Goal: Information Seeking & Learning: Compare options

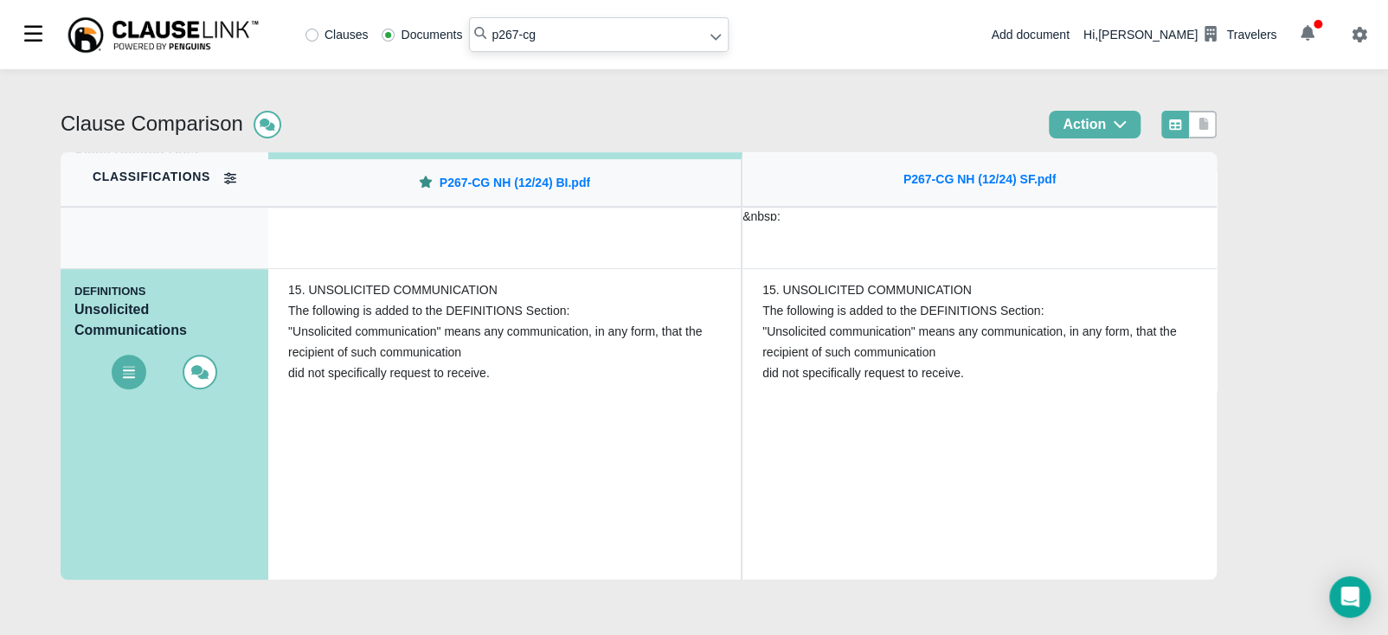
click at [606, 33] on input "p267-cg" at bounding box center [599, 34] width 260 height 35
type input "p267-cg wa"
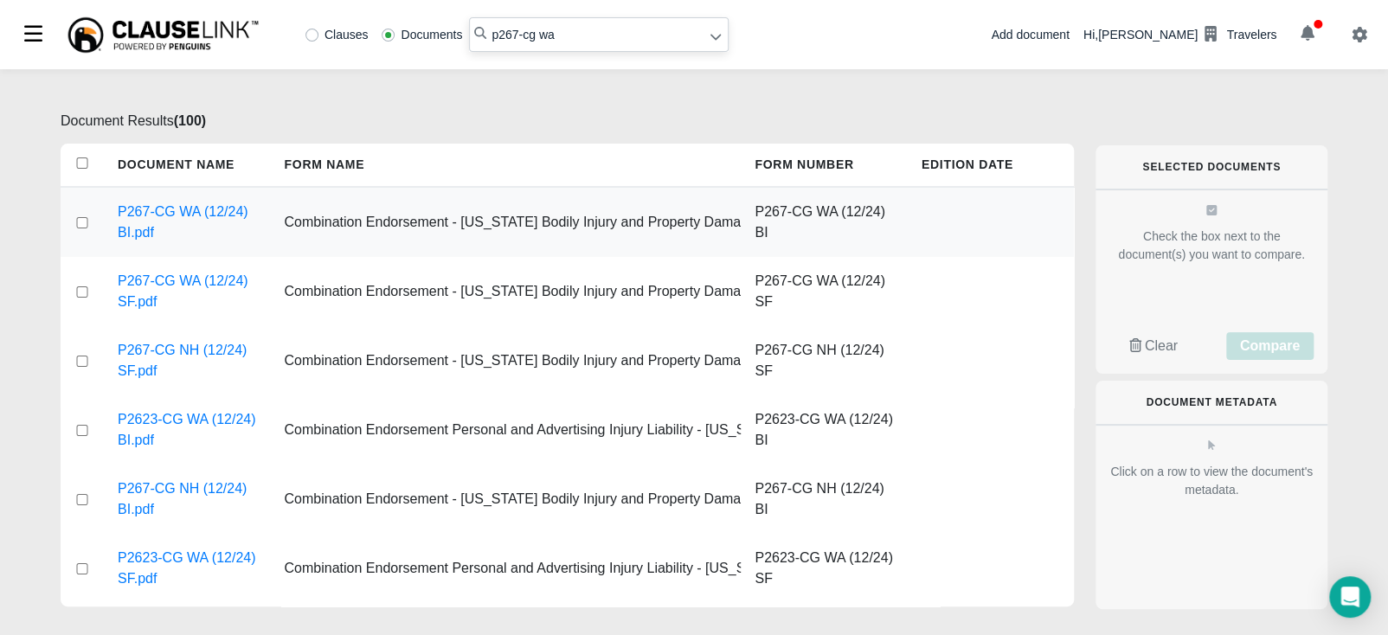
click at [83, 225] on input "checkbox" at bounding box center [82, 222] width 16 height 11
checkbox input "true"
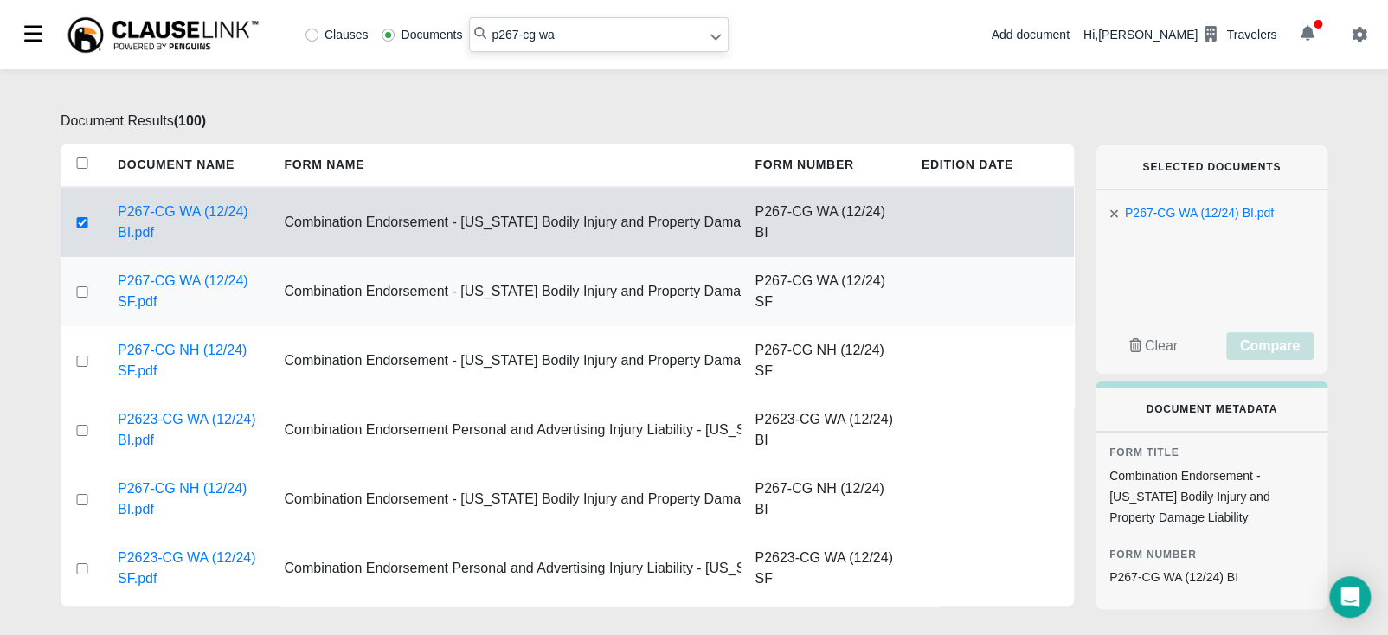
click at [81, 291] on input "checkbox" at bounding box center [82, 291] width 16 height 11
checkbox input "true"
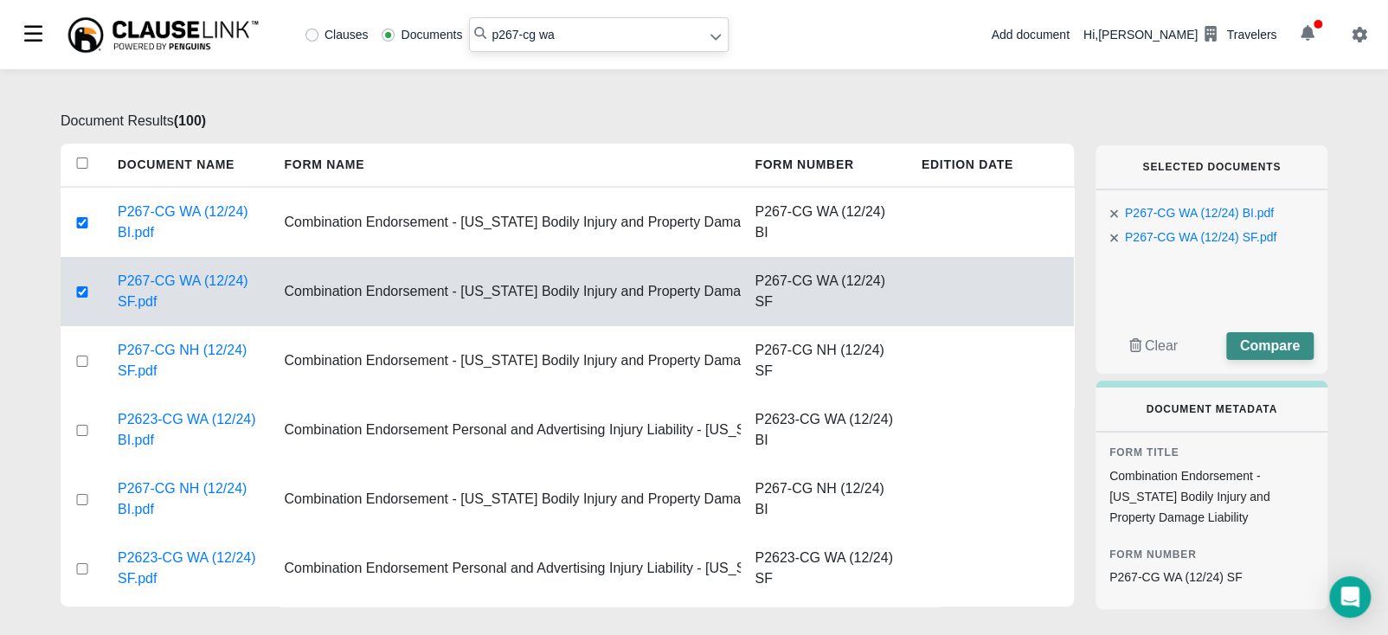
click at [1282, 347] on span "Compare" at bounding box center [1270, 345] width 60 height 15
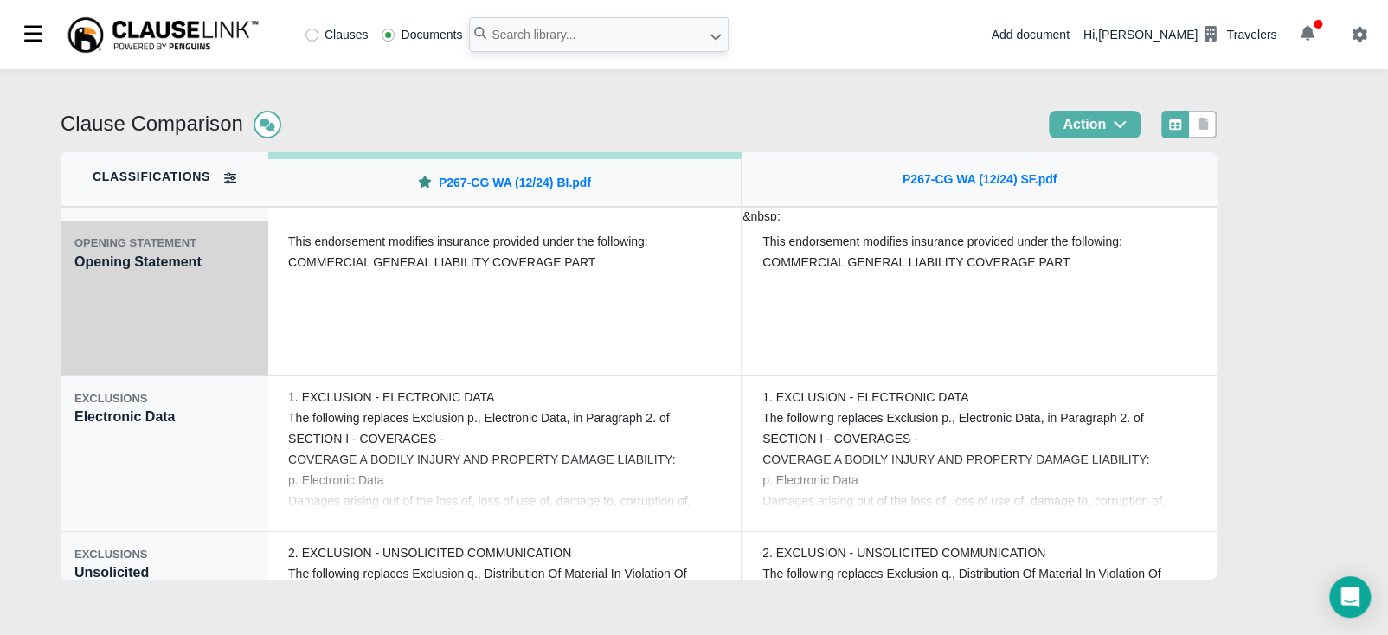
click at [100, 339] on div "OPENING STATEMENT Opening Statement" at bounding box center [165, 299] width 208 height 156
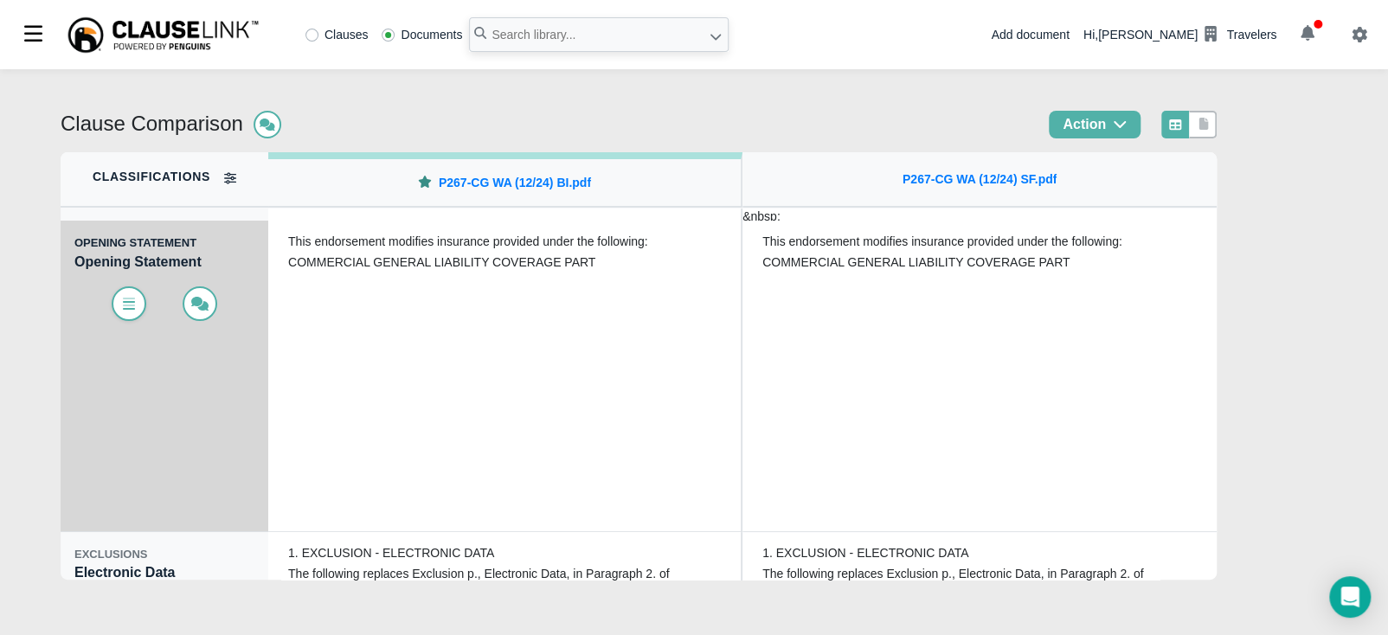
click at [113, 302] on span at bounding box center [129, 303] width 35 height 35
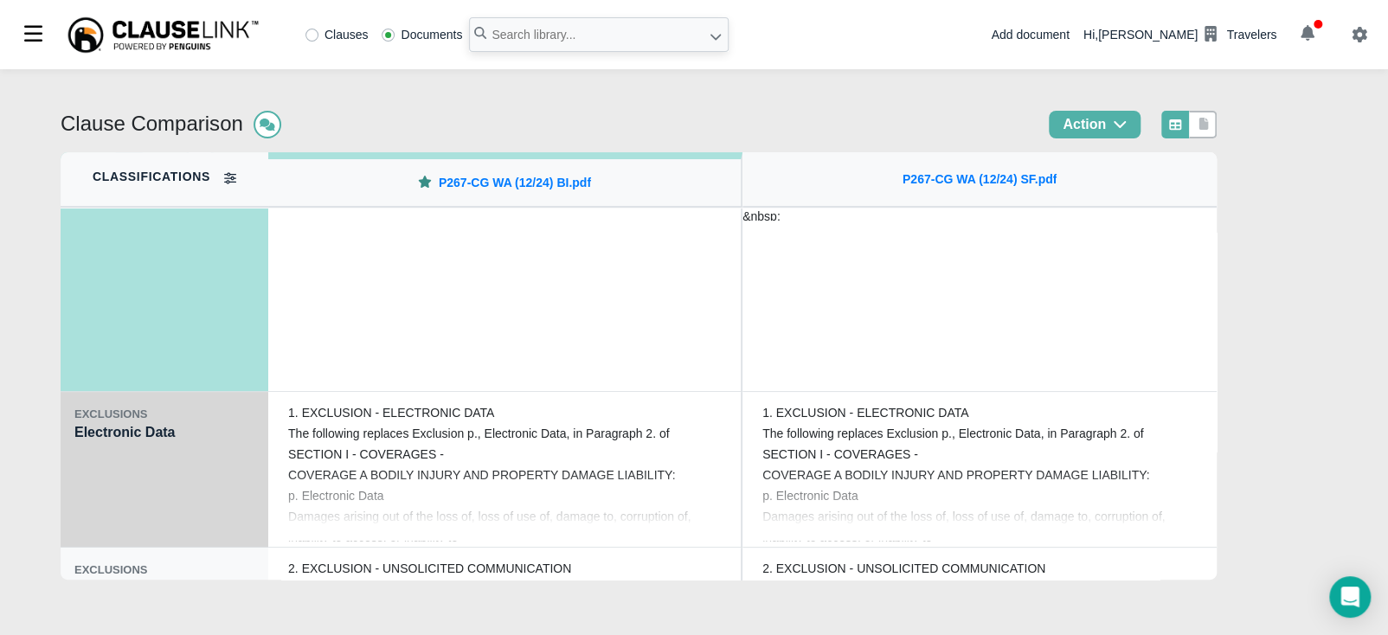
scroll to position [151, 0]
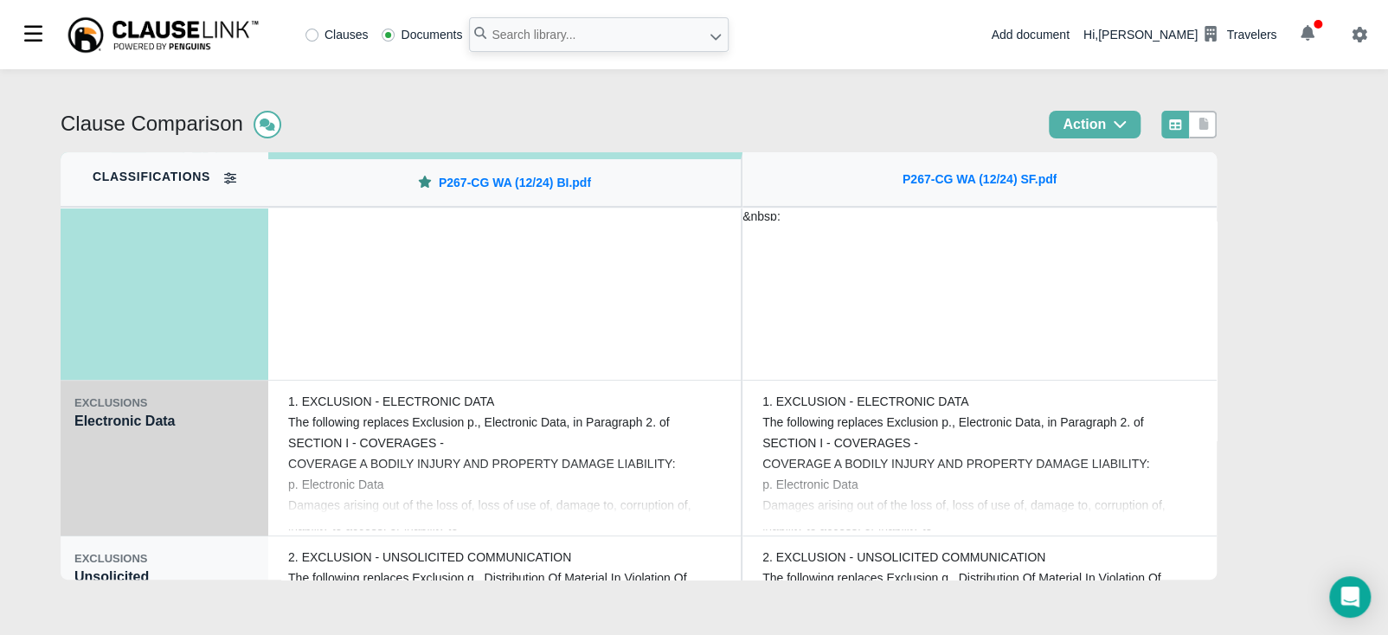
click at [120, 477] on div "EXCLUSIONS Electronic Data" at bounding box center [165, 459] width 208 height 156
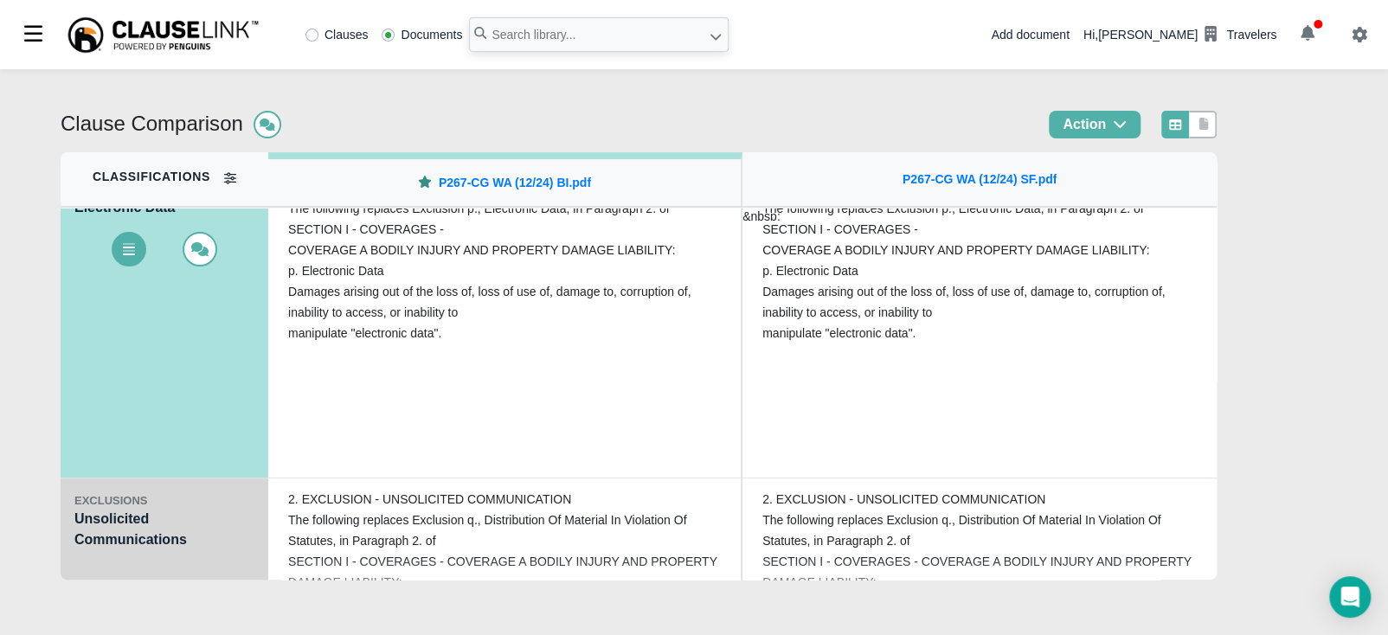
scroll to position [215, 0]
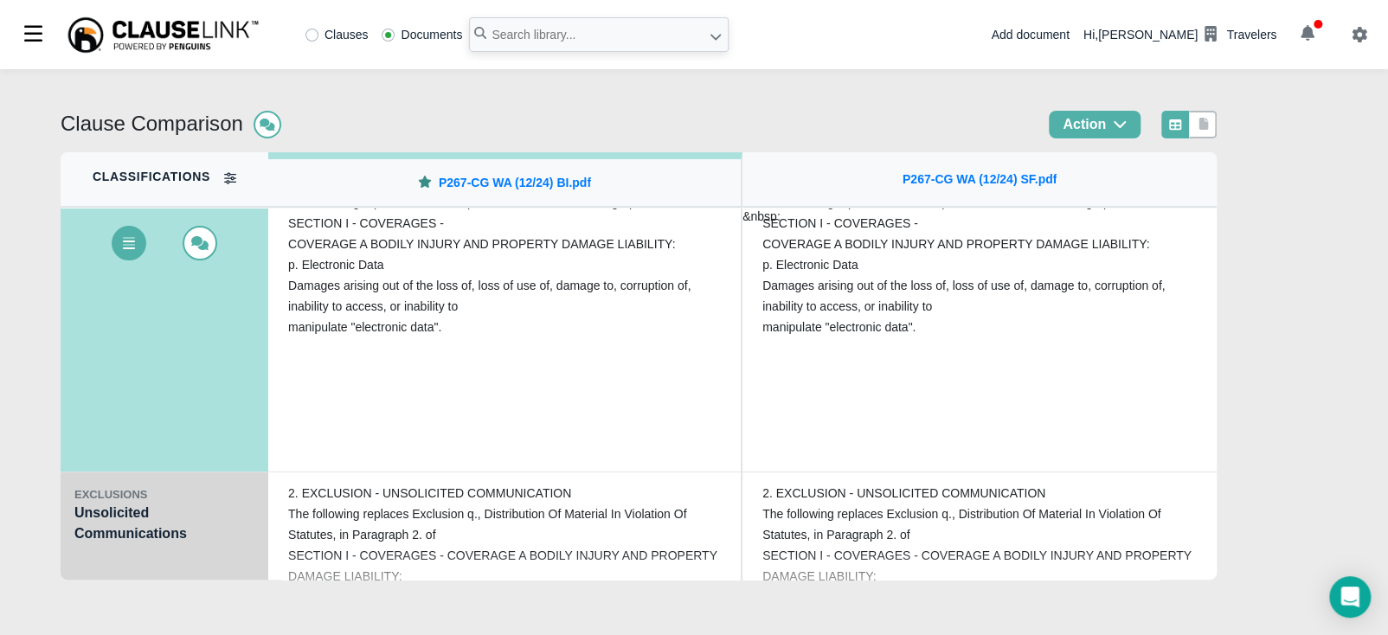
click at [107, 556] on div "EXCLUSIONS Unsolicited Communications" at bounding box center [165, 550] width 208 height 156
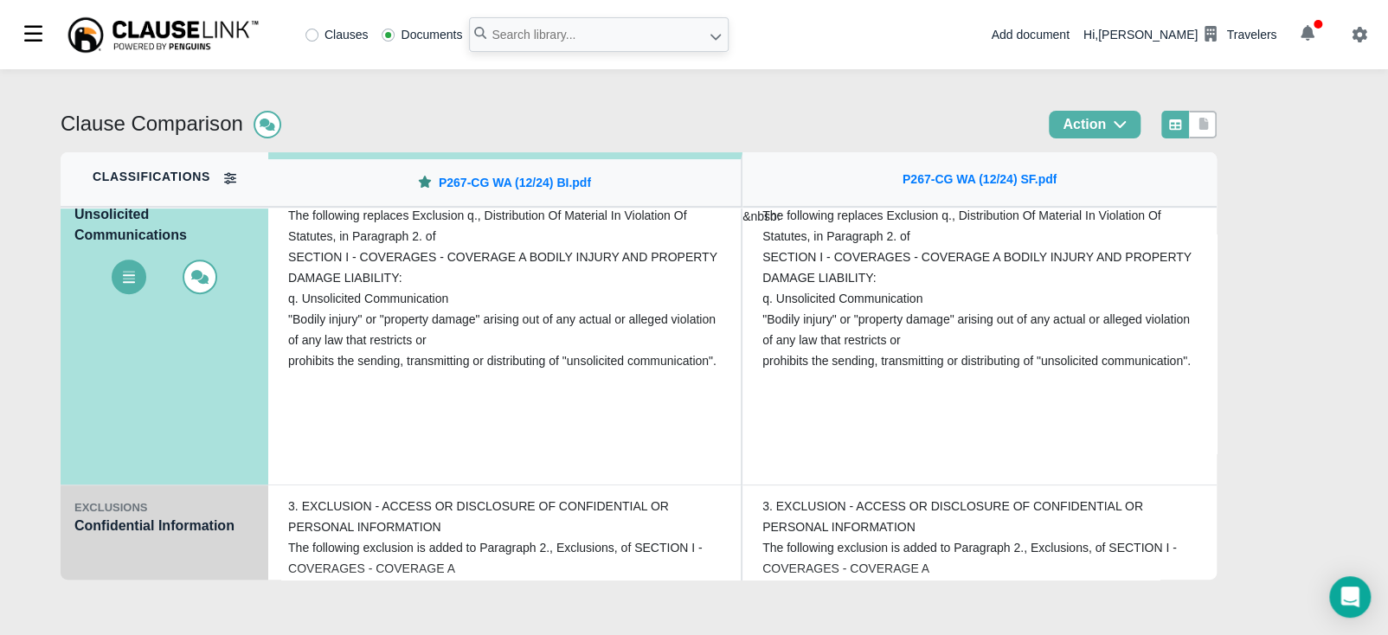
scroll to position [367, 0]
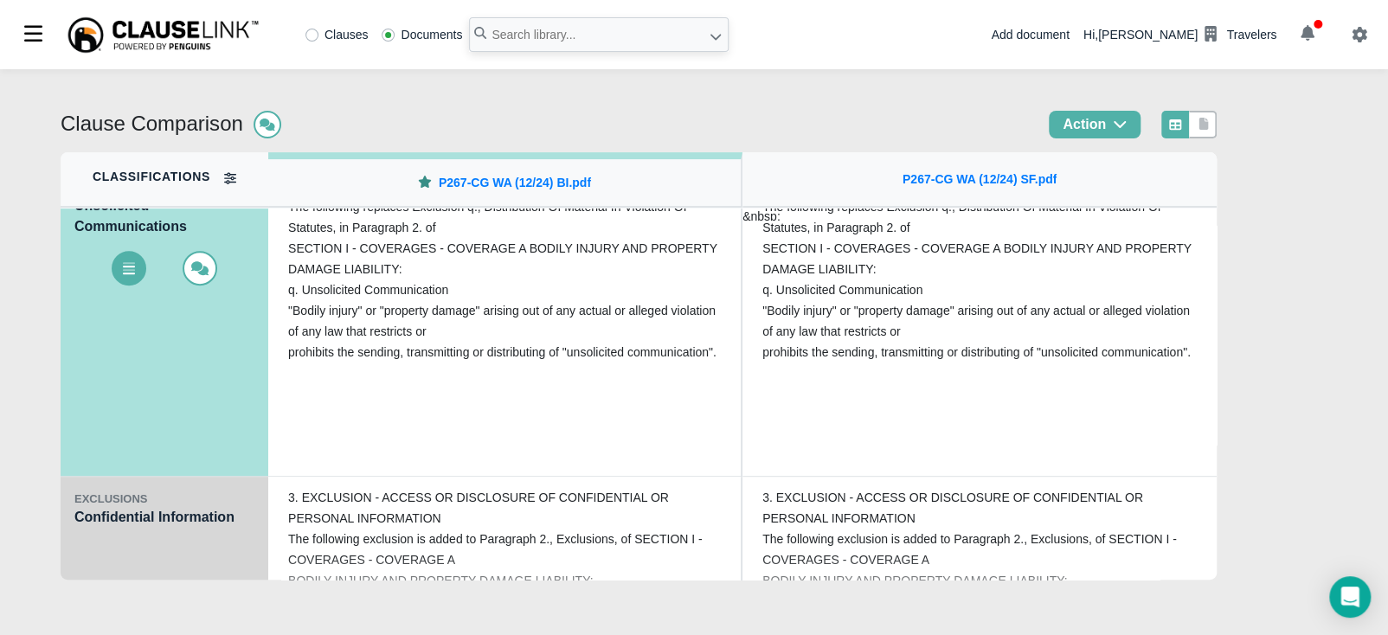
click at [103, 529] on div "EXCLUSIONS Confidential Information" at bounding box center [165, 555] width 208 height 156
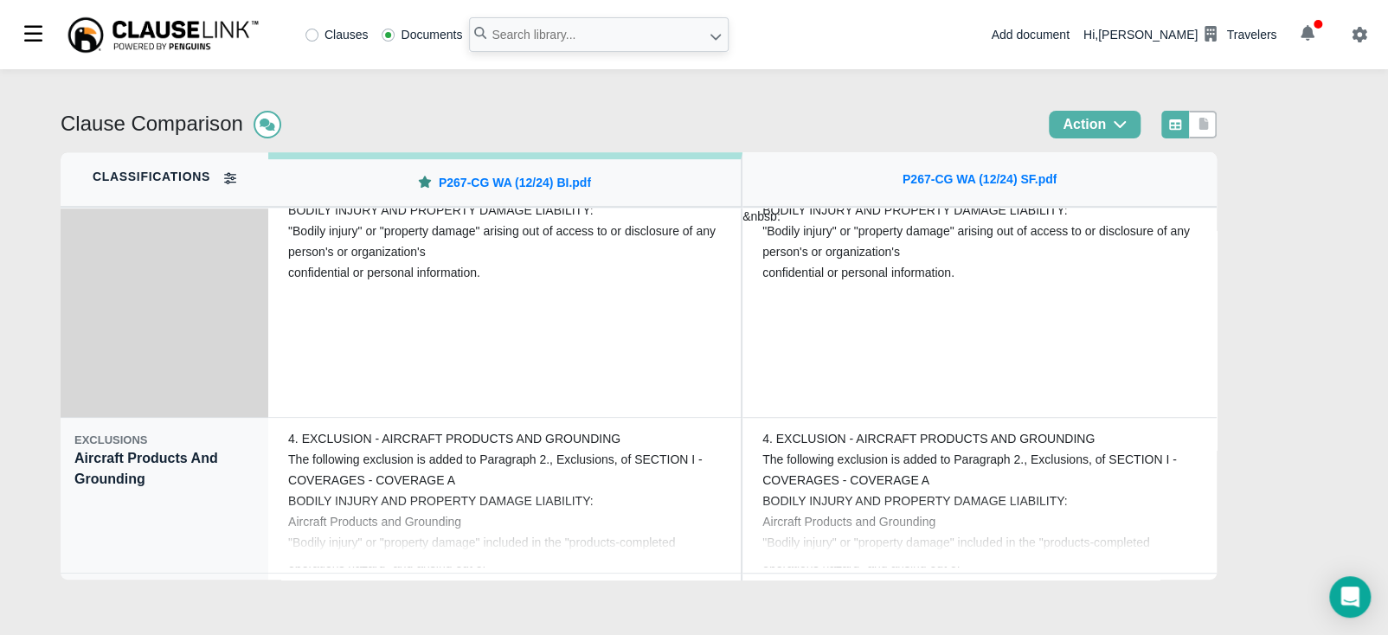
scroll to position [584, 0]
click at [111, 502] on div "EXCLUSIONS Aircraft Products And Grounding" at bounding box center [165, 493] width 208 height 156
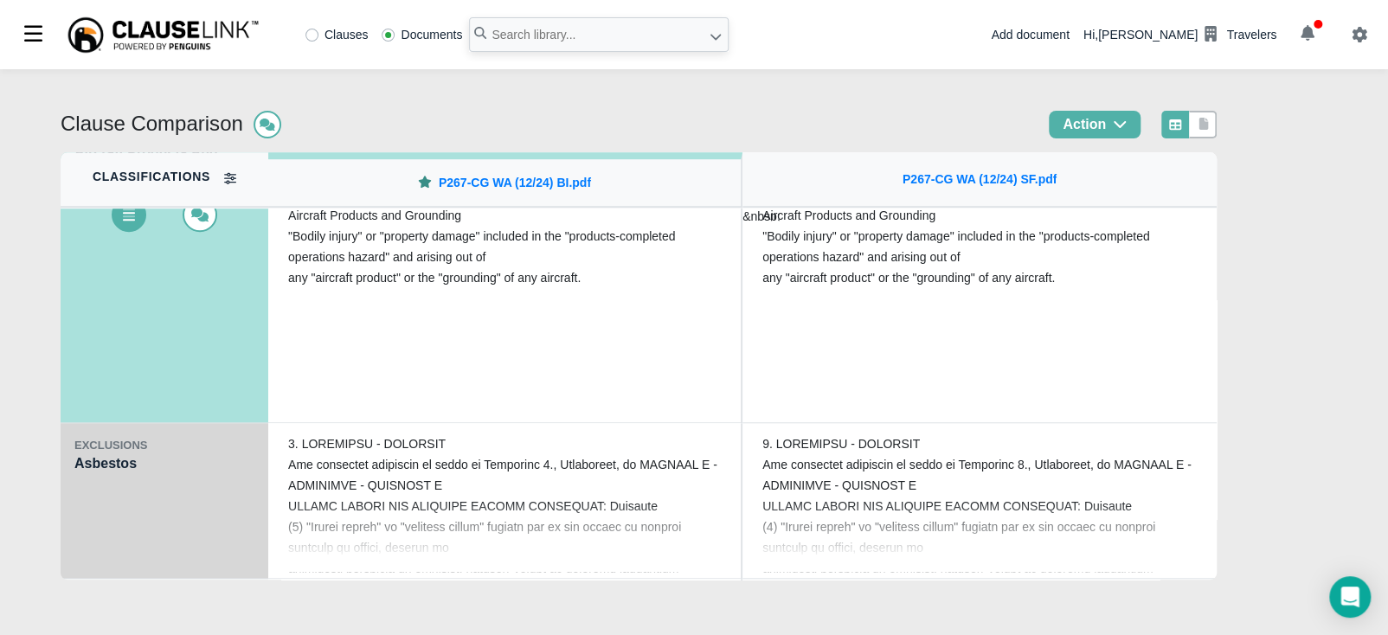
scroll to position [735, 0]
click at [116, 490] on div "EXCLUSIONS Asbestos" at bounding box center [165, 499] width 208 height 156
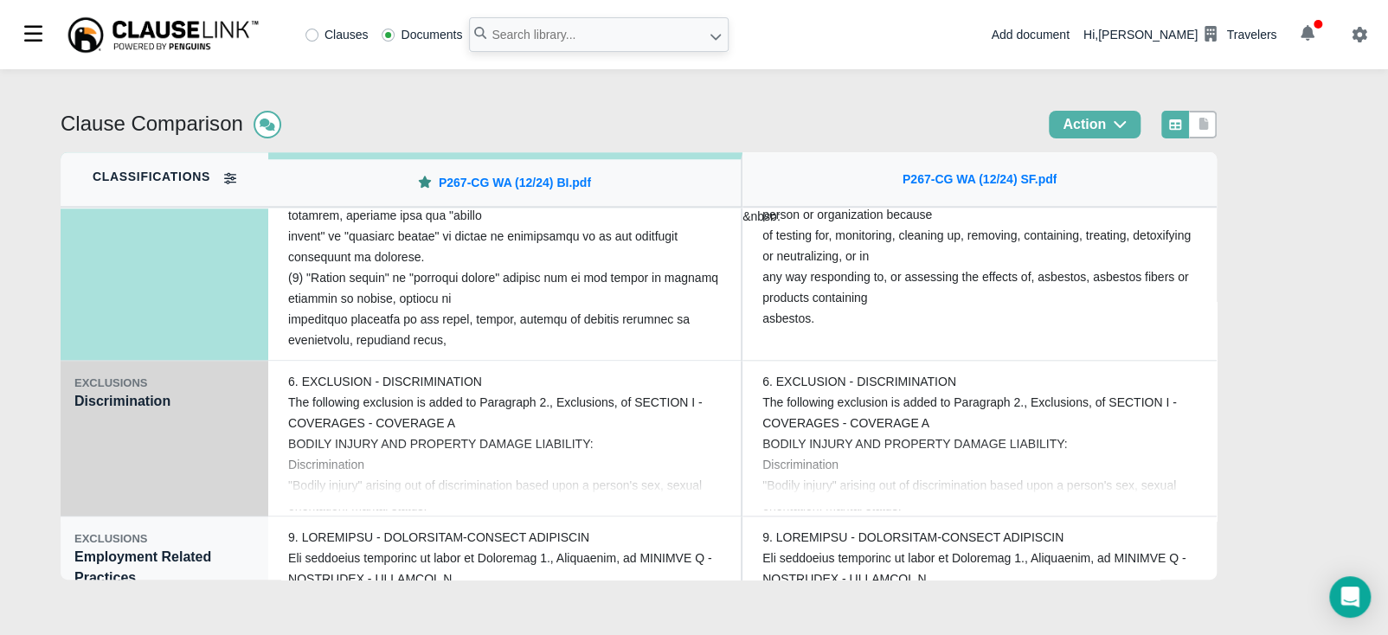
scroll to position [952, 0]
click at [138, 466] on div "EXCLUSIONS Discrimination" at bounding box center [165, 437] width 208 height 156
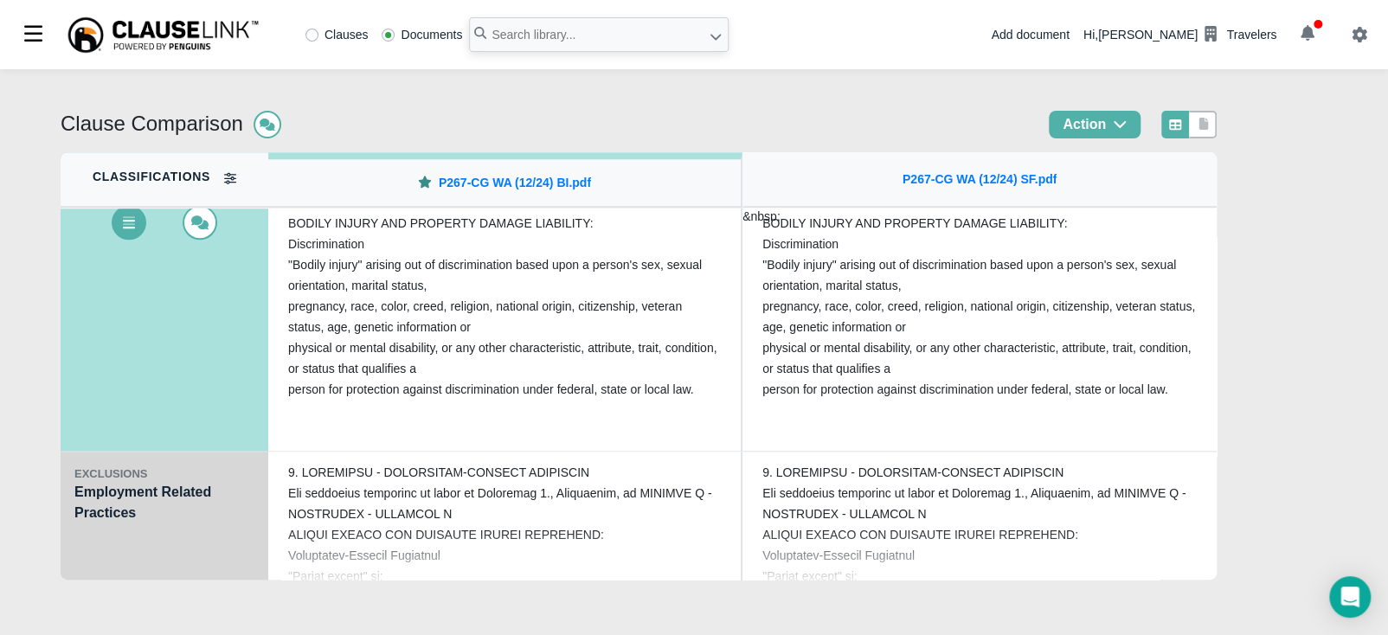
scroll to position [1017, 0]
click at [103, 491] on div "EXCLUSIONS Employment Related Practices" at bounding box center [165, 528] width 208 height 156
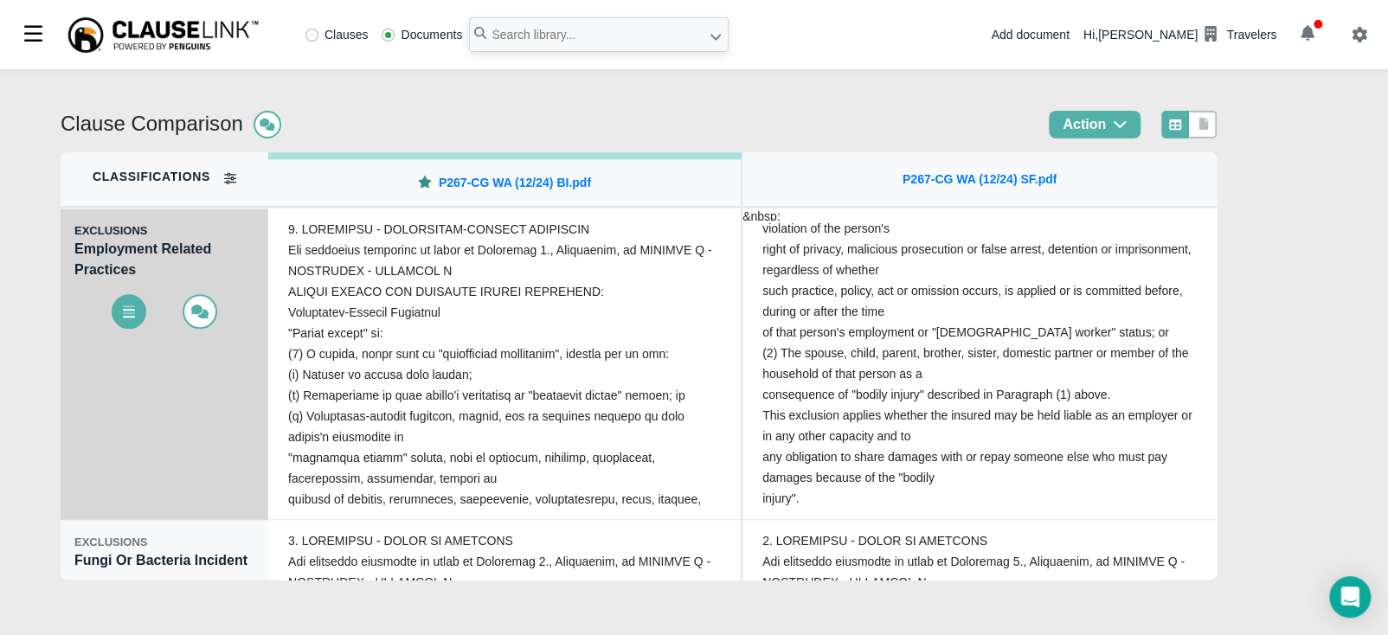
scroll to position [1124, 0]
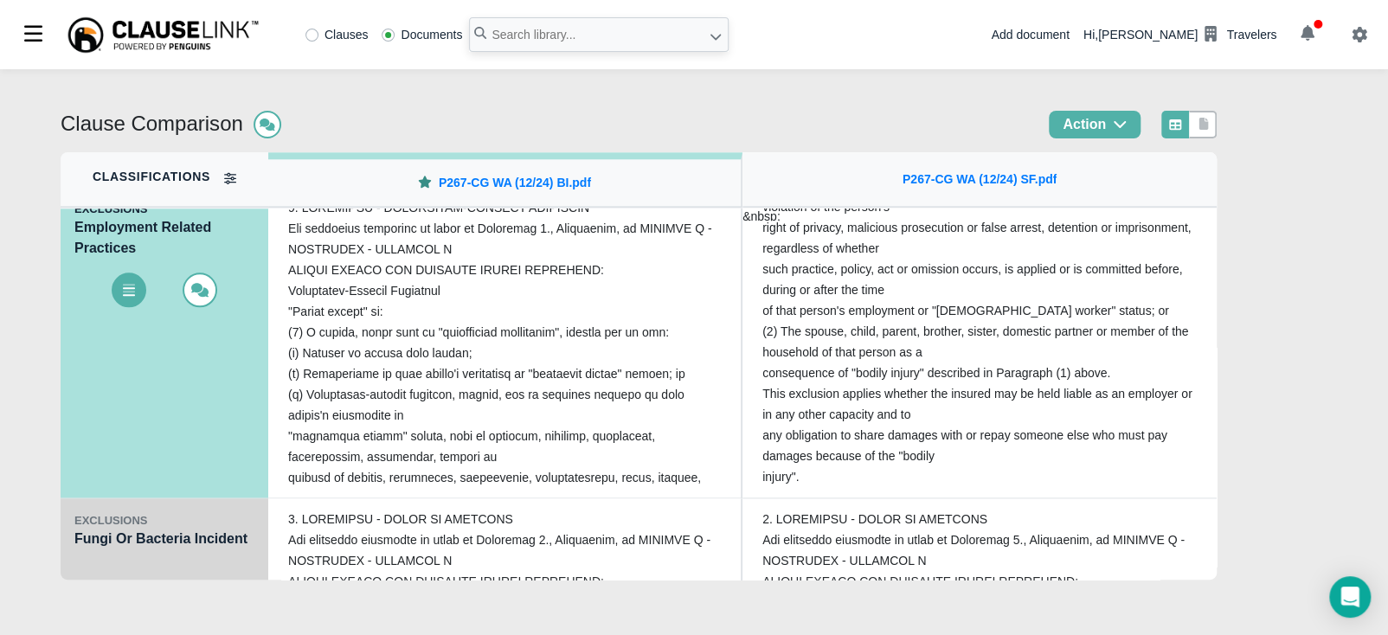
click at [103, 535] on div "EXCLUSIONS Fungi Or Bacteria Incident" at bounding box center [165, 576] width 208 height 156
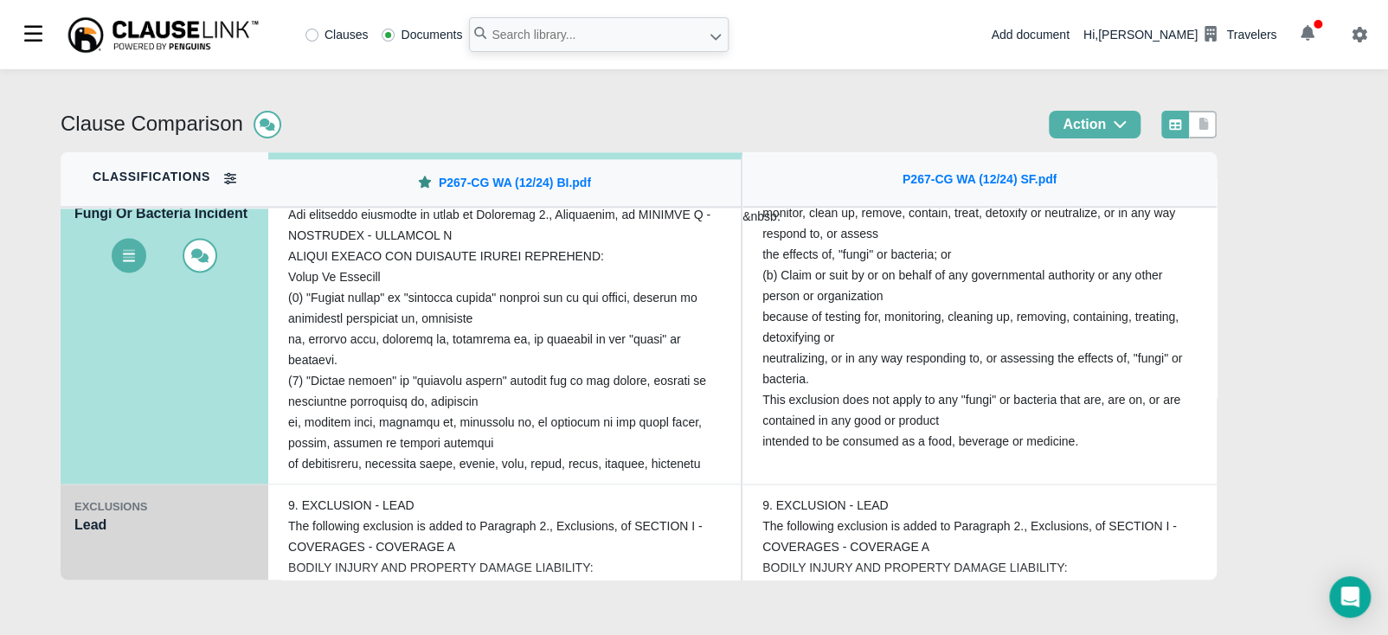
scroll to position [1298, 0]
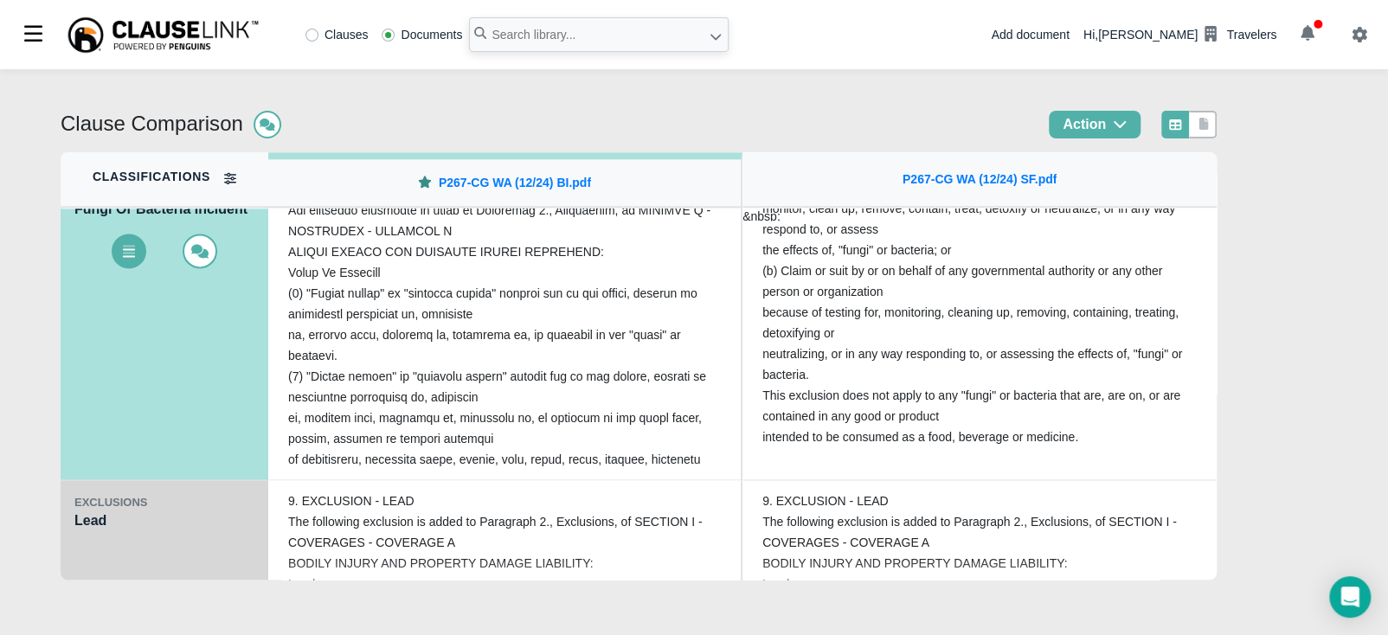
click at [103, 514] on div "EXCLUSIONS Lead" at bounding box center [165, 558] width 208 height 156
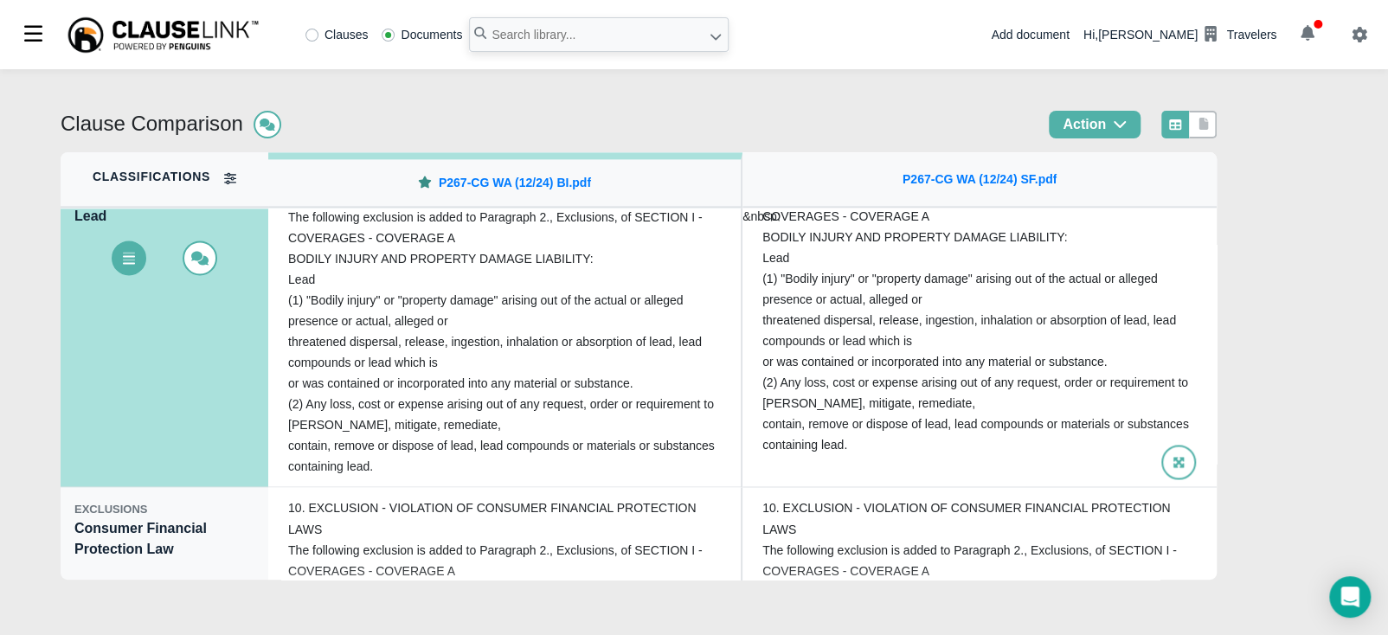
scroll to position [1449, 0]
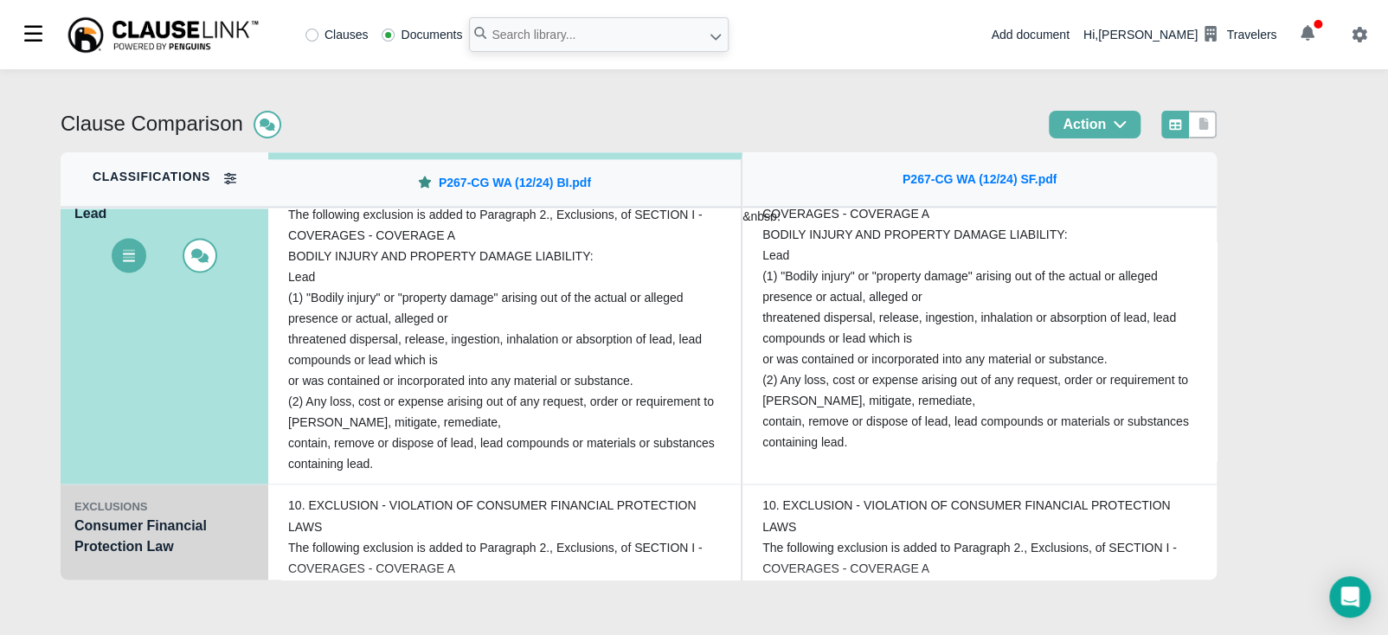
click at [113, 536] on div "EXCLUSIONS Consumer Financial Protection Law" at bounding box center [165, 563] width 208 height 156
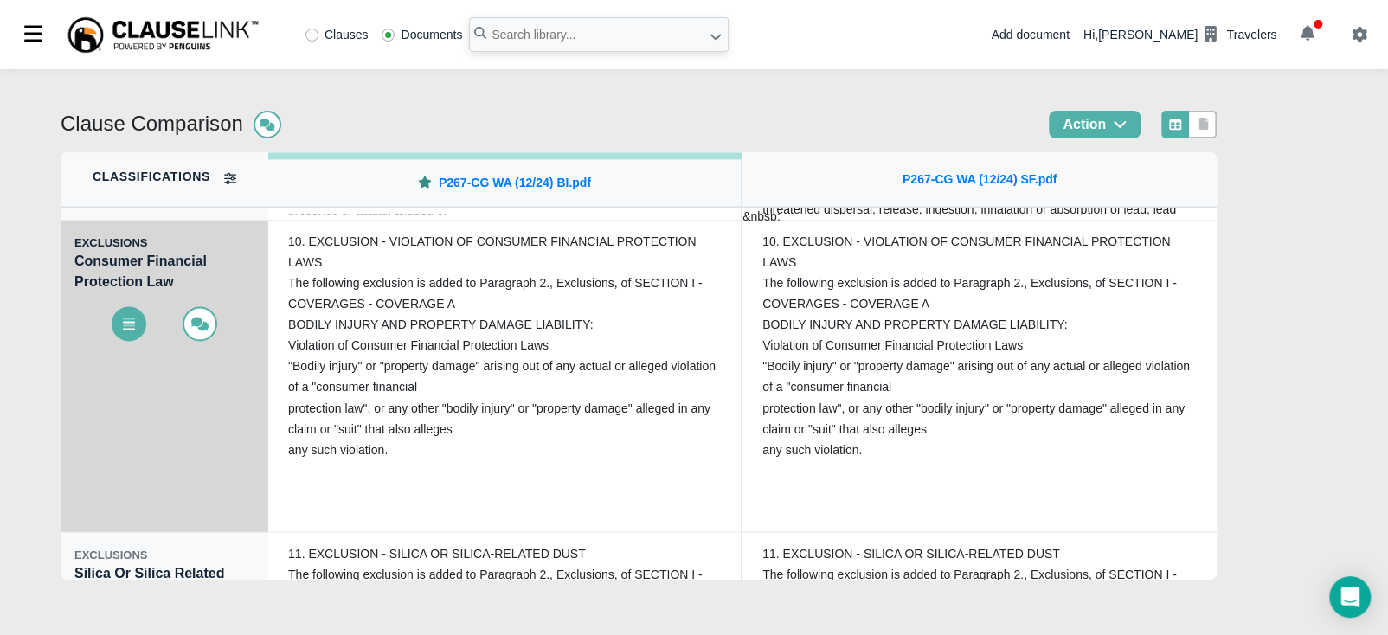
scroll to position [1687, 0]
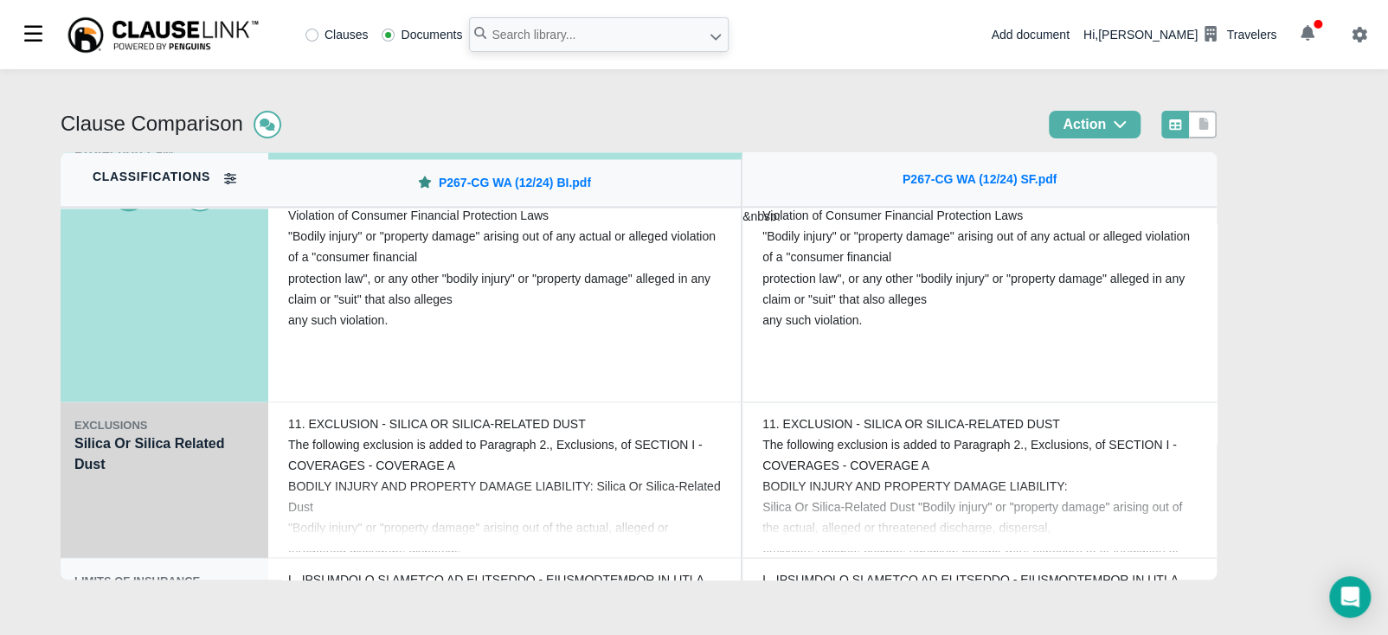
click at [125, 488] on div "EXCLUSIONS Silica Or Silica Related Dust" at bounding box center [165, 480] width 208 height 156
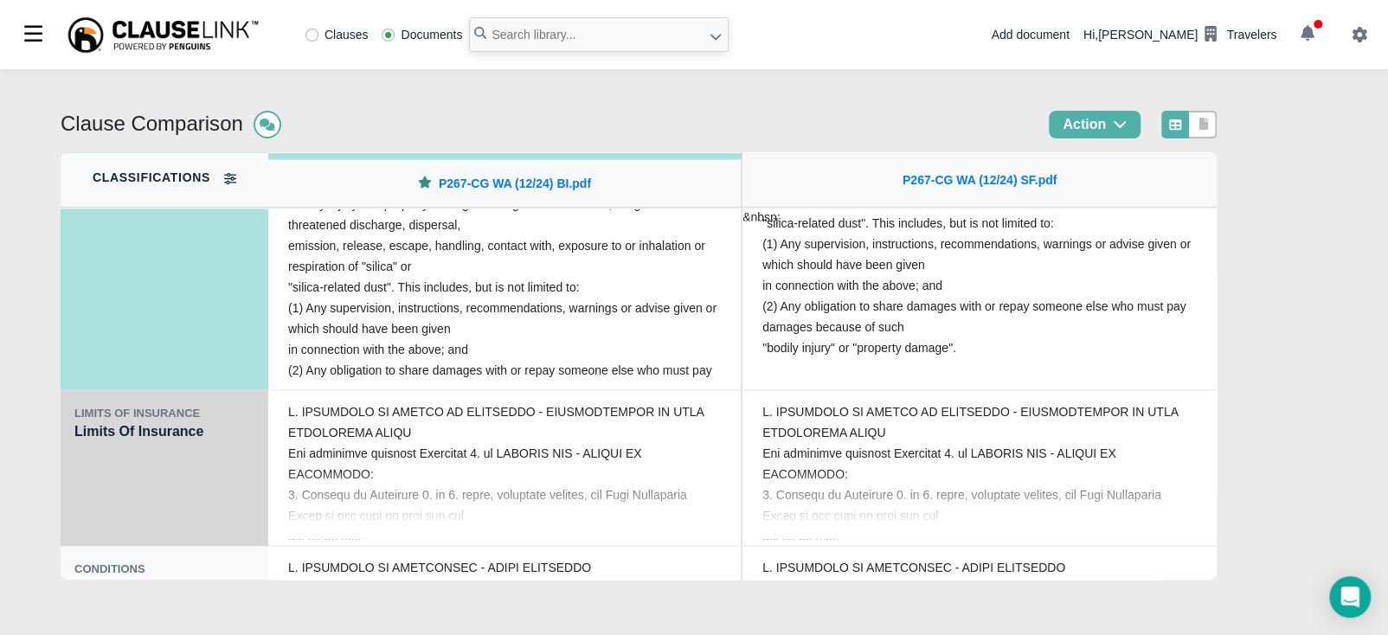
scroll to position [1860, 0]
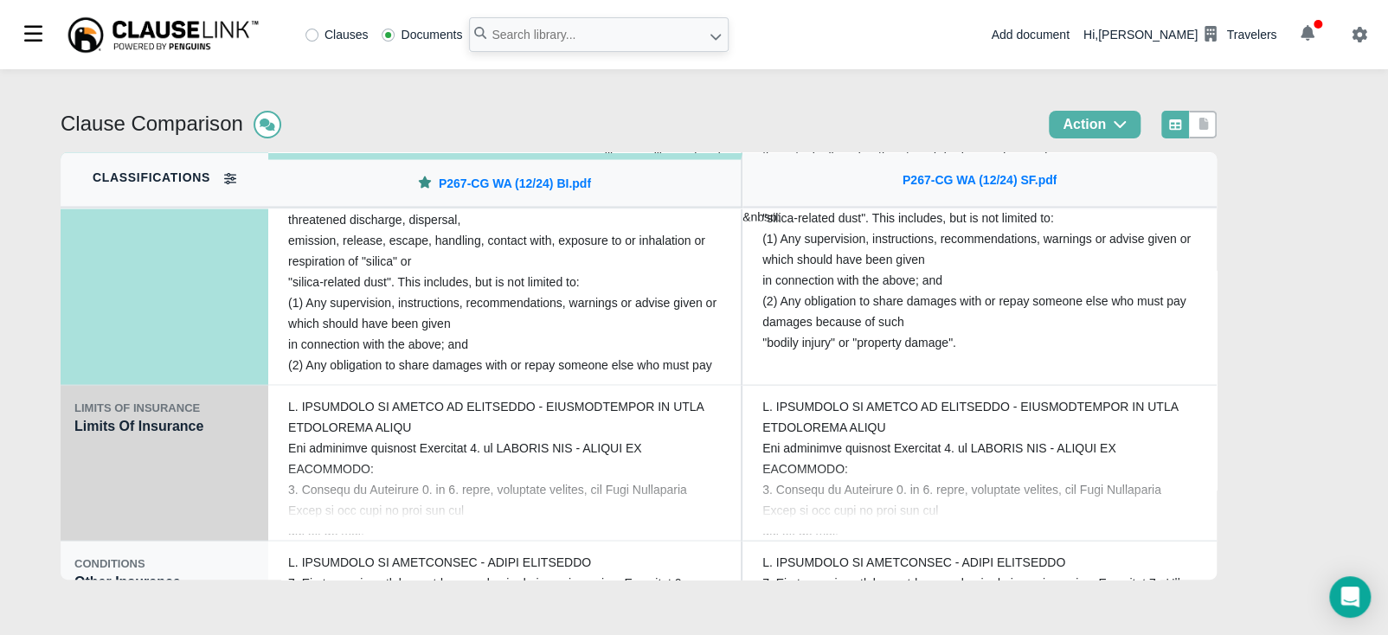
click at [122, 442] on div "LIMITS OF INSURANCE Limits Of Insurance" at bounding box center [165, 463] width 208 height 156
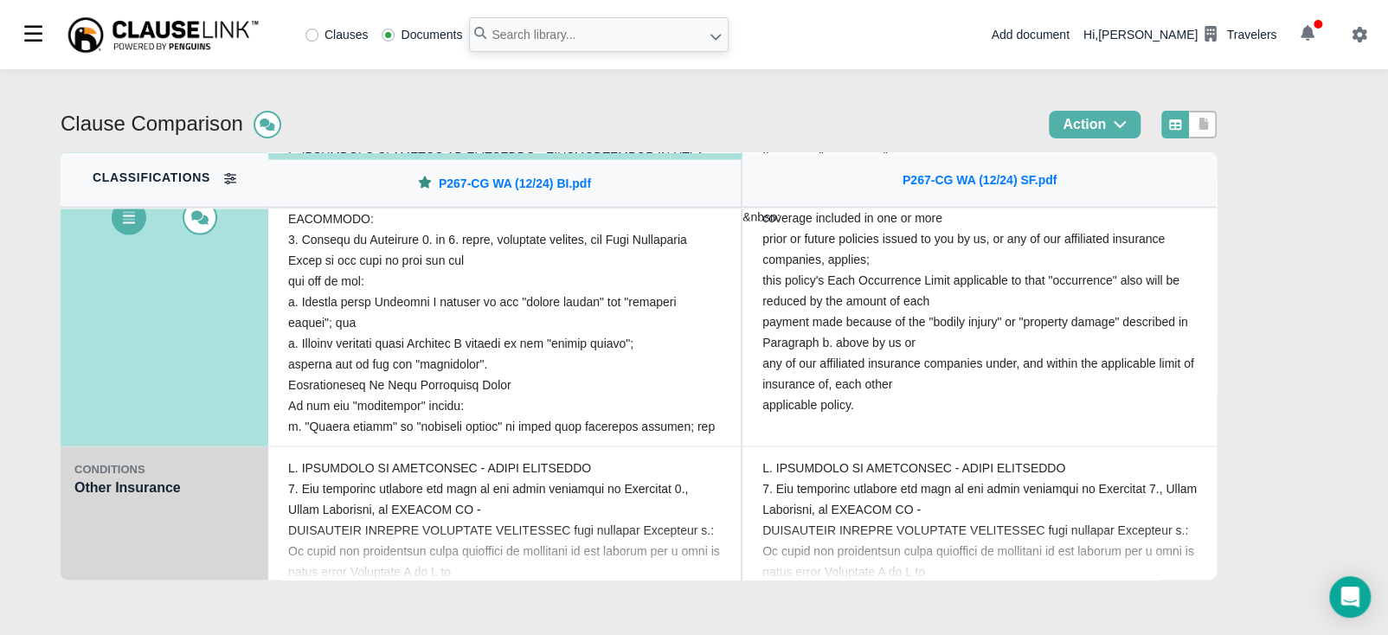
scroll to position [1968, 0]
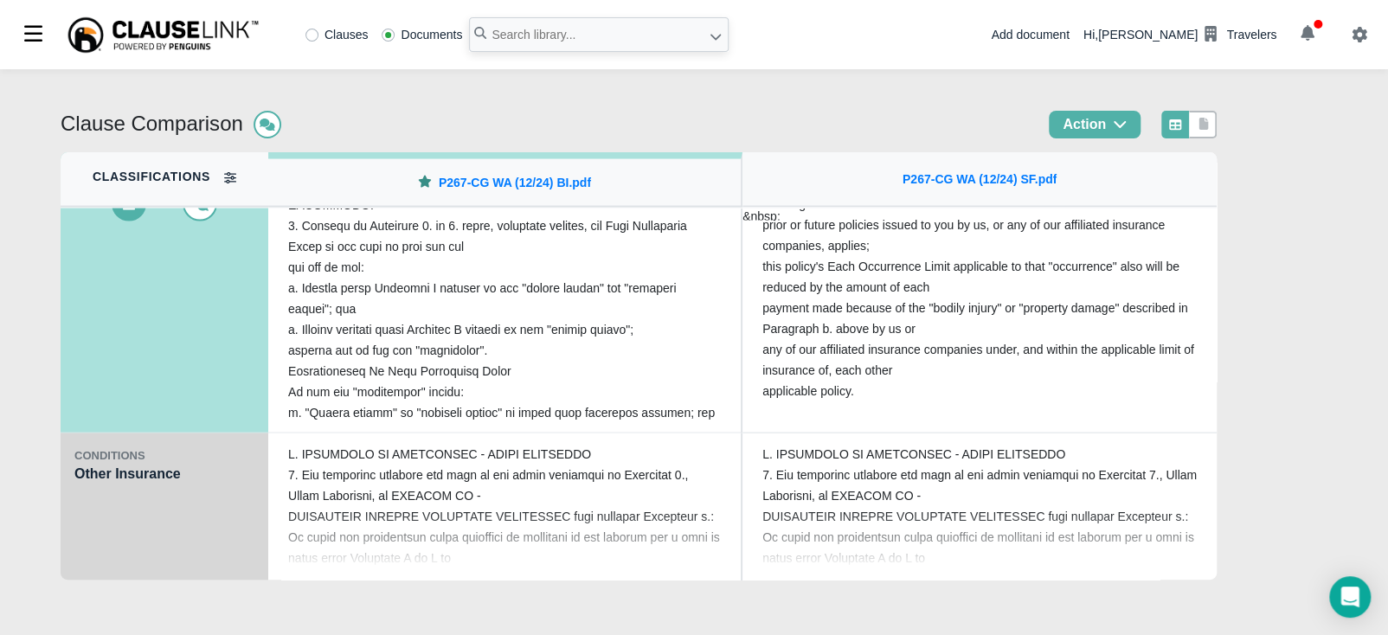
click at [106, 492] on div "CONDITIONS Other Insurance" at bounding box center [165, 512] width 208 height 156
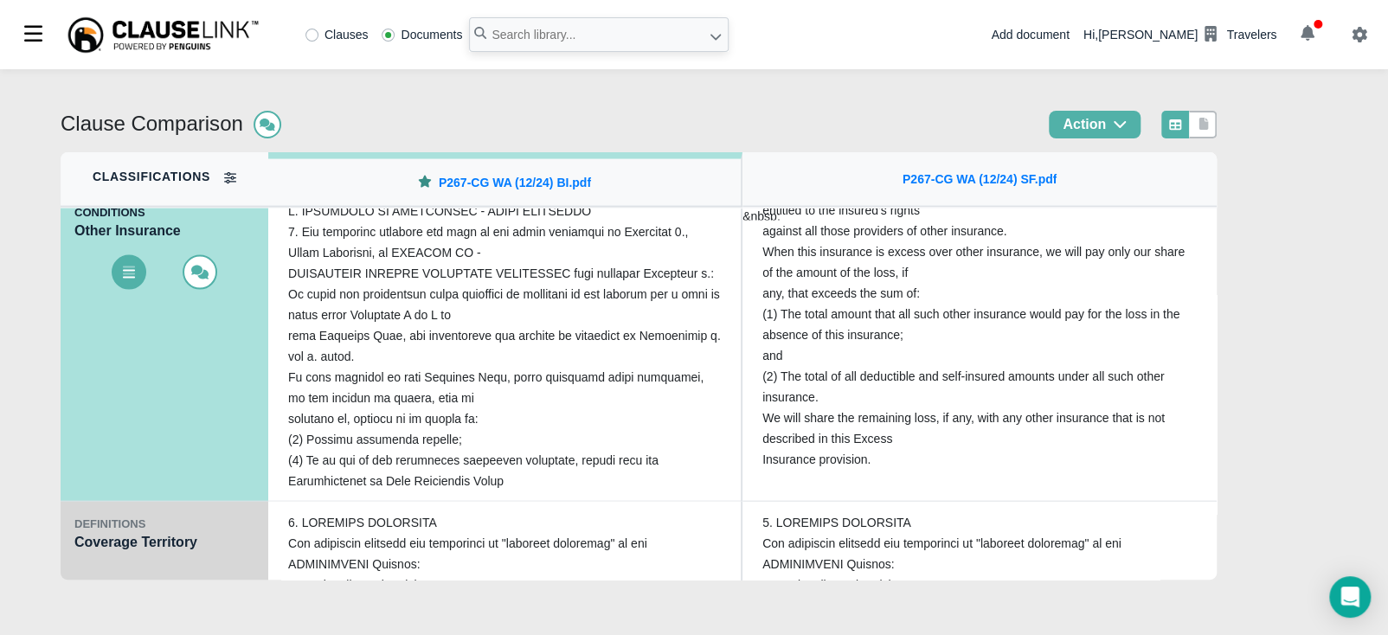
scroll to position [2077, 0]
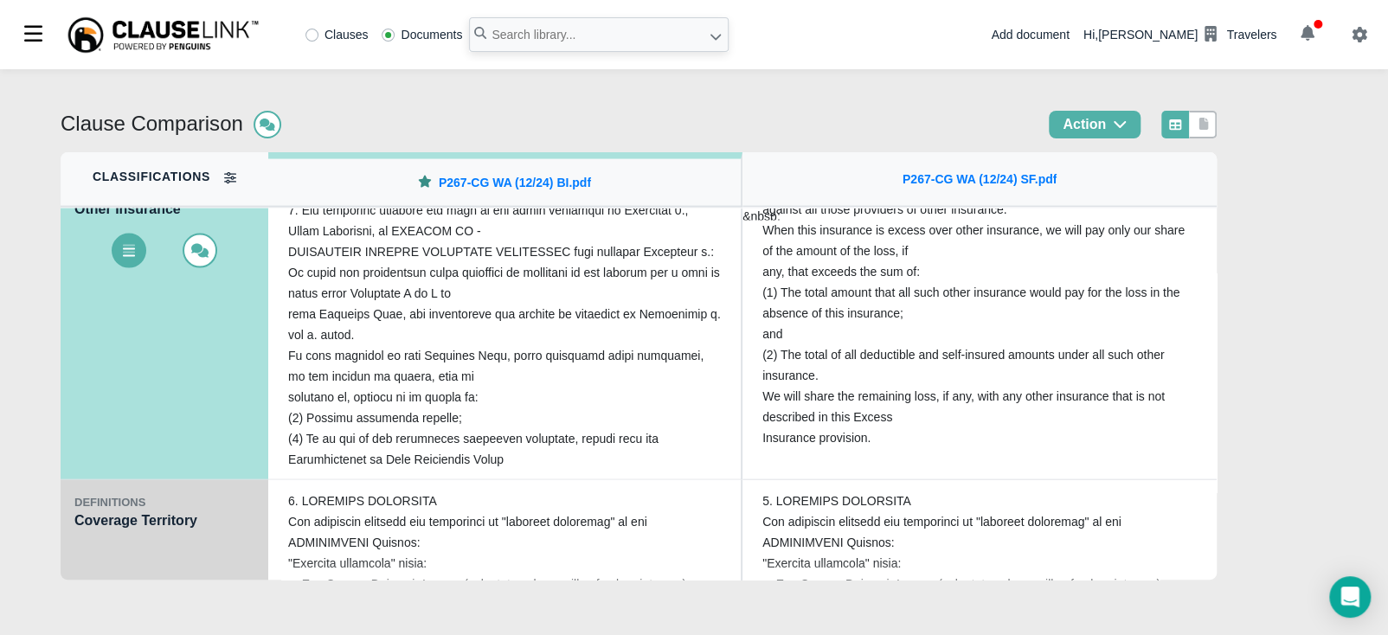
click at [106, 529] on div "DEFINITIONS Coverage Territory" at bounding box center [165, 558] width 208 height 156
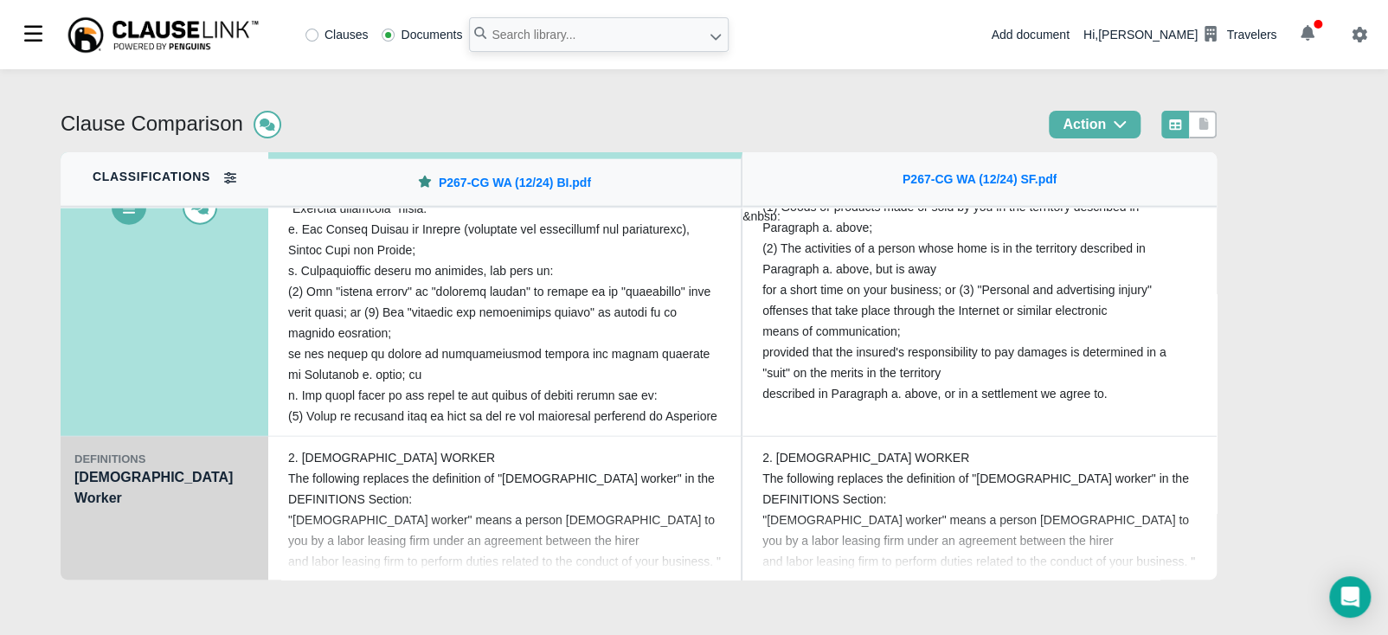
scroll to position [2292, 0]
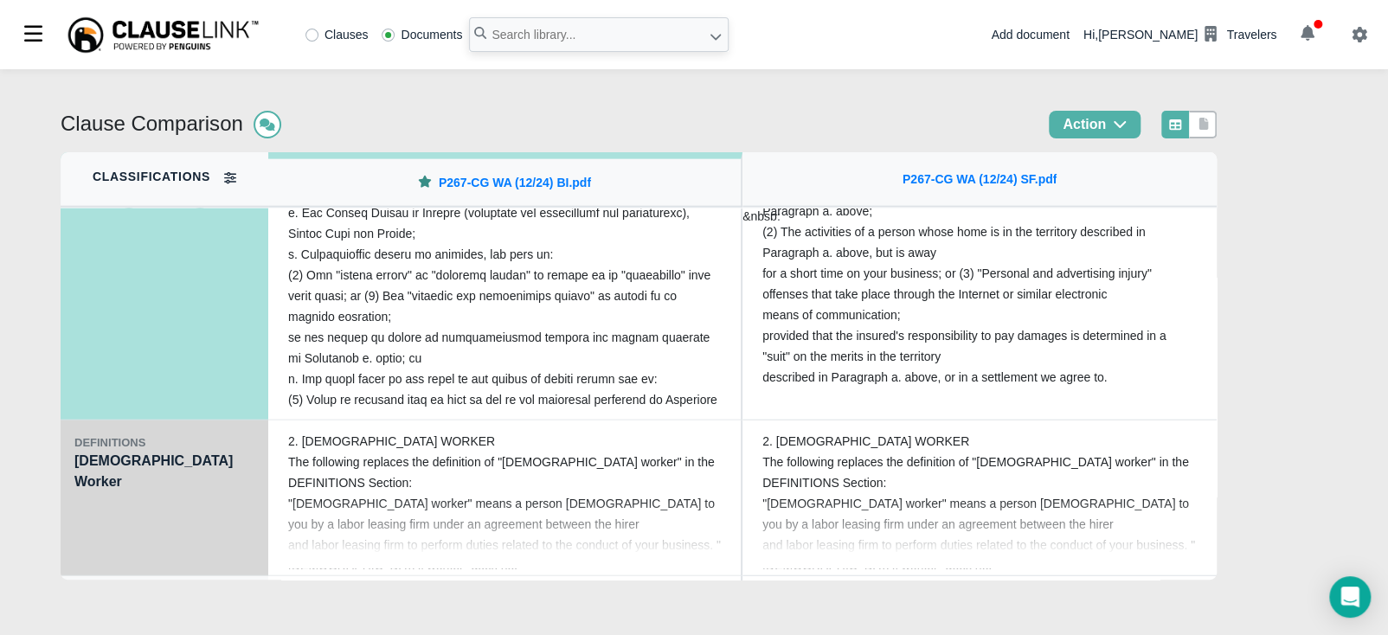
click at [82, 523] on div "DEFINITIONS Leased Worker" at bounding box center [165, 499] width 208 height 156
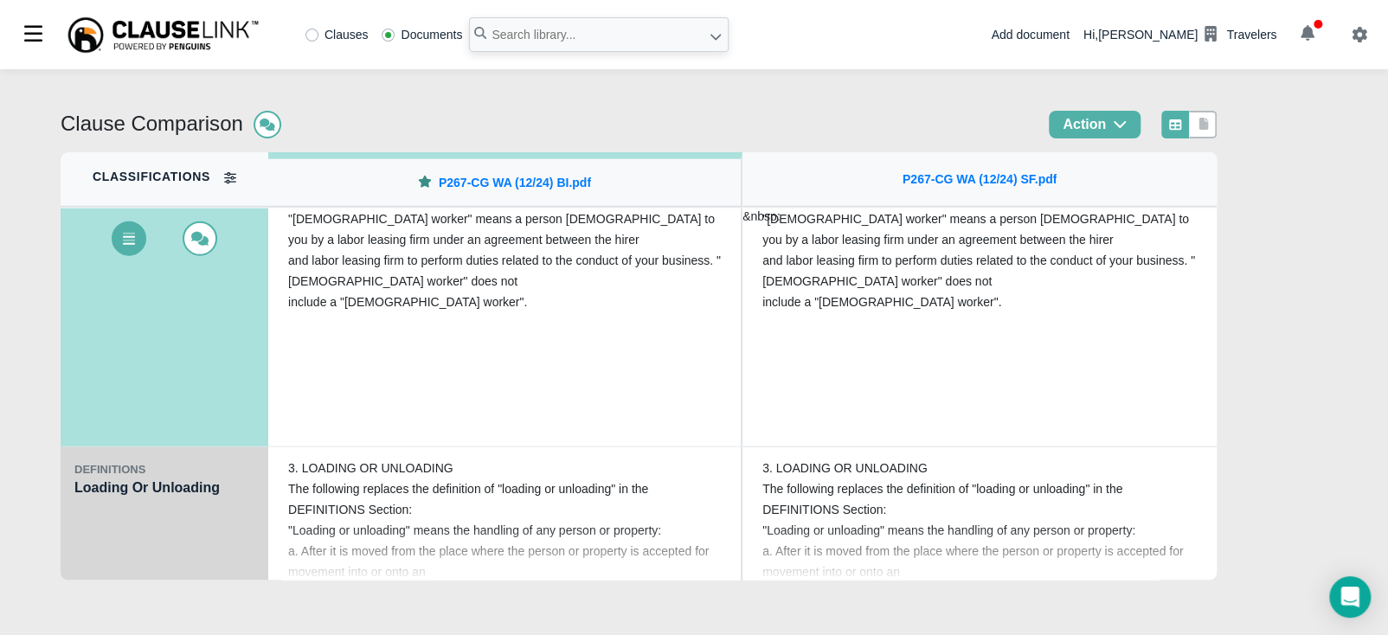
scroll to position [2422, 0]
click at [93, 503] on div "DEFINITIONS Loading Or Unloading" at bounding box center [165, 525] width 208 height 156
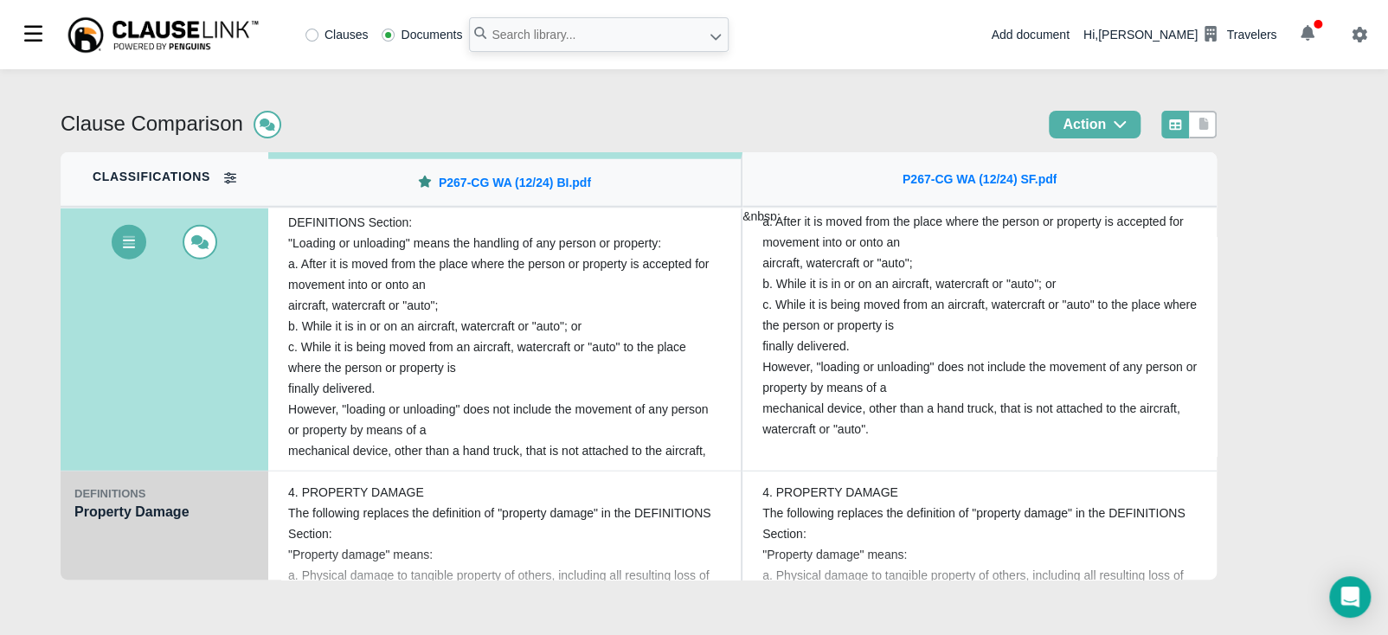
scroll to position [2574, 0]
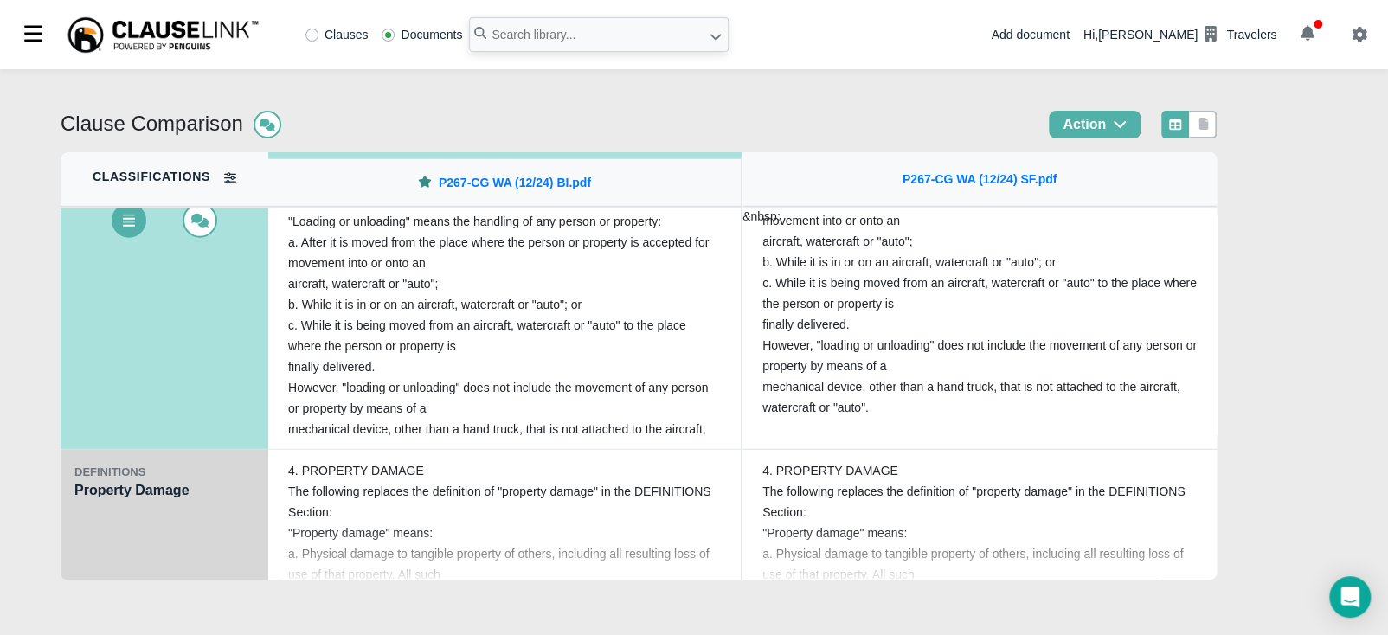
click at [110, 506] on div "DEFINITIONS Property Damage" at bounding box center [165, 528] width 208 height 156
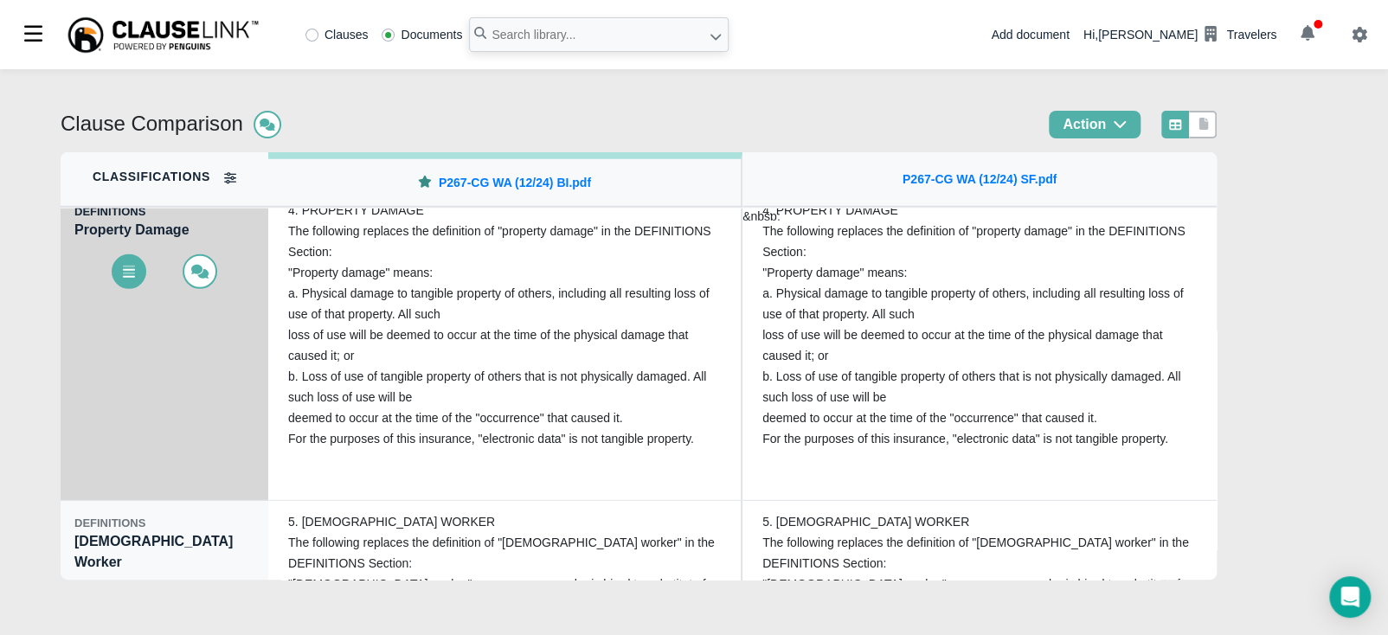
scroll to position [2683, 0]
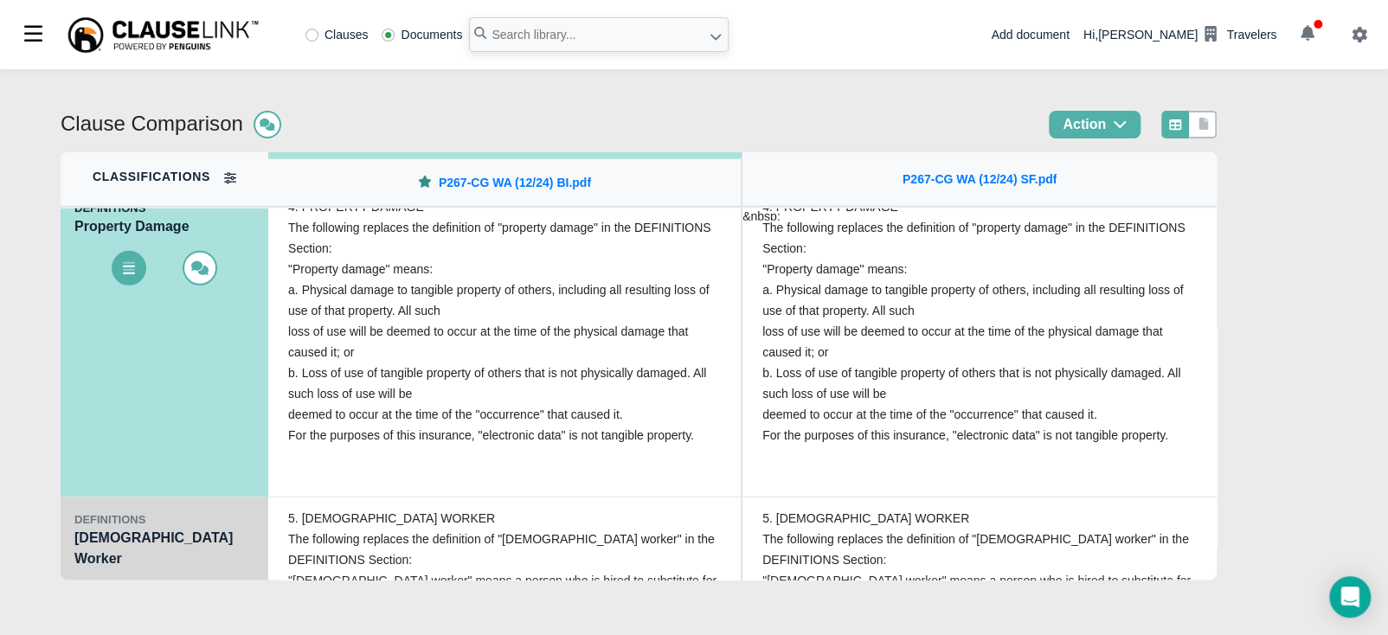
click at [96, 528] on div "DEFINITIONS Temporary Worker" at bounding box center [165, 576] width 208 height 156
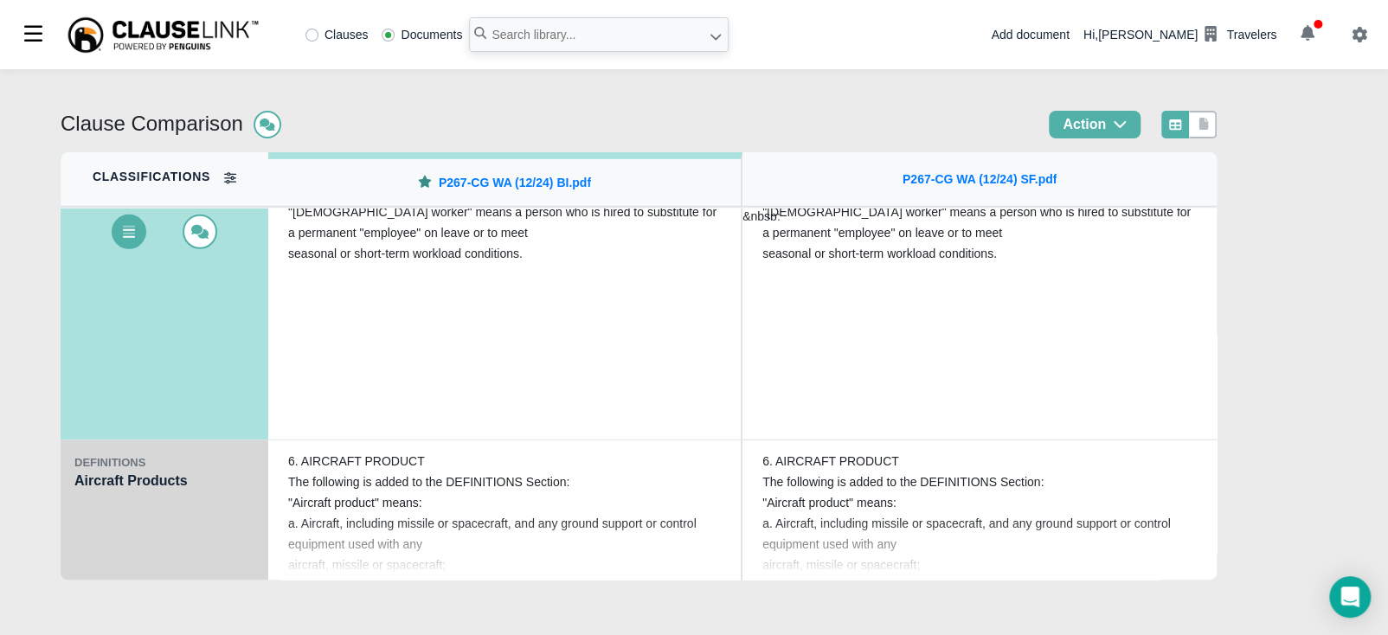
scroll to position [2898, 0]
click at [122, 506] on div "DEFINITIONS Aircraft Products" at bounding box center [165, 516] width 208 height 156
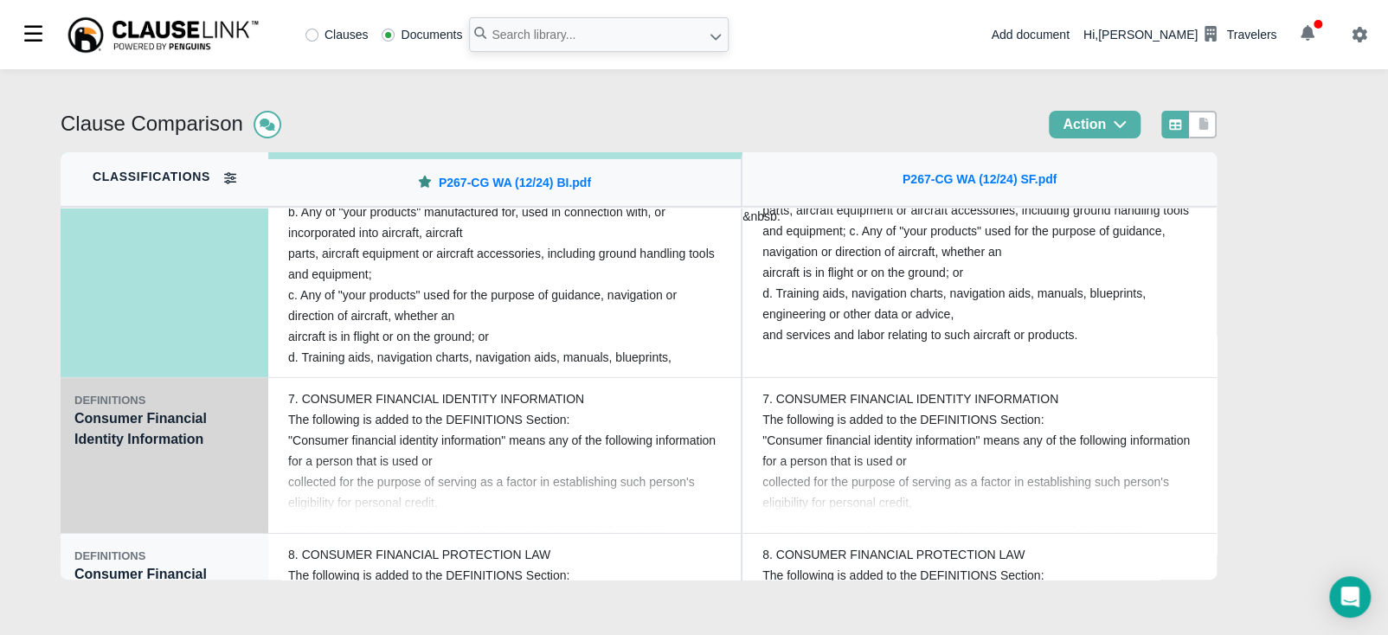
scroll to position [3115, 0]
click at [111, 495] on div "DEFINITIONS Consumer Financial Identity Information" at bounding box center [165, 454] width 208 height 156
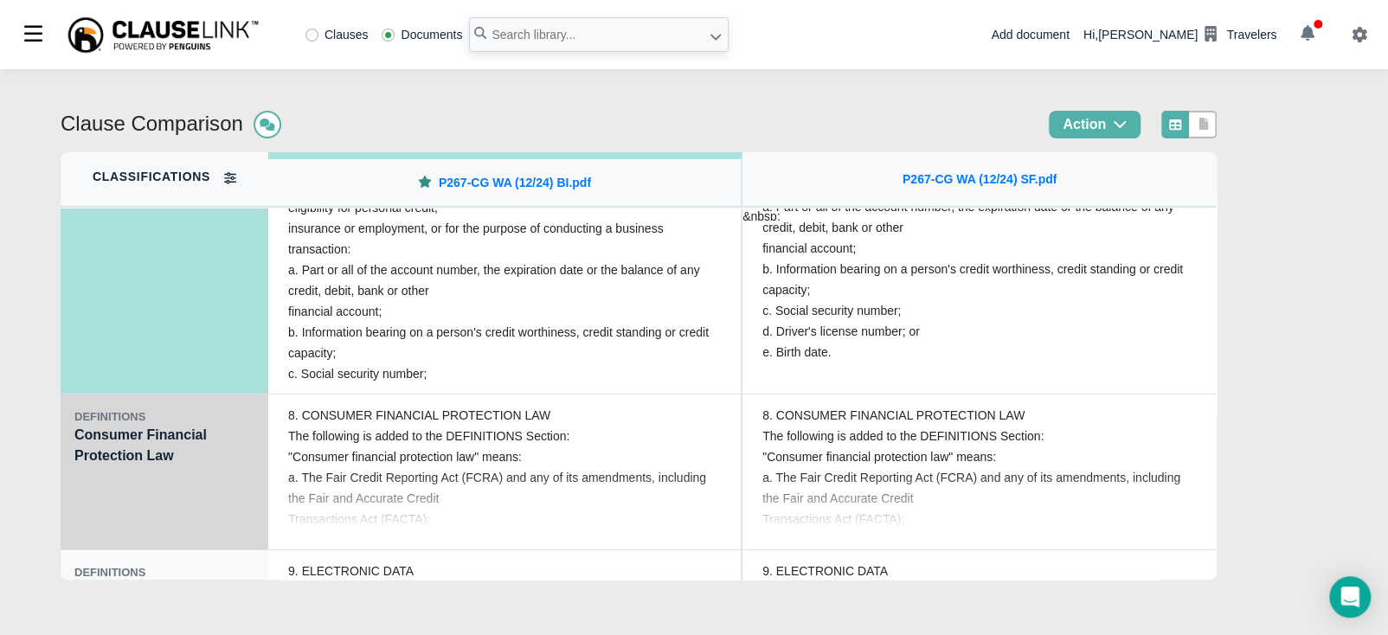
scroll to position [3266, 0]
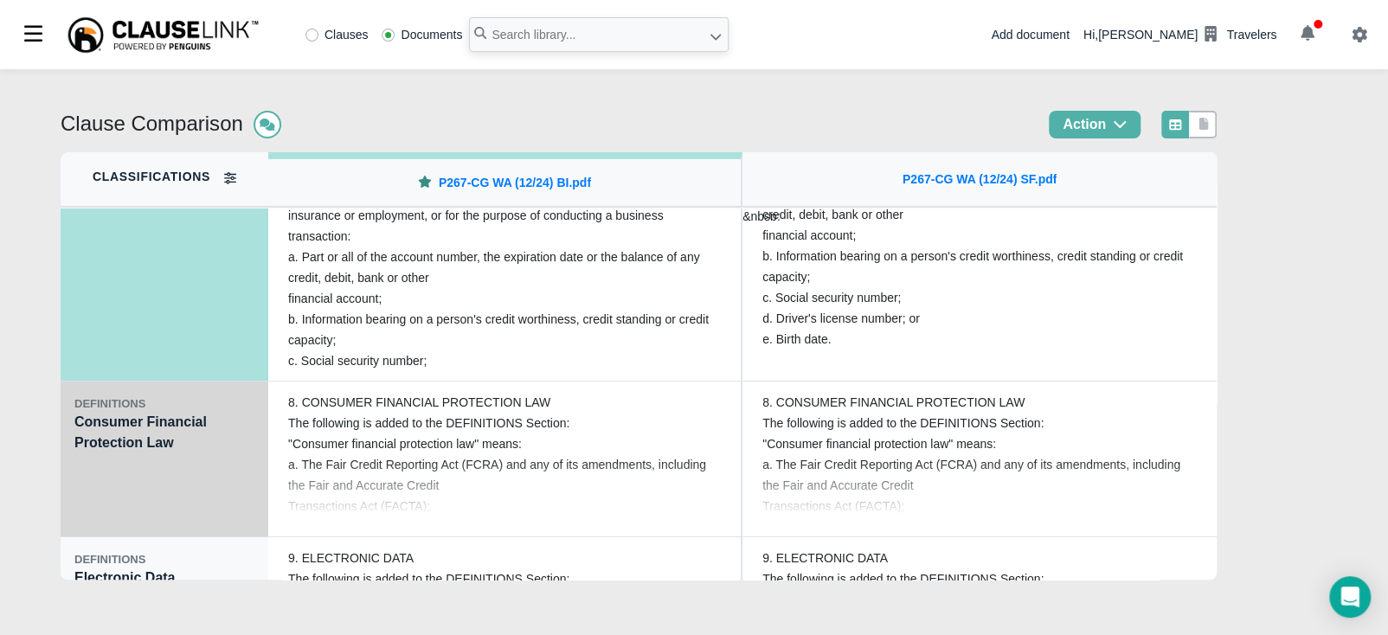
click at [79, 444] on div "DEFINITIONS Consumer Financial Protection Law" at bounding box center [165, 460] width 208 height 156
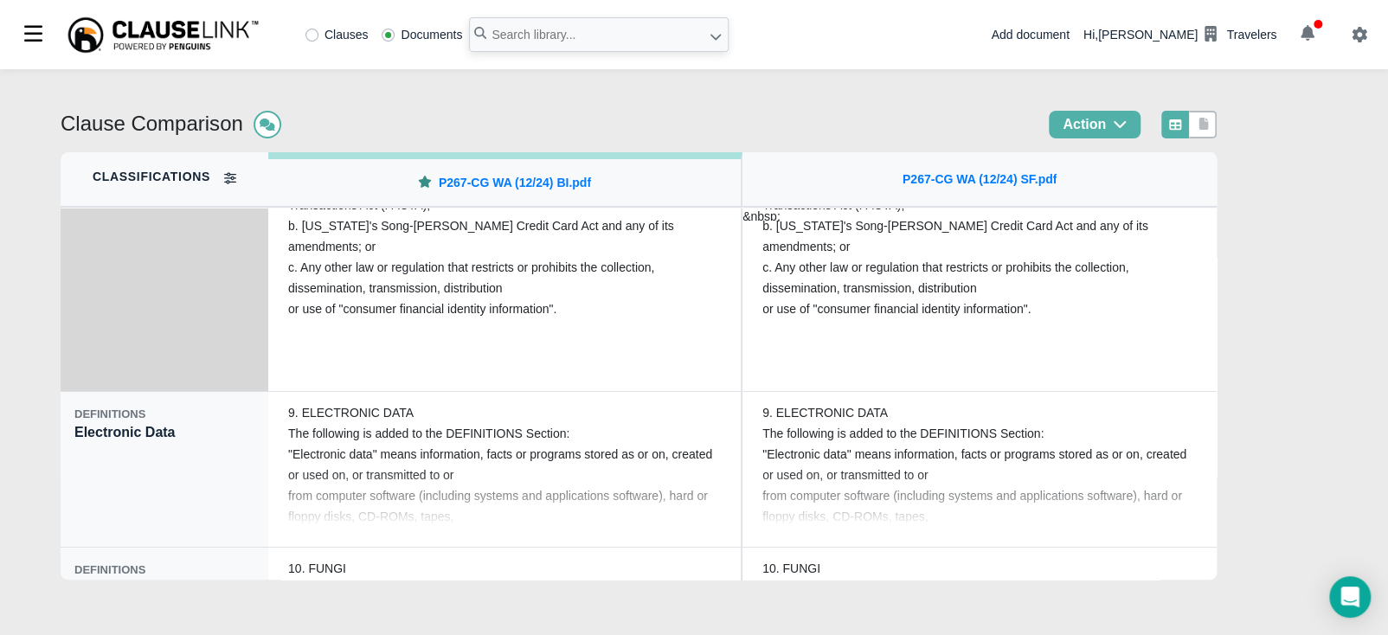
scroll to position [3440, 0]
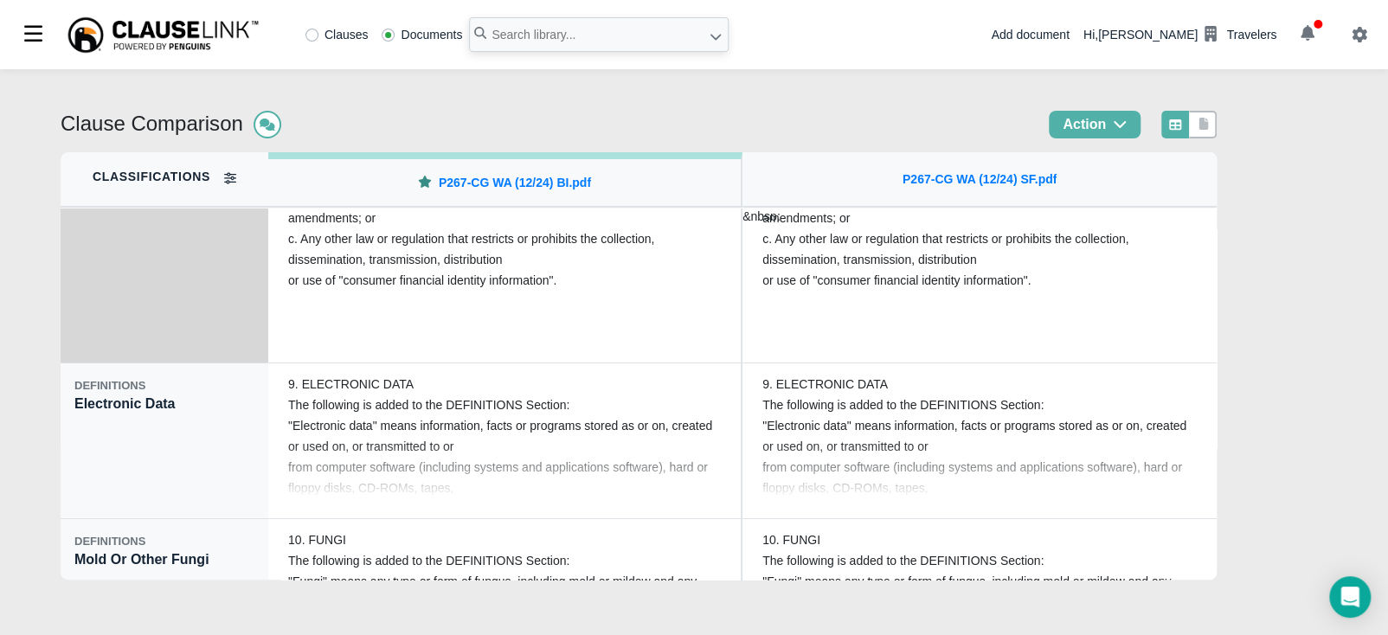
click at [78, 445] on div "DEFINITIONS Electronic Data" at bounding box center [165, 441] width 208 height 156
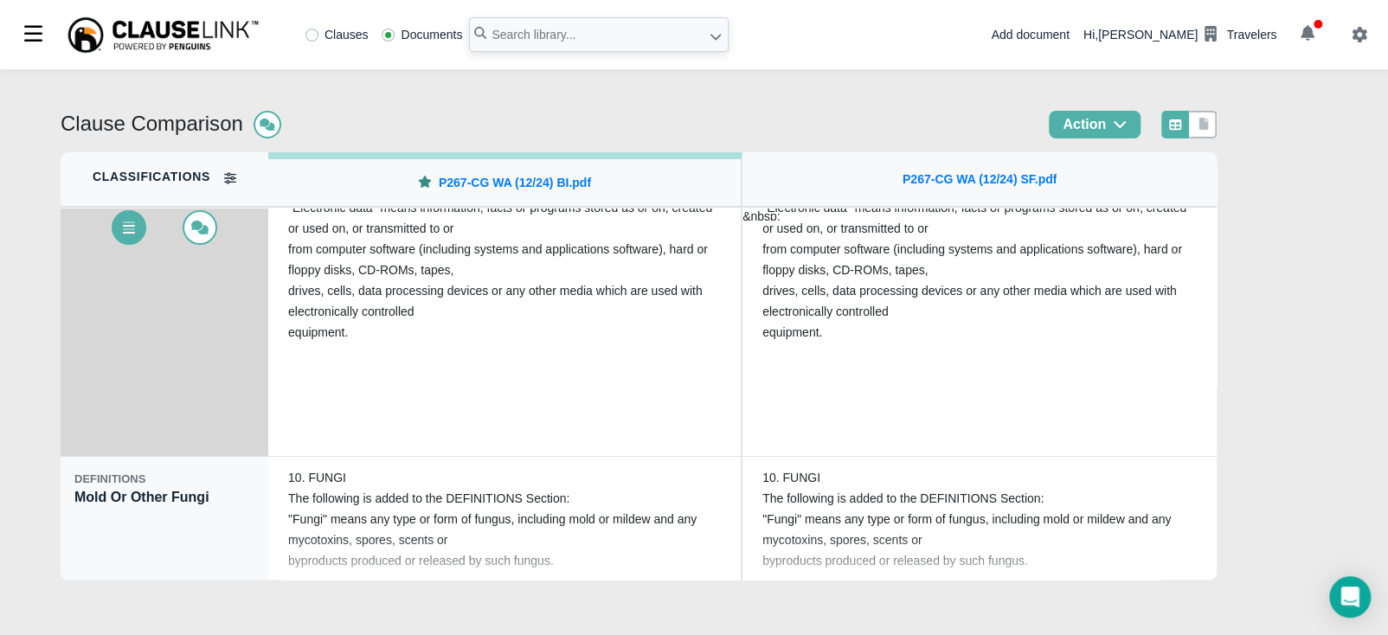
scroll to position [3547, 0]
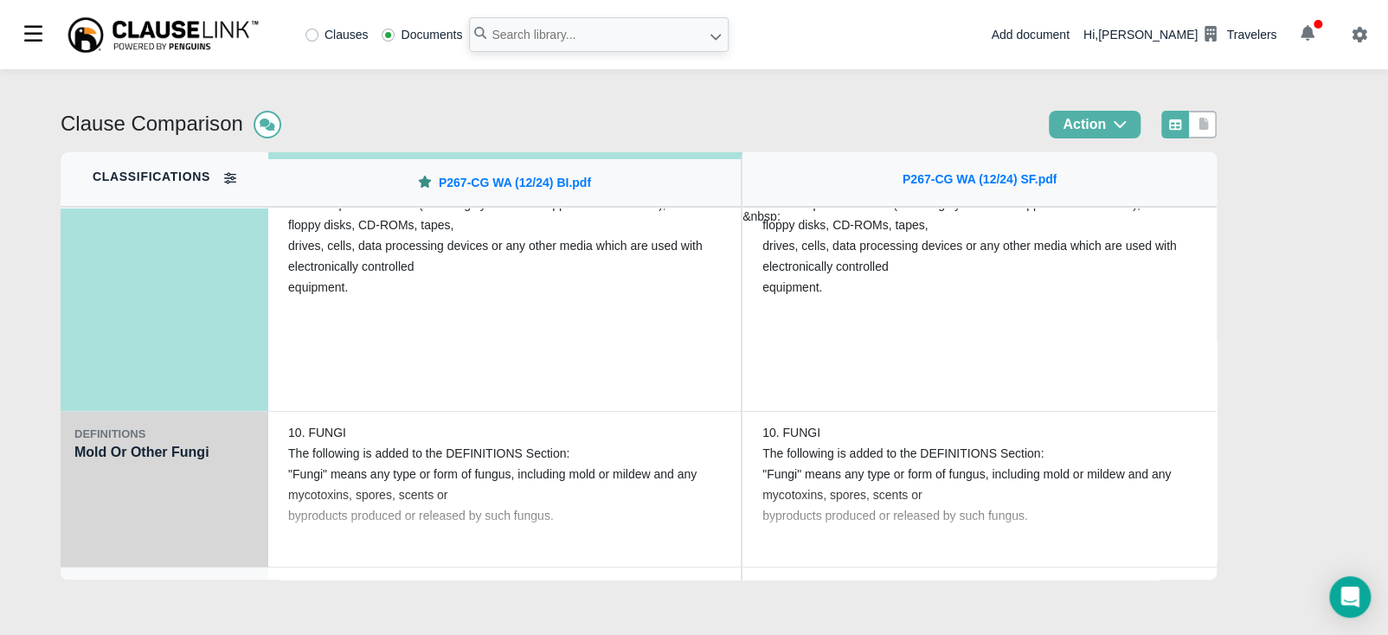
click at [92, 476] on div "DEFINITIONS Mold Or Other Fungi" at bounding box center [165, 490] width 208 height 156
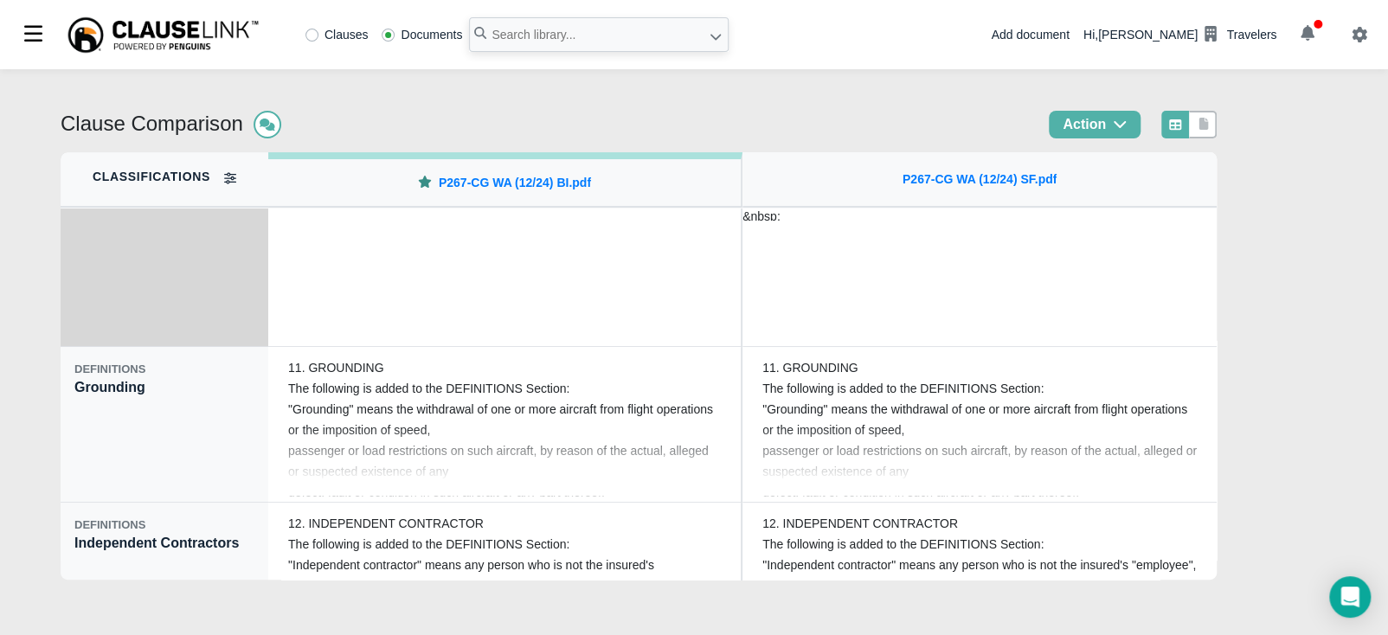
scroll to position [3786, 0]
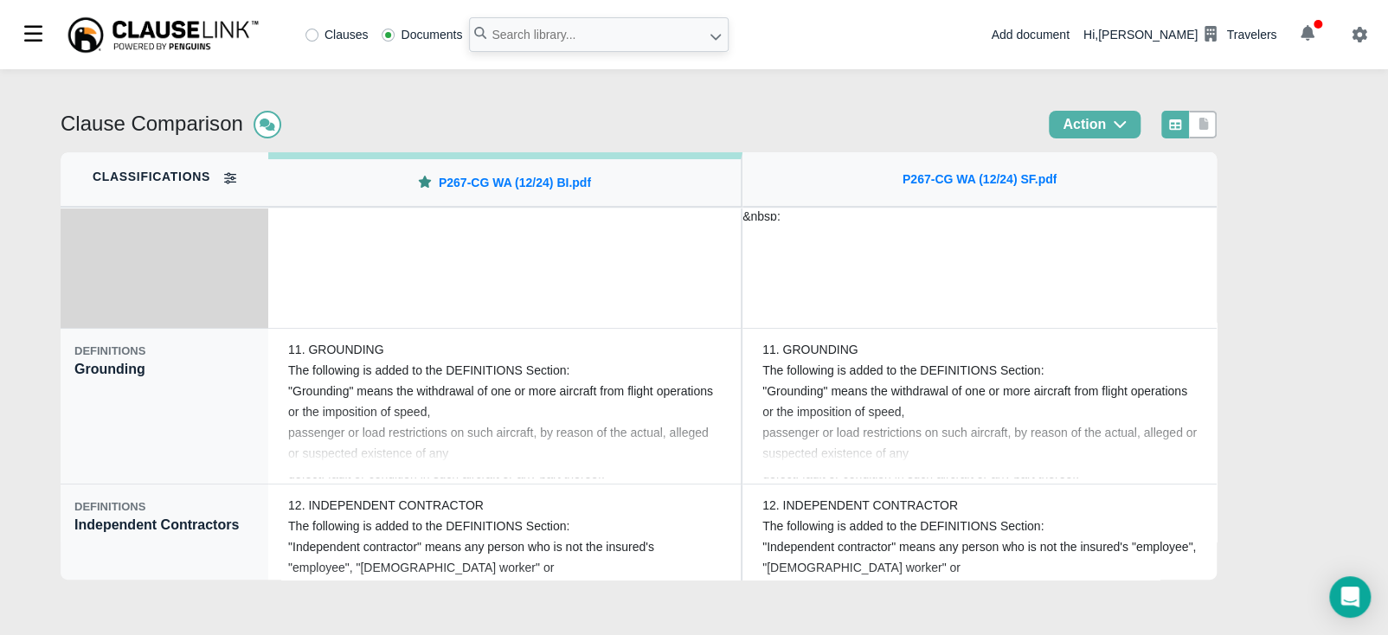
click at [111, 459] on div "DEFINITIONS Grounding" at bounding box center [165, 407] width 208 height 156
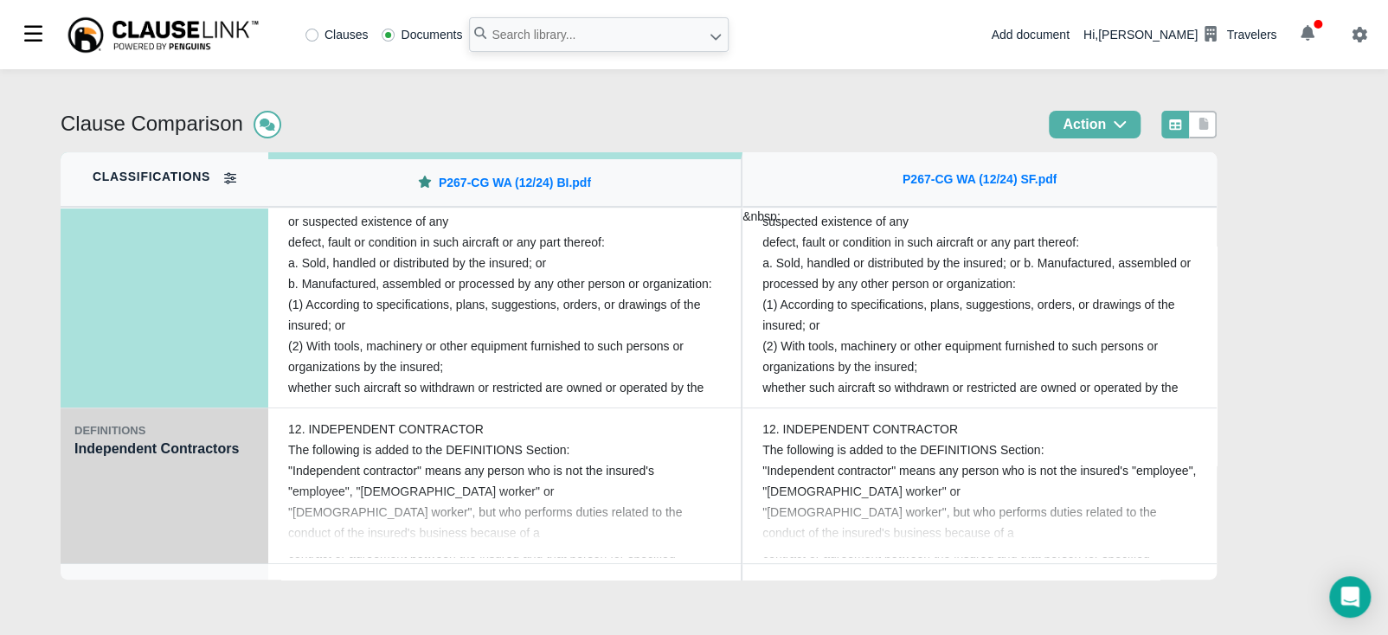
scroll to position [3872, 0]
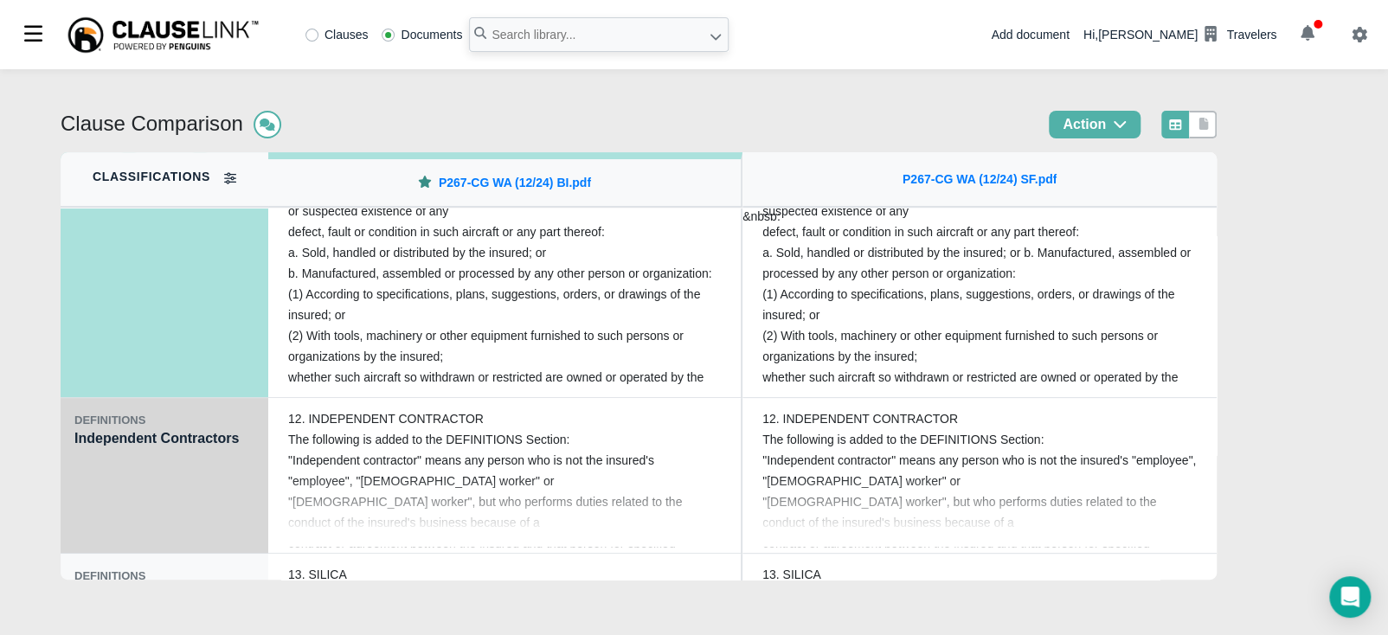
click at [87, 467] on div "DEFINITIONS Independent Contractors" at bounding box center [165, 476] width 208 height 156
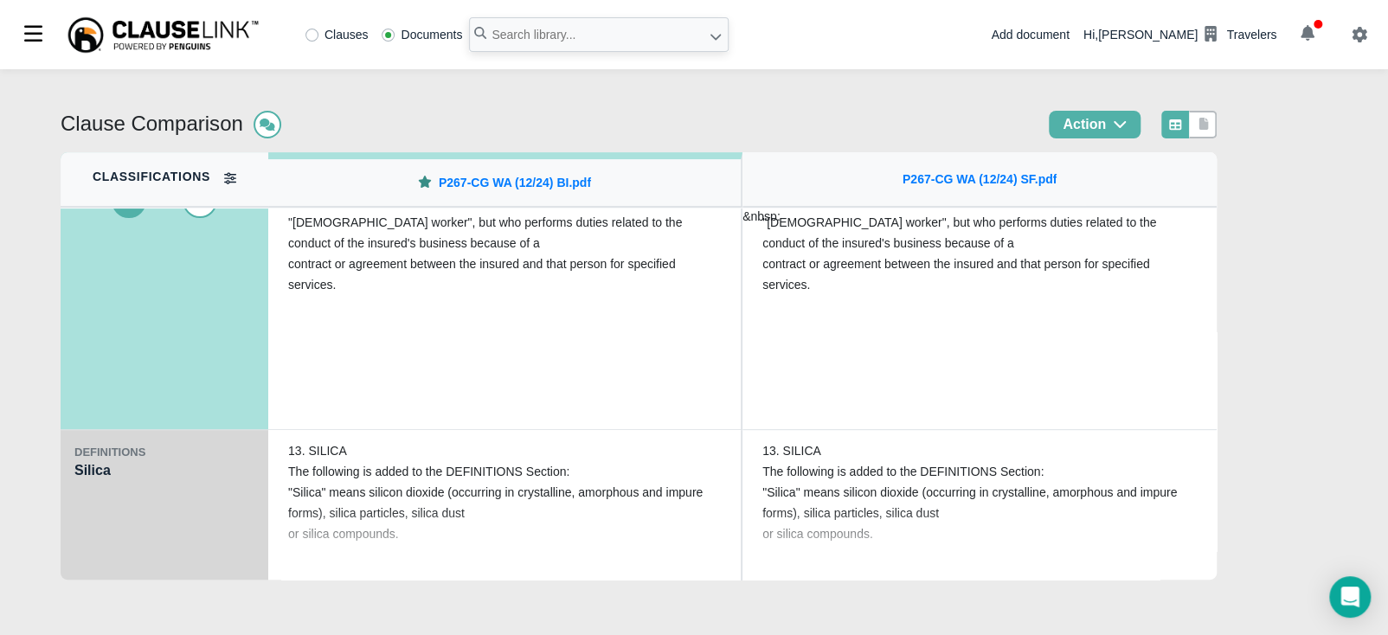
scroll to position [4001, 0]
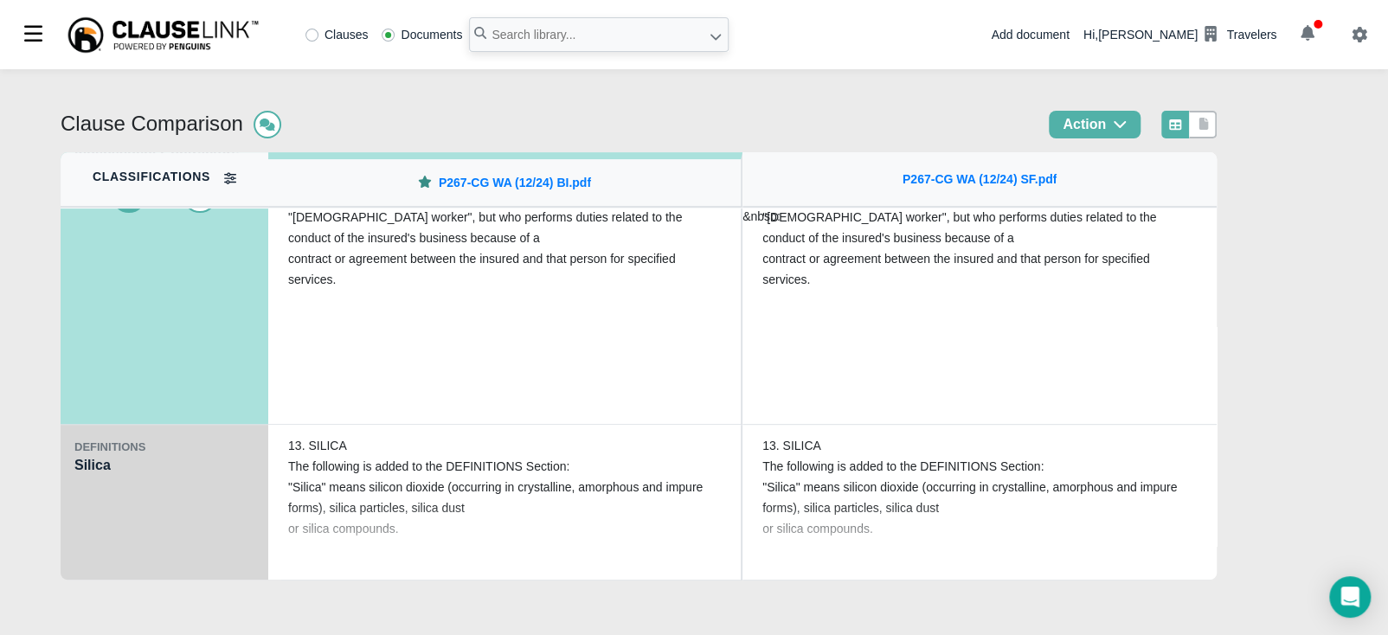
click at [96, 498] on div "DEFINITIONS Silica" at bounding box center [165, 503] width 208 height 156
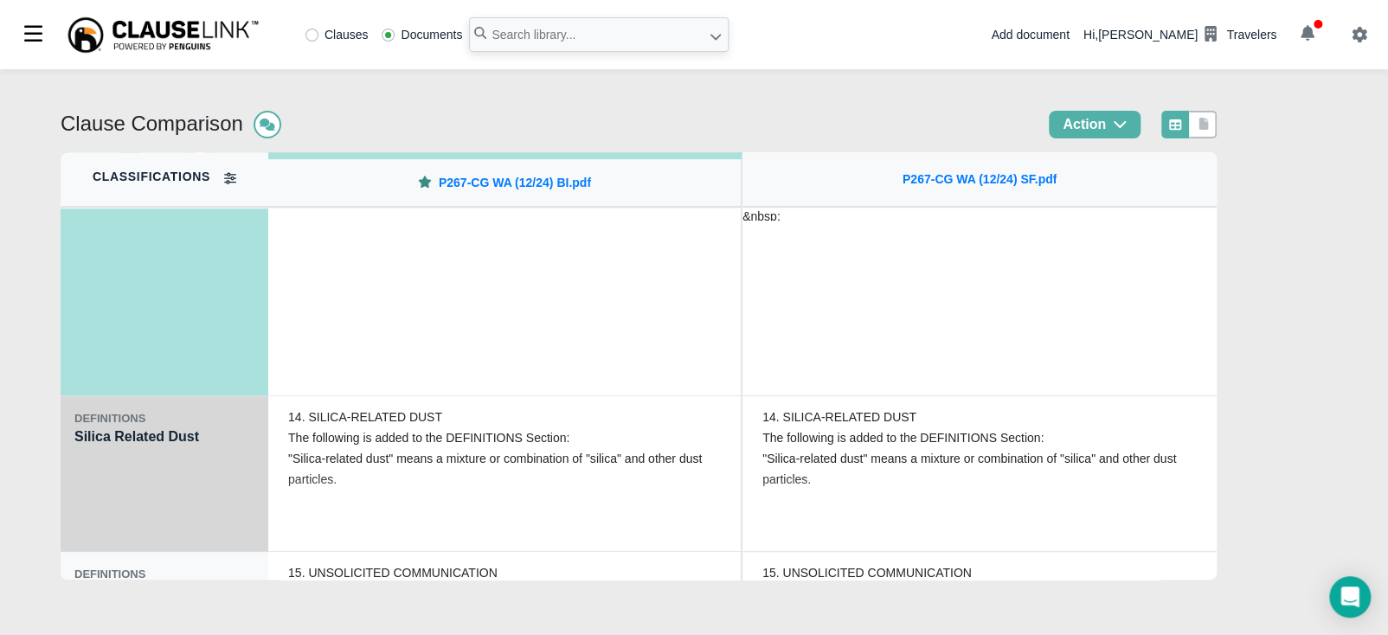
scroll to position [4197, 0]
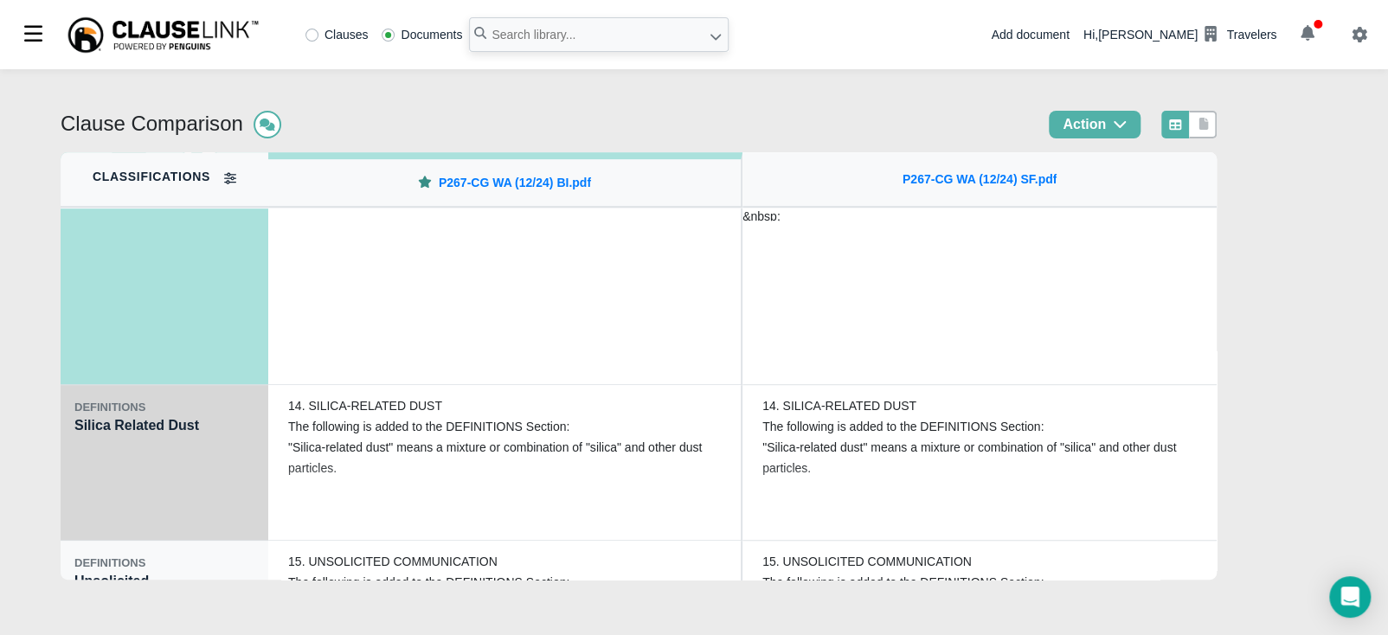
click at [96, 466] on div "DEFINITIONS Silica Related Dust" at bounding box center [165, 463] width 208 height 156
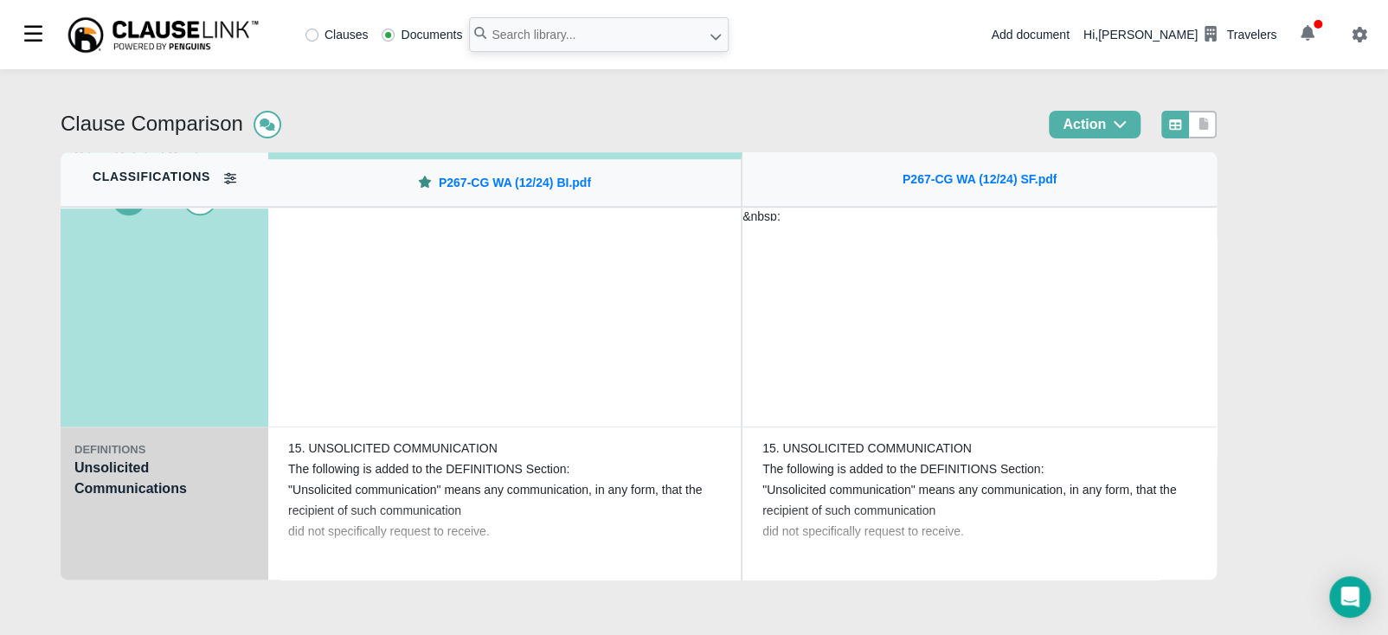
scroll to position [4313, 0]
click at [93, 499] on div "DEFINITIONS Unsolicited Communications" at bounding box center [165, 503] width 208 height 156
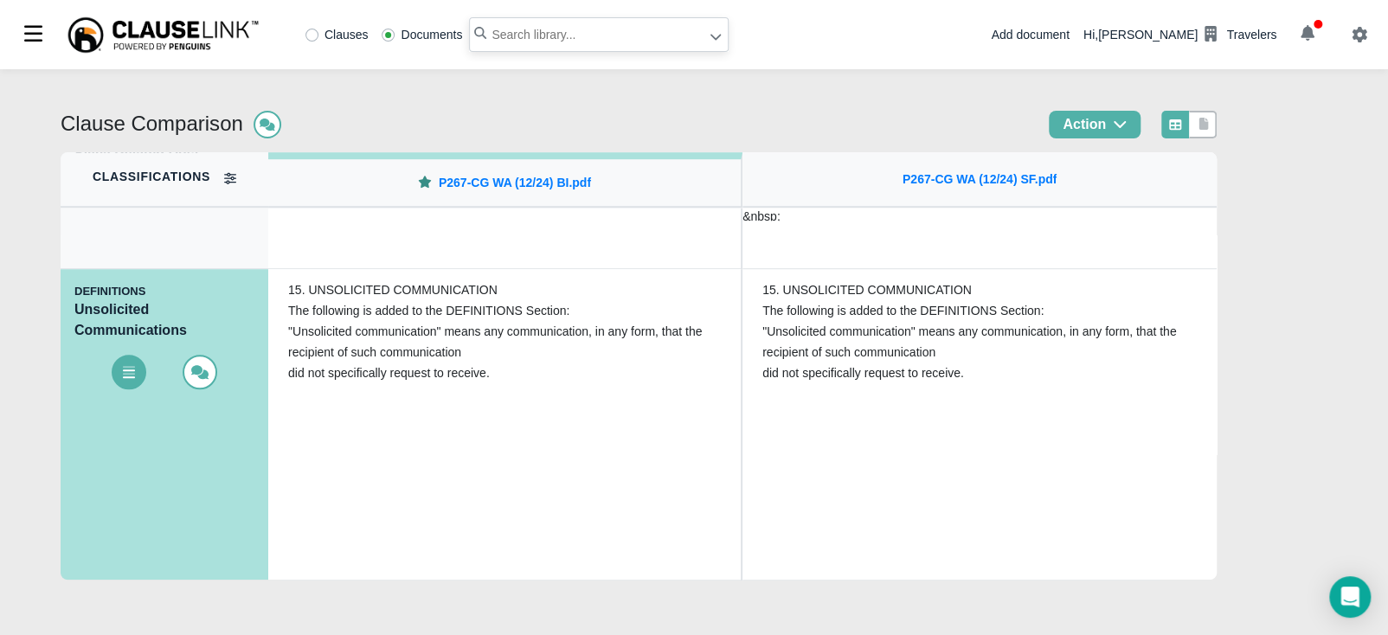
click at [519, 35] on input "text" at bounding box center [599, 34] width 260 height 35
type input "p2623-cg wa"
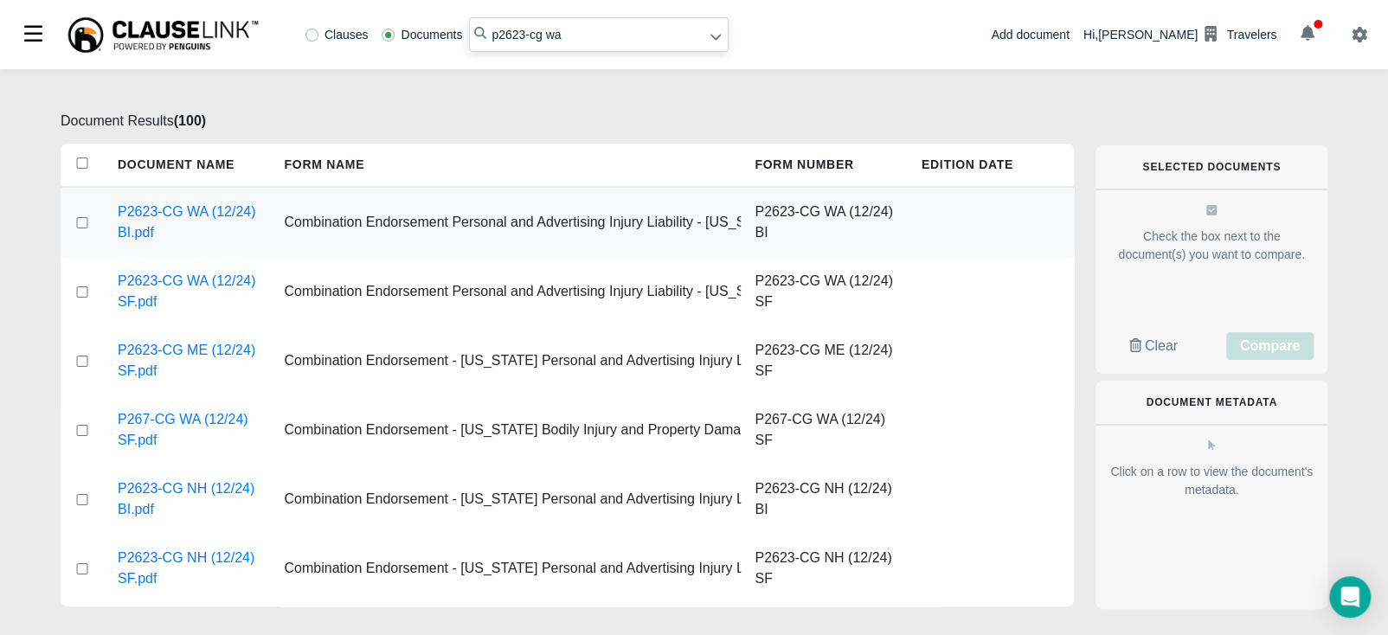
click at [92, 221] on div at bounding box center [82, 222] width 43 height 69
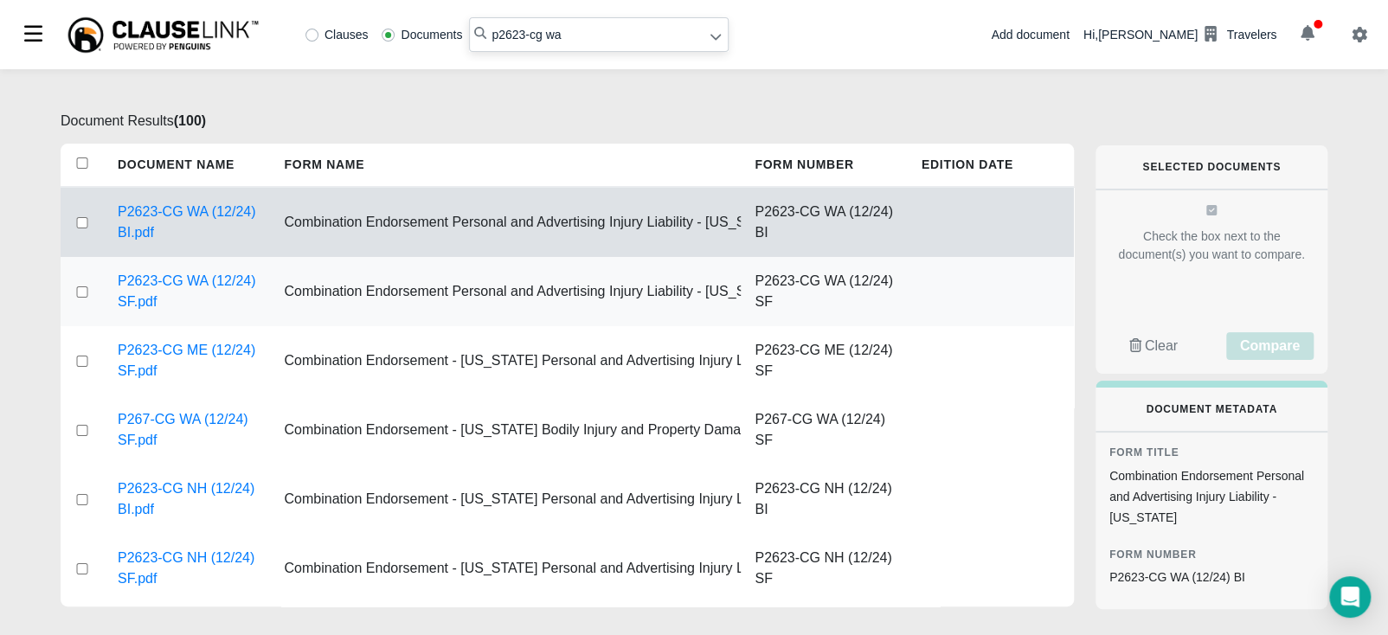
click at [79, 288] on input "checkbox" at bounding box center [82, 291] width 16 height 11
checkbox input "true"
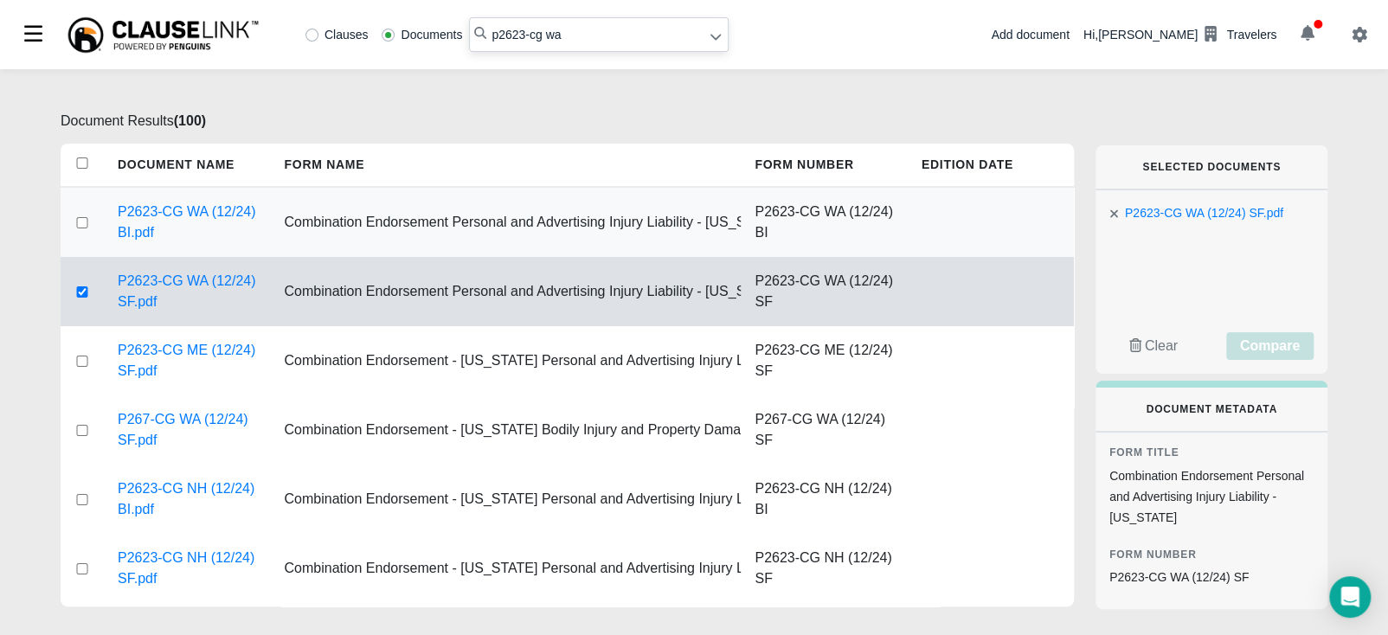
click at [80, 218] on input "checkbox" at bounding box center [82, 222] width 16 height 11
checkbox input "true"
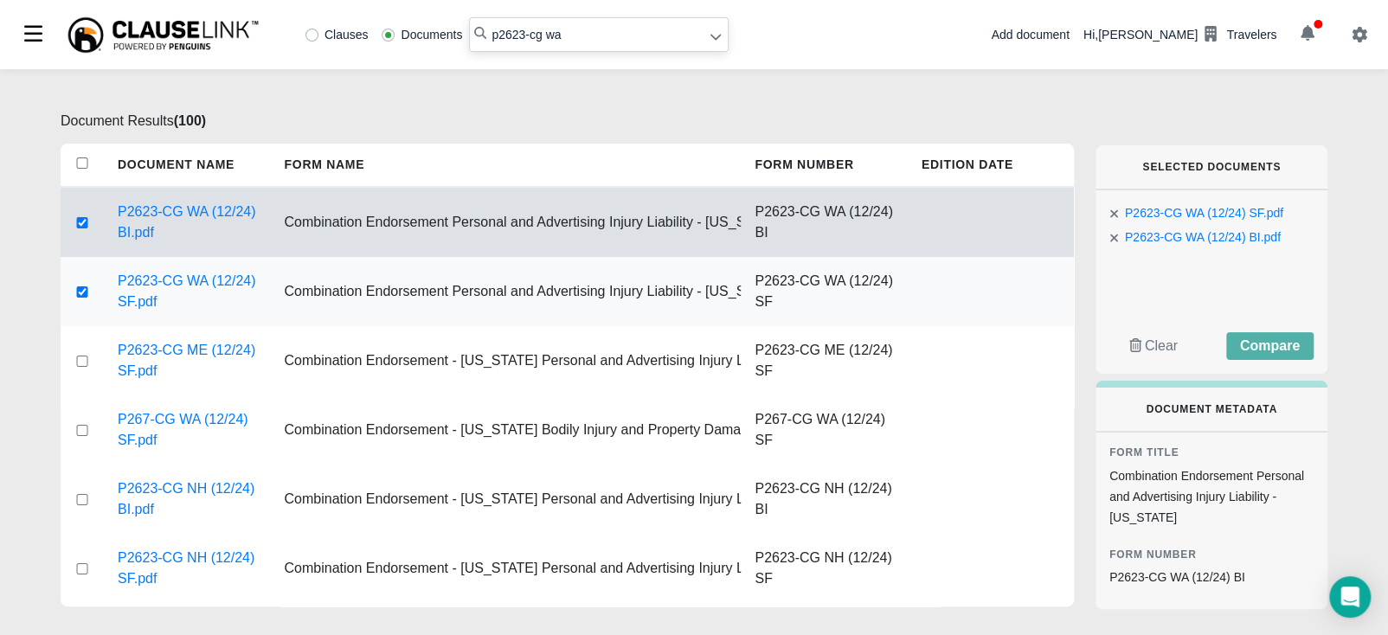
click at [80, 289] on input "checkbox" at bounding box center [82, 291] width 16 height 11
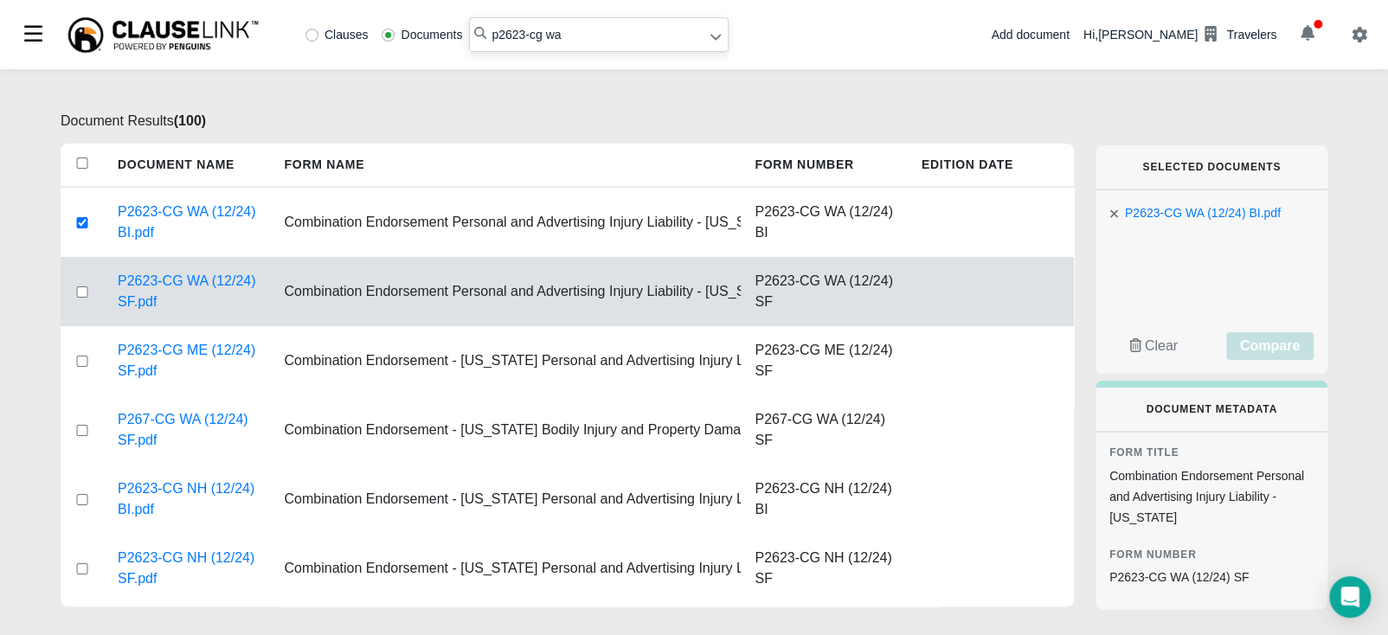
click at [80, 291] on input "checkbox" at bounding box center [82, 291] width 16 height 11
checkbox input "true"
click at [1250, 350] on span "Compare" at bounding box center [1270, 345] width 60 height 15
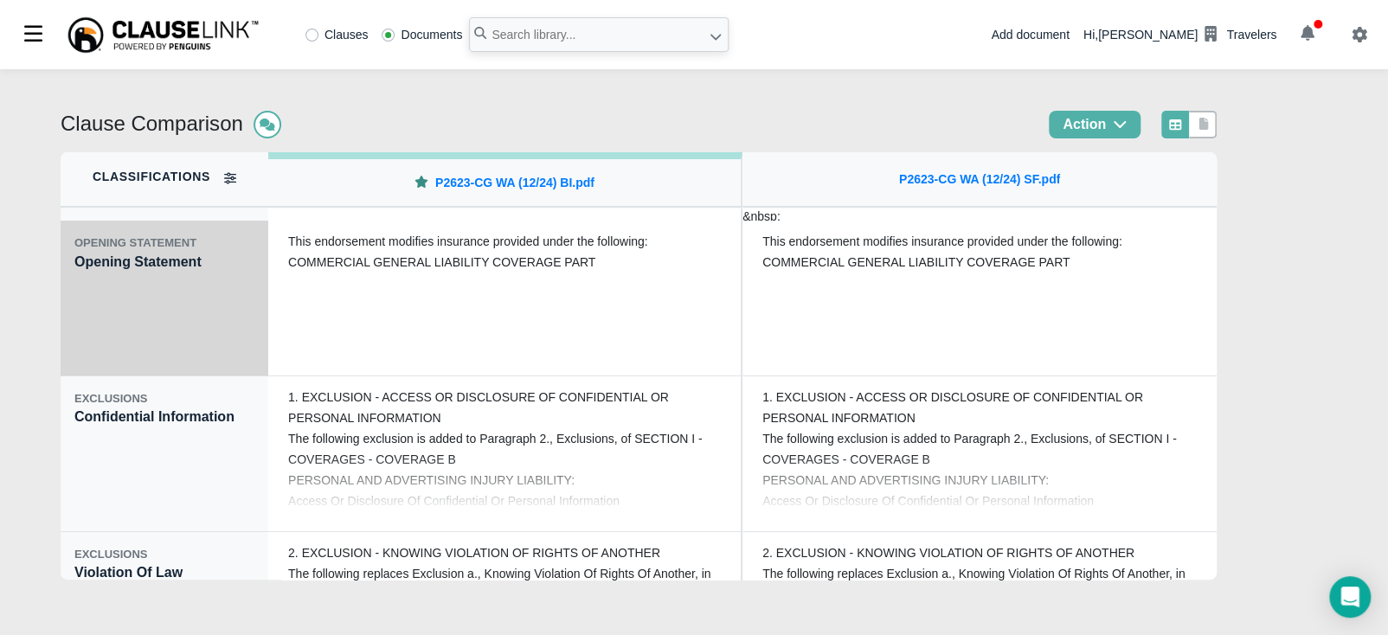
click at [105, 317] on div "OPENING STATEMENT Opening Statement" at bounding box center [165, 299] width 208 height 156
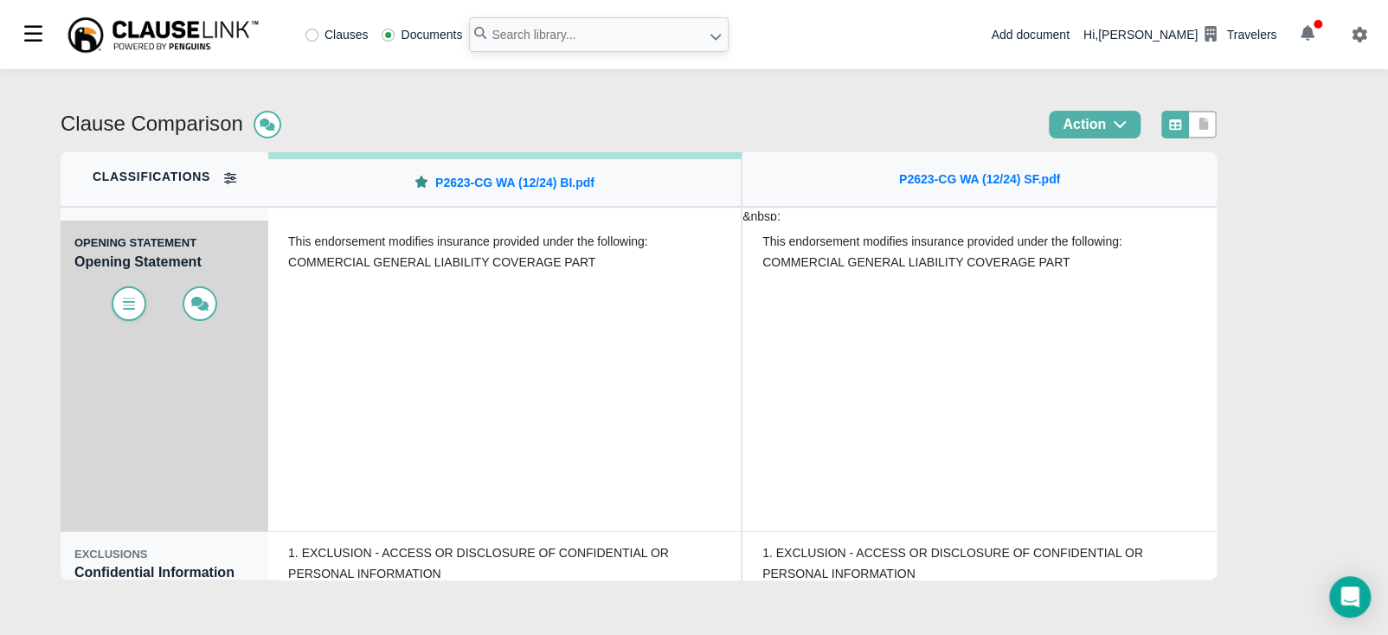
click at [118, 311] on span at bounding box center [129, 303] width 35 height 35
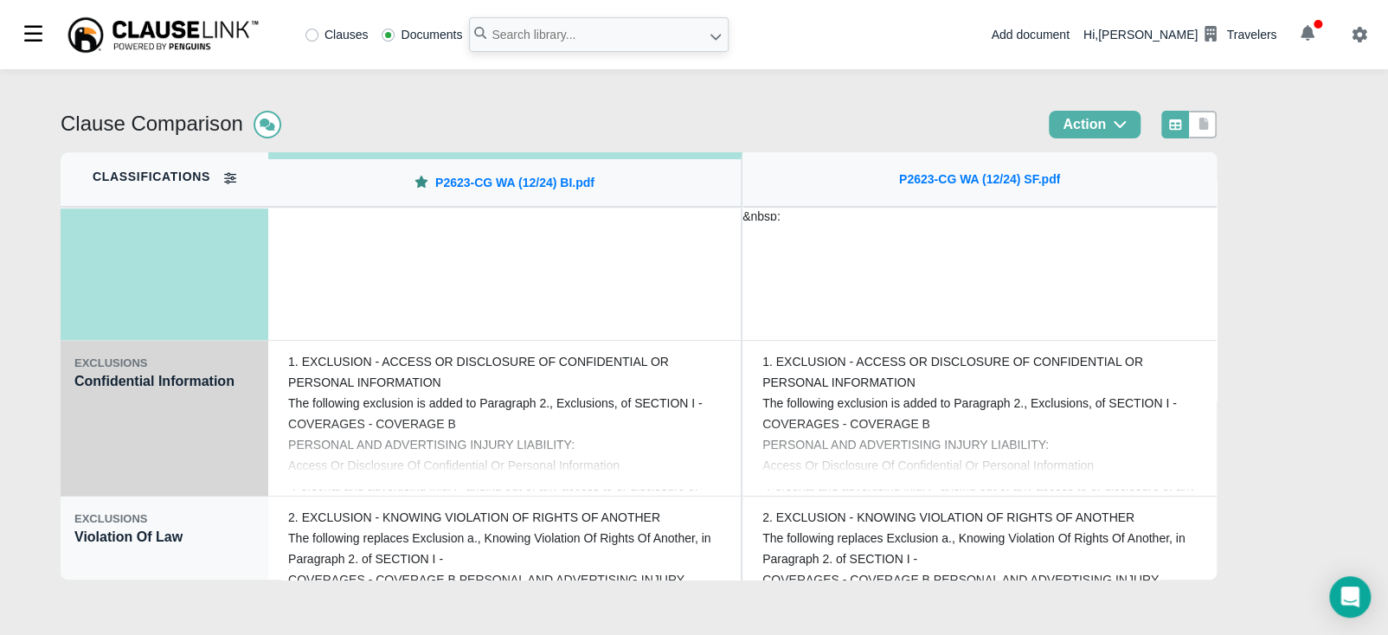
scroll to position [237, 0]
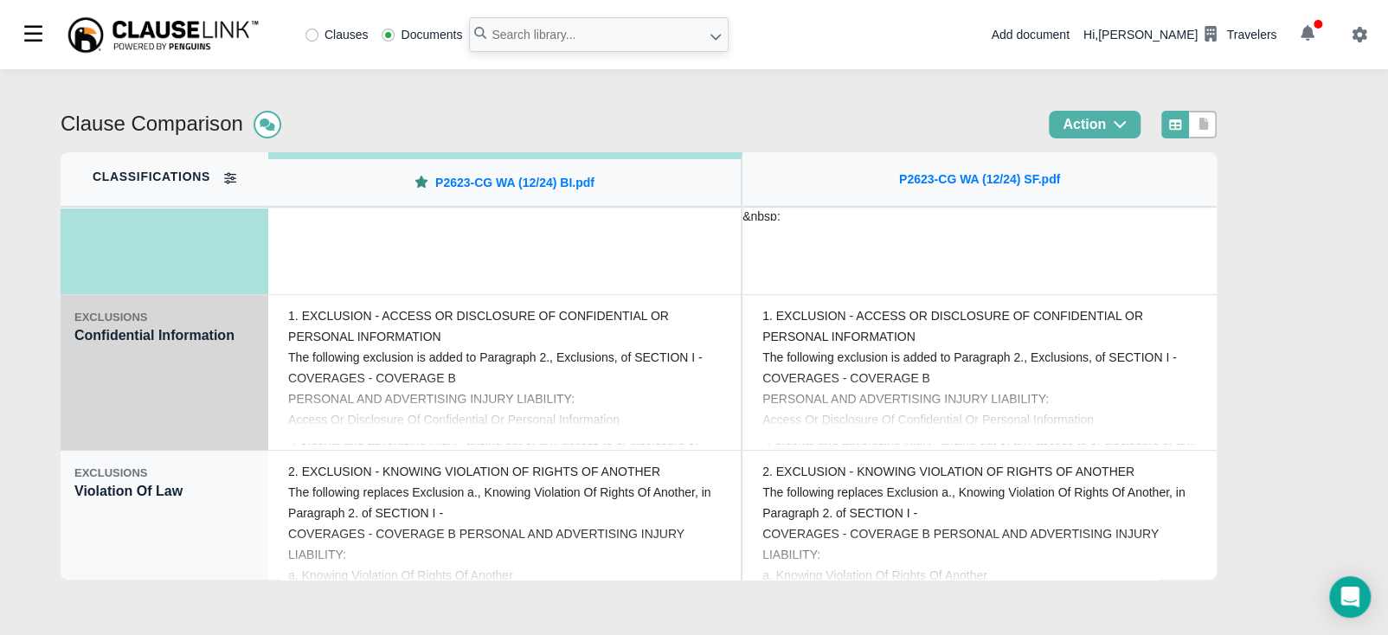
click at [120, 391] on div "EXCLUSIONS Confidential Information" at bounding box center [165, 373] width 208 height 156
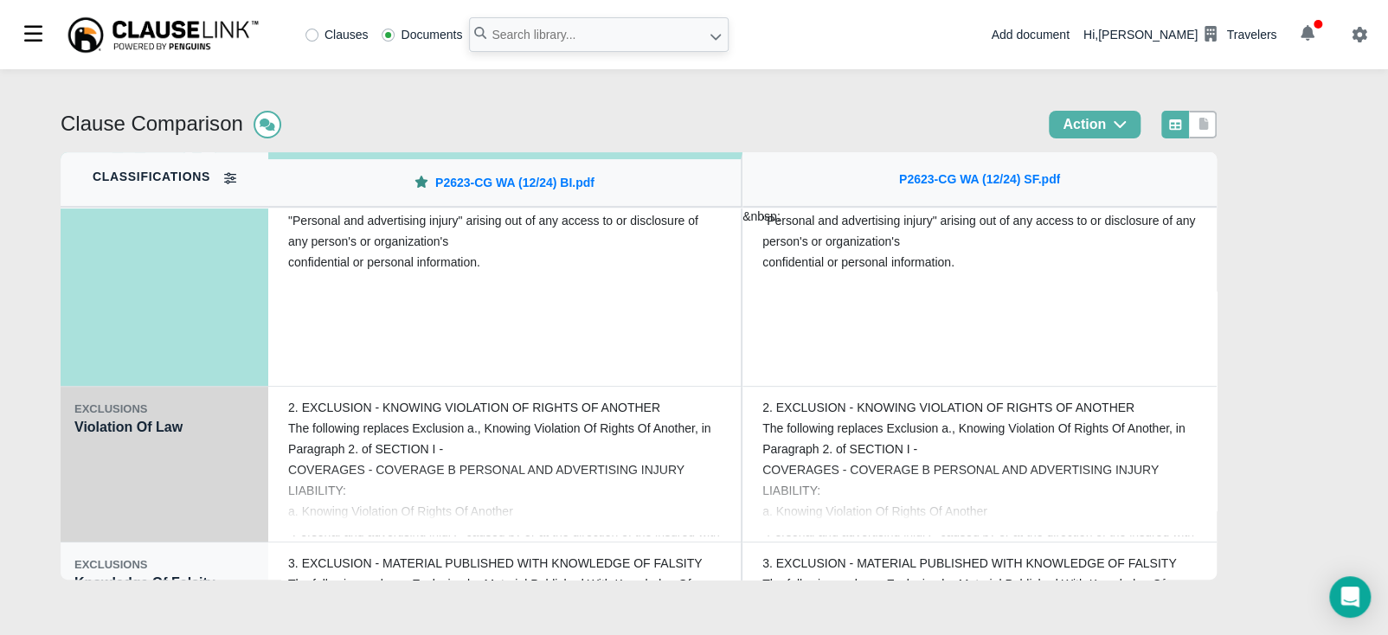
scroll to position [302, 0]
click at [112, 458] on div "EXCLUSIONS Violation Of Law" at bounding box center [165, 464] width 208 height 156
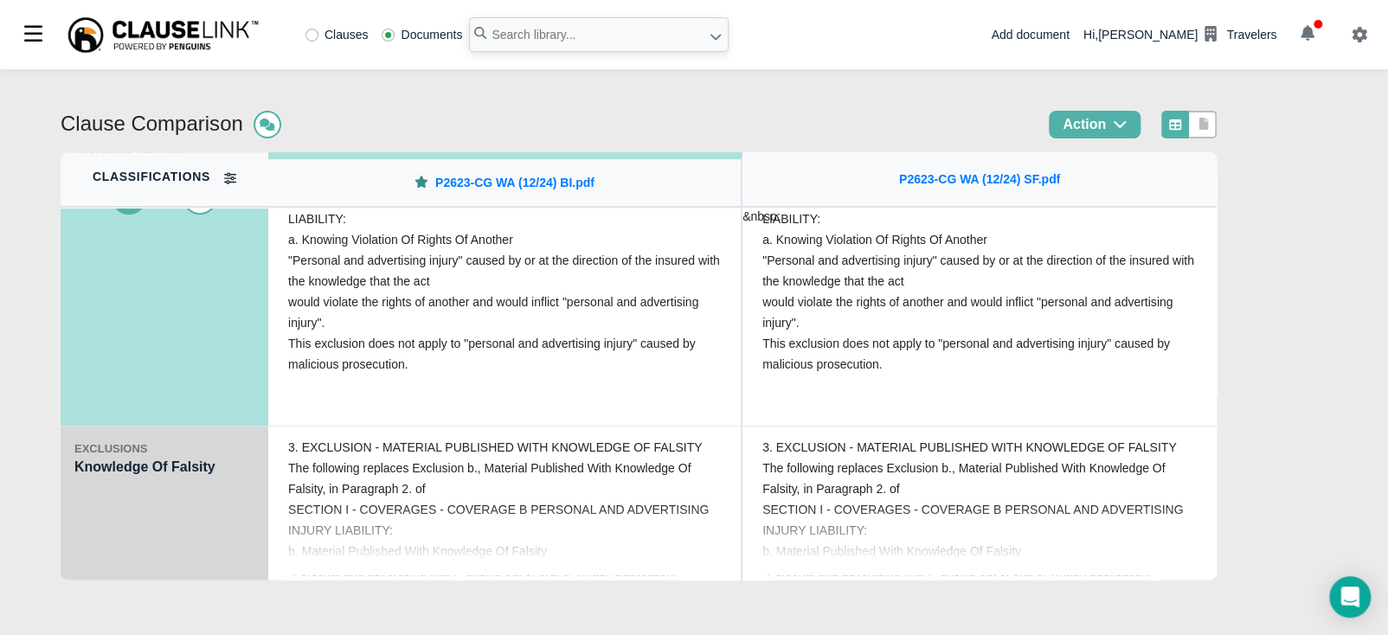
scroll to position [433, 0]
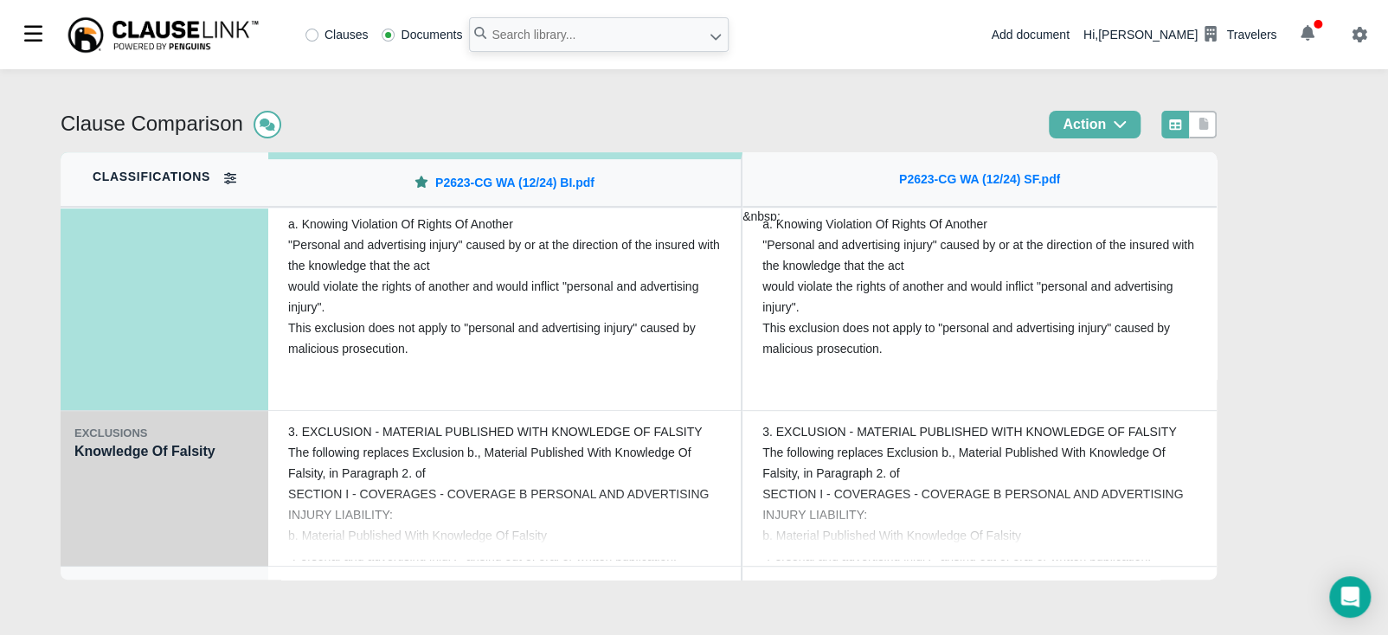
click at [109, 503] on div "EXCLUSIONS Knowledge Of Falsity" at bounding box center [165, 489] width 208 height 156
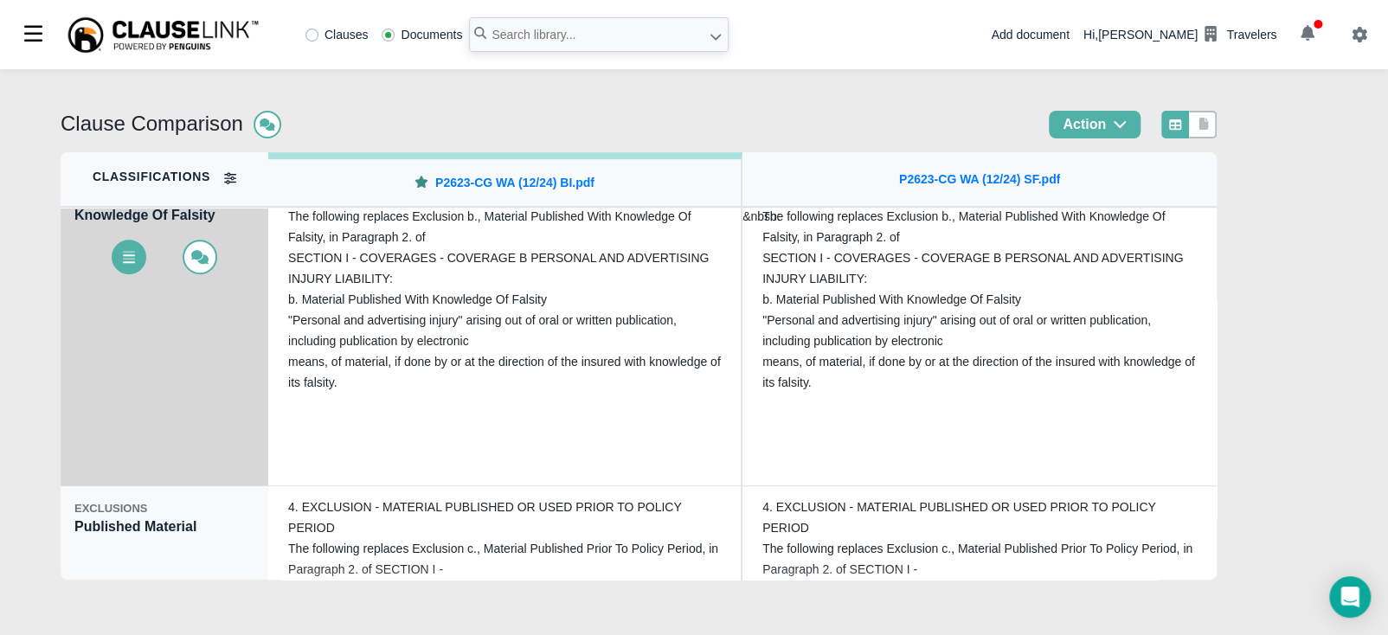
scroll to position [541, 0]
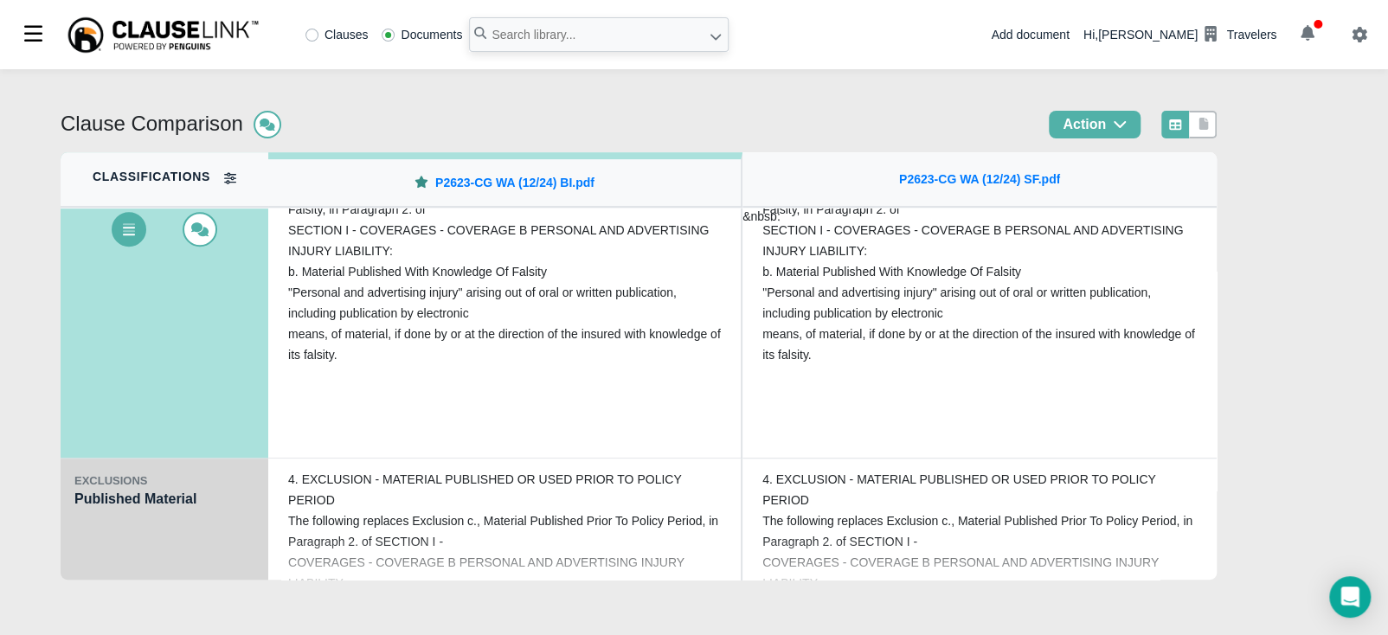
click at [102, 520] on div "EXCLUSIONS Published Material" at bounding box center [165, 537] width 208 height 156
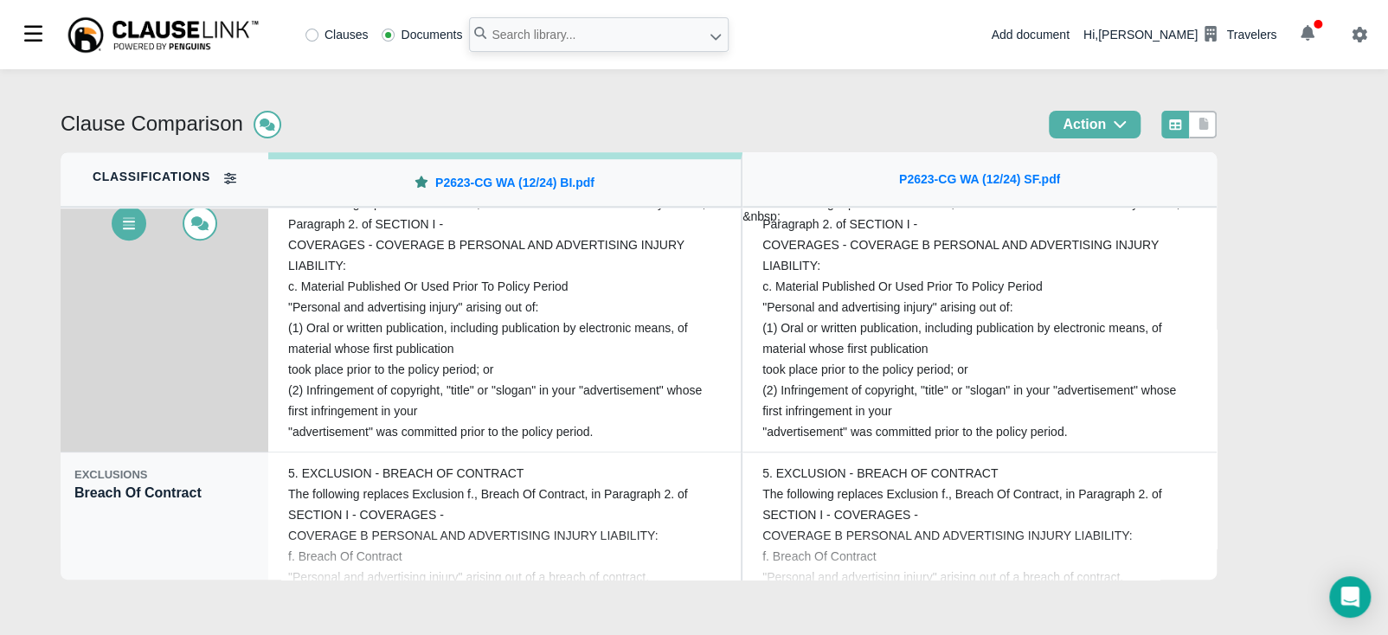
scroll to position [756, 0]
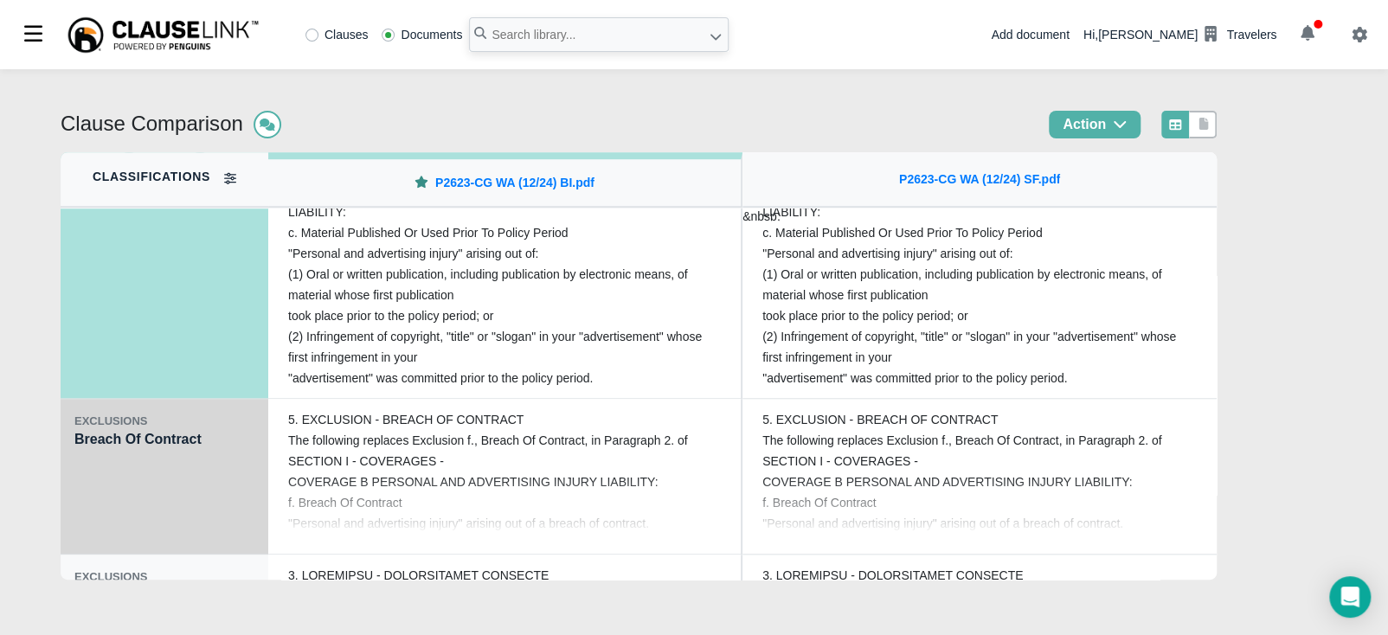
click at [106, 494] on div "EXCLUSIONS Breach Of Contract" at bounding box center [165, 477] width 208 height 156
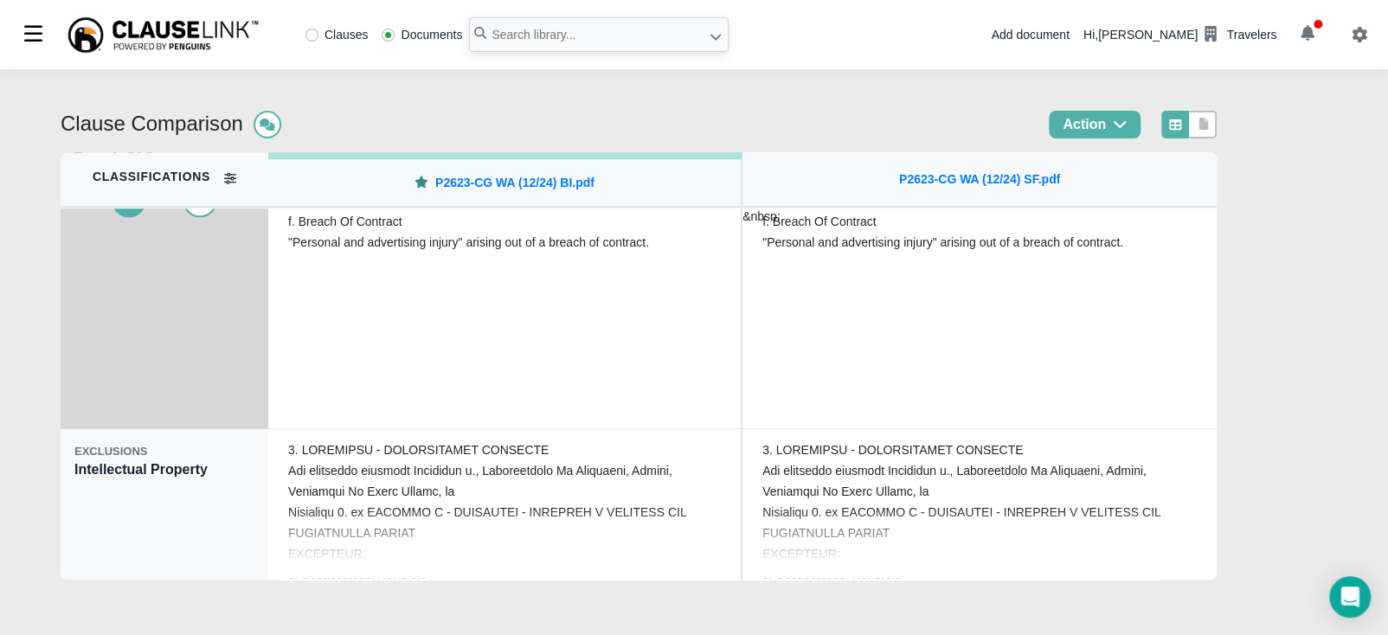
scroll to position [887, 0]
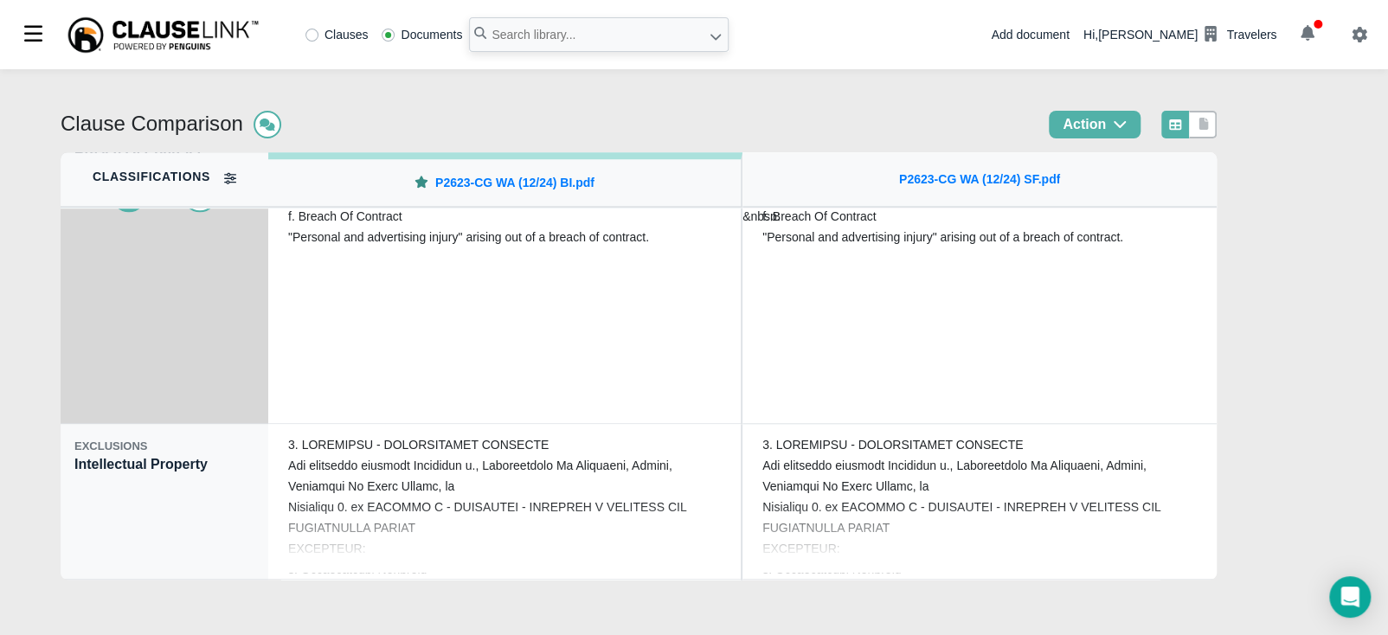
click at [104, 499] on div "EXCLUSIONS Intellectual Property" at bounding box center [165, 502] width 208 height 156
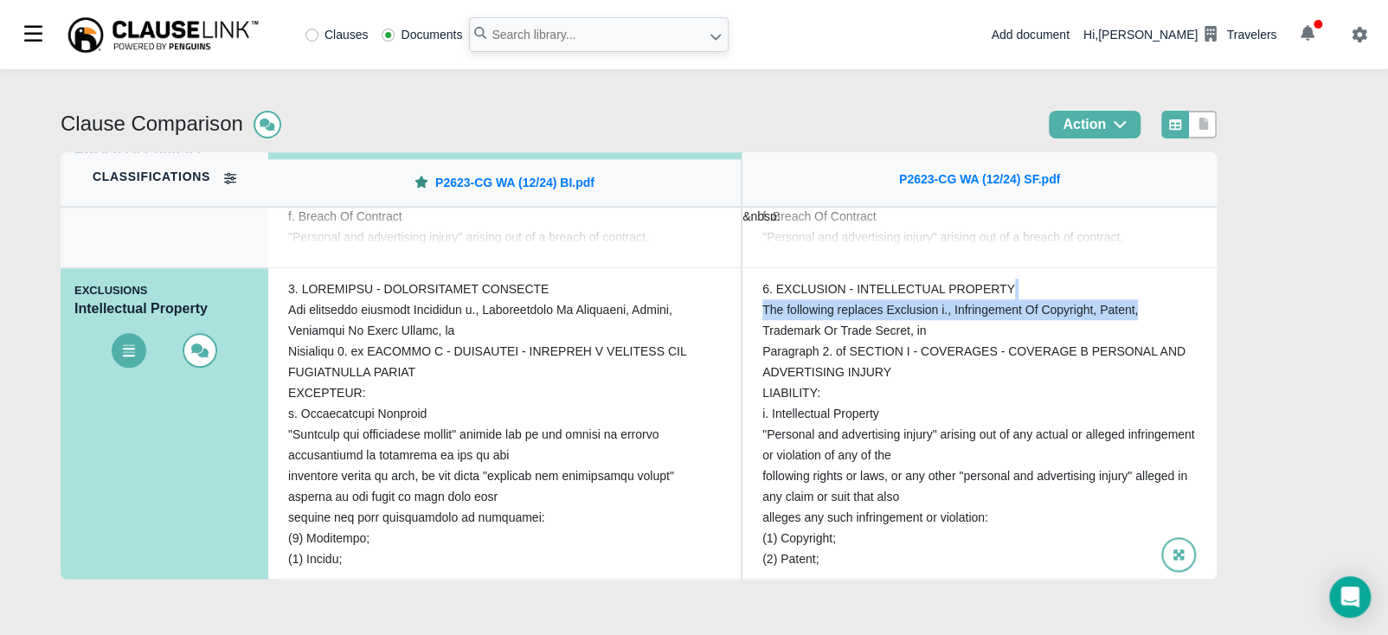
drag, startPoint x: 1214, startPoint y: 299, endPoint x: 1212, endPoint y: 311, distance: 11.4
click at [1211, 309] on div "6. EXCLUSION - INTELLECTUAL PROPERTY The following replaces Exclusion i., Infri…" at bounding box center [979, 424] width 474 height 312
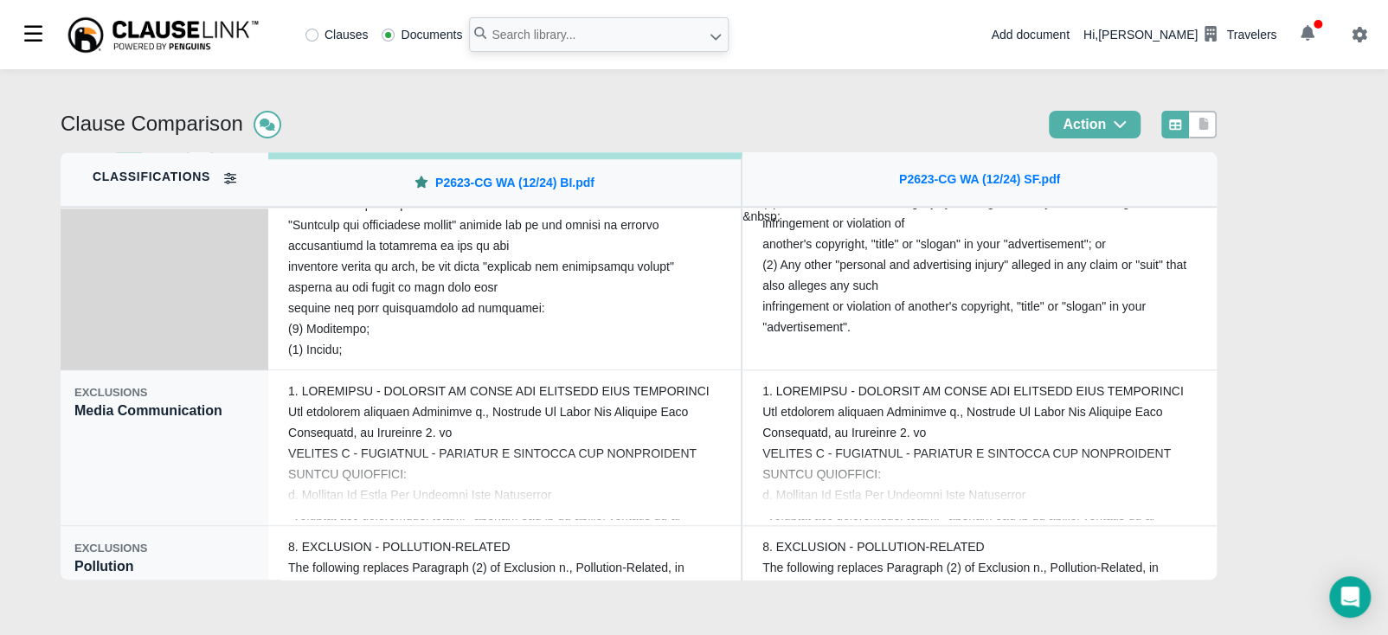
scroll to position [1102, 0]
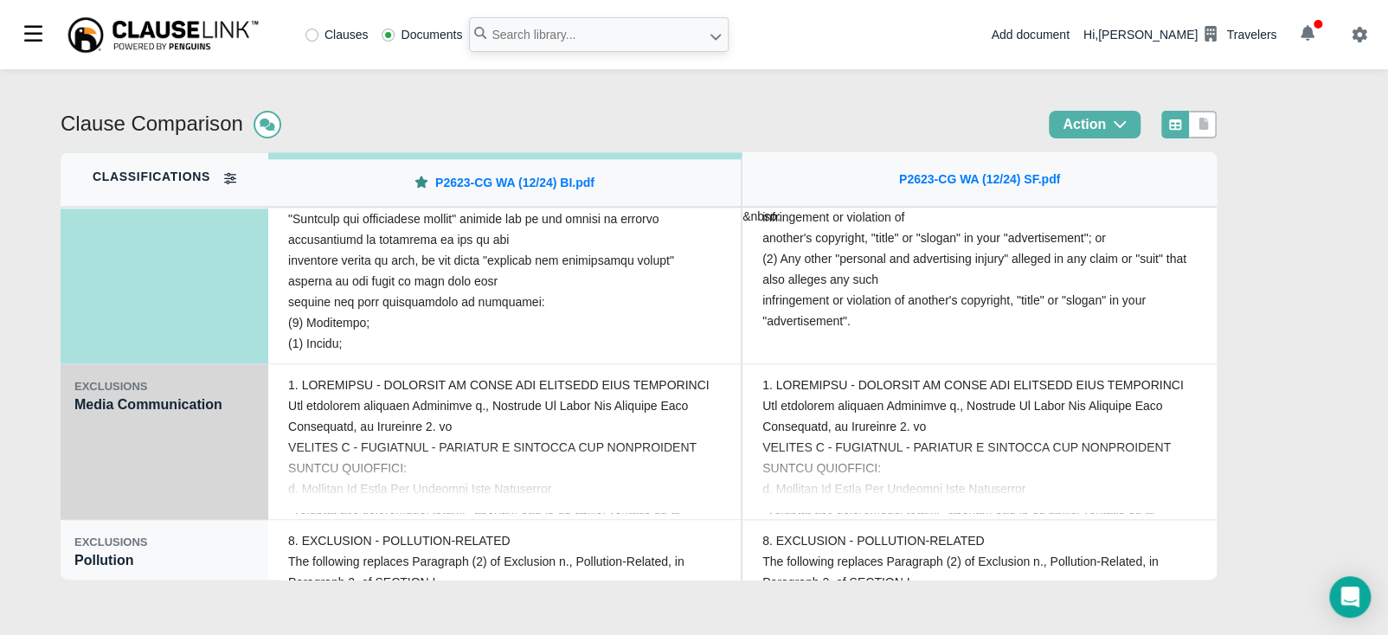
click at [98, 443] on div "EXCLUSIONS Media Communication" at bounding box center [165, 442] width 208 height 156
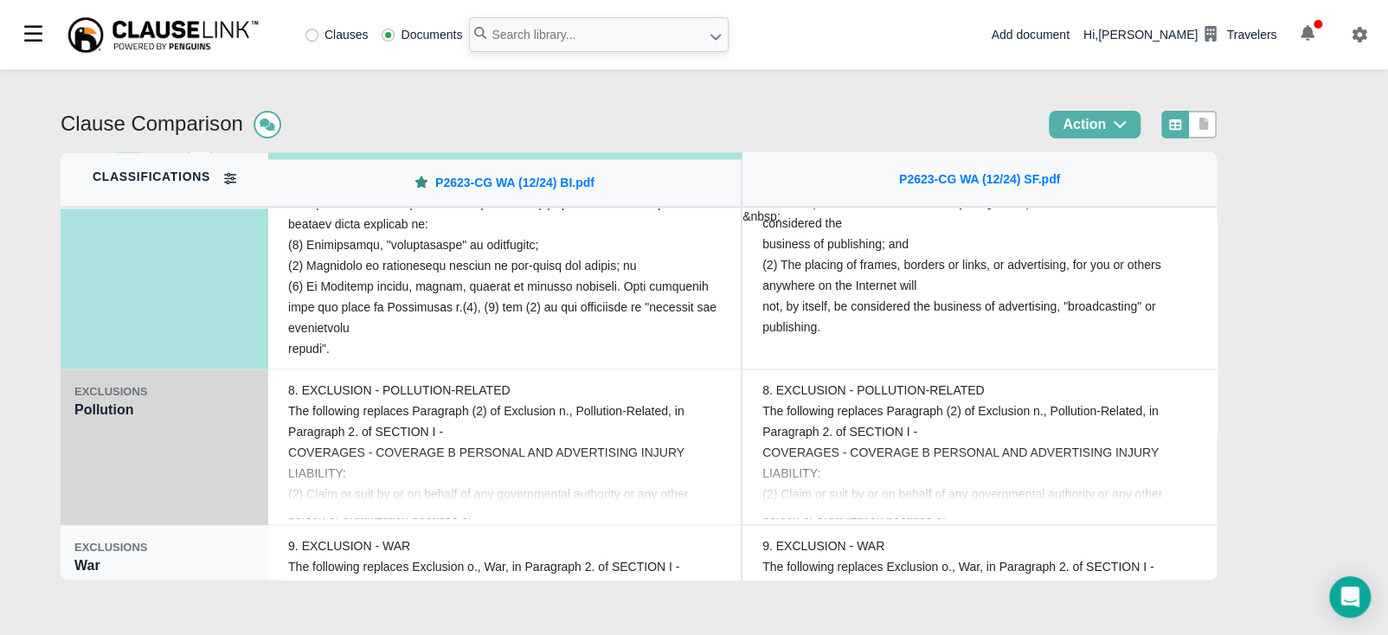
scroll to position [1255, 0]
click at [83, 462] on div "EXCLUSIONS Pollution" at bounding box center [165, 446] width 208 height 156
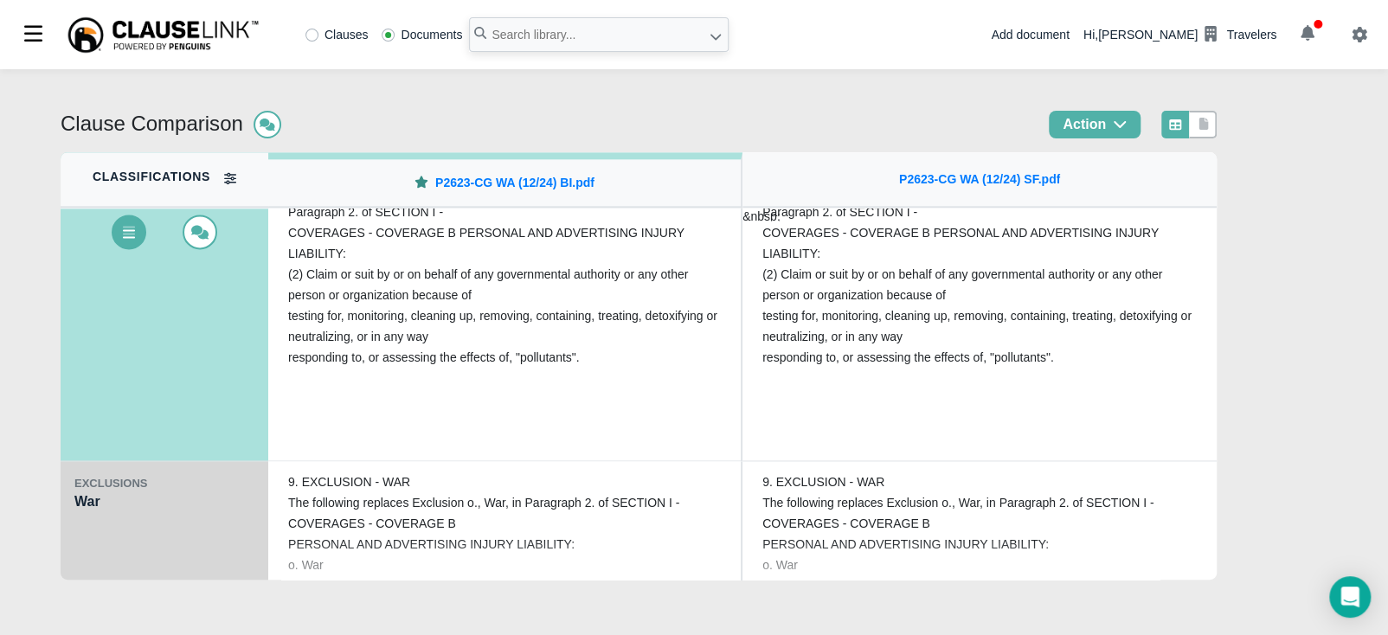
scroll to position [1341, 0]
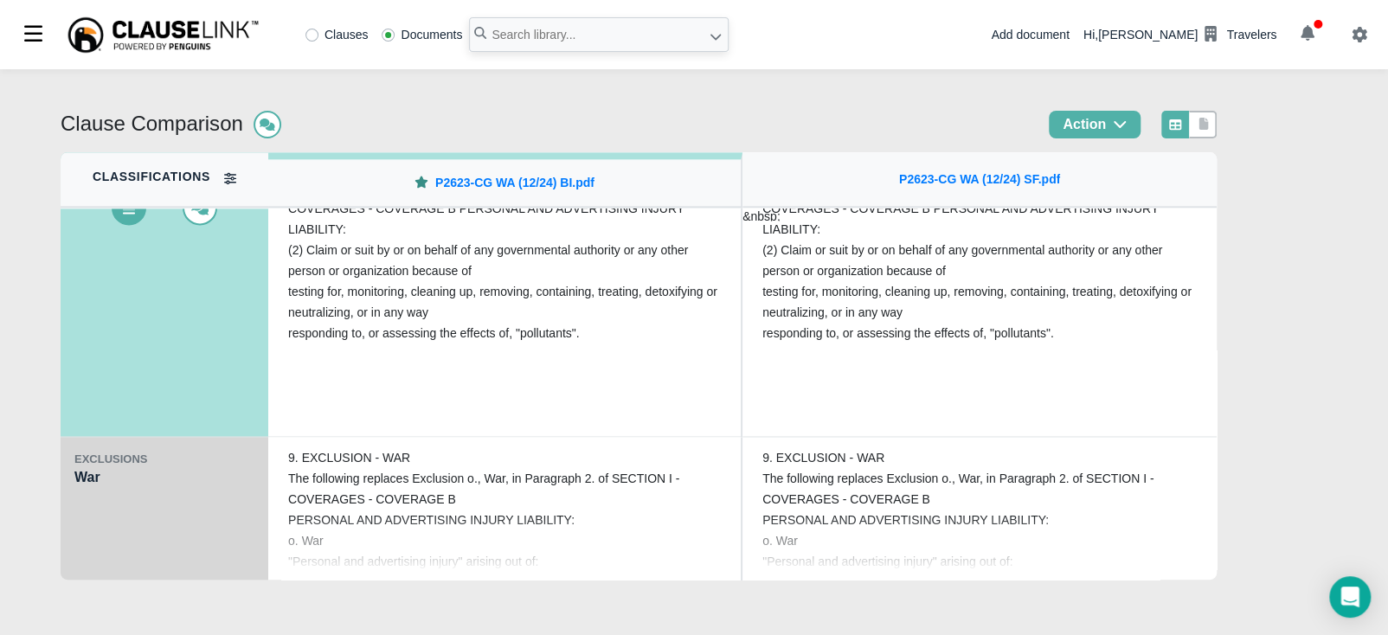
click at [106, 517] on div "EXCLUSIONS War" at bounding box center [165, 515] width 208 height 156
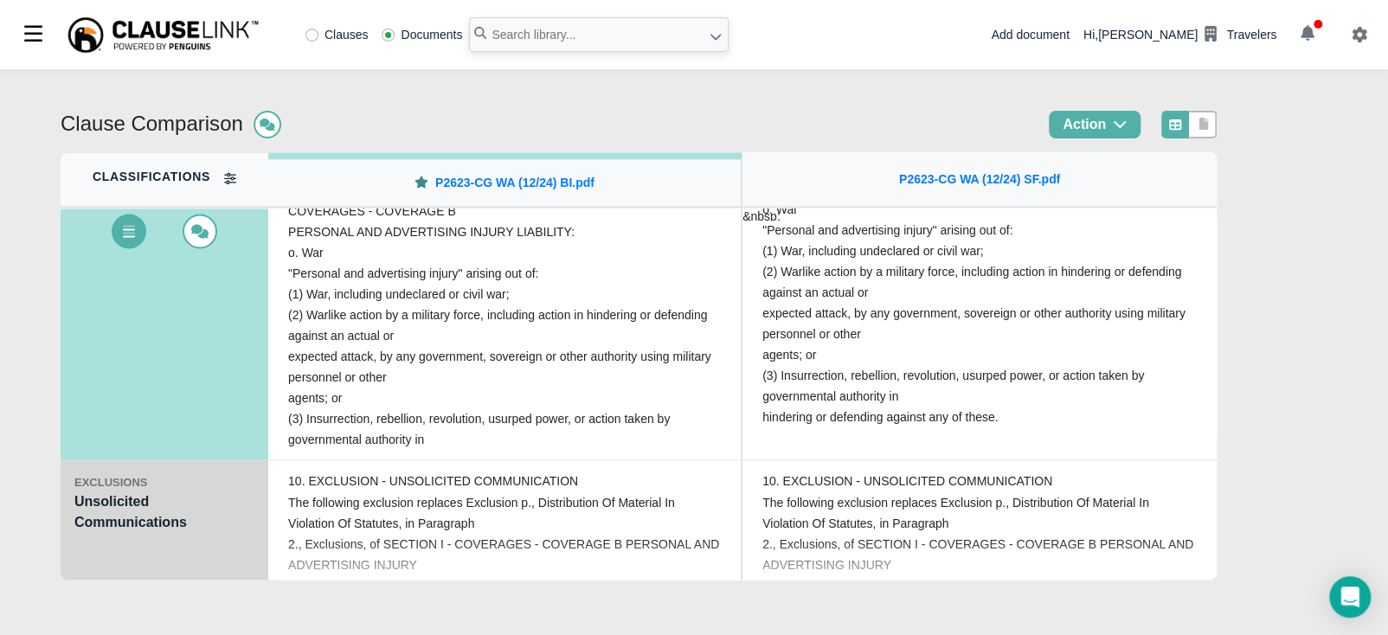
scroll to position [1492, 0]
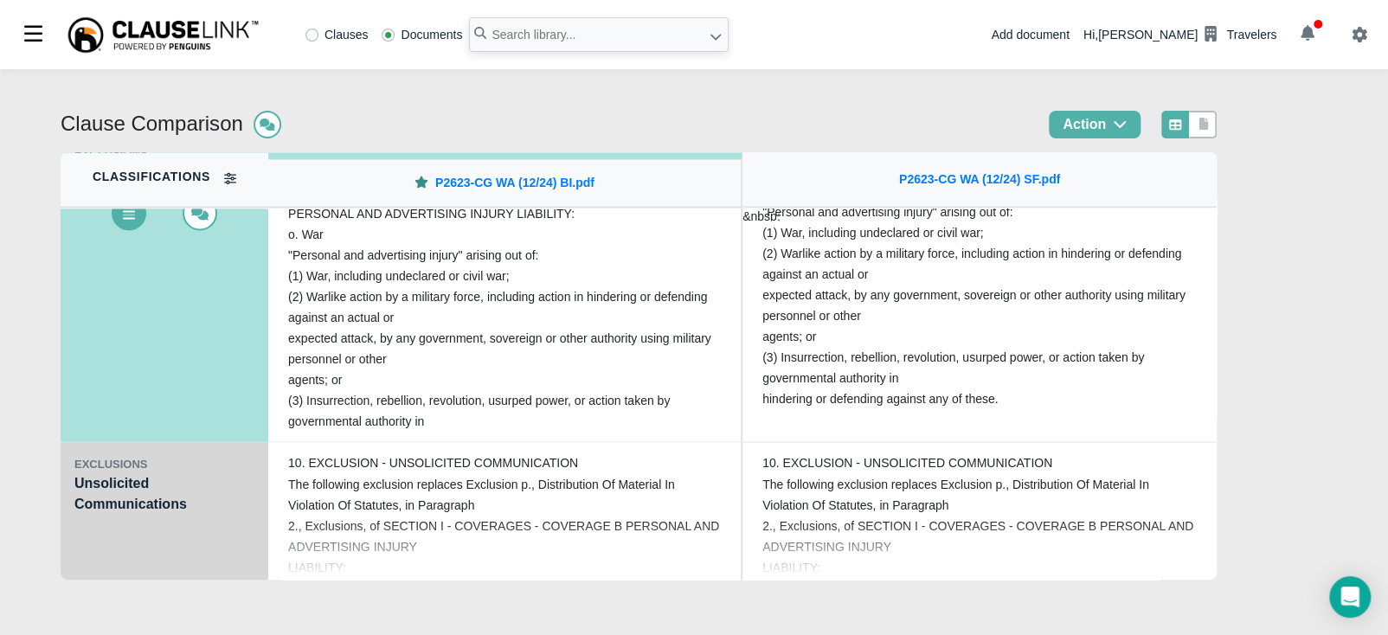
click at [104, 524] on div "EXCLUSIONS Unsolicited Communications" at bounding box center [165, 520] width 208 height 156
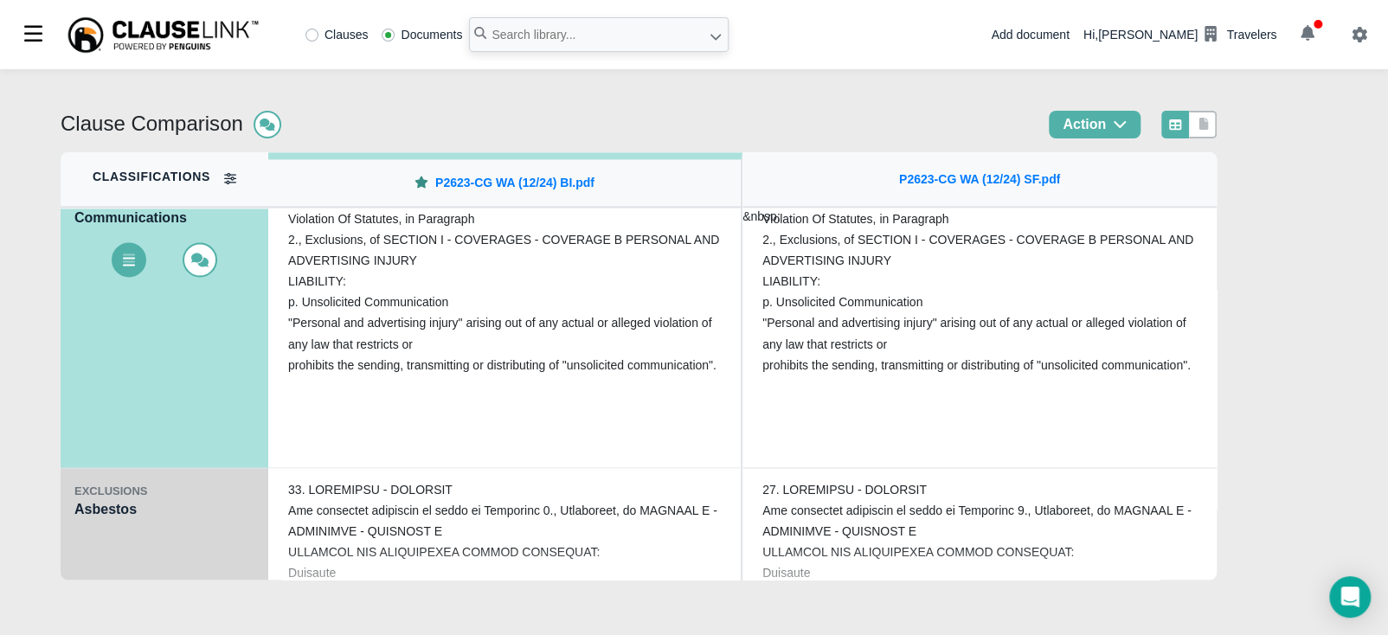
scroll to position [1622, 0]
click at [100, 519] on div "EXCLUSIONS Asbestos" at bounding box center [165, 546] width 208 height 156
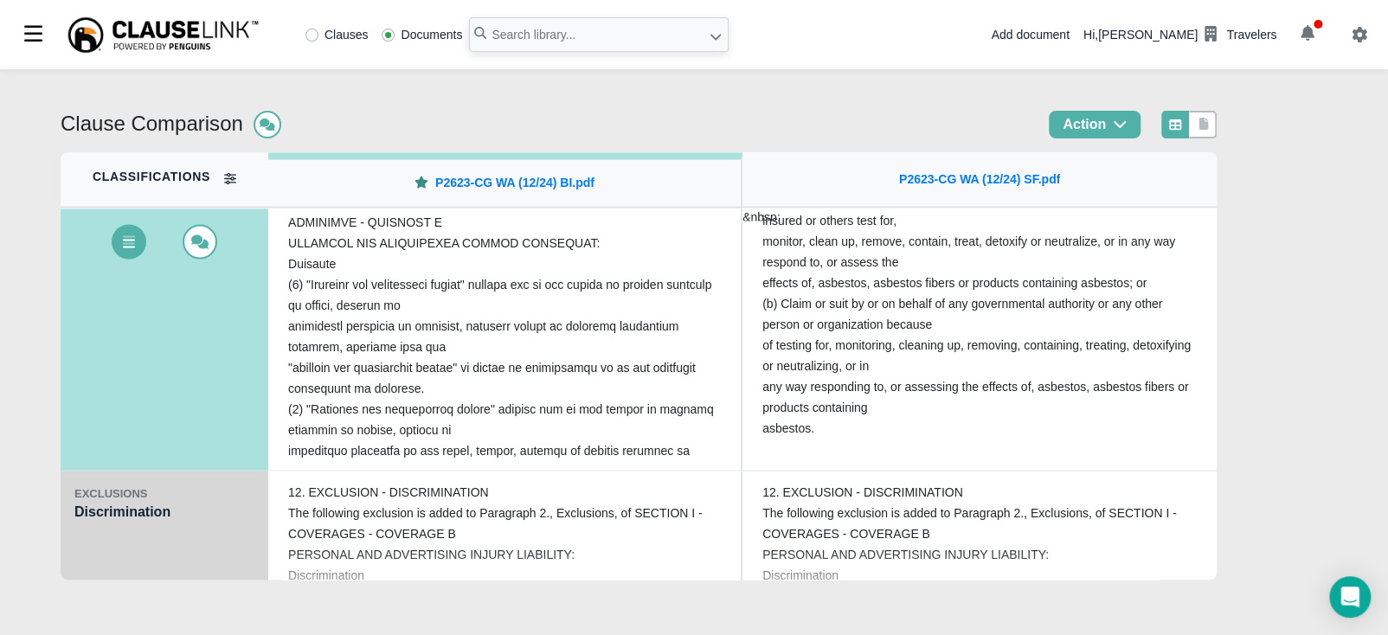
scroll to position [1796, 0]
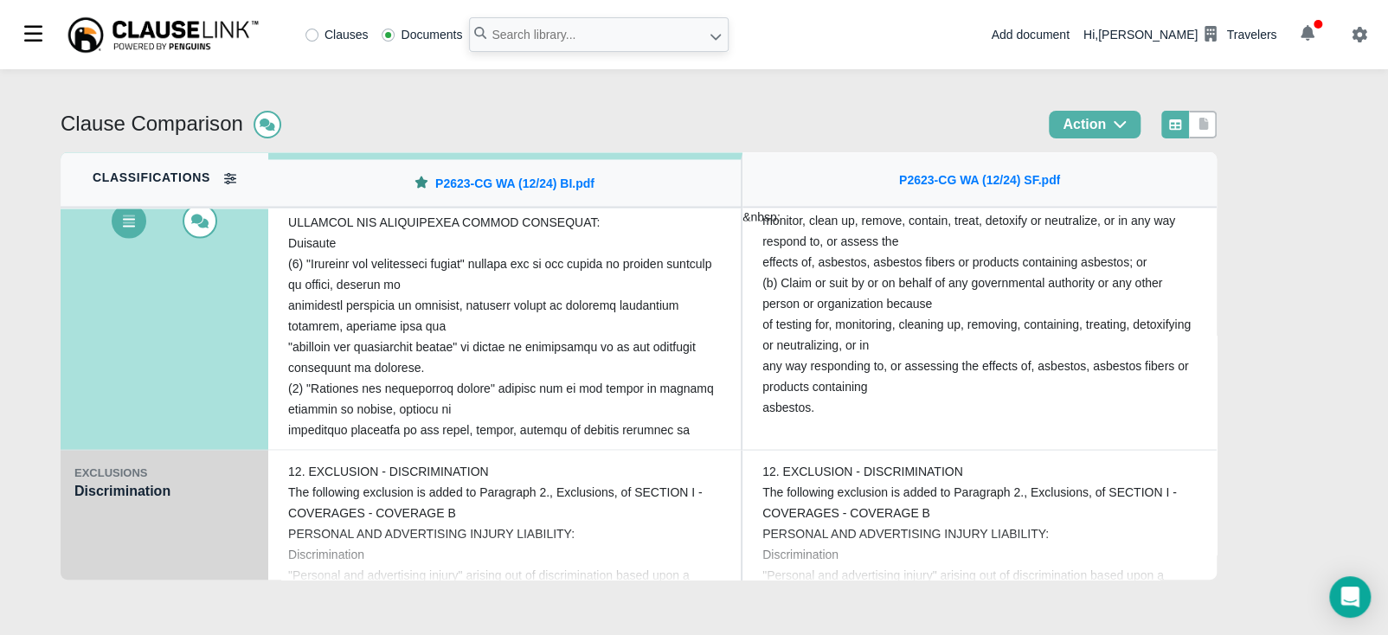
click at [135, 527] on div "EXCLUSIONS Discrimination" at bounding box center [165, 528] width 208 height 156
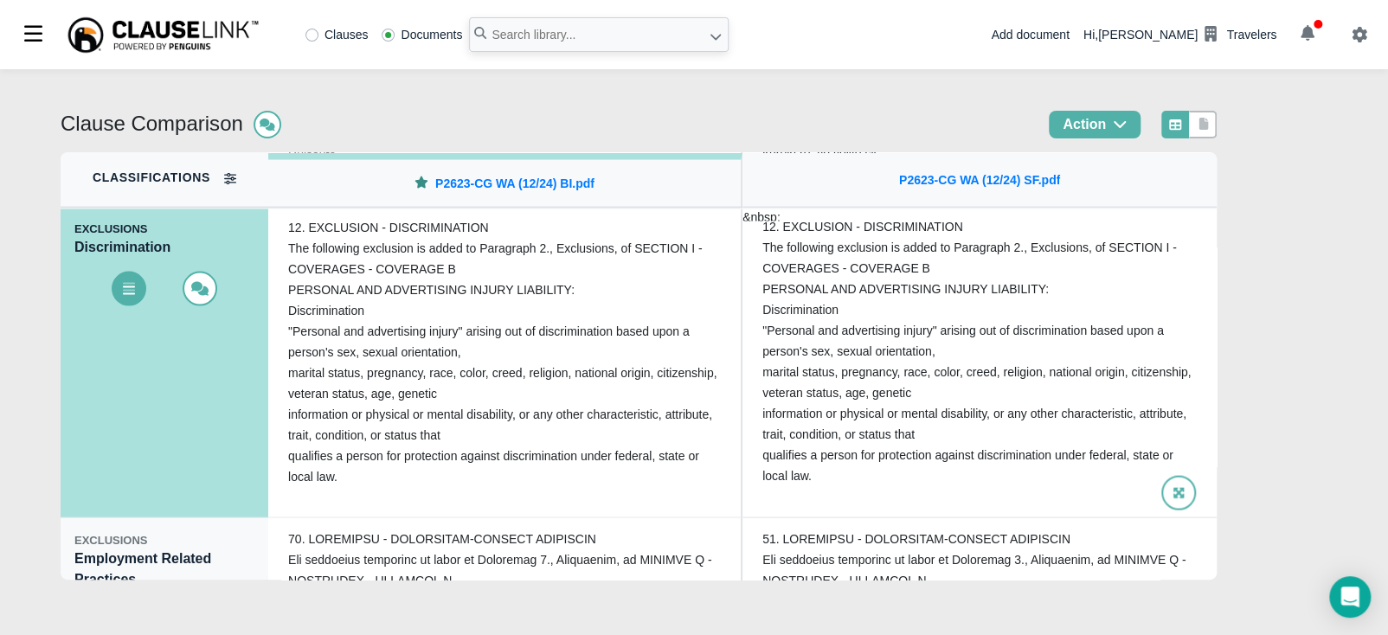
scroll to position [1903, 0]
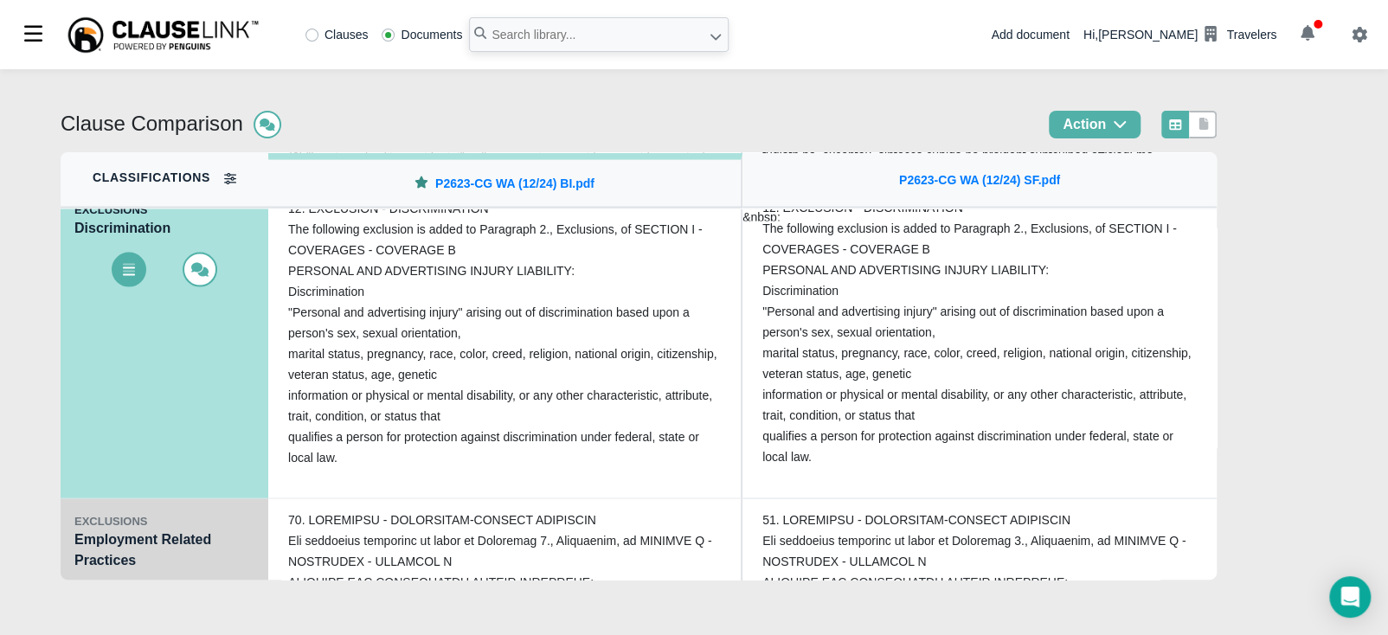
click at [163, 563] on div "EXCLUSIONS Employment Related Practices" at bounding box center [165, 576] width 208 height 156
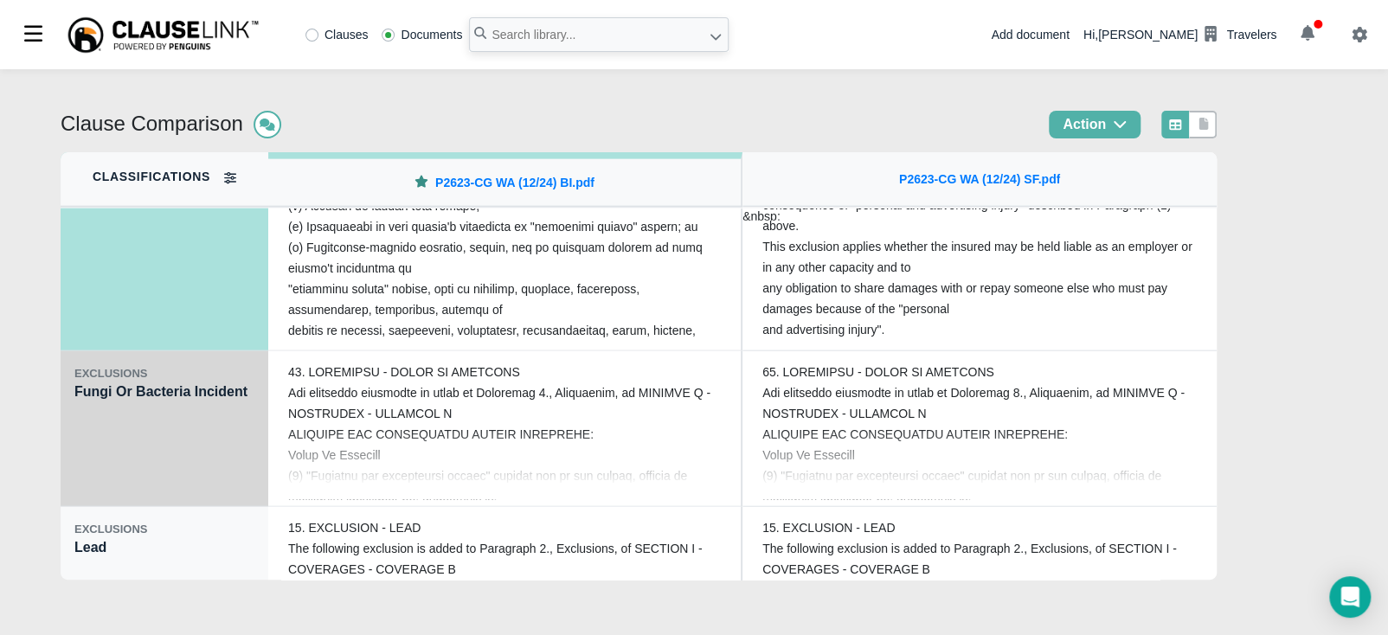
scroll to position [2207, 0]
click at [108, 446] on div "EXCLUSIONS Fungi Or Bacteria Incident" at bounding box center [165, 428] width 208 height 156
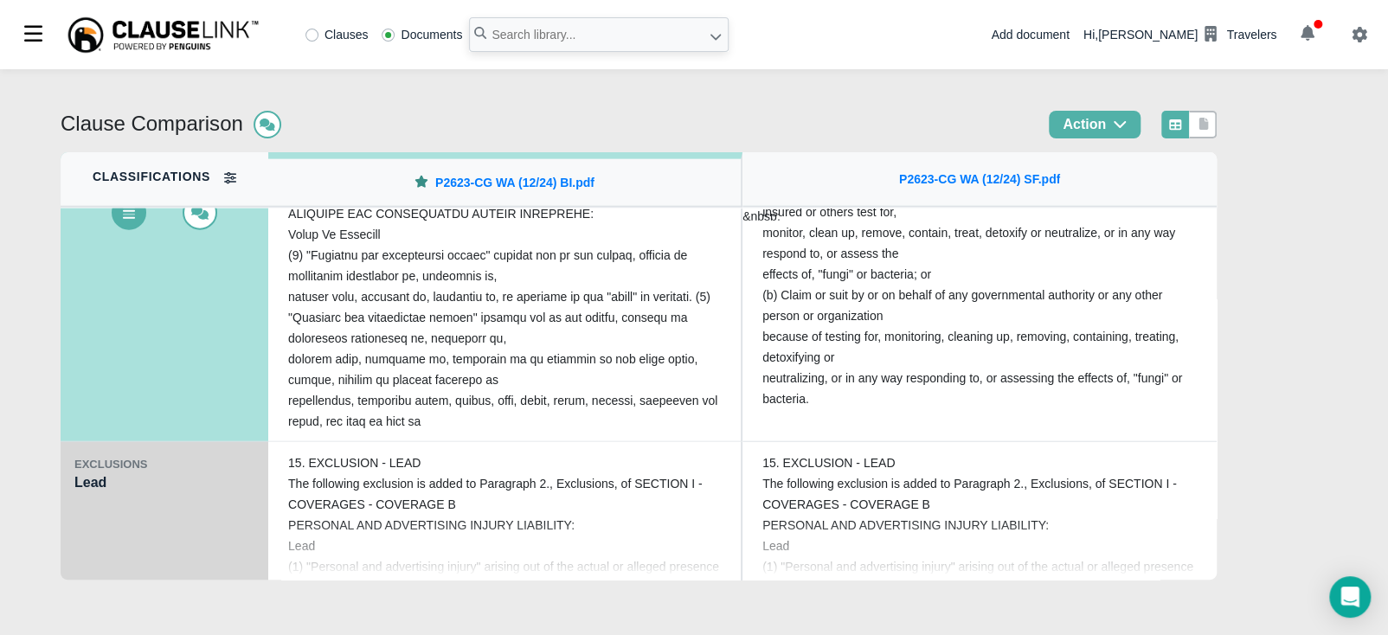
scroll to position [2272, 0]
click at [146, 524] on div "EXCLUSIONS Lead" at bounding box center [165, 519] width 208 height 156
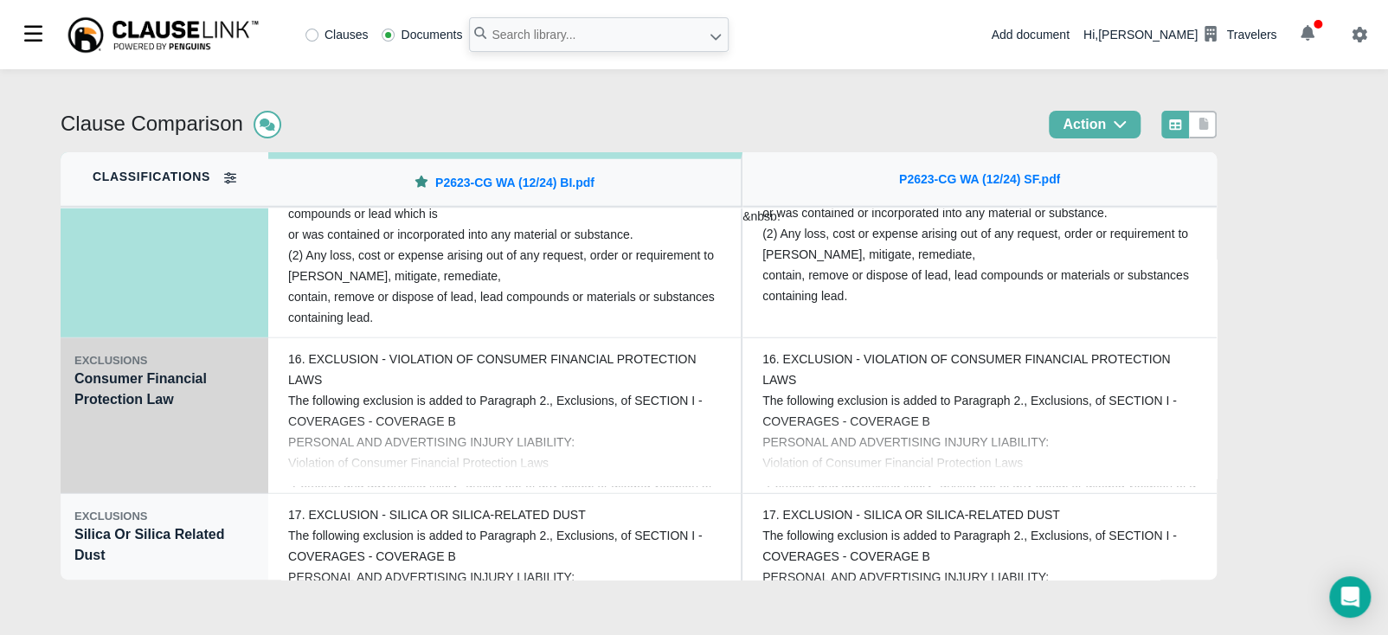
scroll to position [2531, 0]
click at [120, 459] on div "EXCLUSIONS Consumer Financial Protection Law" at bounding box center [165, 415] width 208 height 156
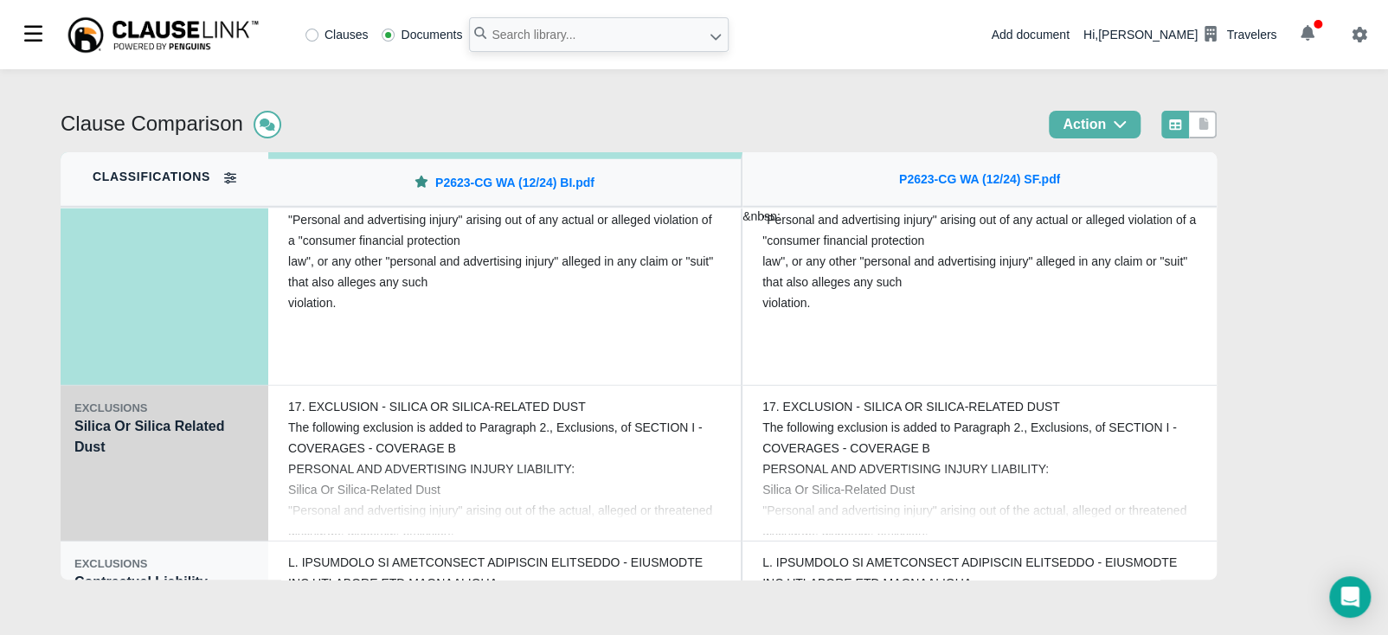
scroll to position [2639, 0]
click at [114, 487] on div "EXCLUSIONS Silica Or Silica Related Dust" at bounding box center [165, 463] width 208 height 156
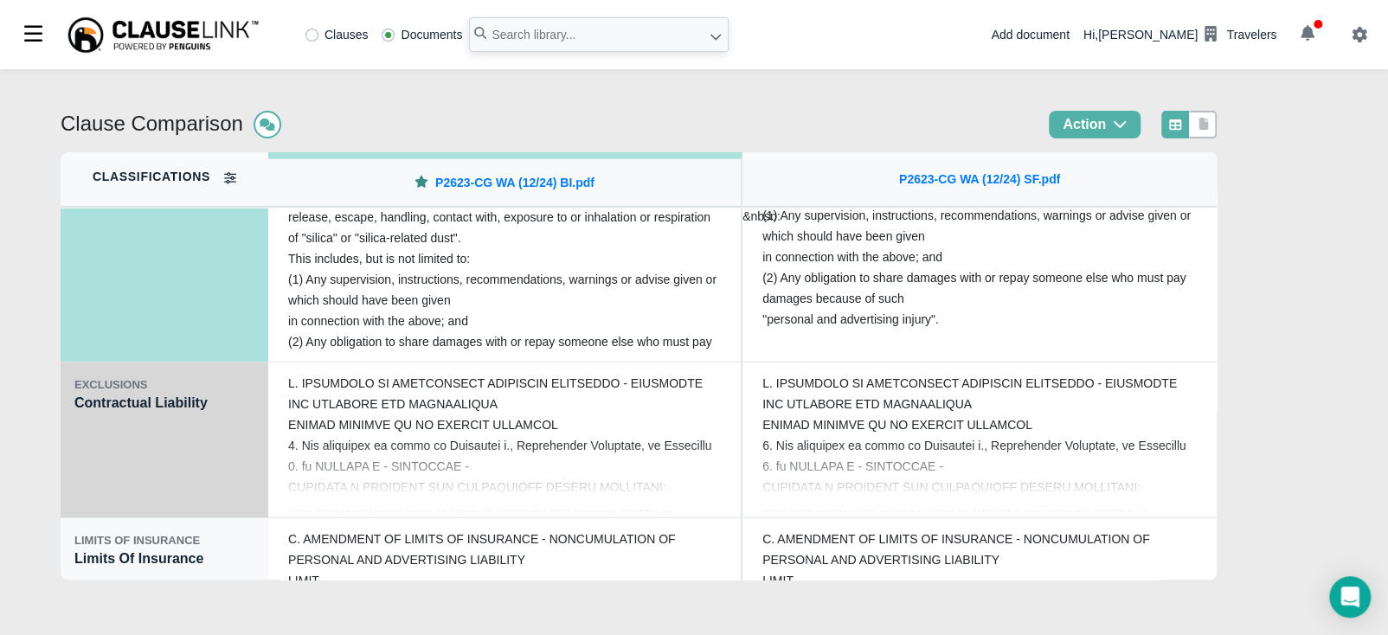
scroll to position [2921, 0]
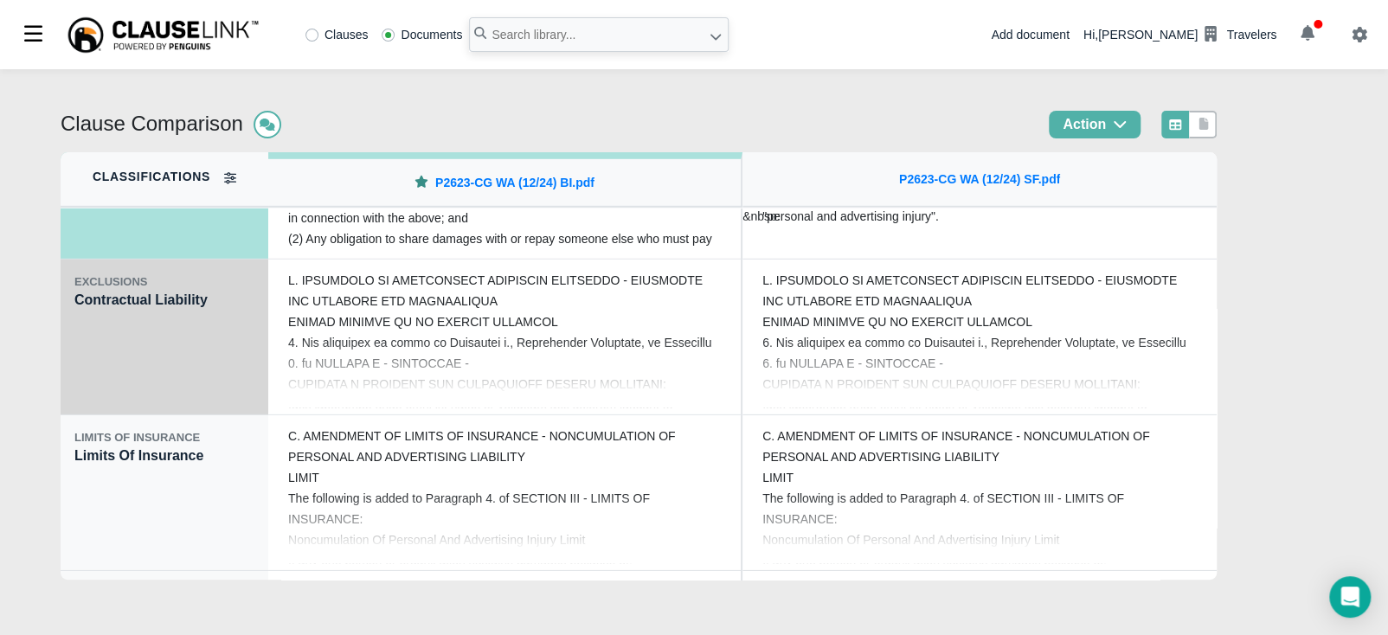
click at [148, 357] on div "EXCLUSIONS Contractual Liability" at bounding box center [165, 338] width 208 height 156
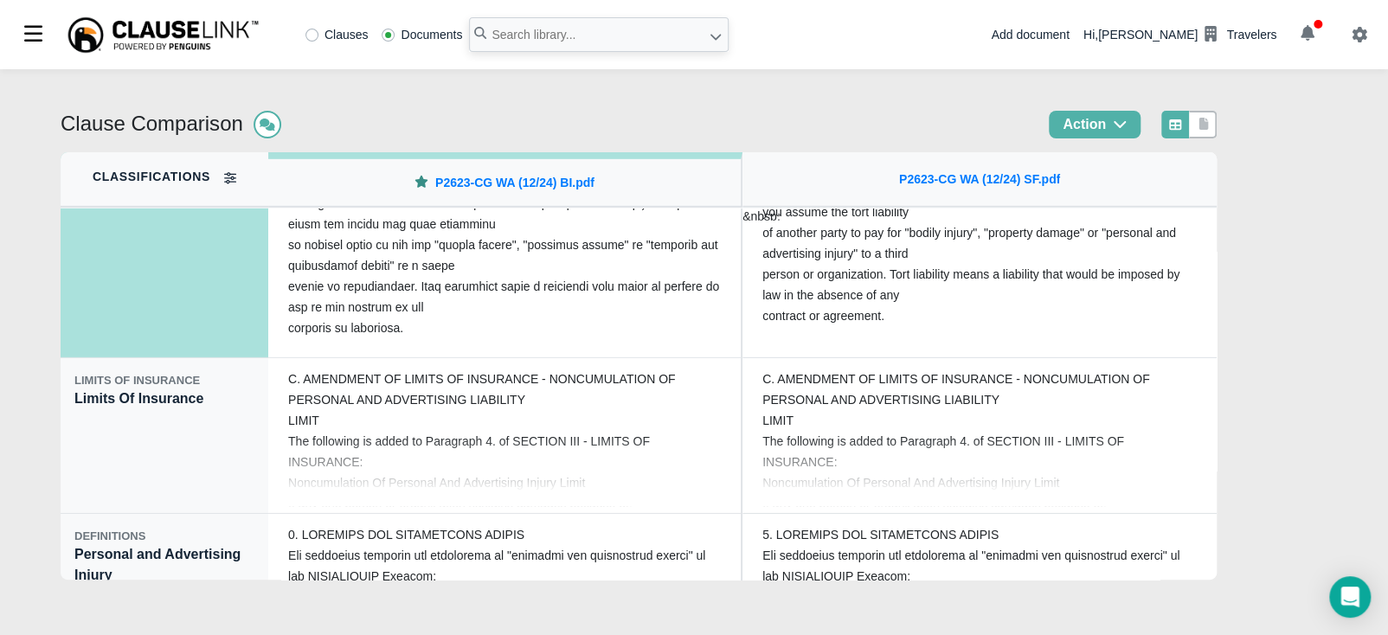
scroll to position [3003, 0]
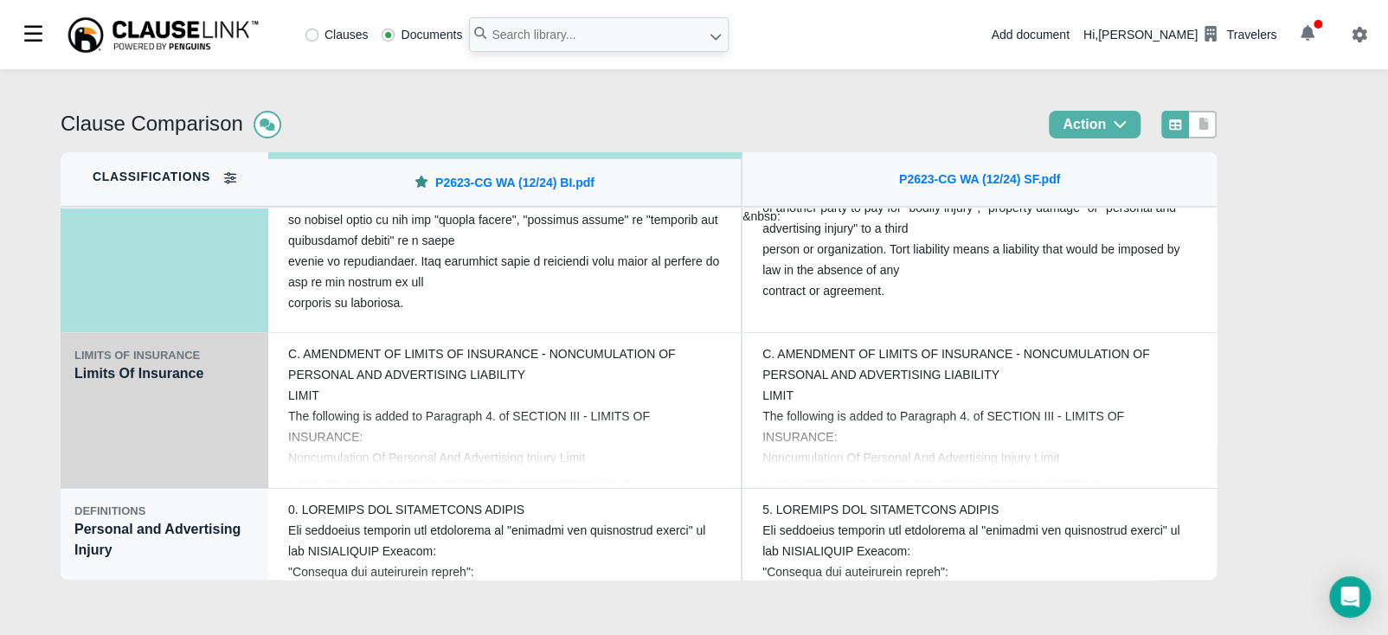
click at [114, 432] on div "LIMITS OF INSURANCE Limits Of Insurance" at bounding box center [165, 411] width 208 height 156
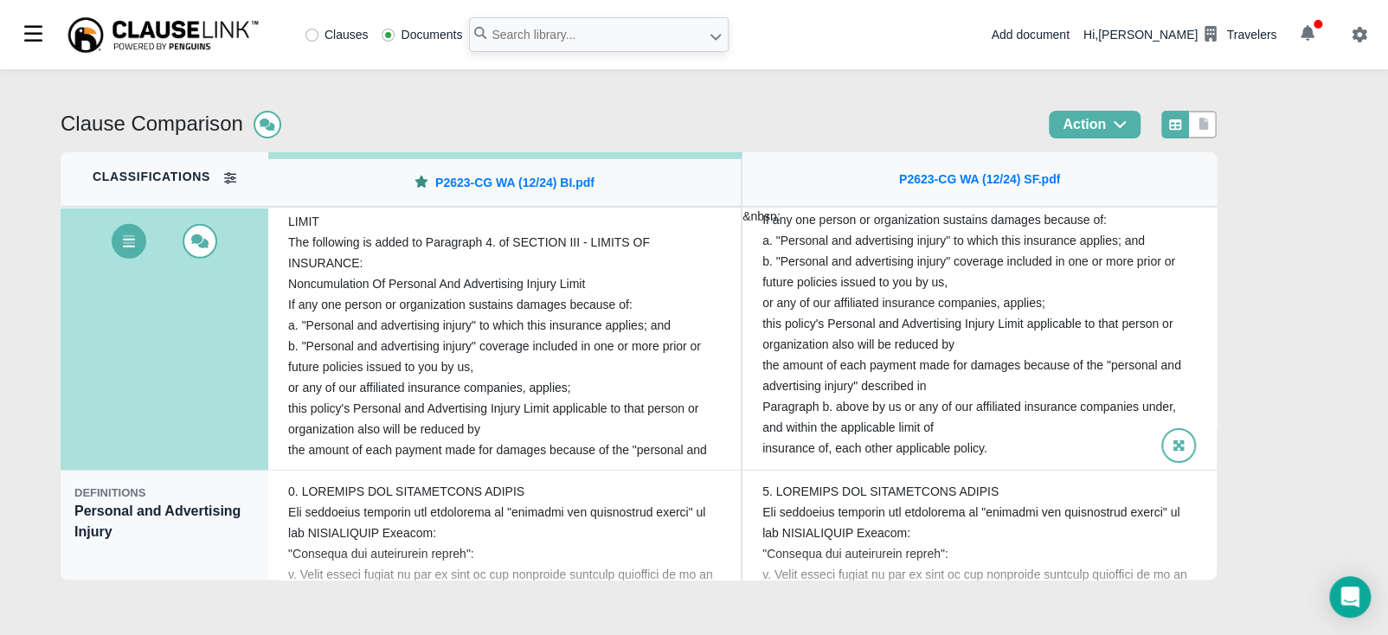
scroll to position [3024, 0]
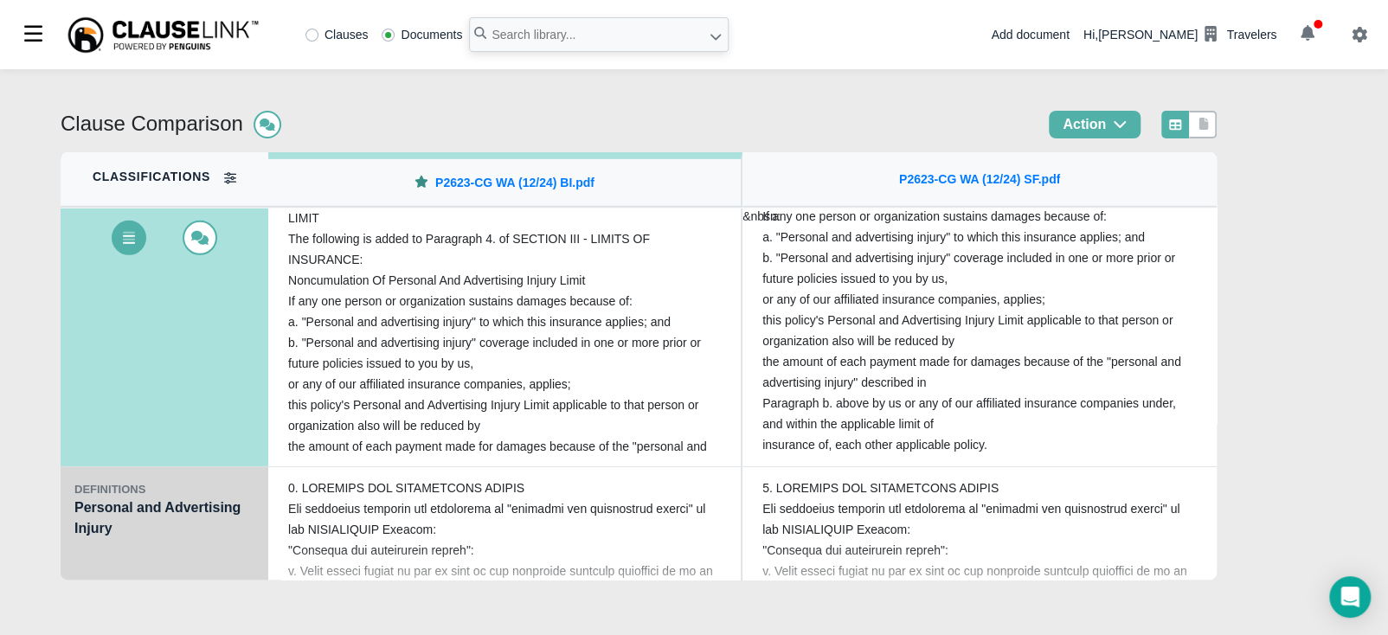
click at [148, 549] on div "DEFINITIONS Personal and Advertising Injury" at bounding box center [165, 545] width 208 height 156
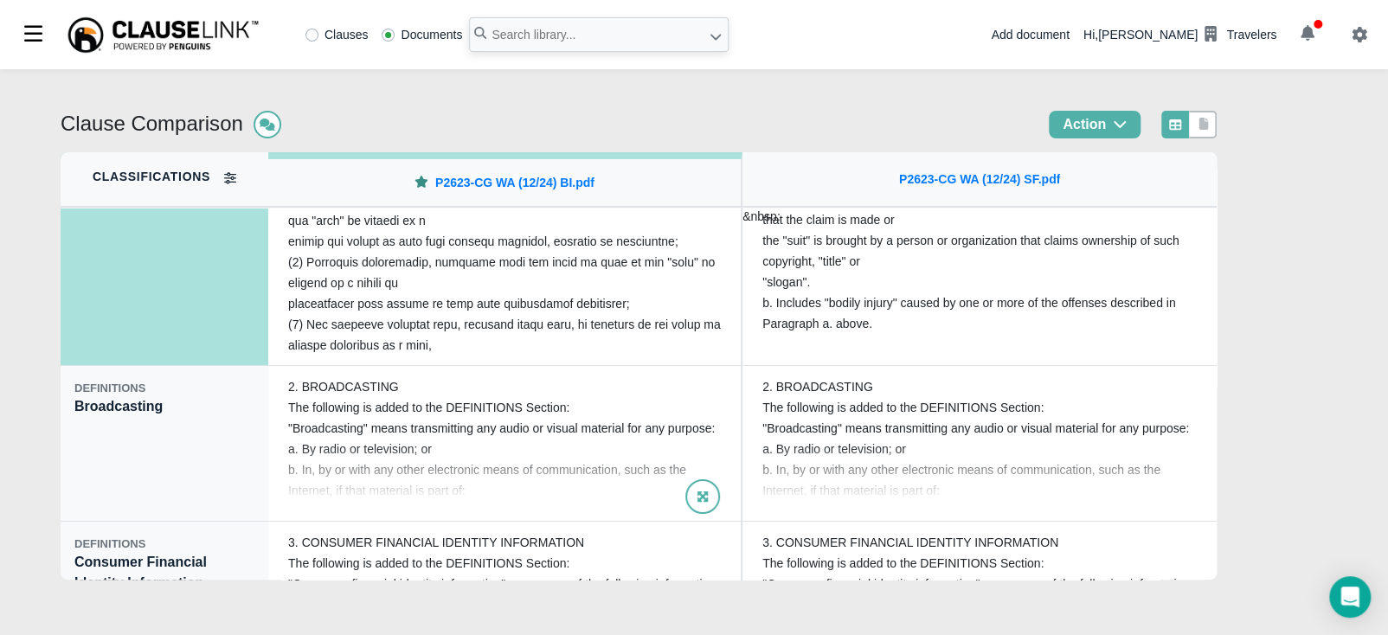
scroll to position [3284, 0]
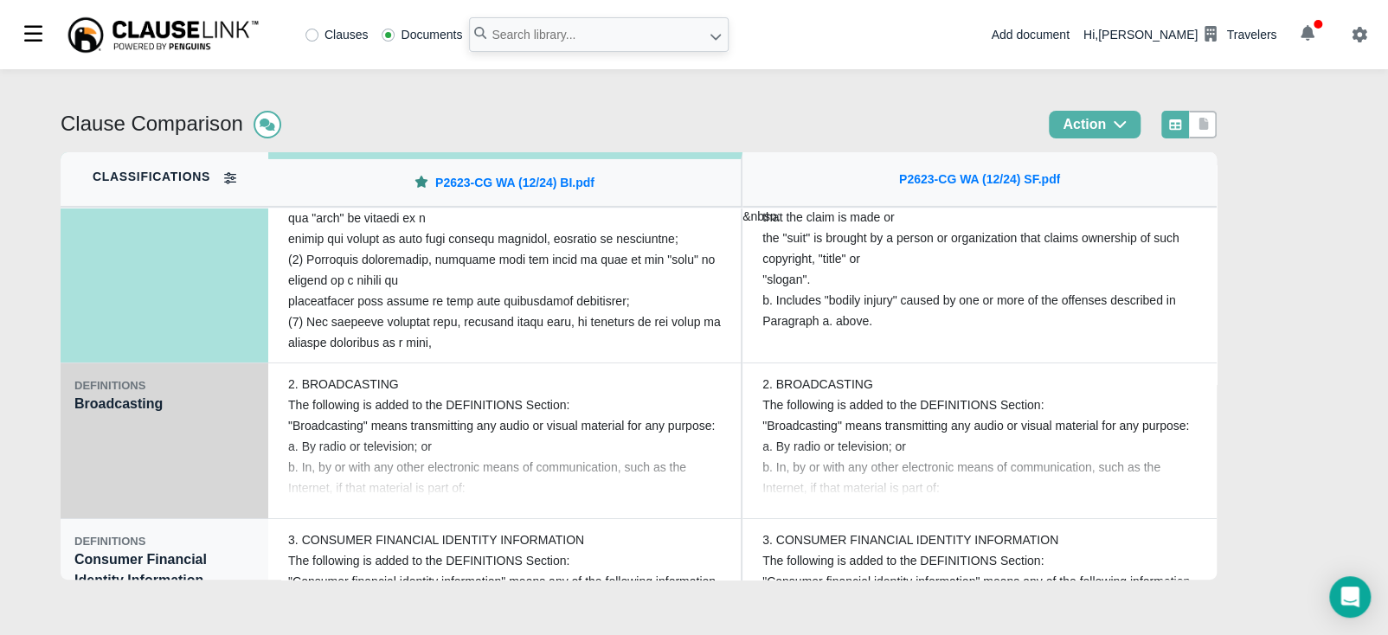
click at [132, 454] on div "DEFINITIONS Broadcasting" at bounding box center [165, 441] width 208 height 156
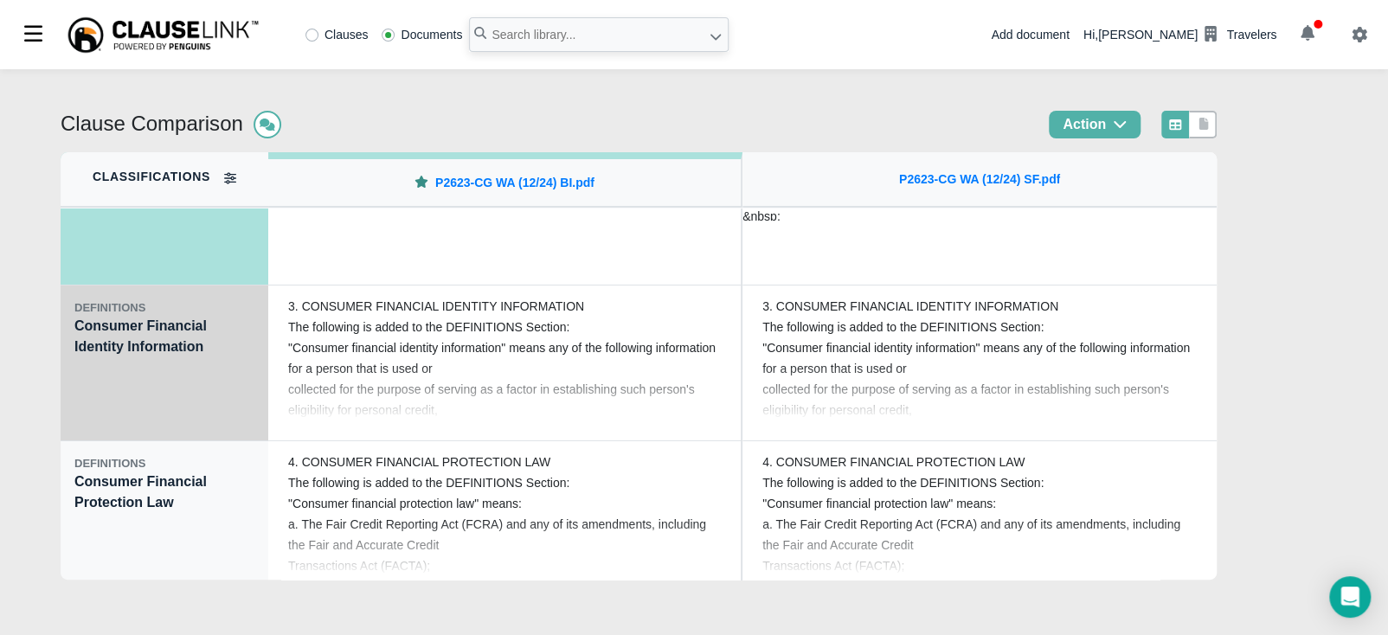
scroll to position [3522, 0]
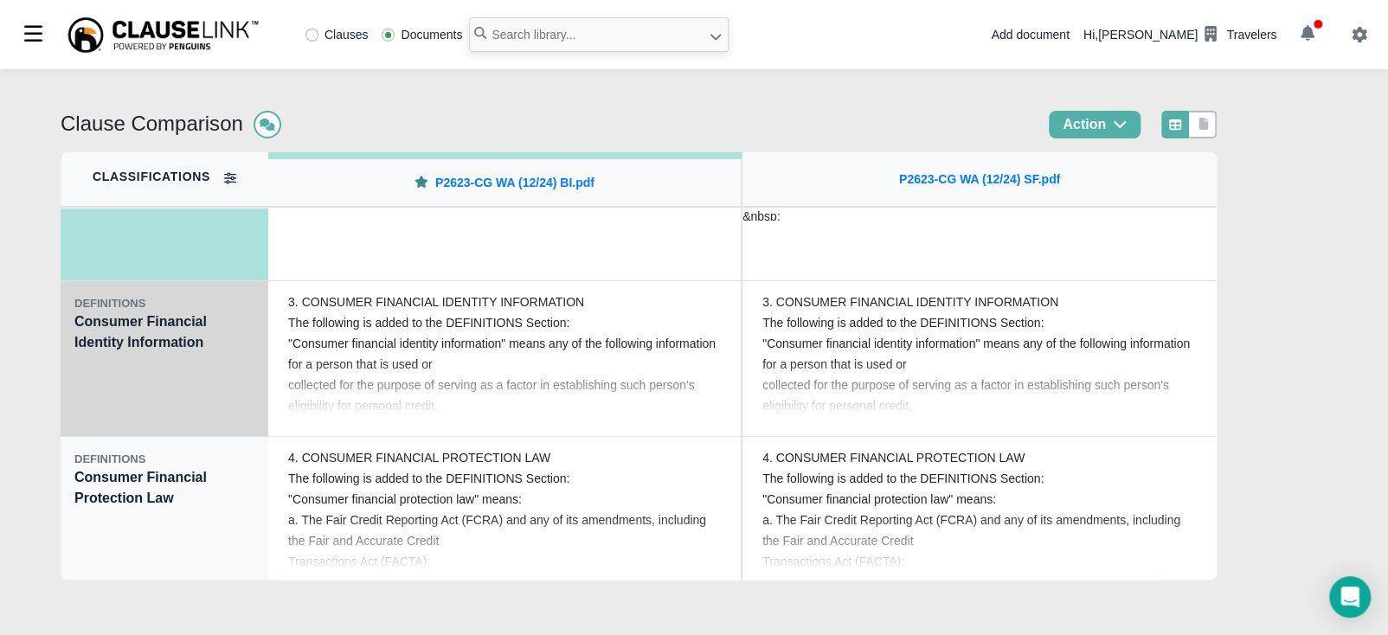
click at [112, 391] on div "DEFINITIONS Consumer Financial Identity Information" at bounding box center [165, 359] width 208 height 156
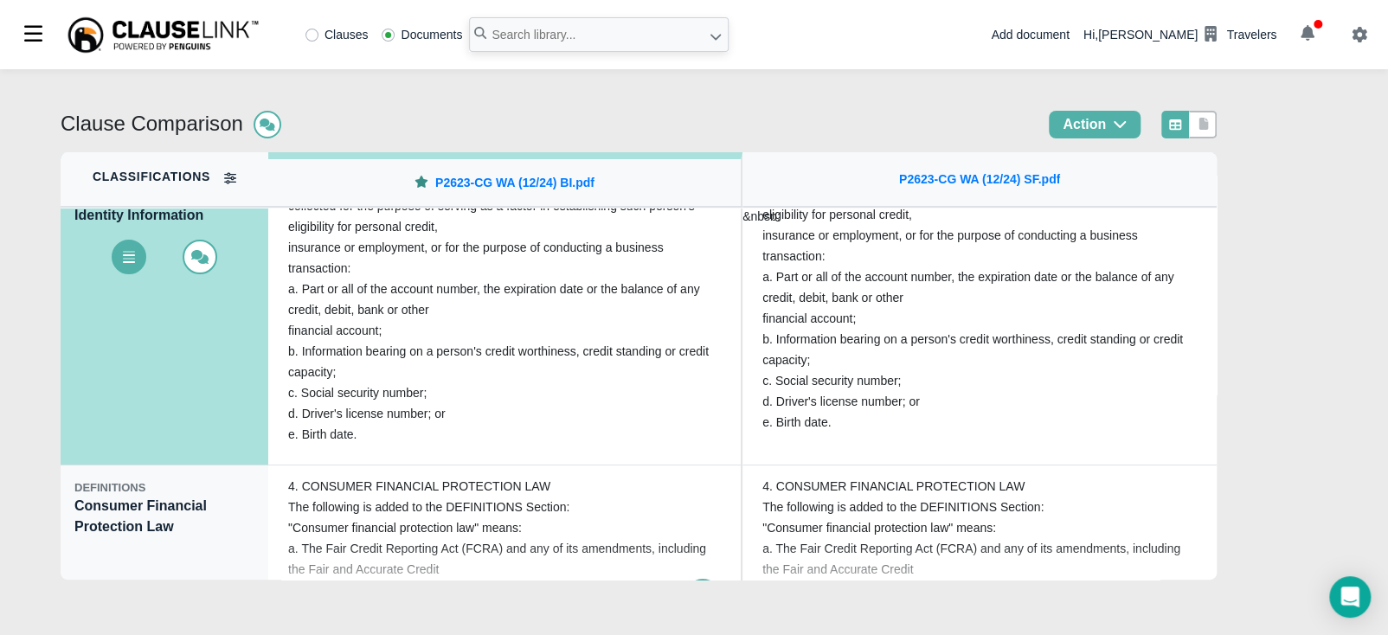
scroll to position [3565, 0]
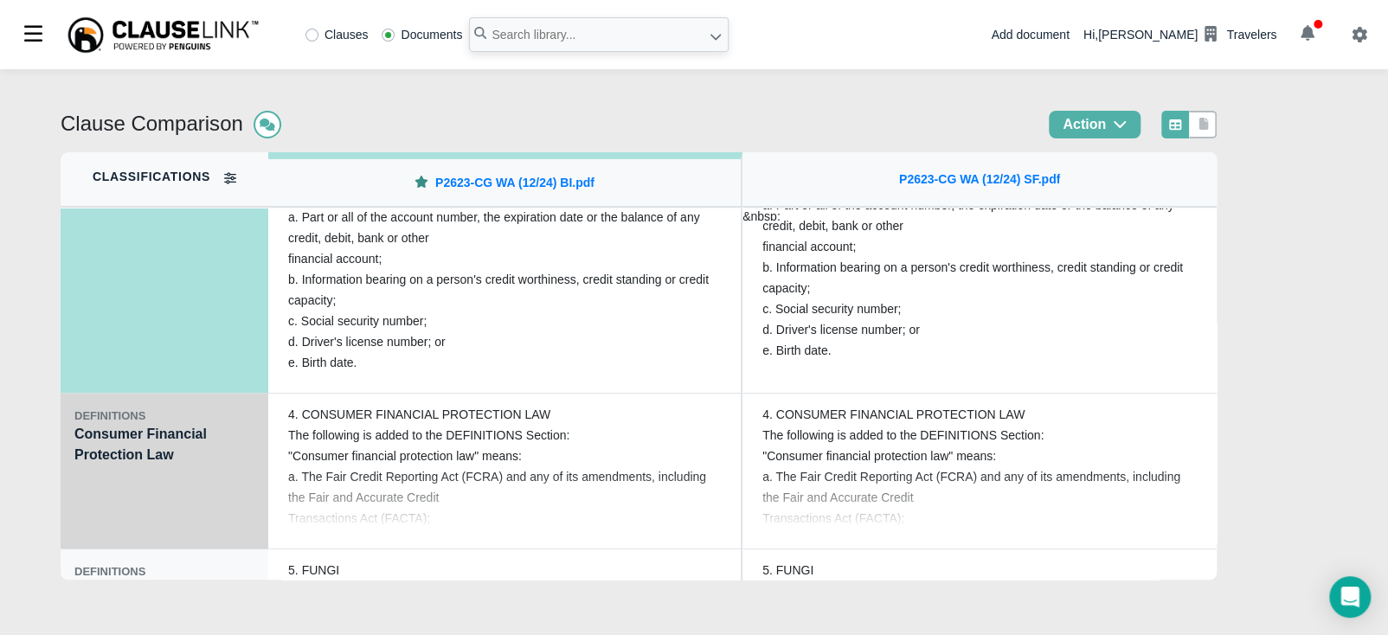
click at [105, 477] on div "DEFINITIONS Consumer Financial Protection Law" at bounding box center [165, 472] width 208 height 156
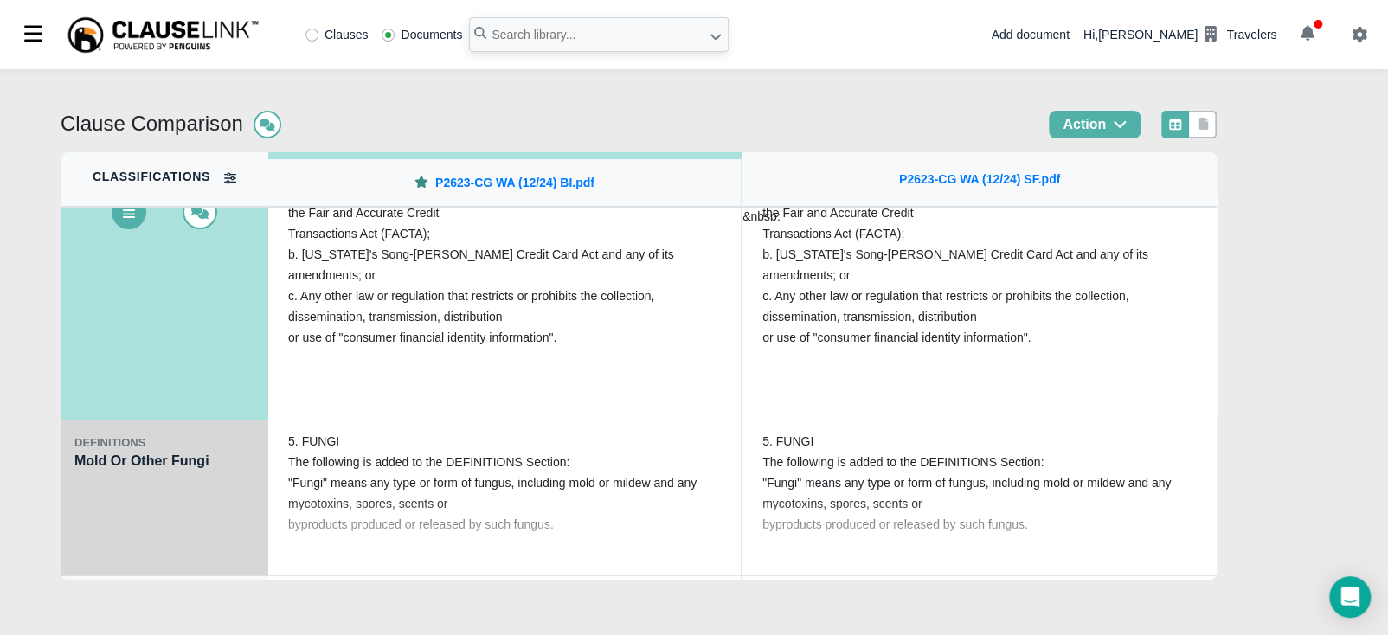
scroll to position [3695, 0]
click at [100, 488] on div "DEFINITIONS Mold Or Other Fungi" at bounding box center [165, 498] width 208 height 156
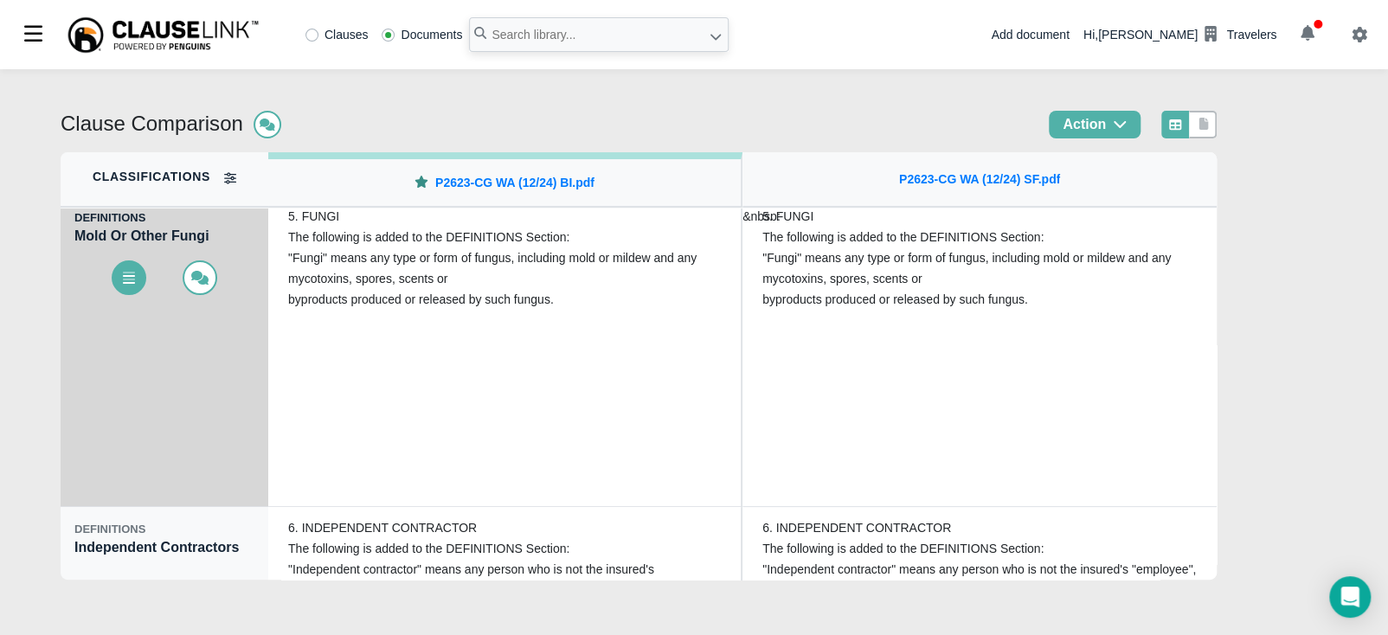
scroll to position [3825, 0]
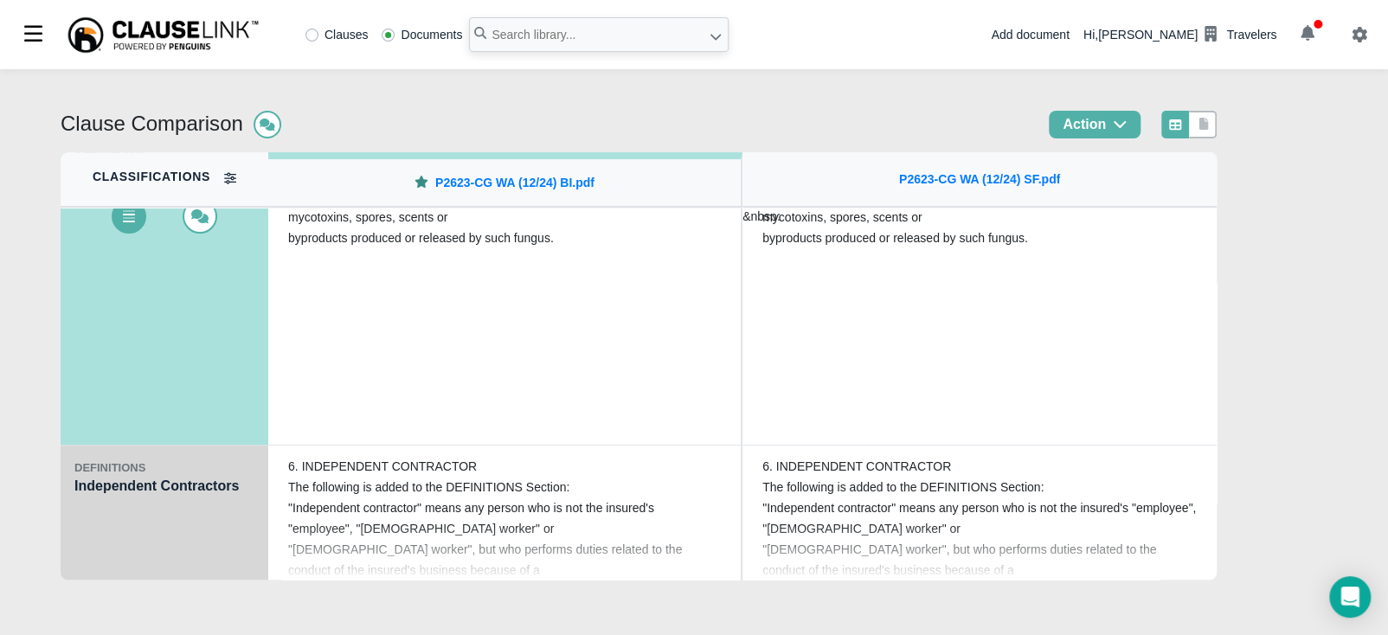
click at [112, 511] on div "DEFINITIONS Independent Contractors" at bounding box center [165, 524] width 208 height 156
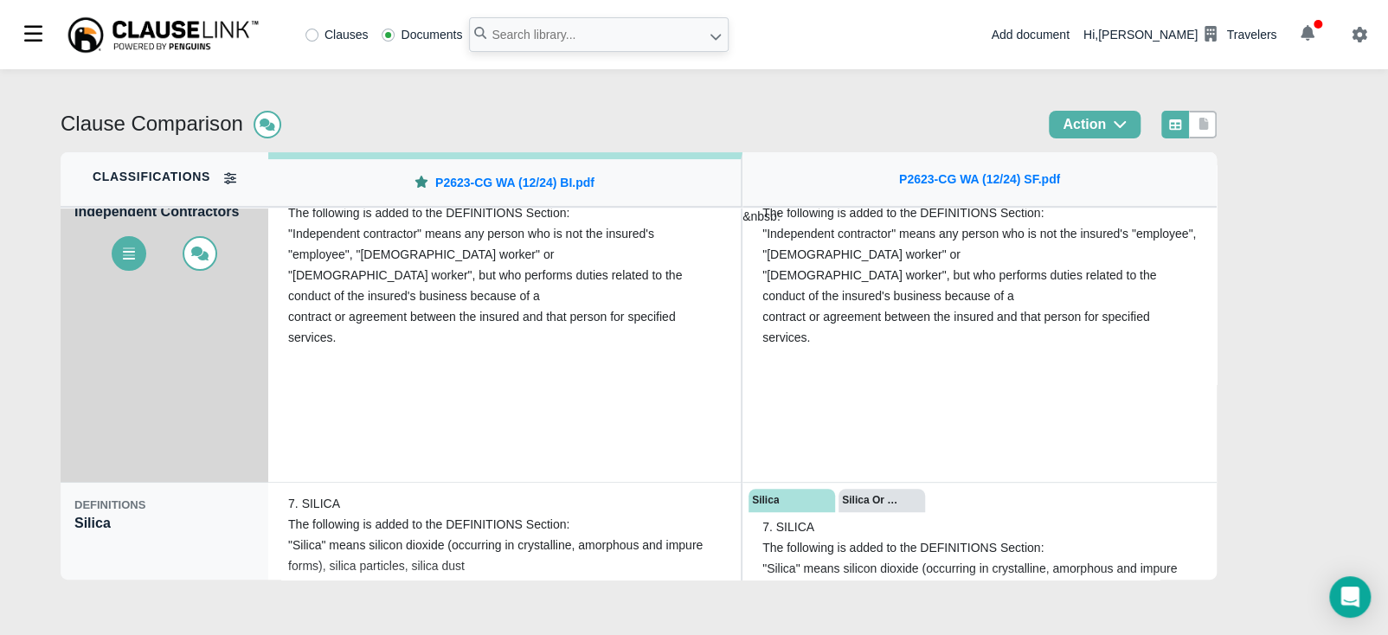
scroll to position [3976, 0]
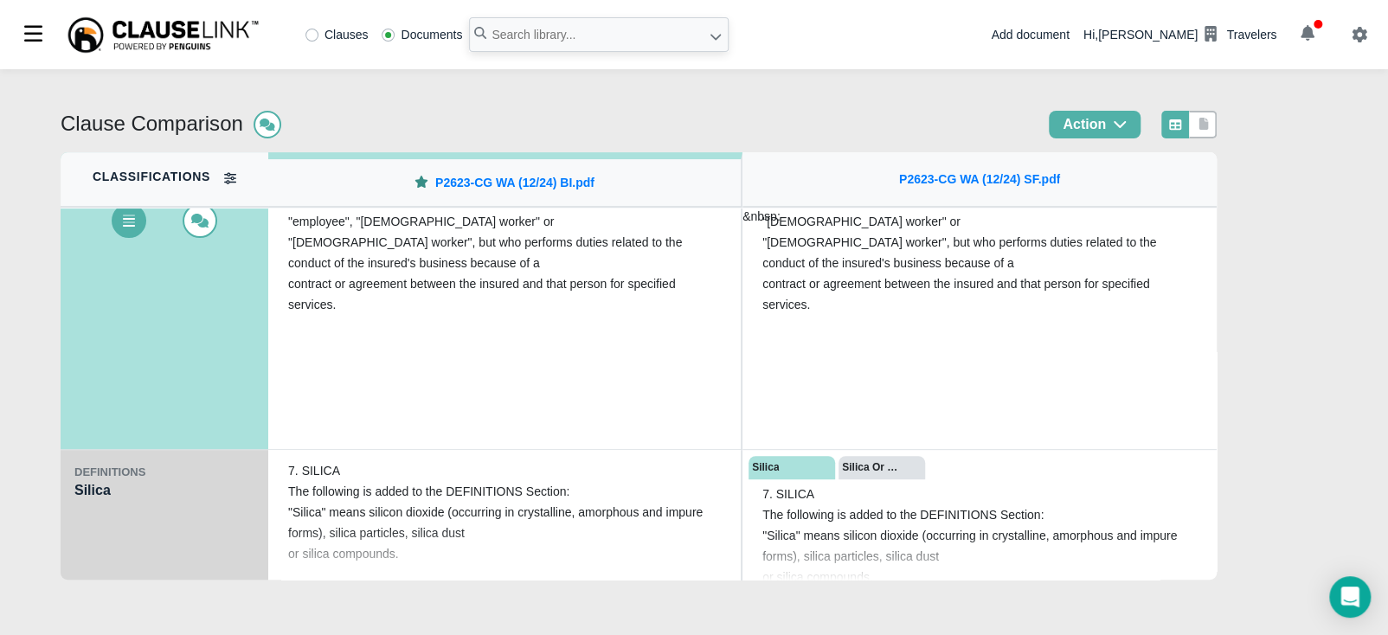
click at [118, 516] on div "DEFINITIONS Silica" at bounding box center [165, 528] width 208 height 156
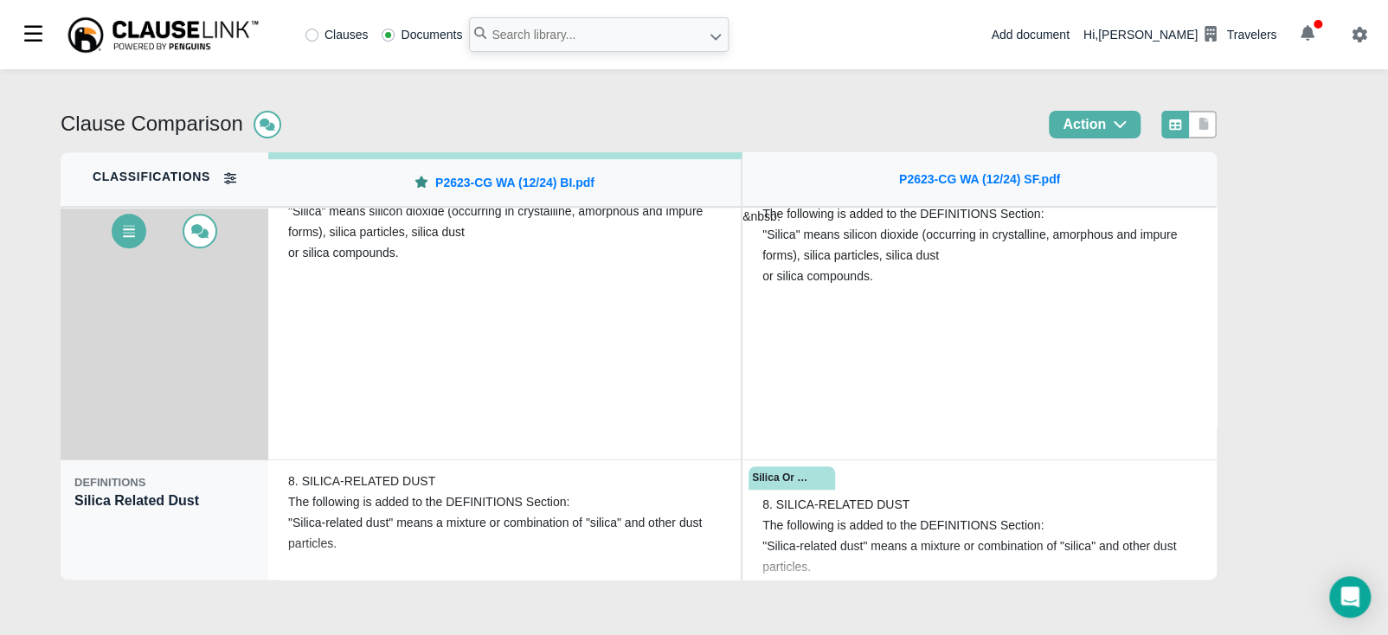
scroll to position [4106, 0]
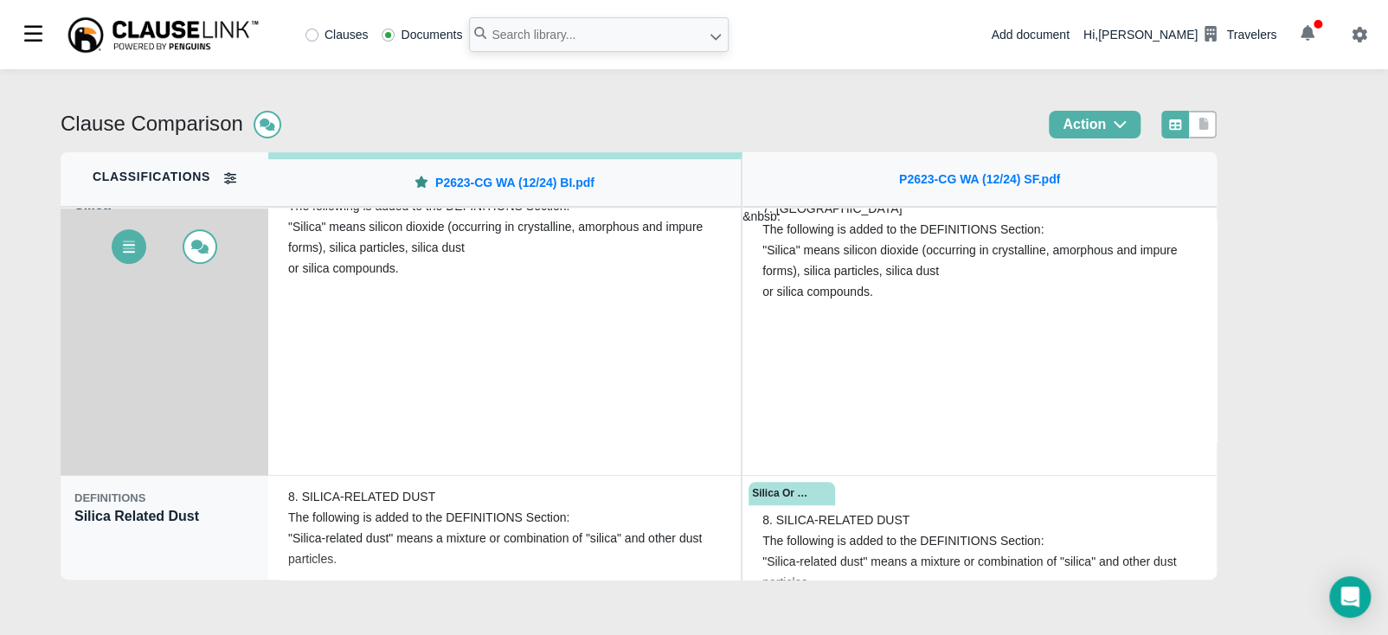
click at [118, 516] on div "DEFINITIONS Silica Related Dust" at bounding box center [165, 554] width 208 height 156
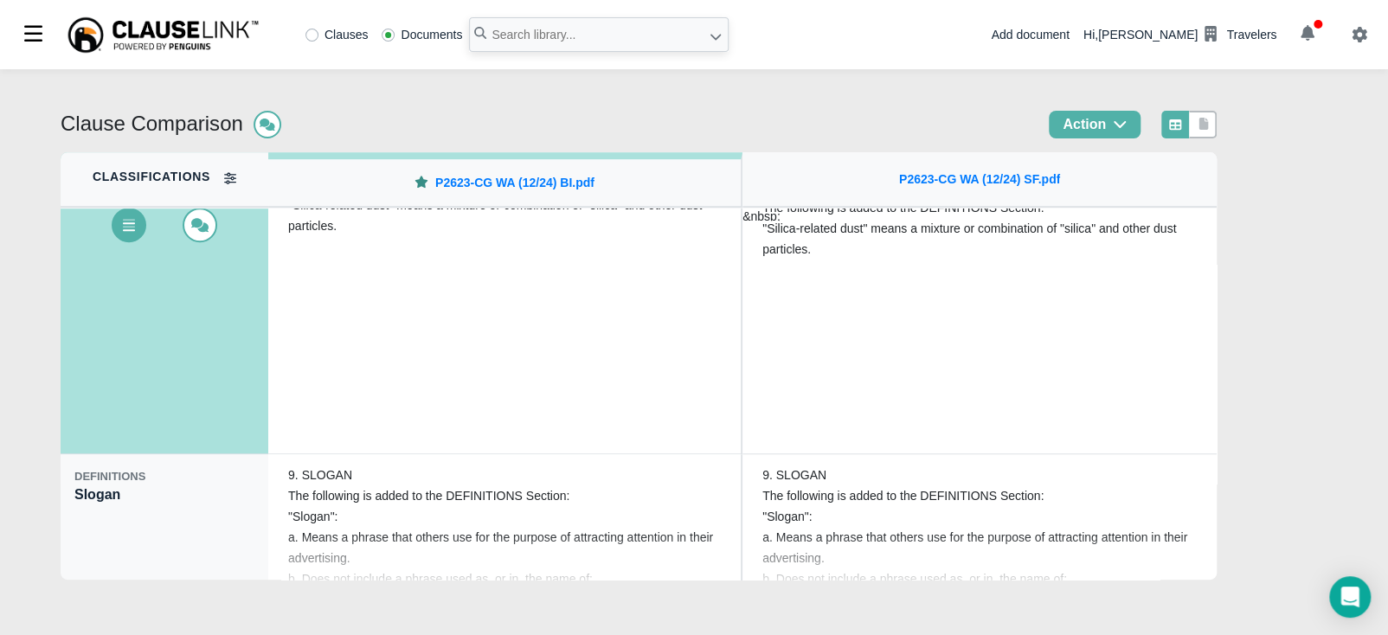
scroll to position [4322, 0]
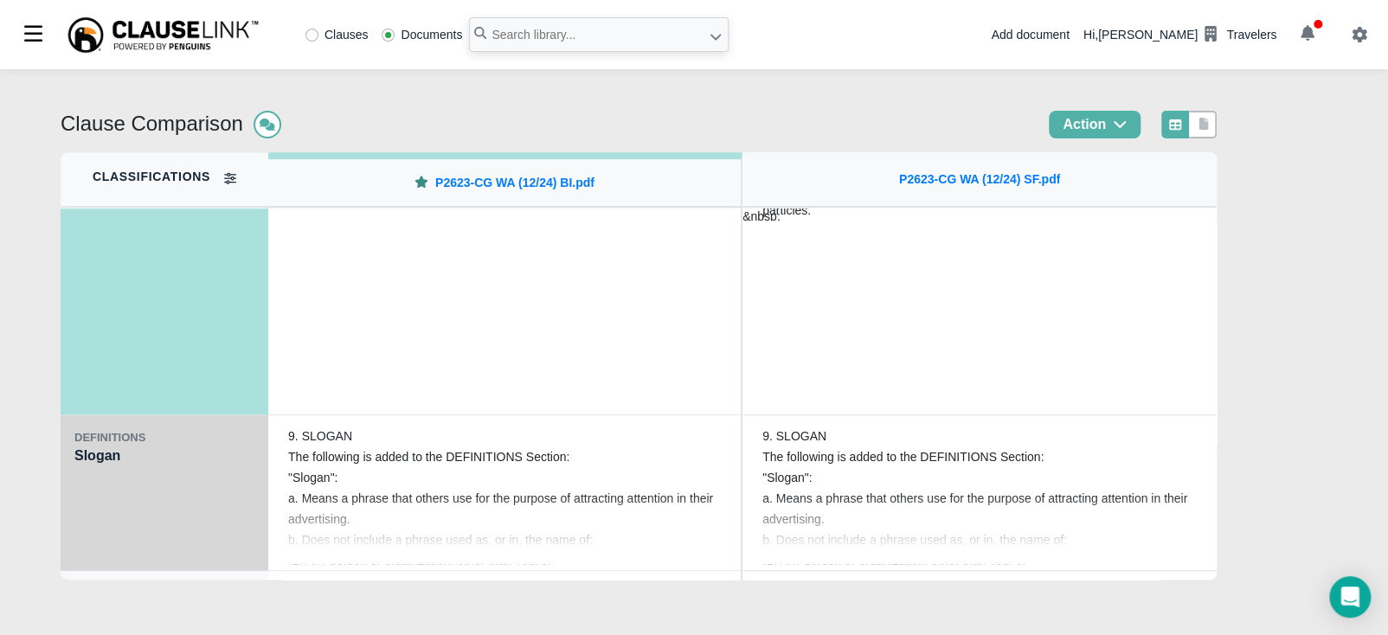
click at [118, 515] on div "DEFINITIONS Slogan" at bounding box center [165, 493] width 208 height 156
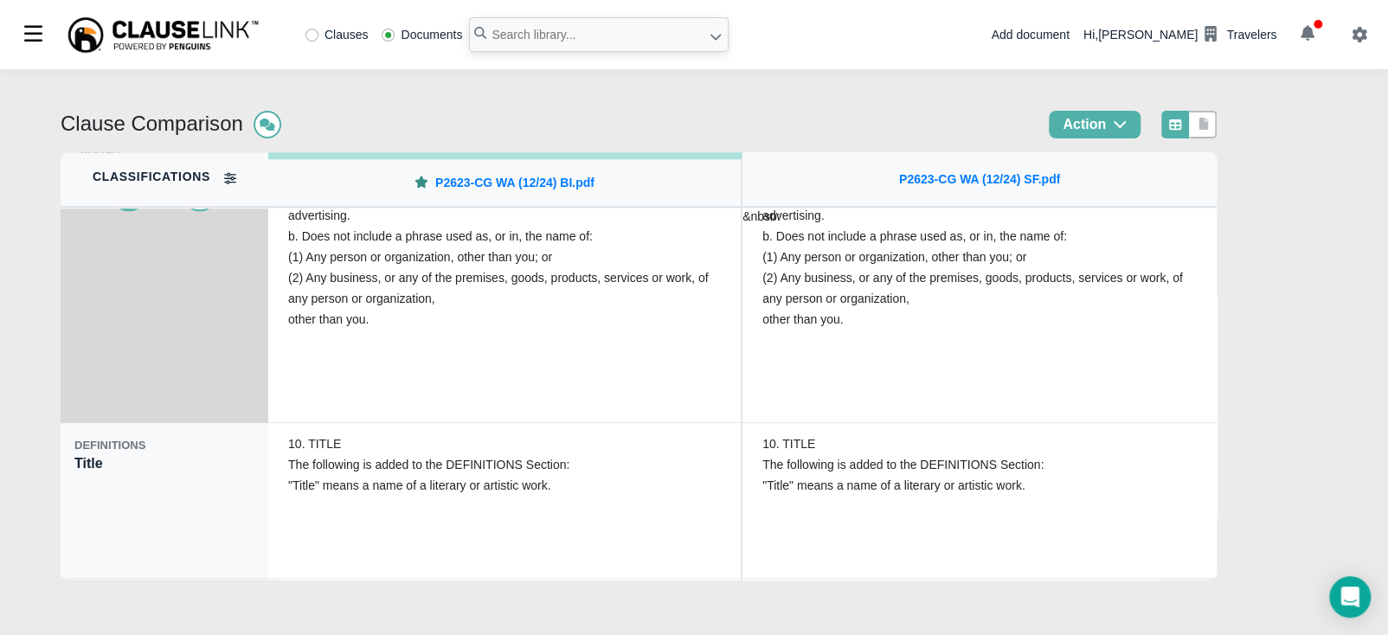
scroll to position [4474, 0]
click at [116, 515] on div "DEFINITIONS Title" at bounding box center [165, 498] width 208 height 156
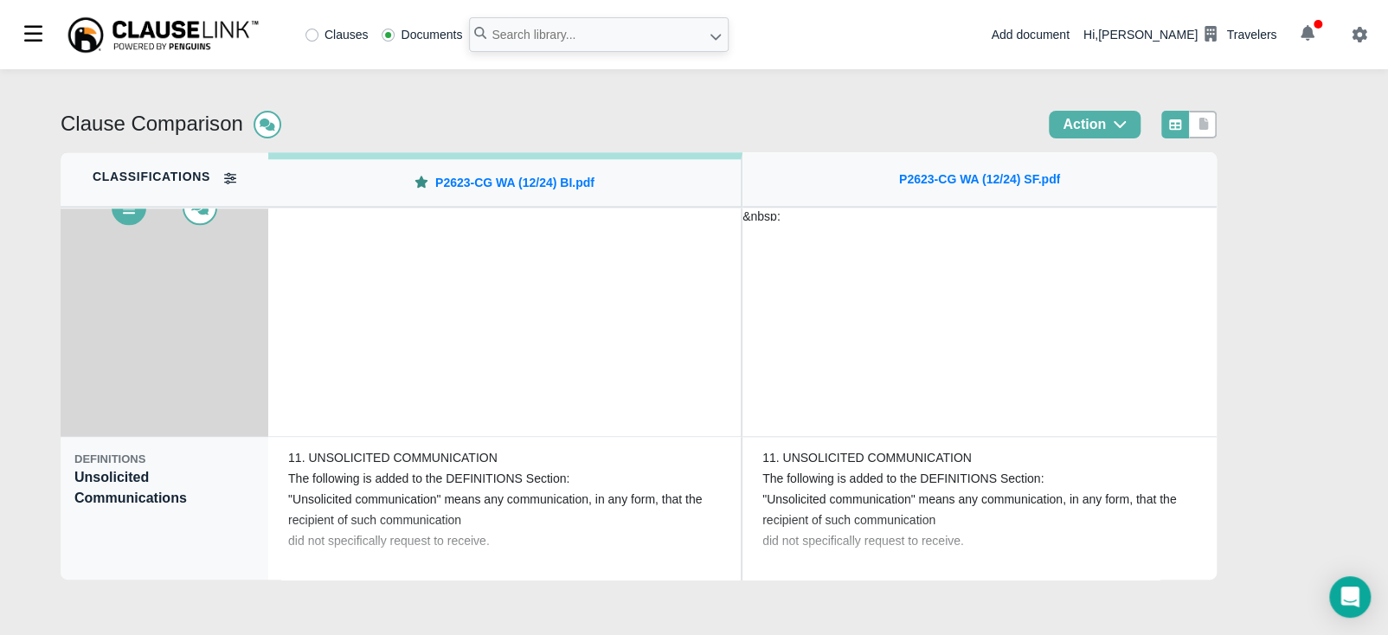
scroll to position [4624, 0]
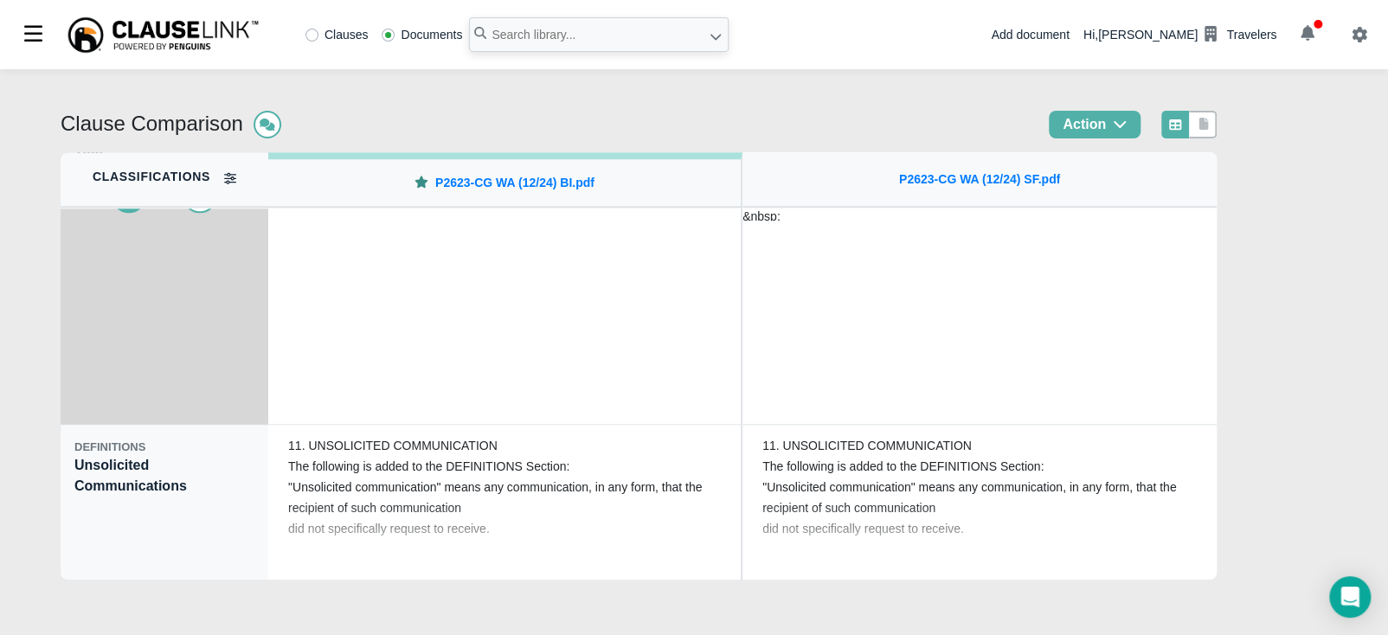
click at [114, 515] on div "DEFINITIONS Unsolicited Communications" at bounding box center [165, 503] width 208 height 156
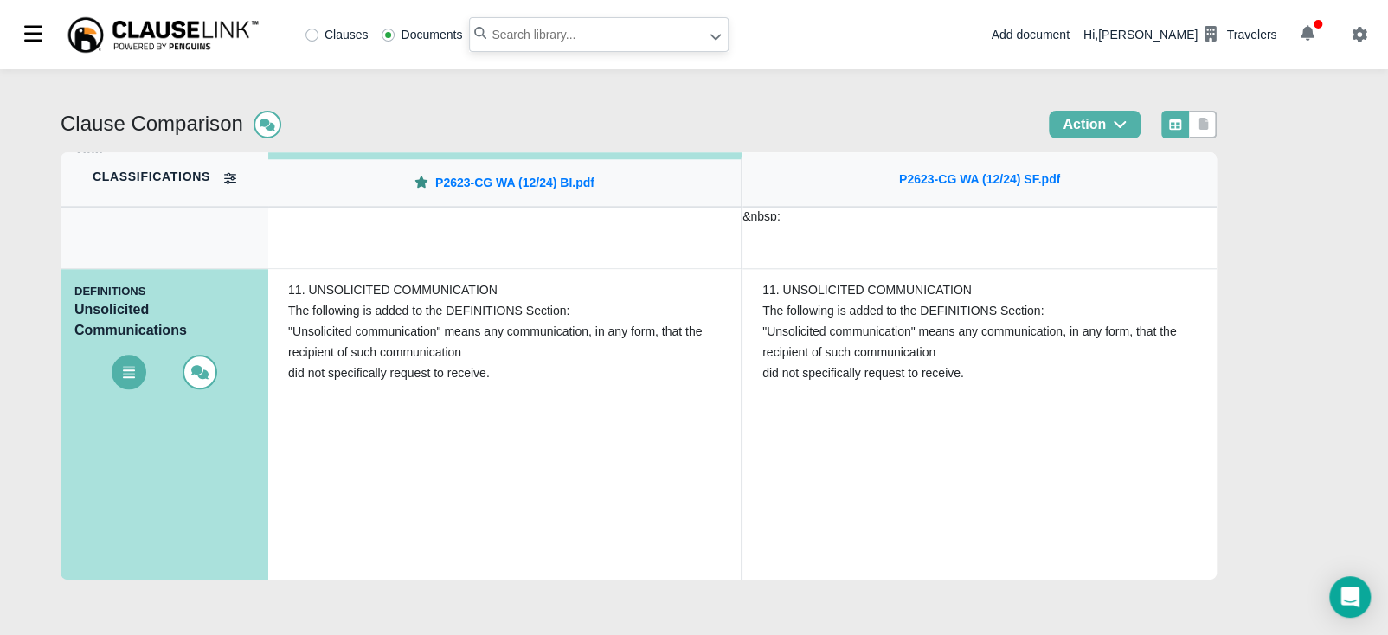
click at [493, 32] on input "text" at bounding box center [599, 34] width 260 height 35
type input "p2623-cg nh"
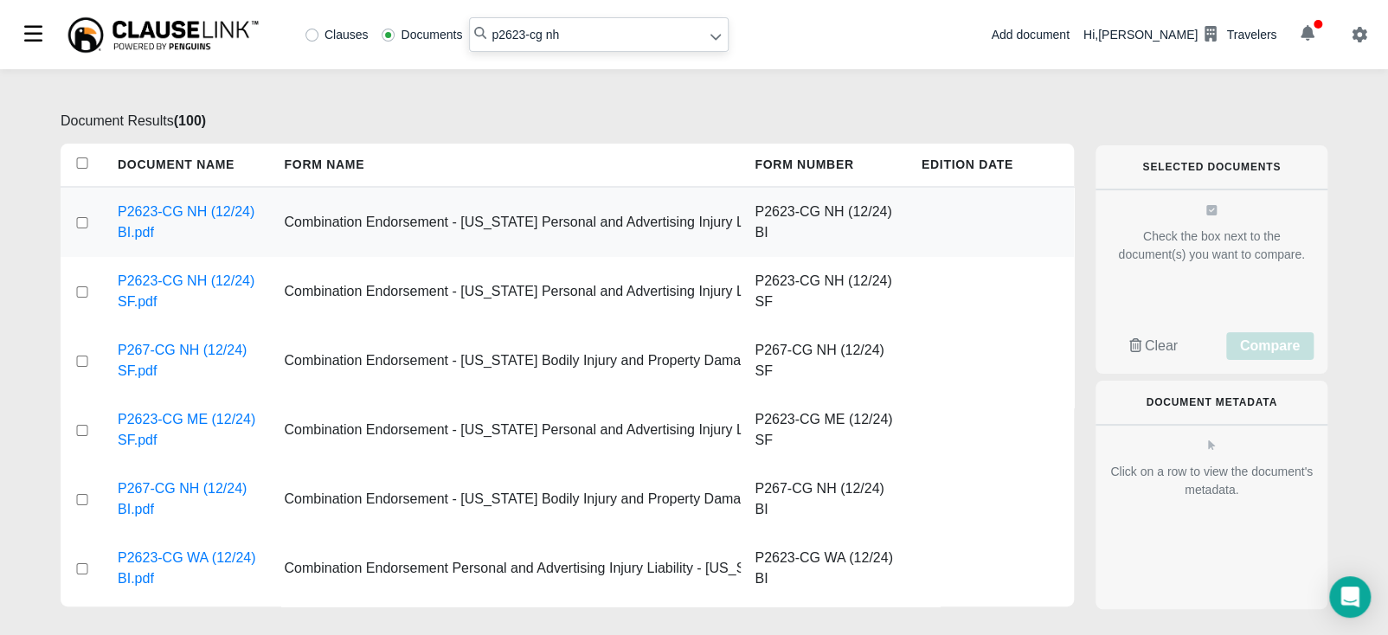
click at [83, 214] on div at bounding box center [82, 222] width 43 height 69
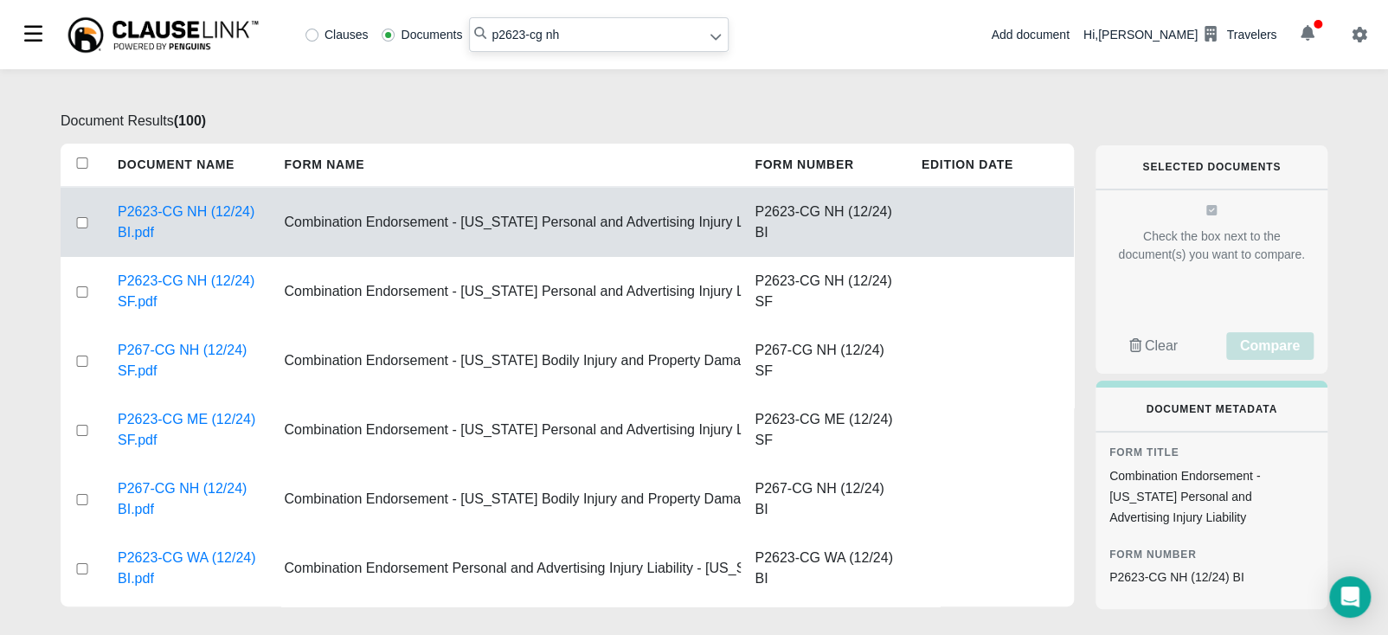
click at [83, 222] on input "checkbox" at bounding box center [82, 222] width 16 height 11
checkbox input "true"
click at [80, 290] on input "checkbox" at bounding box center [82, 291] width 16 height 11
checkbox input "true"
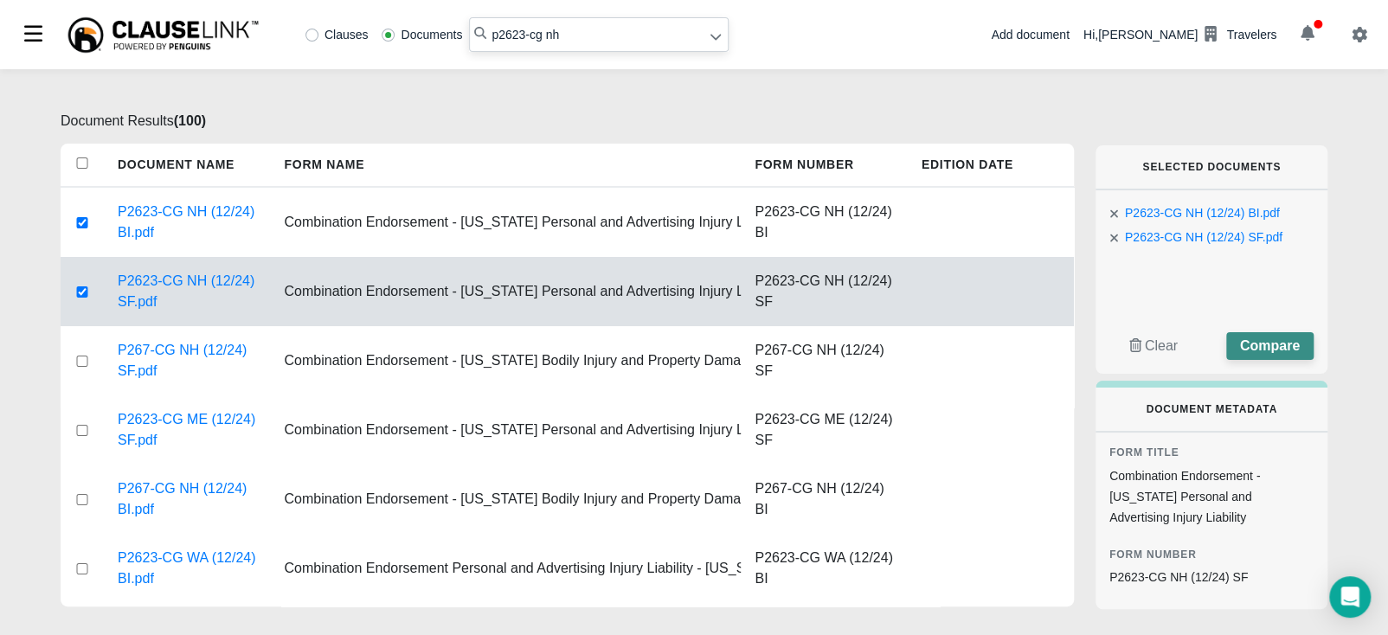
click at [1265, 353] on span "Compare" at bounding box center [1270, 345] width 60 height 15
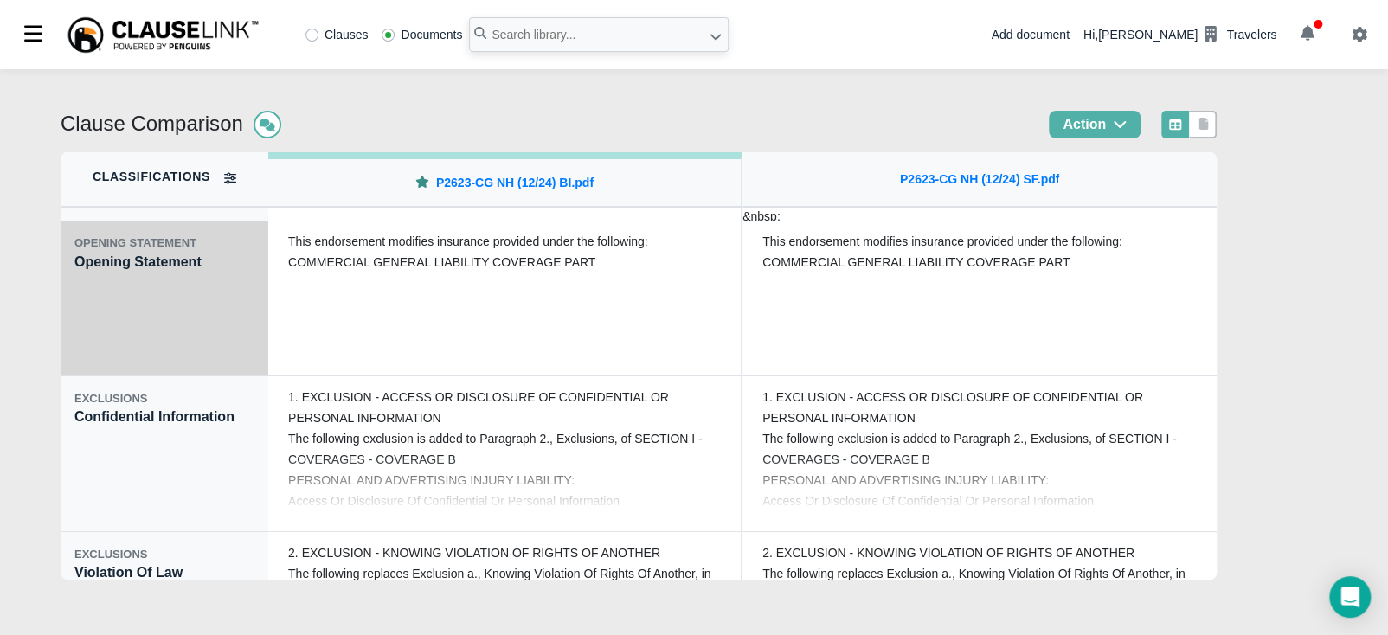
click at [96, 305] on div "OPENING STATEMENT Opening Statement" at bounding box center [165, 299] width 208 height 156
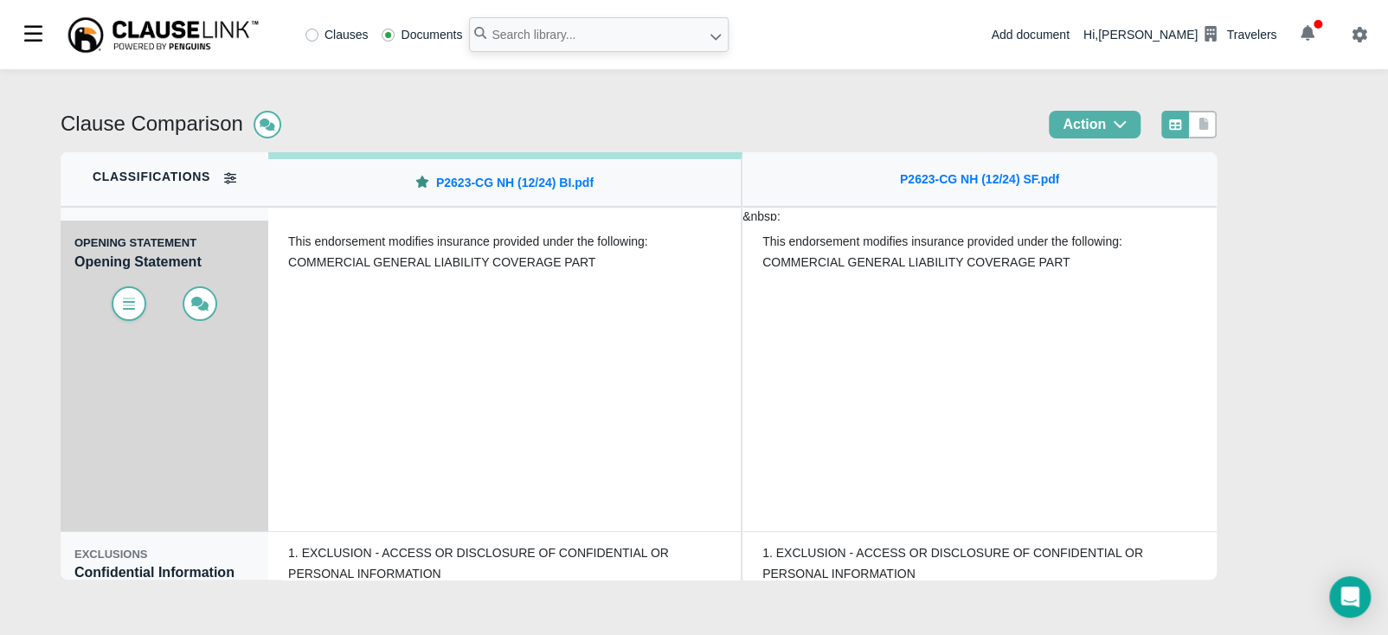
click at [118, 299] on span at bounding box center [129, 303] width 35 height 35
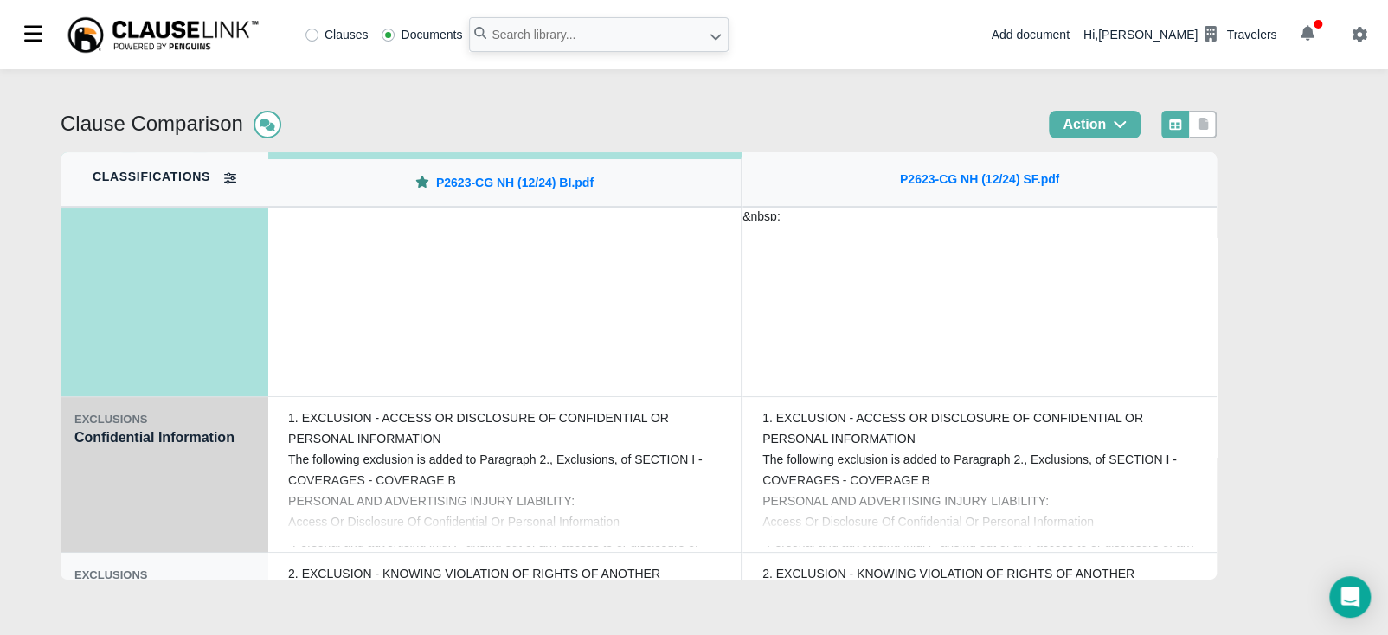
scroll to position [151, 0]
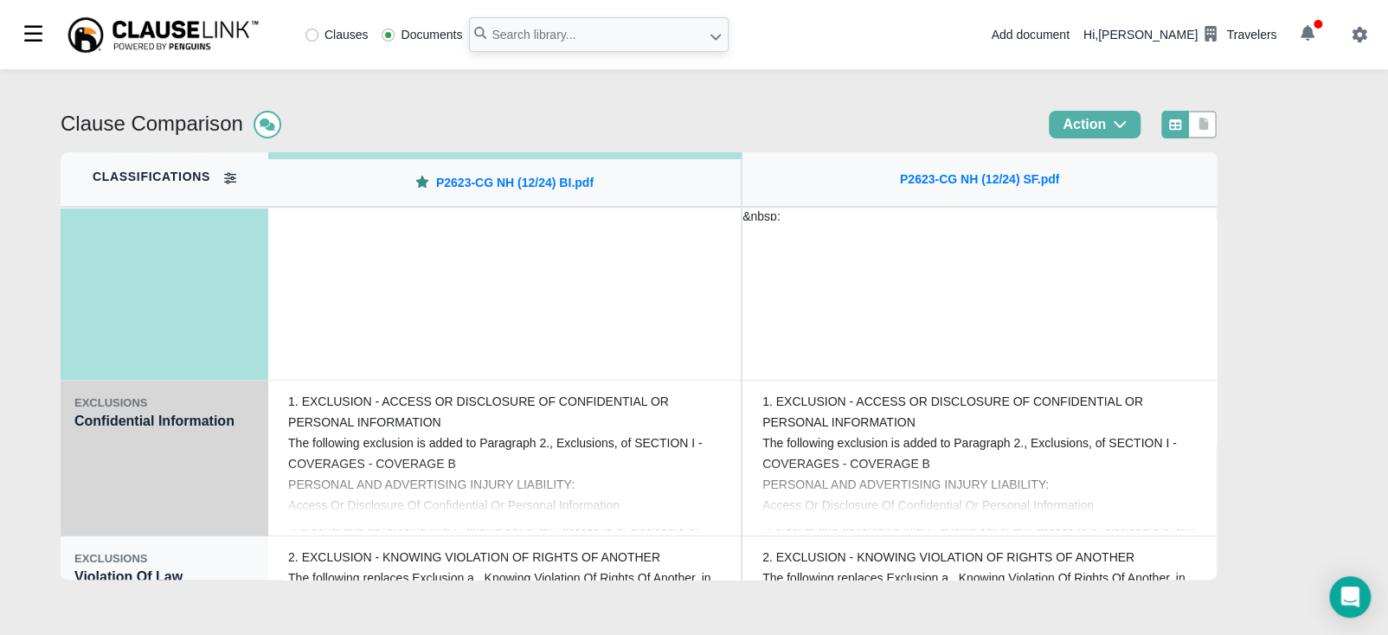
click at [79, 472] on div "EXCLUSIONS Confidential Information" at bounding box center [165, 459] width 208 height 156
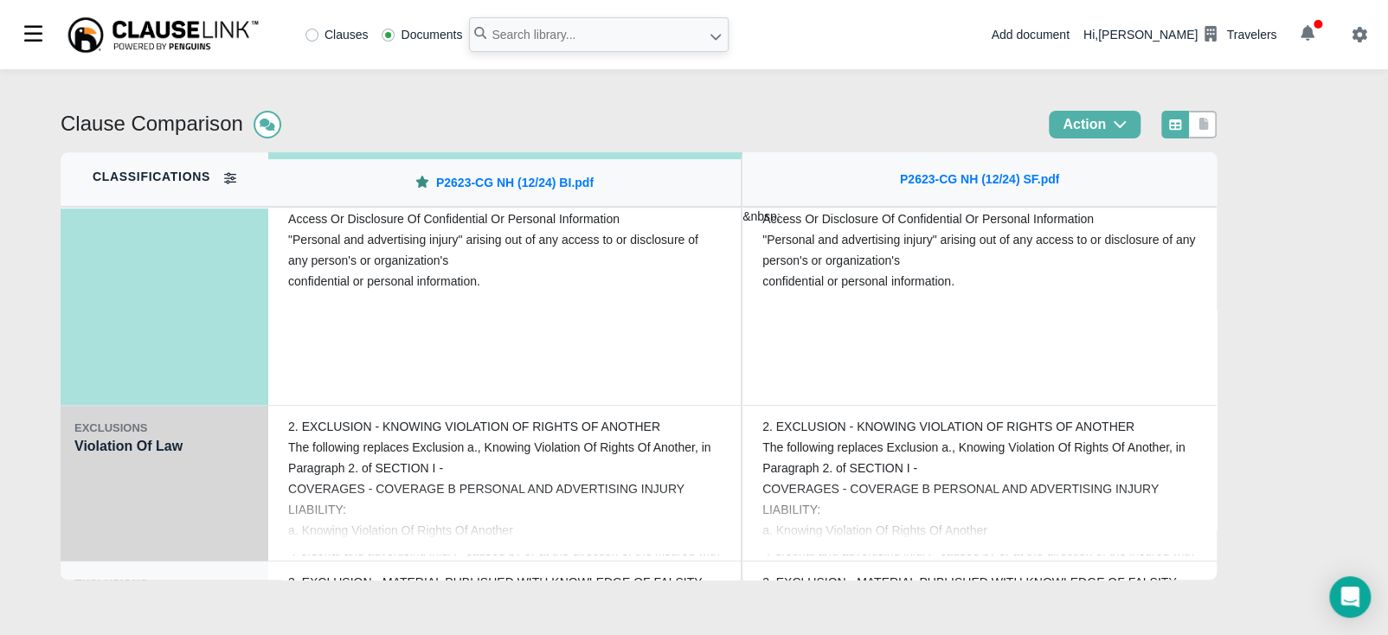
scroll to position [345, 0]
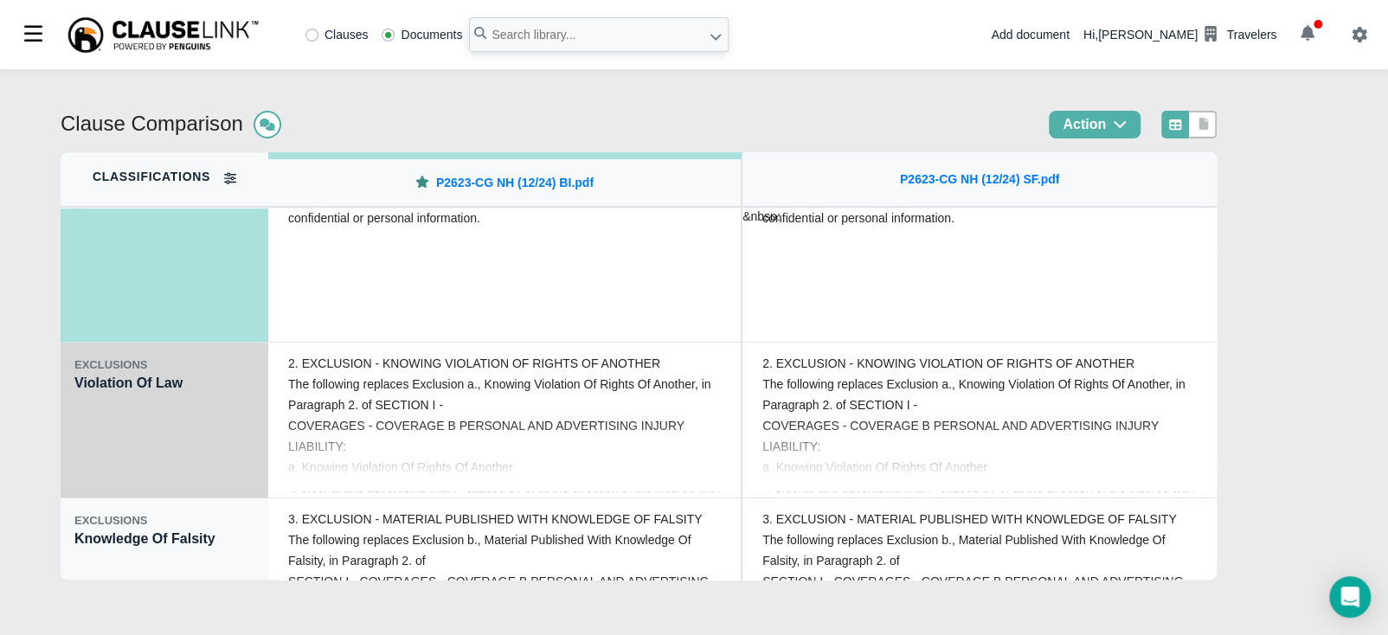
click at [81, 446] on div "EXCLUSIONS Violation Of Law" at bounding box center [165, 421] width 208 height 156
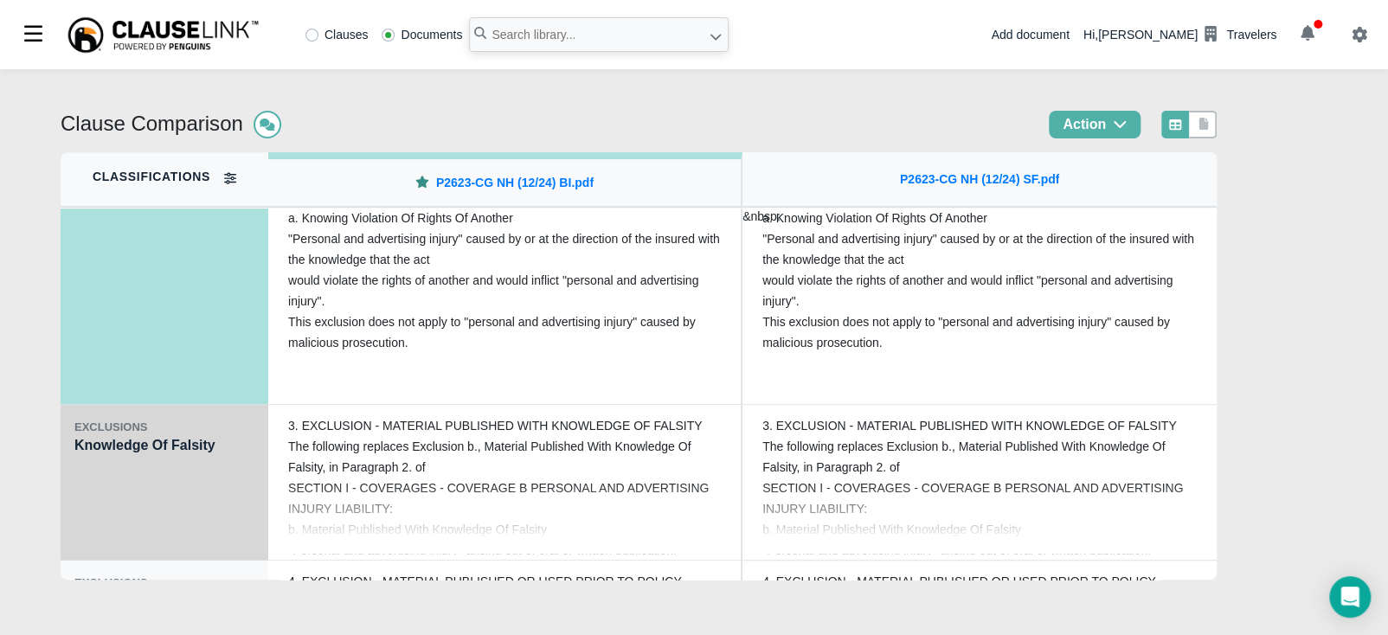
scroll to position [454, 0]
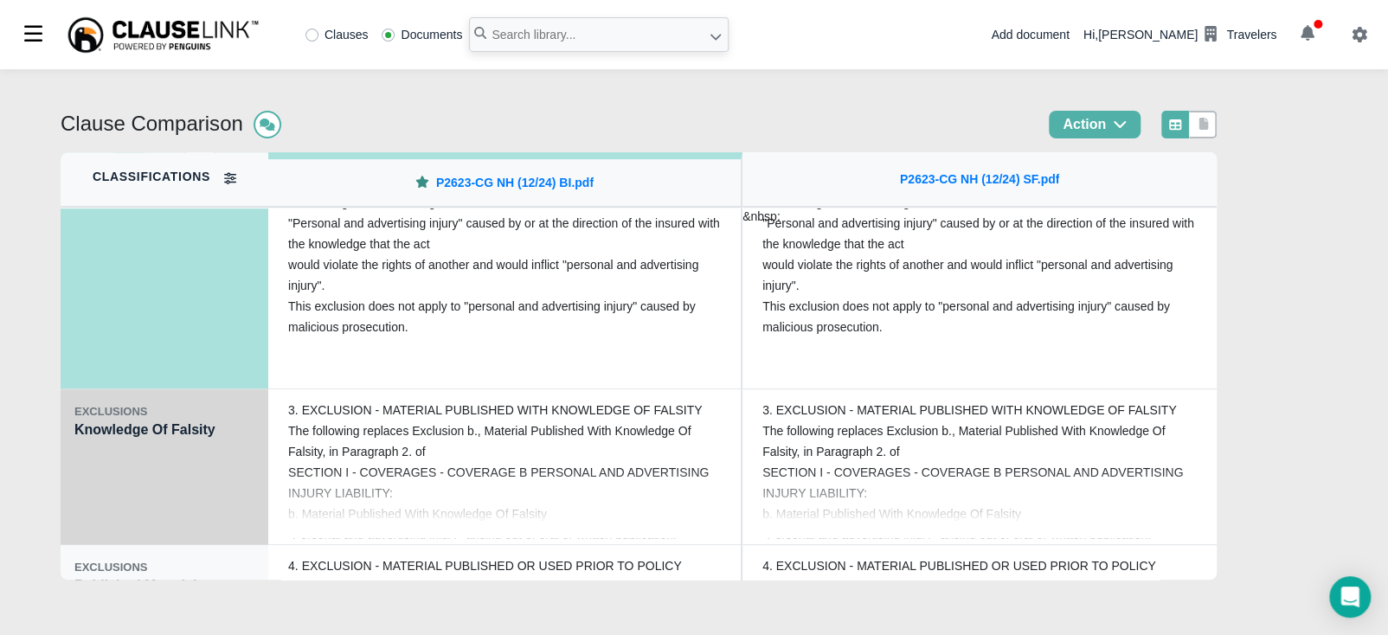
click at [81, 473] on div "EXCLUSIONS Knowledge Of Falsity" at bounding box center [165, 467] width 208 height 156
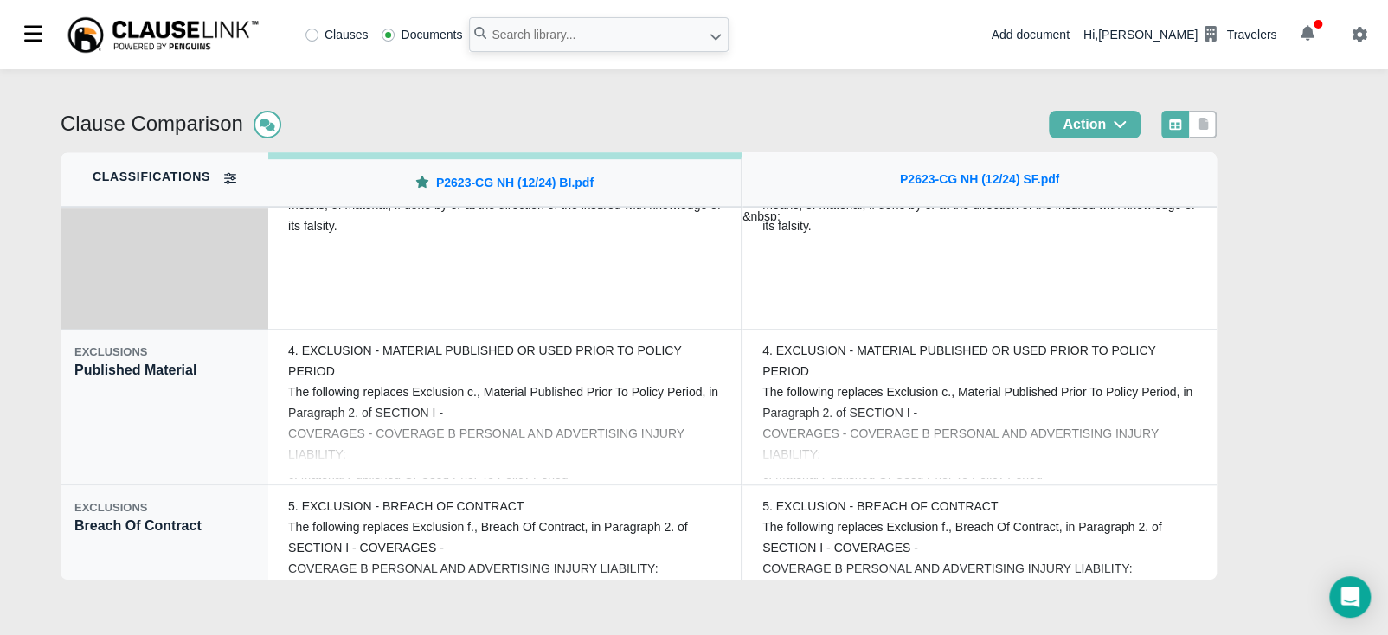
click at [83, 472] on div "EXCLUSIONS Published Material" at bounding box center [165, 408] width 208 height 156
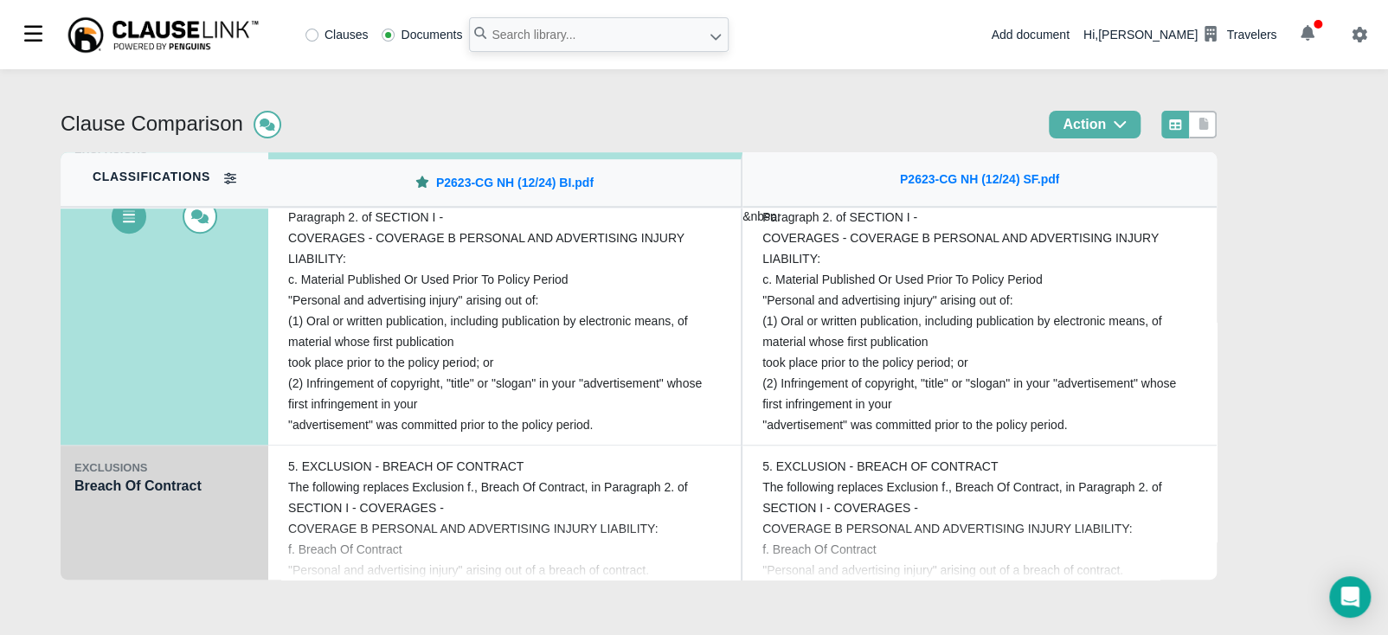
scroll to position [713, 0]
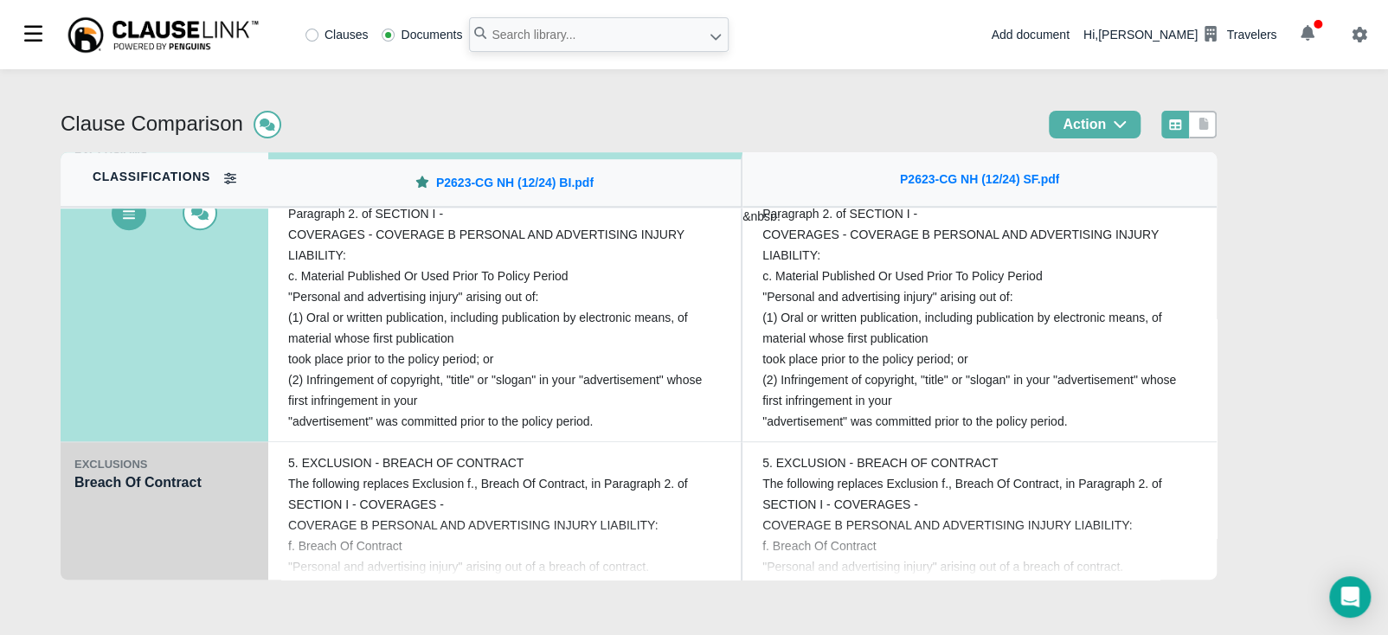
click at [94, 481] on div "EXCLUSIONS Breach Of Contract" at bounding box center [165, 520] width 208 height 156
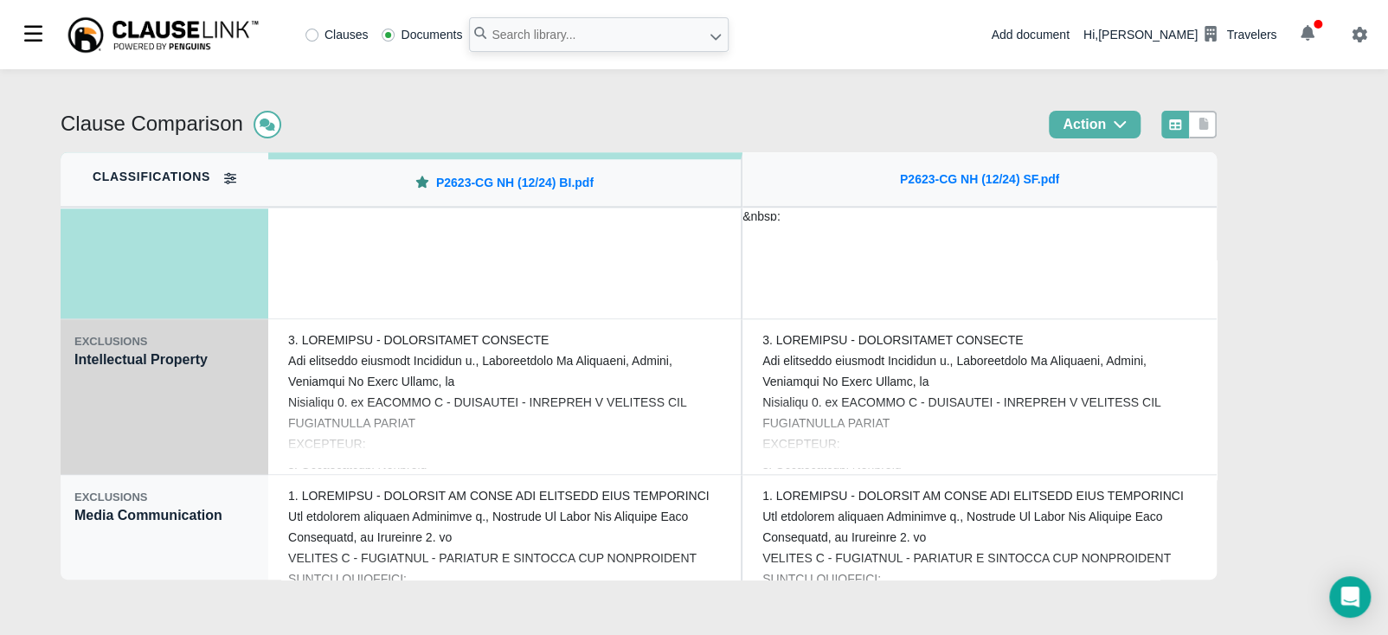
scroll to position [995, 0]
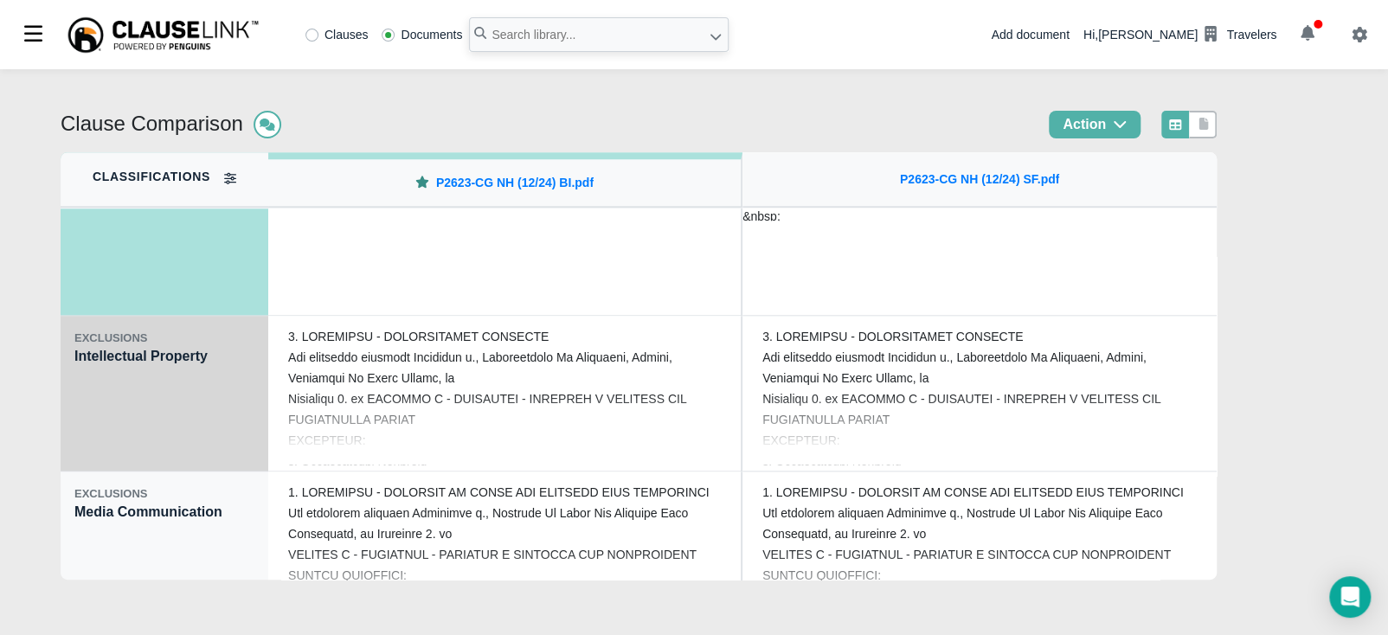
click at [110, 420] on div "EXCLUSIONS Intellectual Property" at bounding box center [165, 394] width 208 height 156
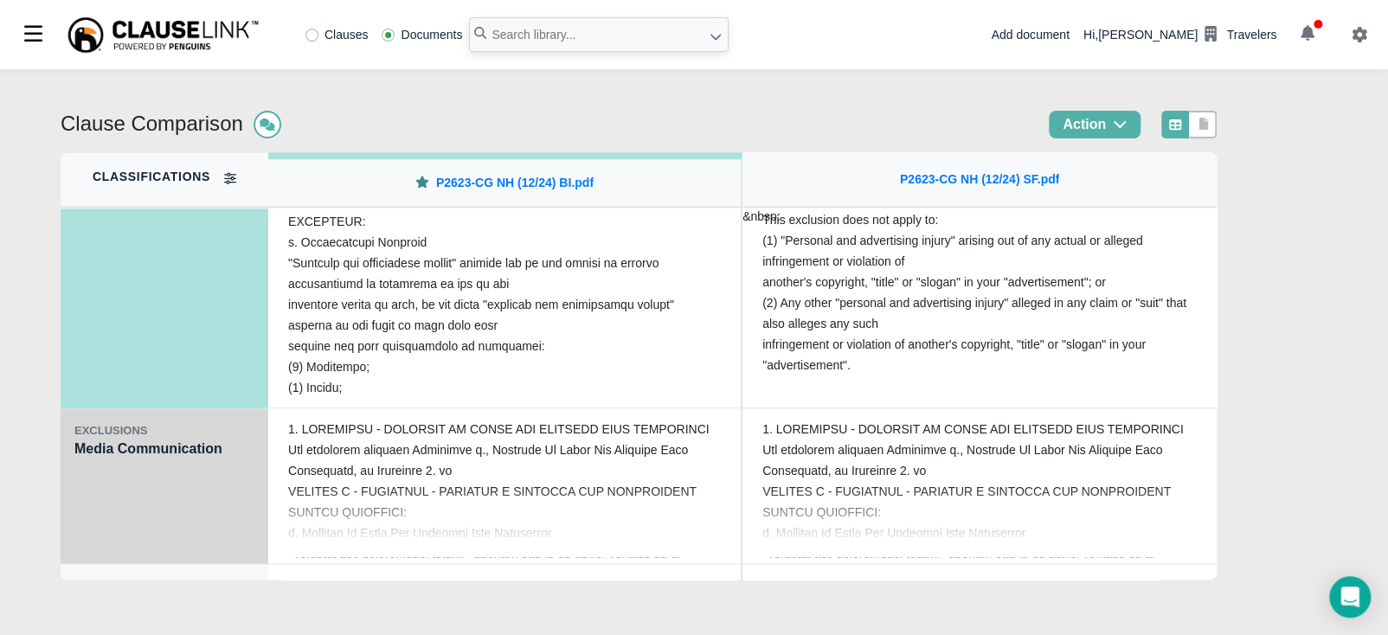
scroll to position [1059, 0]
click at [131, 469] on div "EXCLUSIONS Media Communication" at bounding box center [165, 486] width 208 height 156
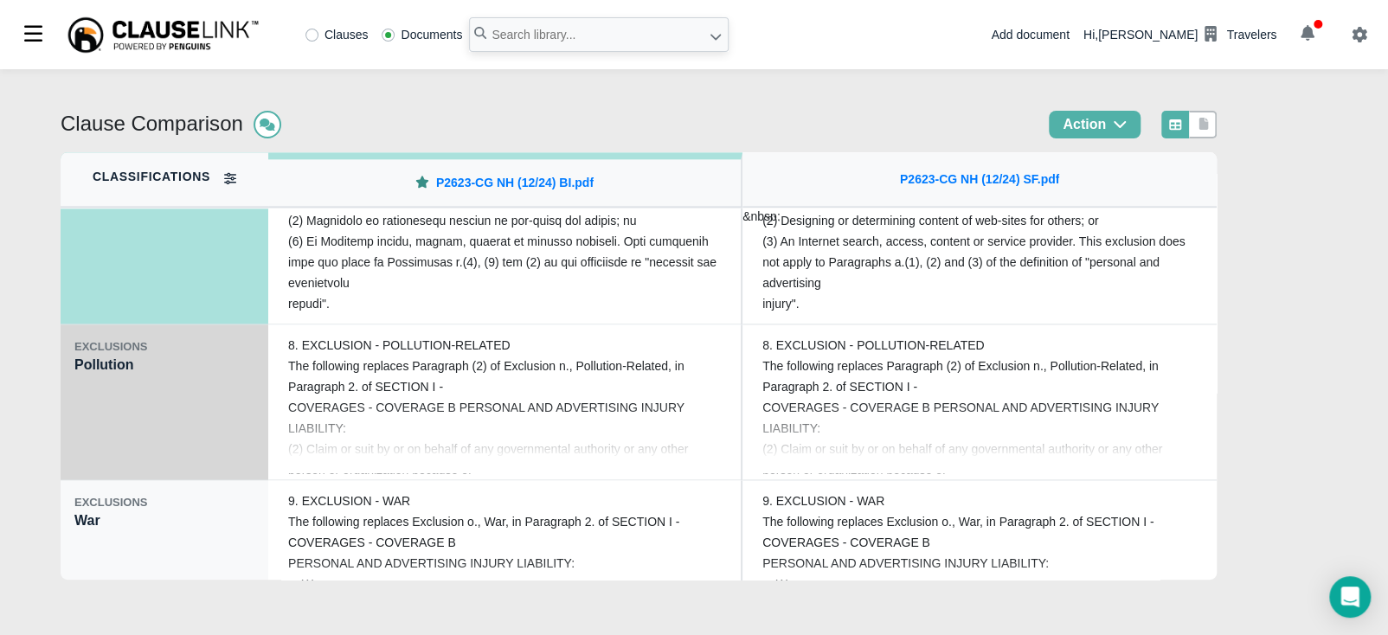
click at [148, 411] on div "EXCLUSIONS Pollution" at bounding box center [165, 403] width 208 height 156
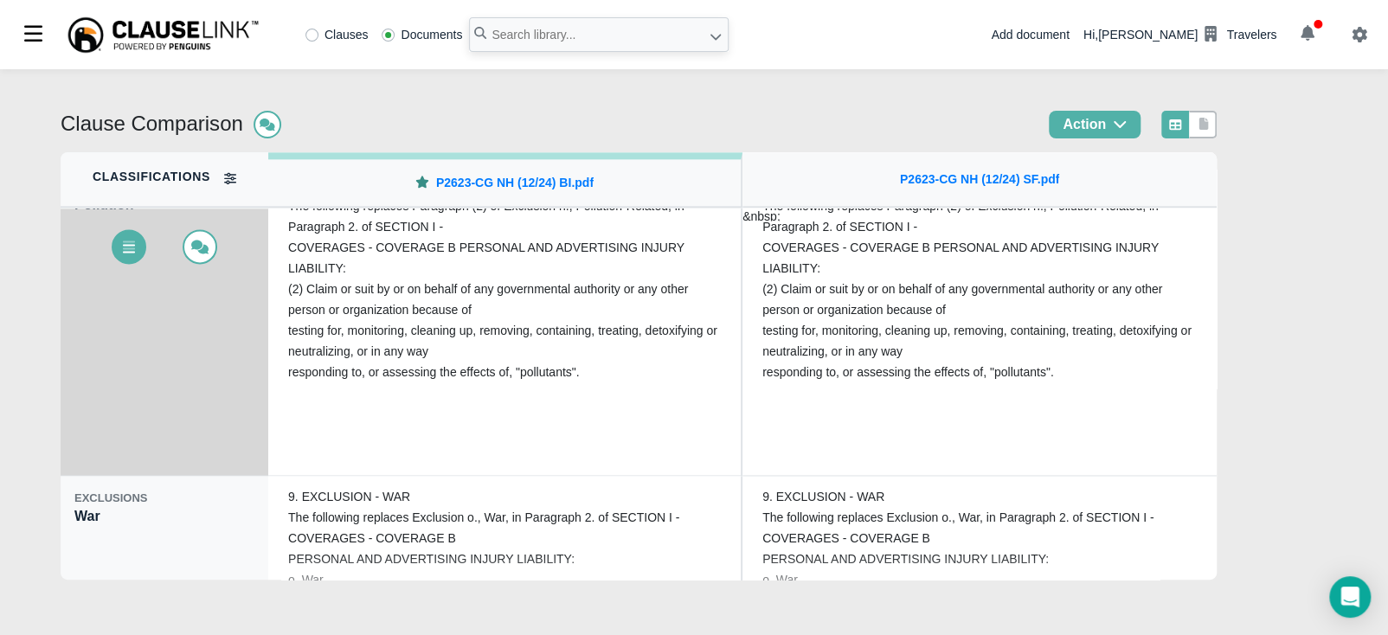
scroll to position [1320, 0]
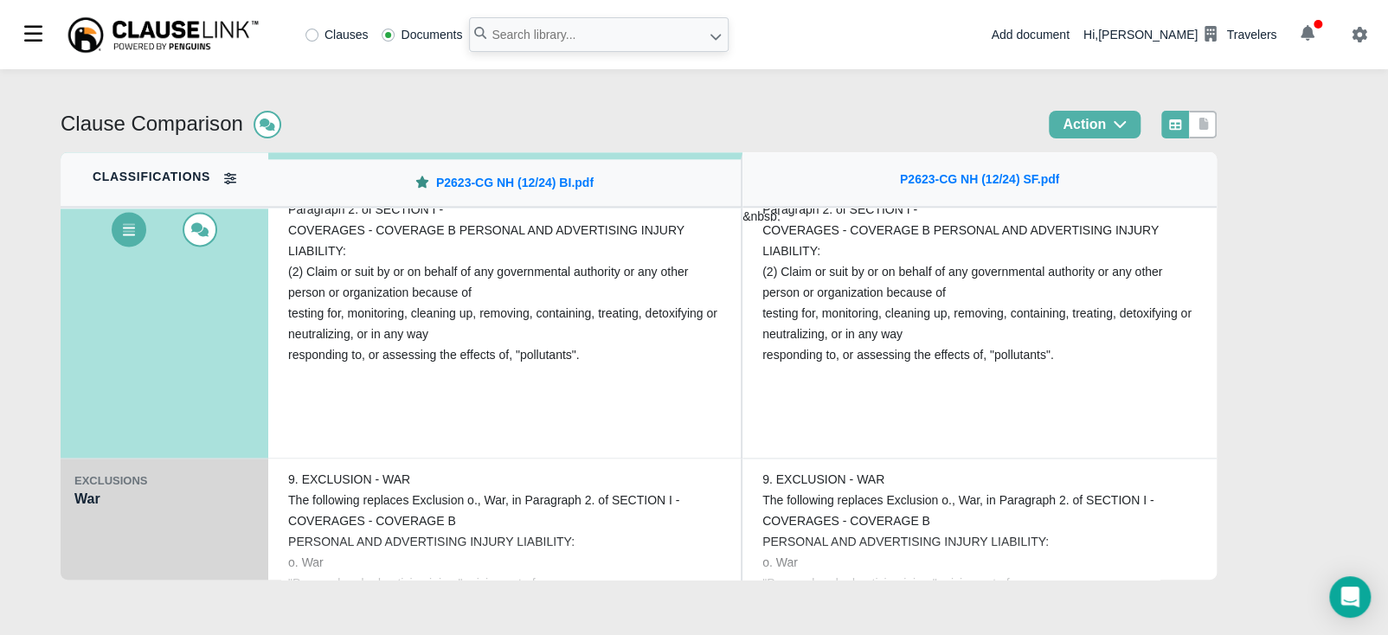
click at [113, 488] on div "EXCLUSIONS" at bounding box center [164, 480] width 180 height 17
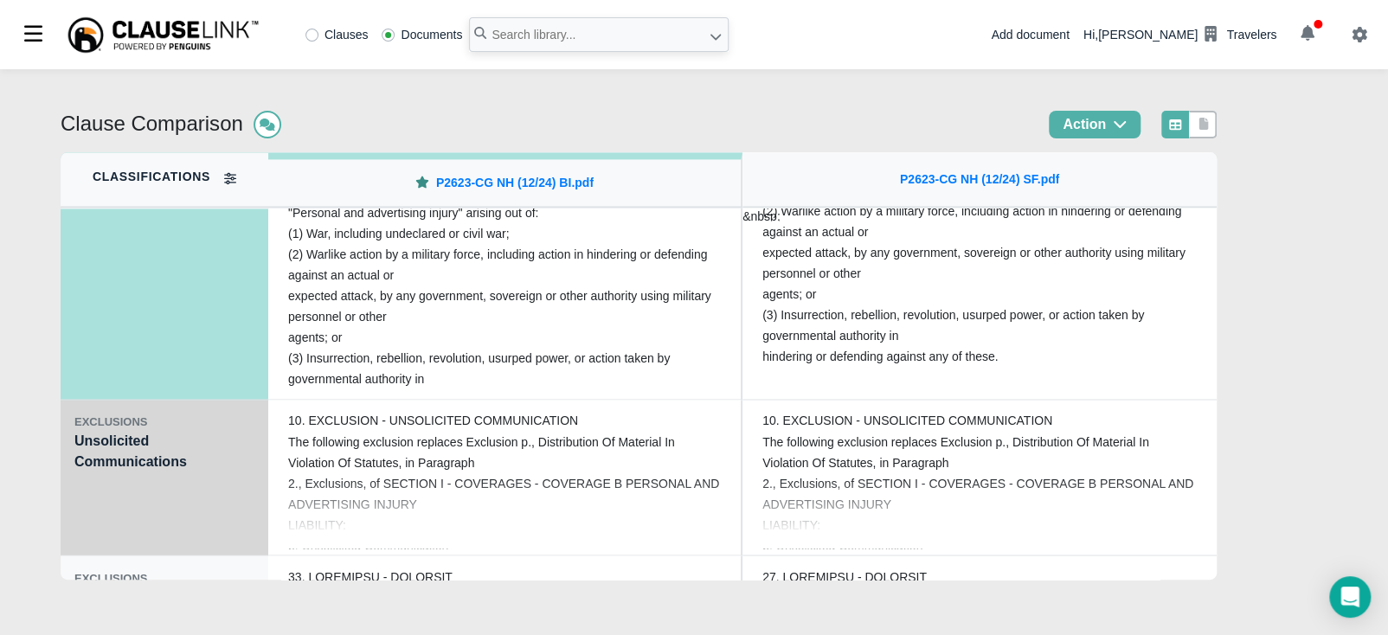
scroll to position [1535, 0]
click at [116, 458] on div "EXCLUSIONS Unsolicited Communications" at bounding box center [165, 477] width 208 height 156
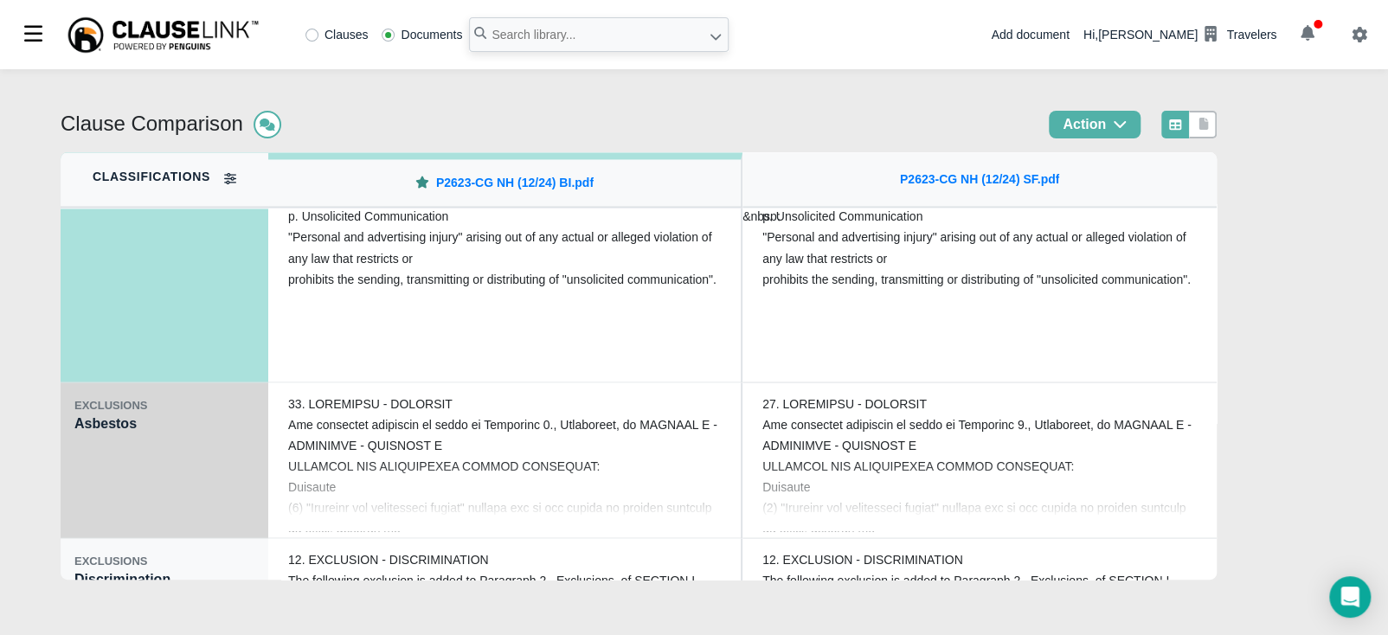
scroll to position [1731, 0]
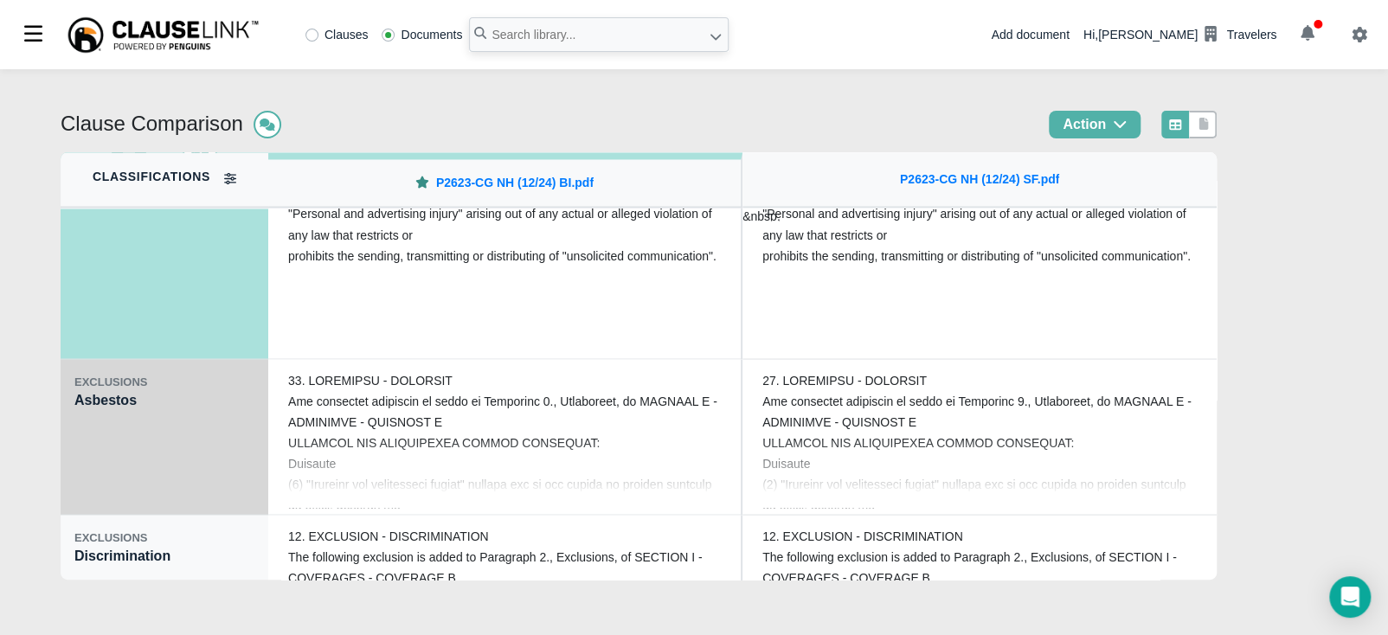
click at [132, 439] on div "EXCLUSIONS Asbestos" at bounding box center [165, 437] width 208 height 156
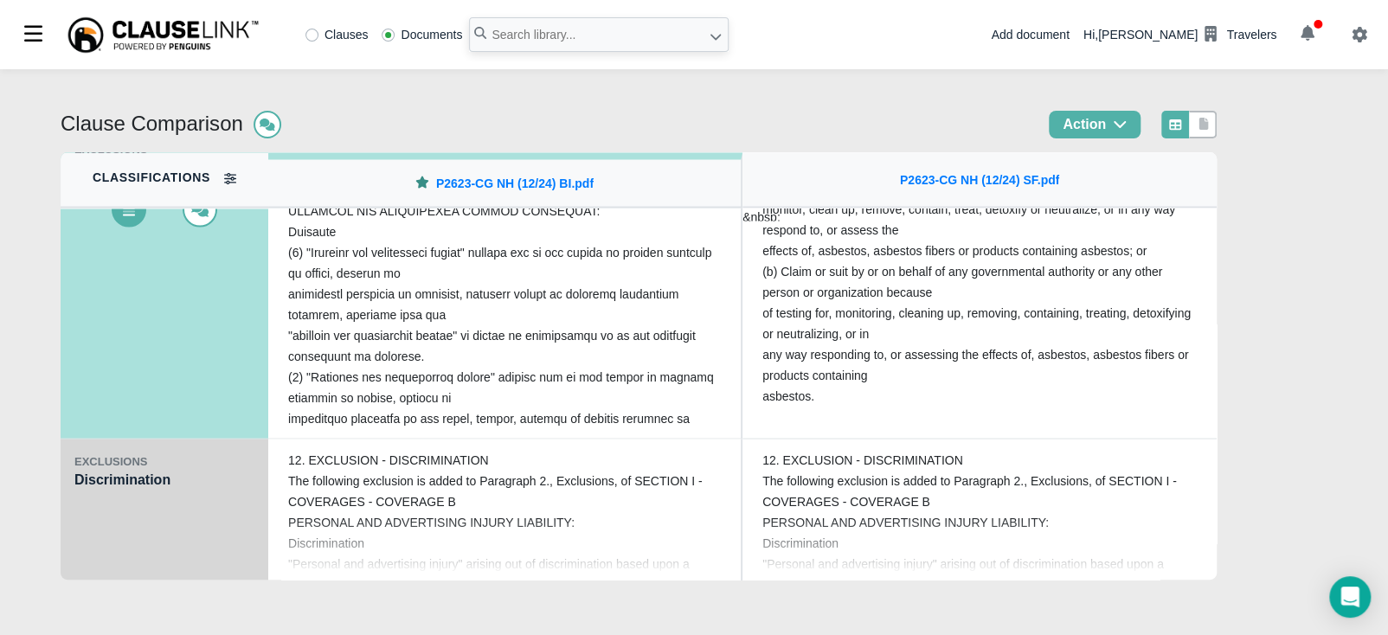
scroll to position [1817, 0]
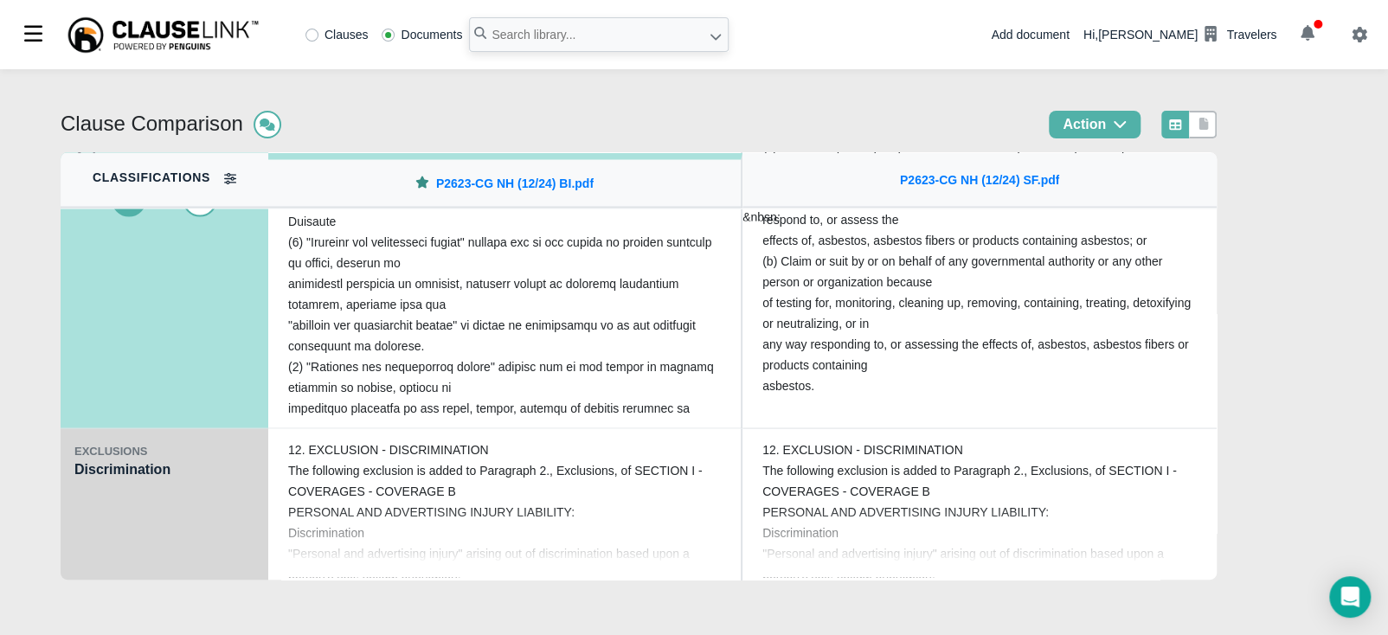
click at [131, 498] on div "EXCLUSIONS Discrimination" at bounding box center [165, 506] width 208 height 156
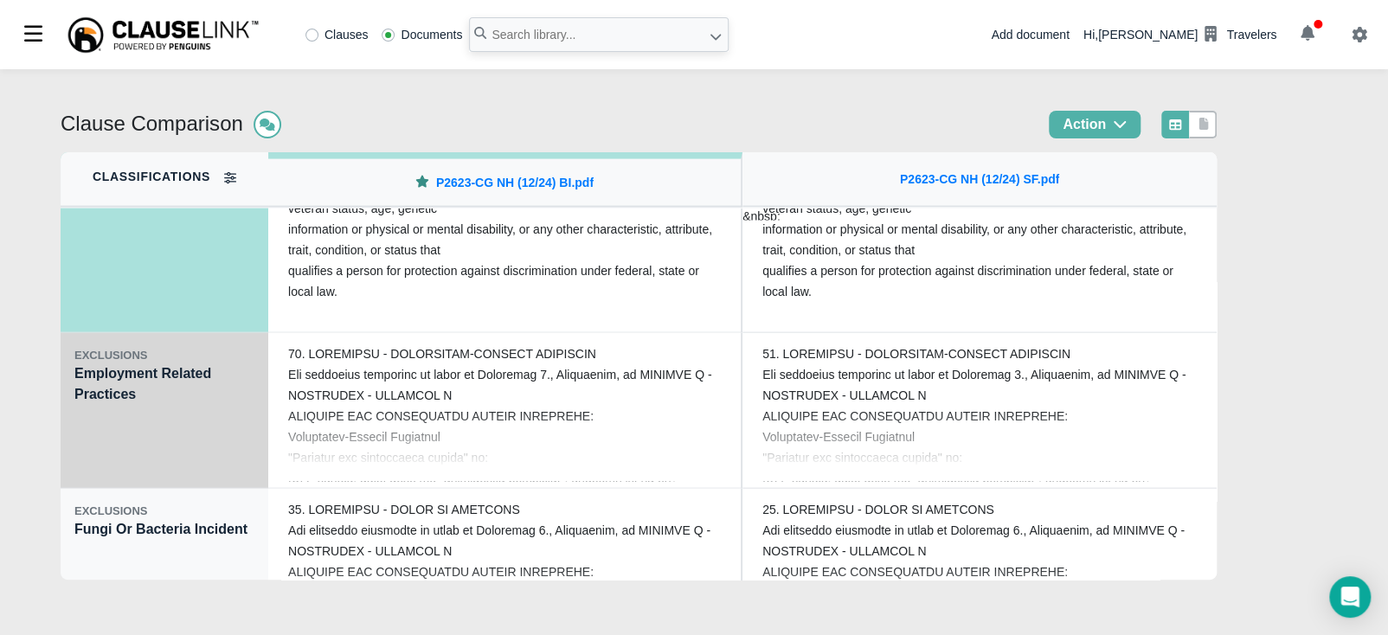
scroll to position [2077, 0]
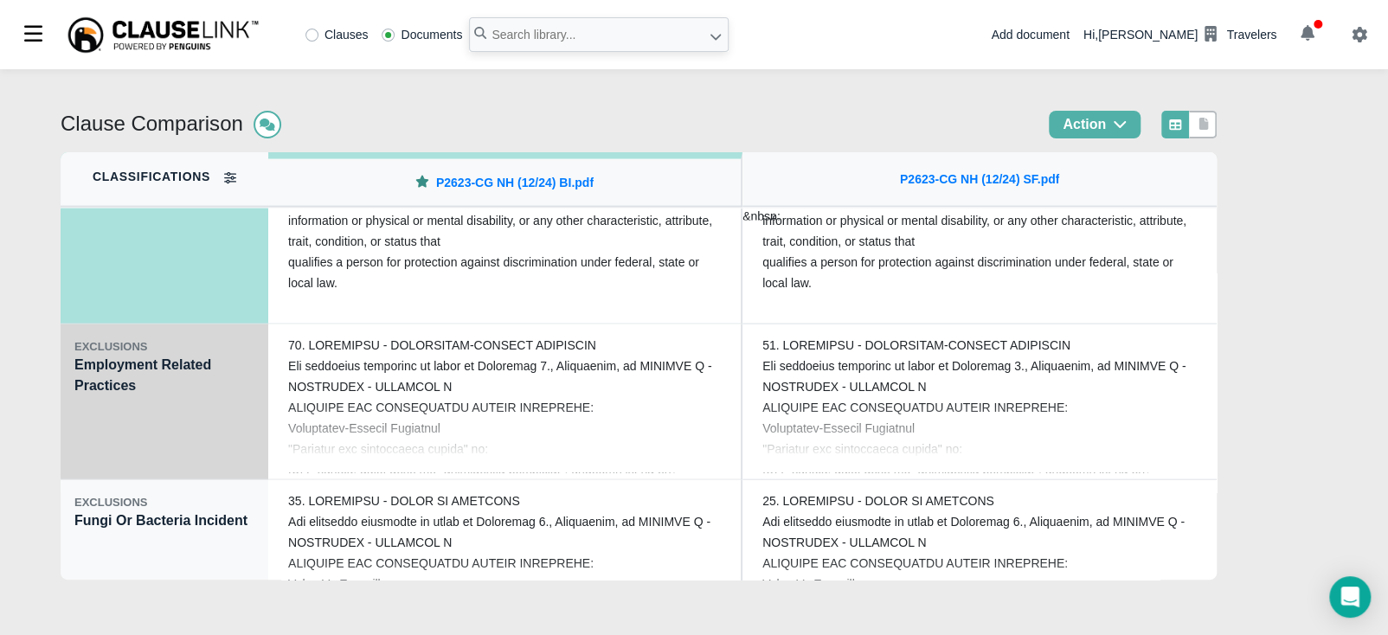
click at [152, 462] on div "EXCLUSIONS Employment Related Practices" at bounding box center [165, 403] width 208 height 156
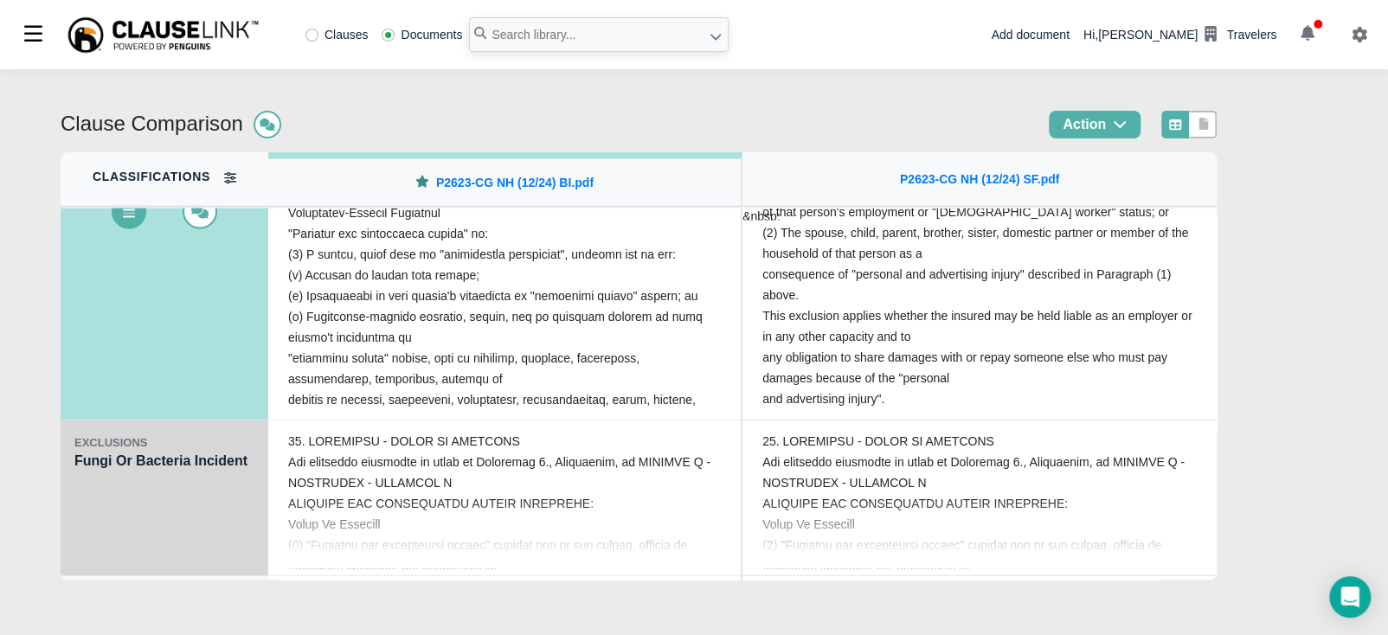
scroll to position [2142, 0]
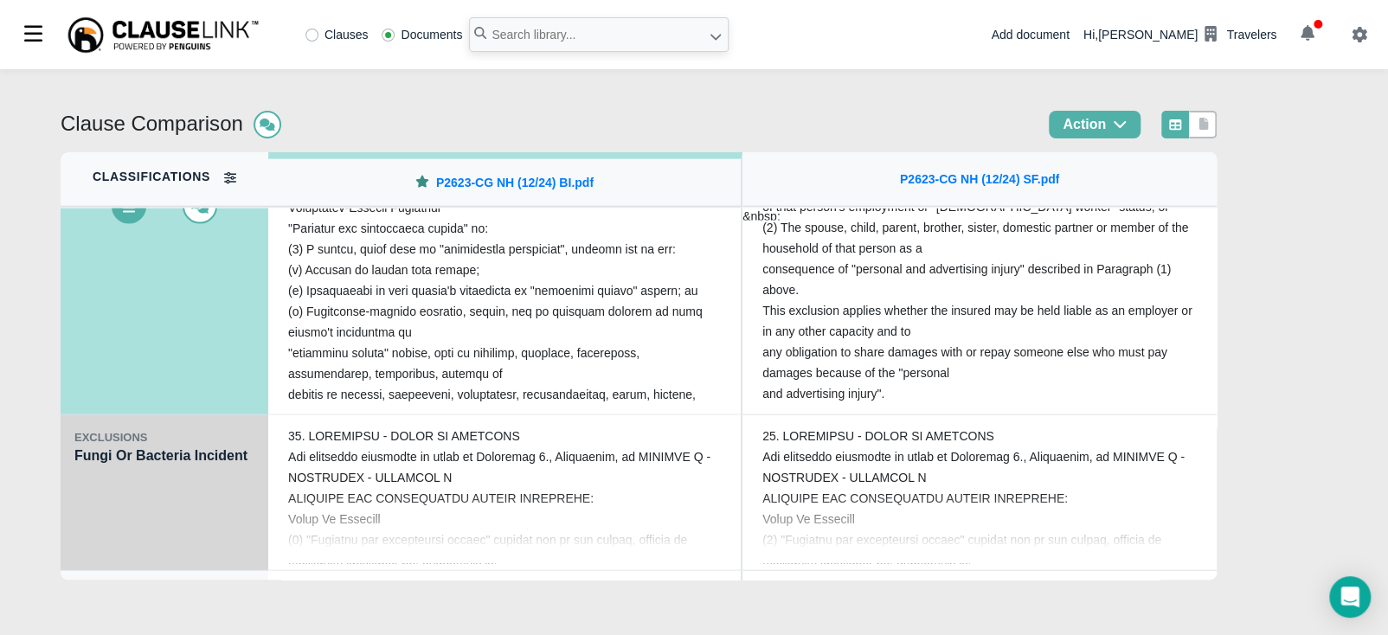
click at [136, 454] on div "EXCLUSIONS Fungi Or Bacteria Incident" at bounding box center [165, 493] width 208 height 156
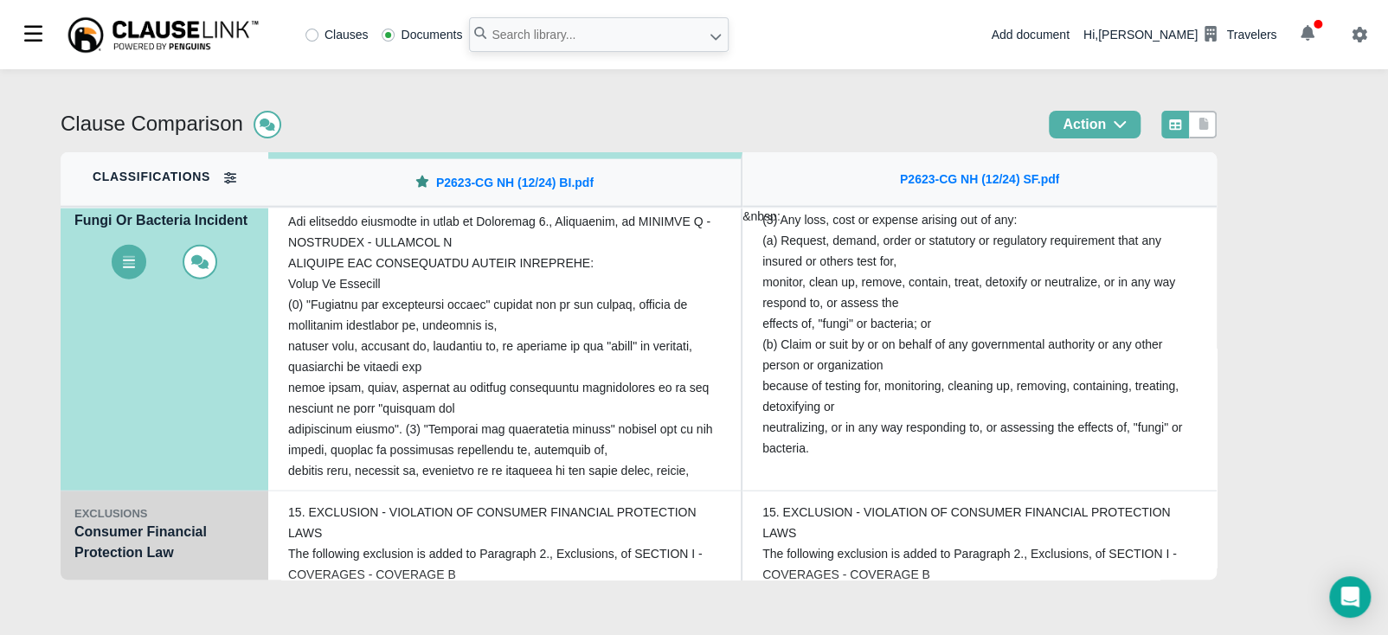
scroll to position [2292, 0]
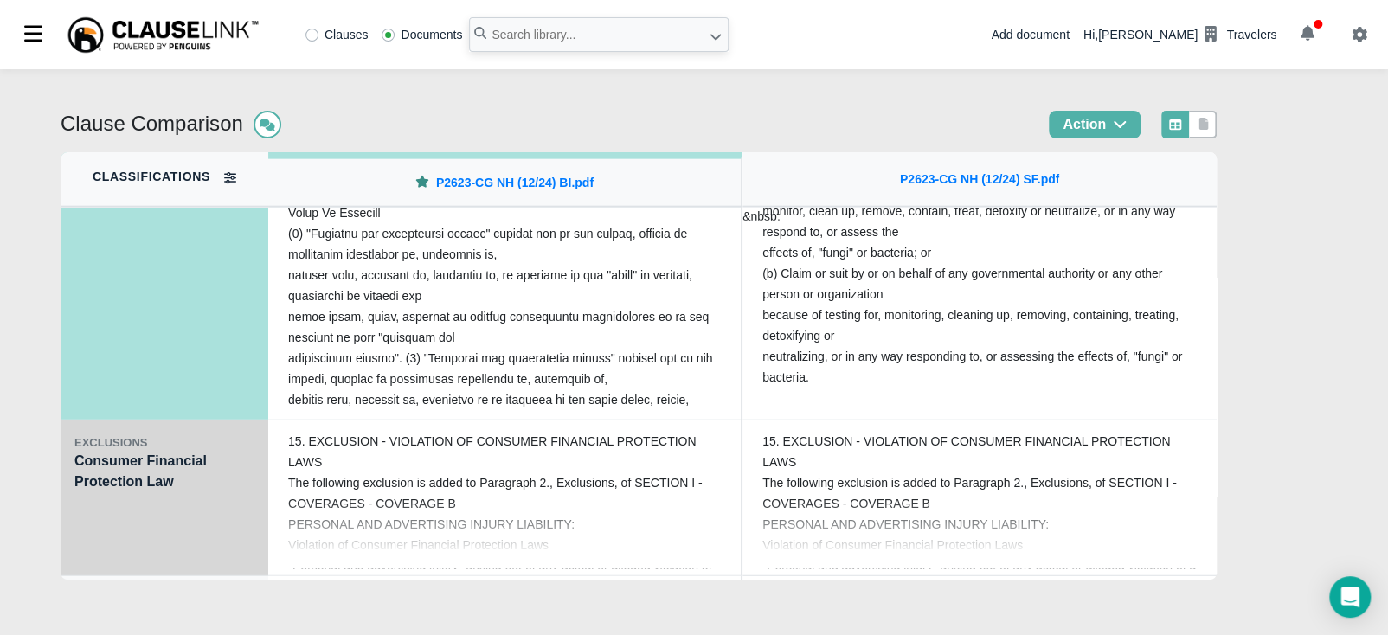
click at [101, 458] on div "EXCLUSIONS Consumer Financial Protection Law" at bounding box center [165, 499] width 208 height 156
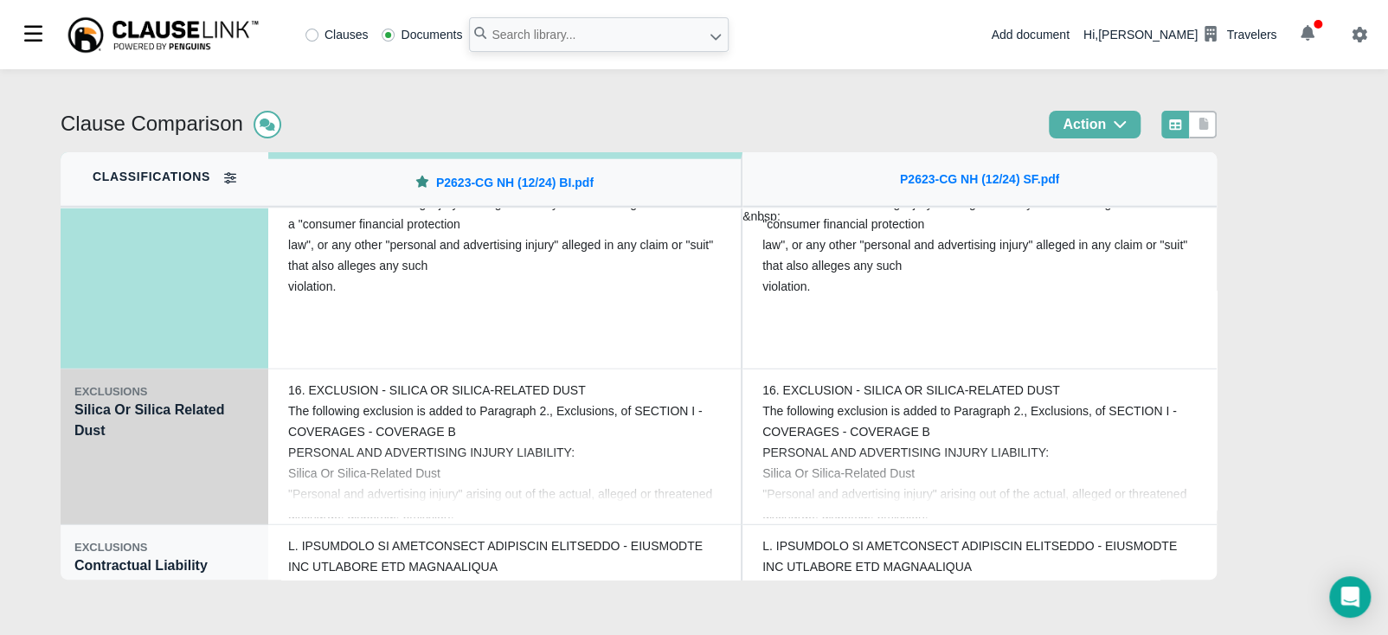
scroll to position [2509, 0]
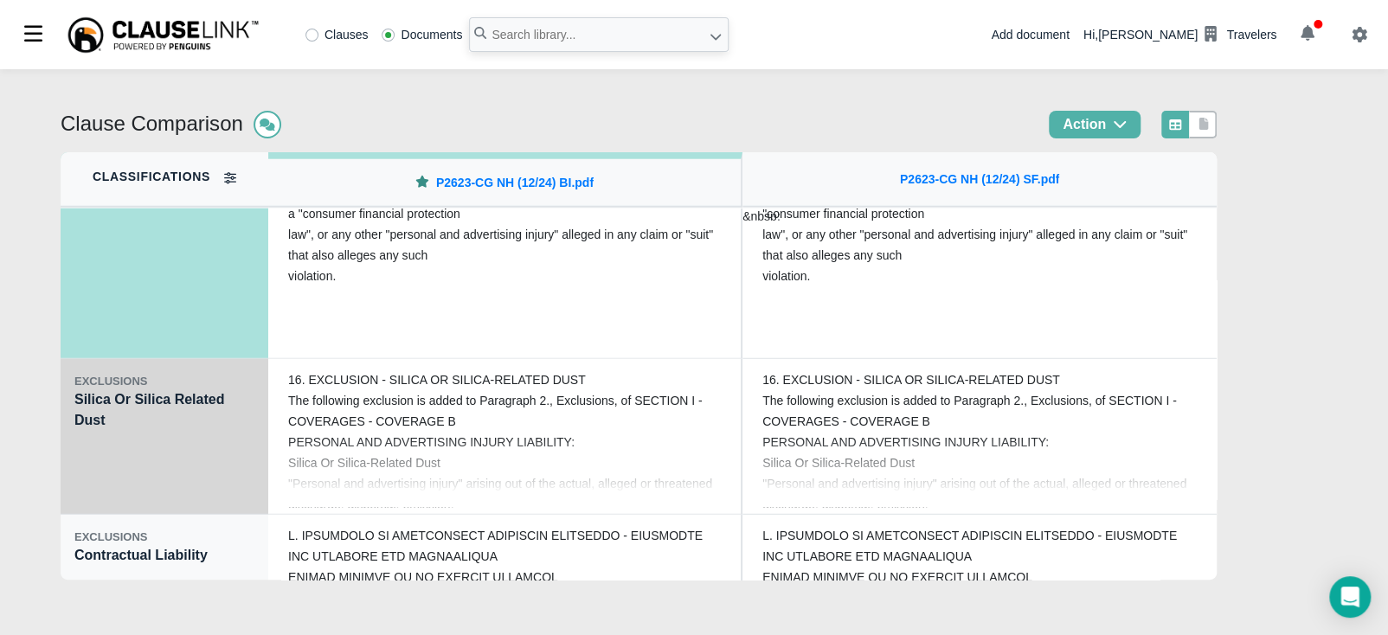
click at [103, 447] on div "EXCLUSIONS Silica Or Silica Related Dust" at bounding box center [165, 437] width 208 height 156
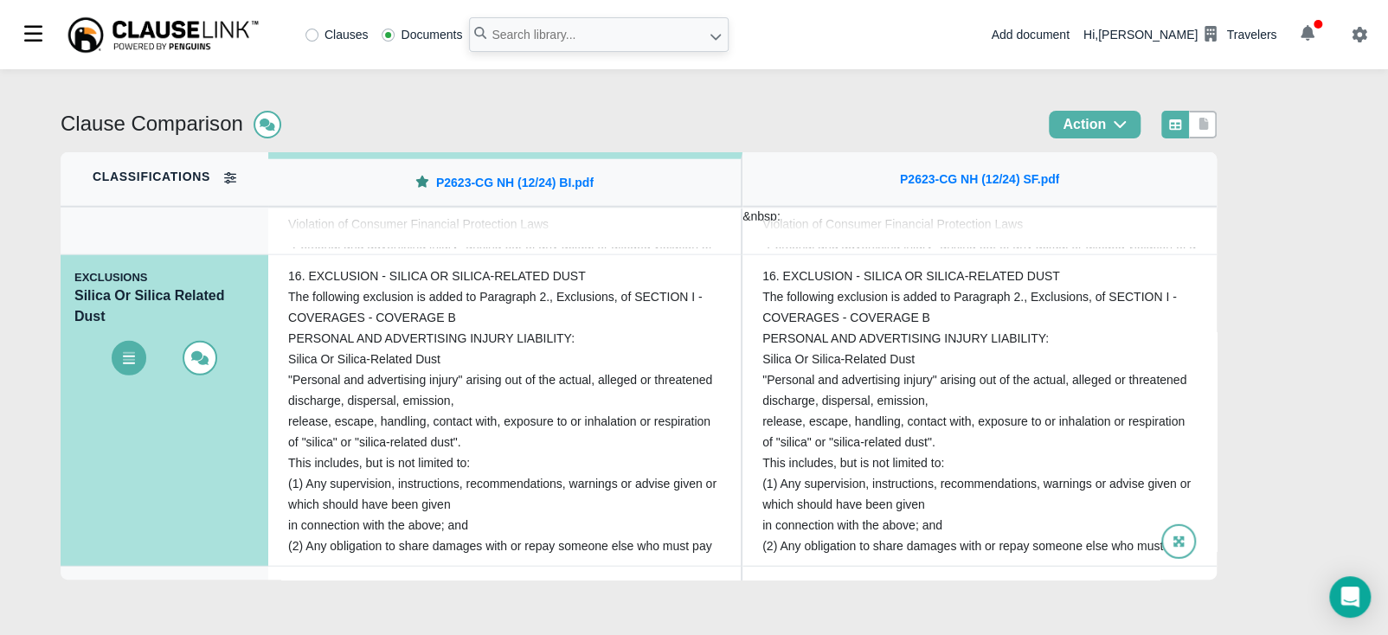
scroll to position [2444, 0]
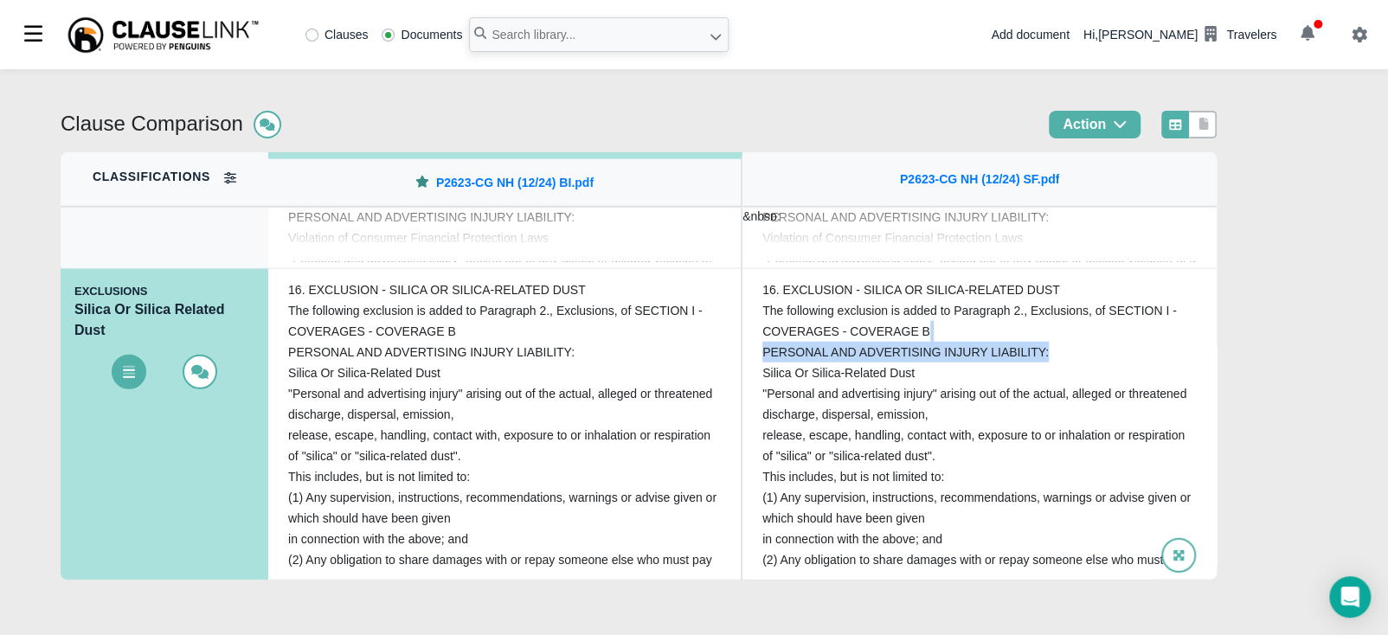
drag, startPoint x: 1201, startPoint y: 325, endPoint x: 1206, endPoint y: 355, distance: 30.7
click at [1206, 355] on div "16. EXCLUSION - SILICA OR SILICA-RELATED DUST The following exclusion is added …" at bounding box center [980, 424] width 462 height 299
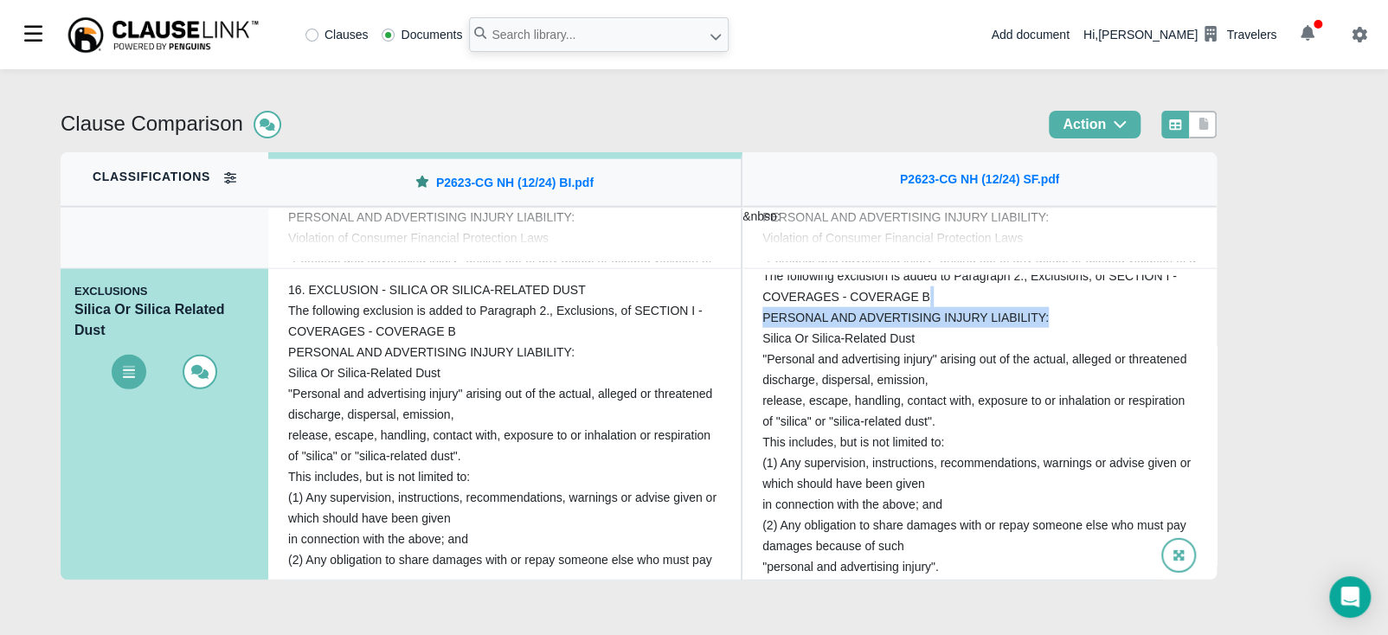
scroll to position [63, 0]
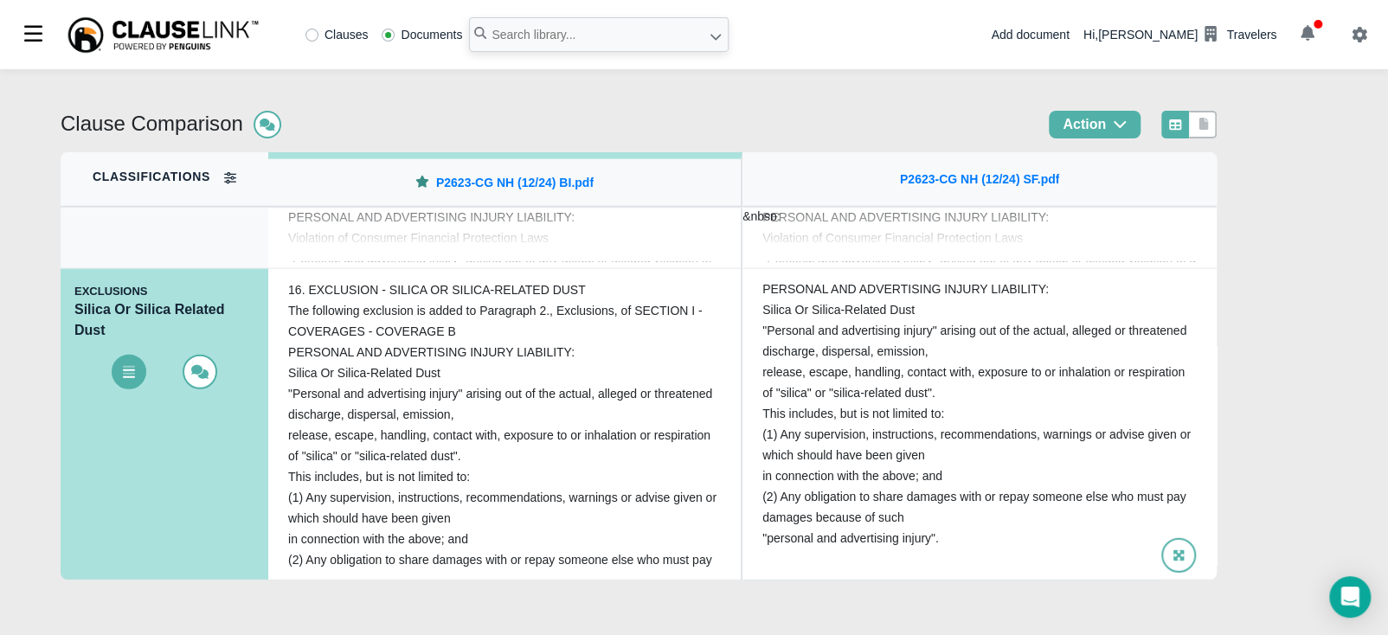
drag, startPoint x: 1126, startPoint y: 414, endPoint x: 1106, endPoint y: 414, distance: 19.9
click at [1124, 415] on p "16. EXCLUSION - SILICA OR SILICA-RELATED DUST The following exclusion is added …" at bounding box center [979, 382] width 434 height 332
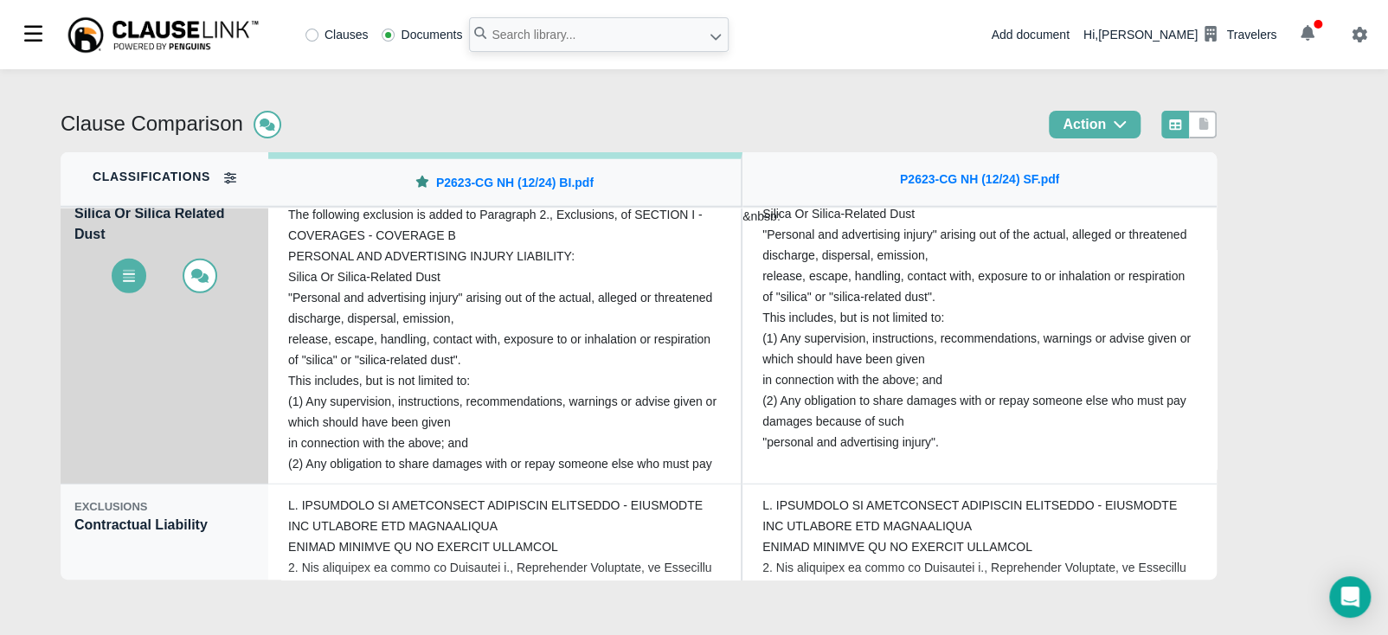
scroll to position [2574, 0]
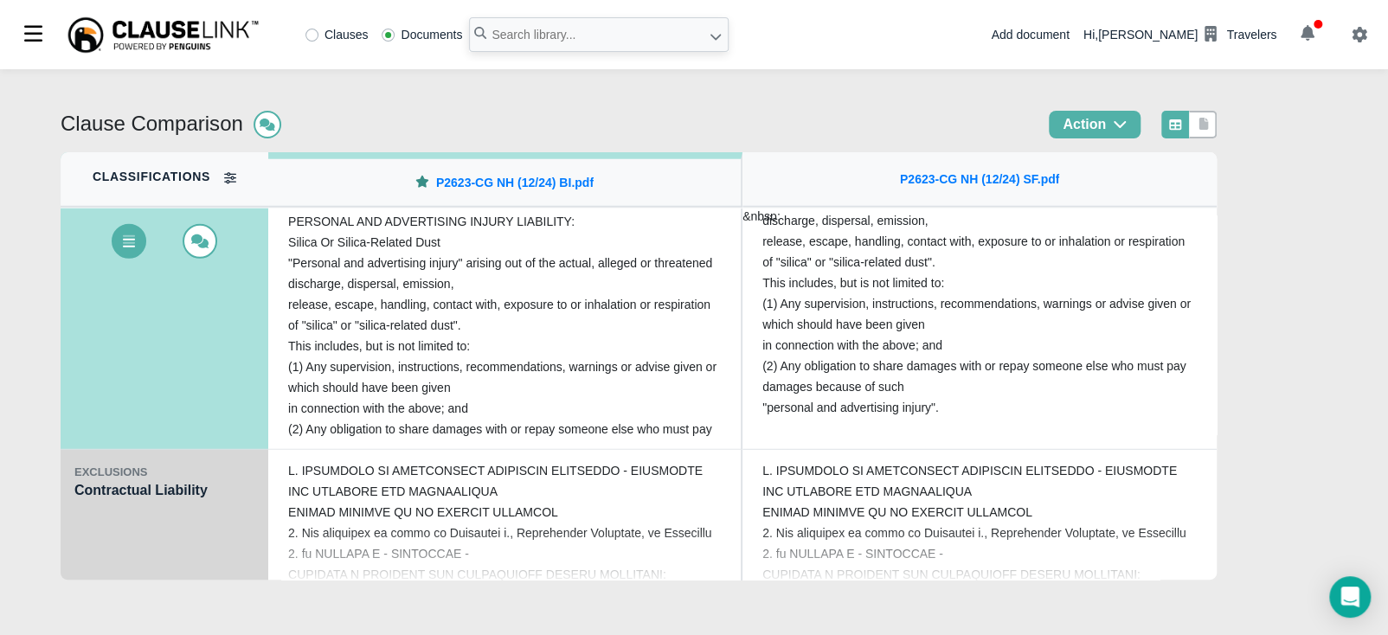
click at [151, 529] on div "EXCLUSIONS Contractual Liability" at bounding box center [165, 528] width 208 height 156
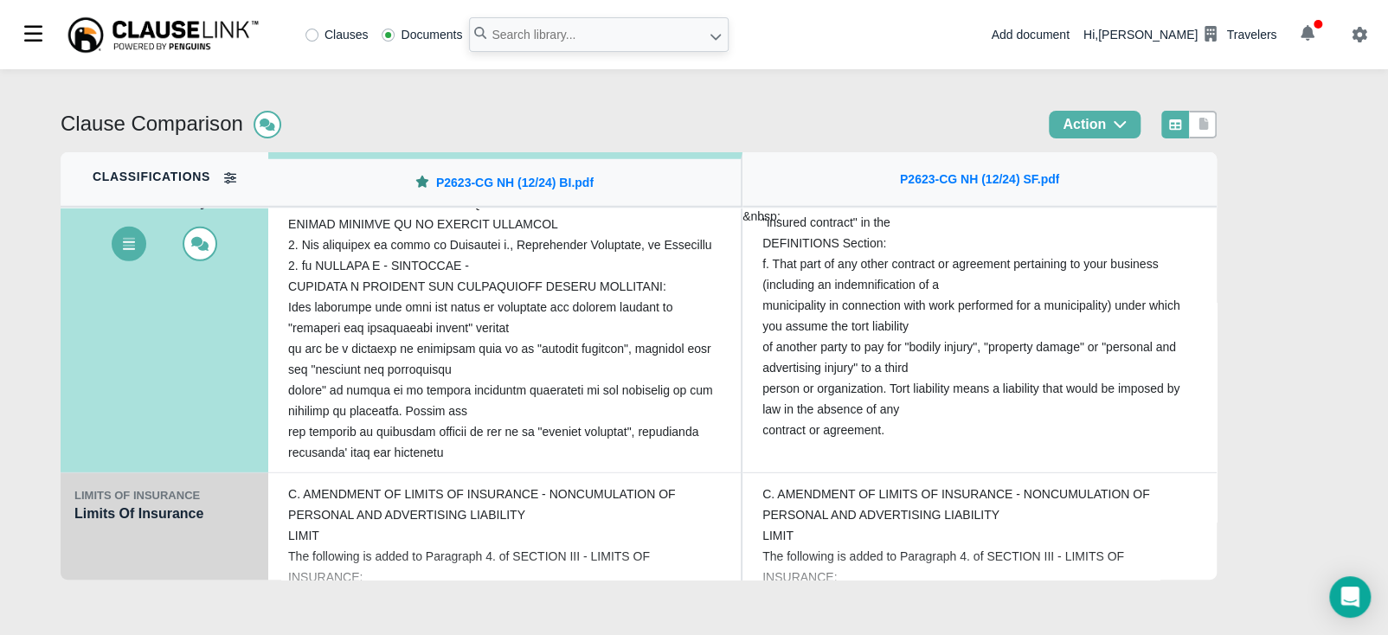
scroll to position [2725, 0]
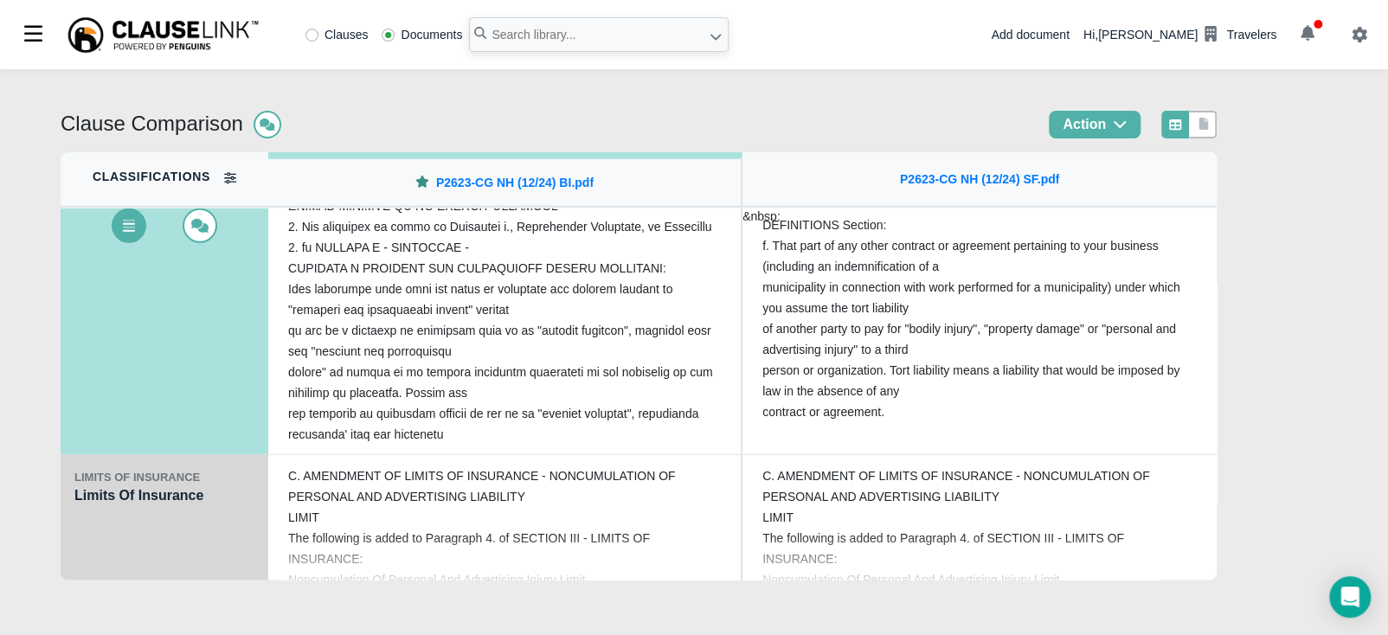
click at [155, 537] on div "LIMITS OF INSURANCE Limits Of Insurance" at bounding box center [165, 533] width 208 height 156
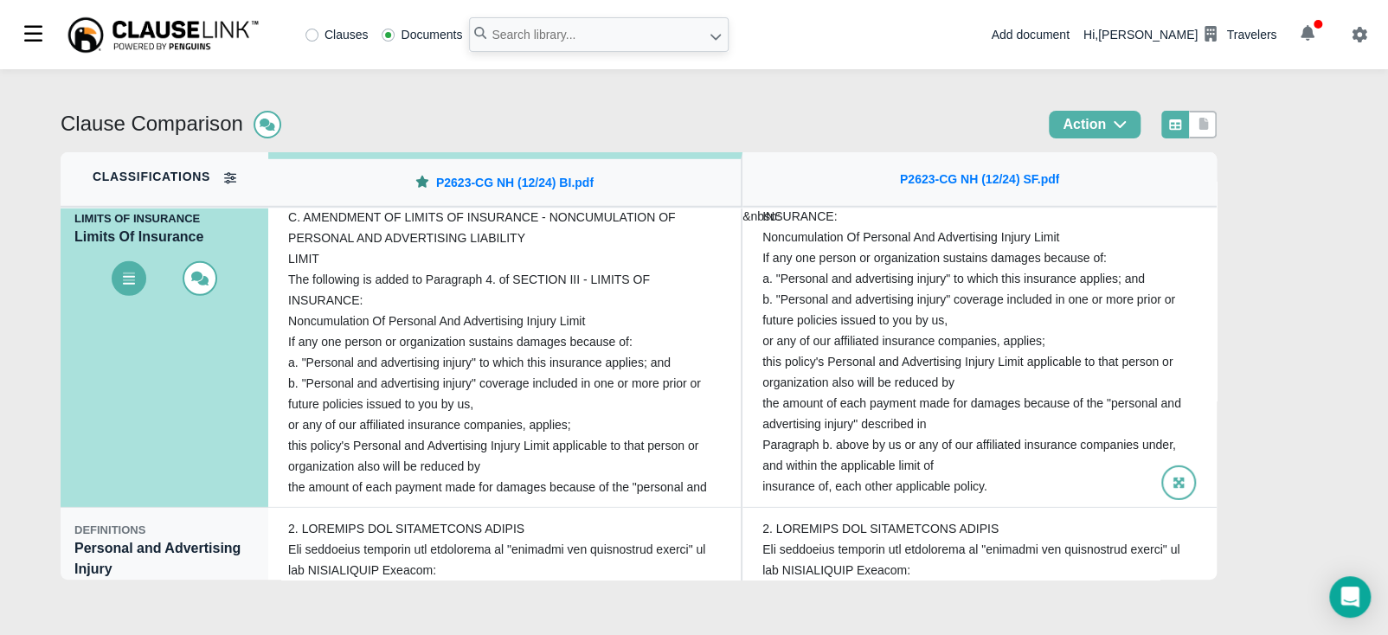
scroll to position [2833, 0]
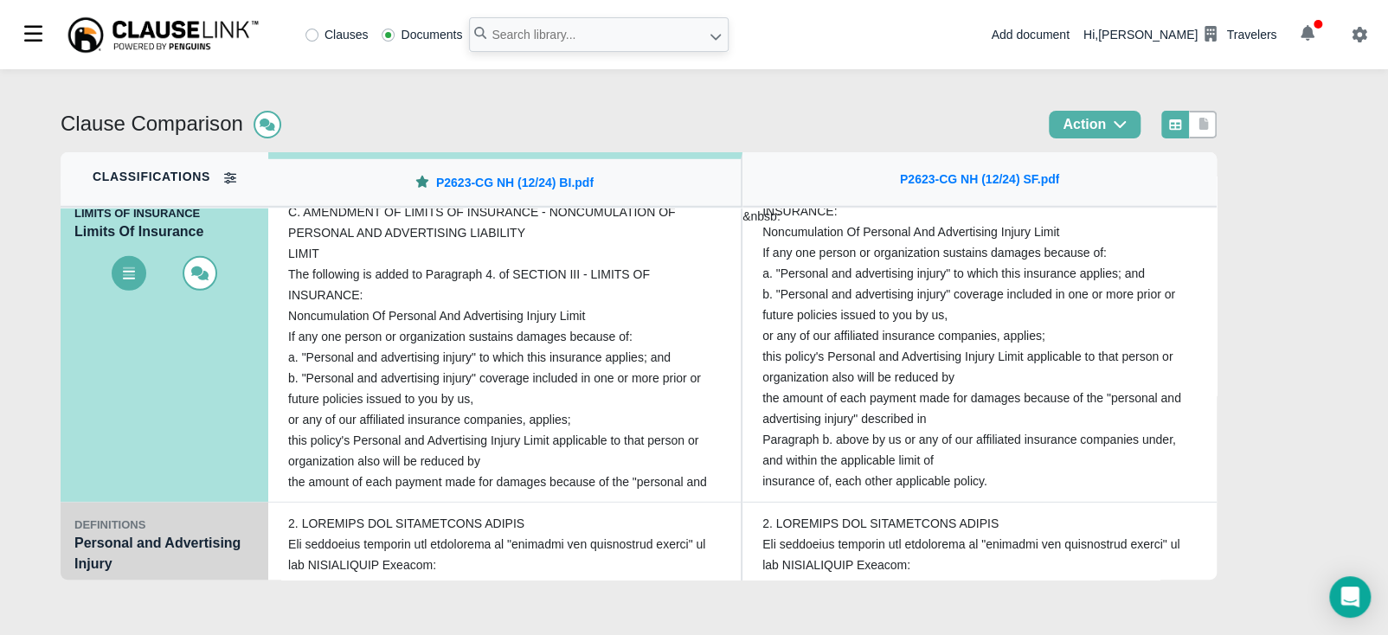
click at [104, 530] on div "DEFINITIONS" at bounding box center [164, 525] width 180 height 17
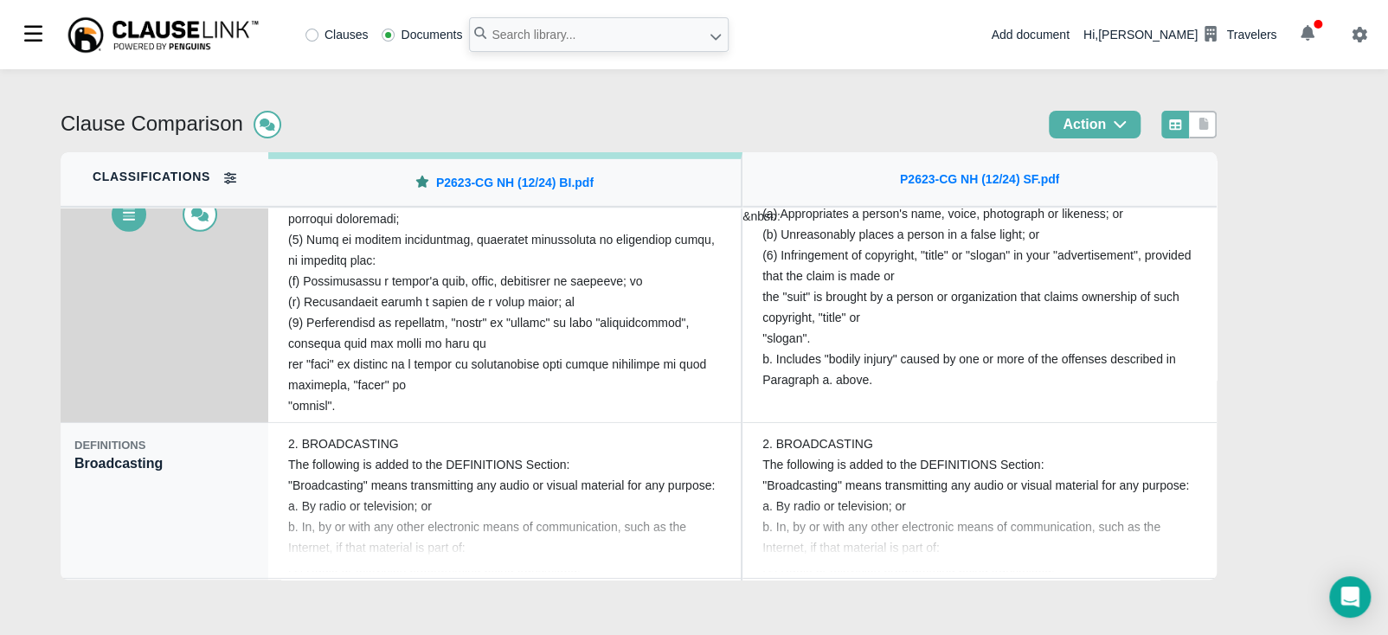
scroll to position [3072, 0]
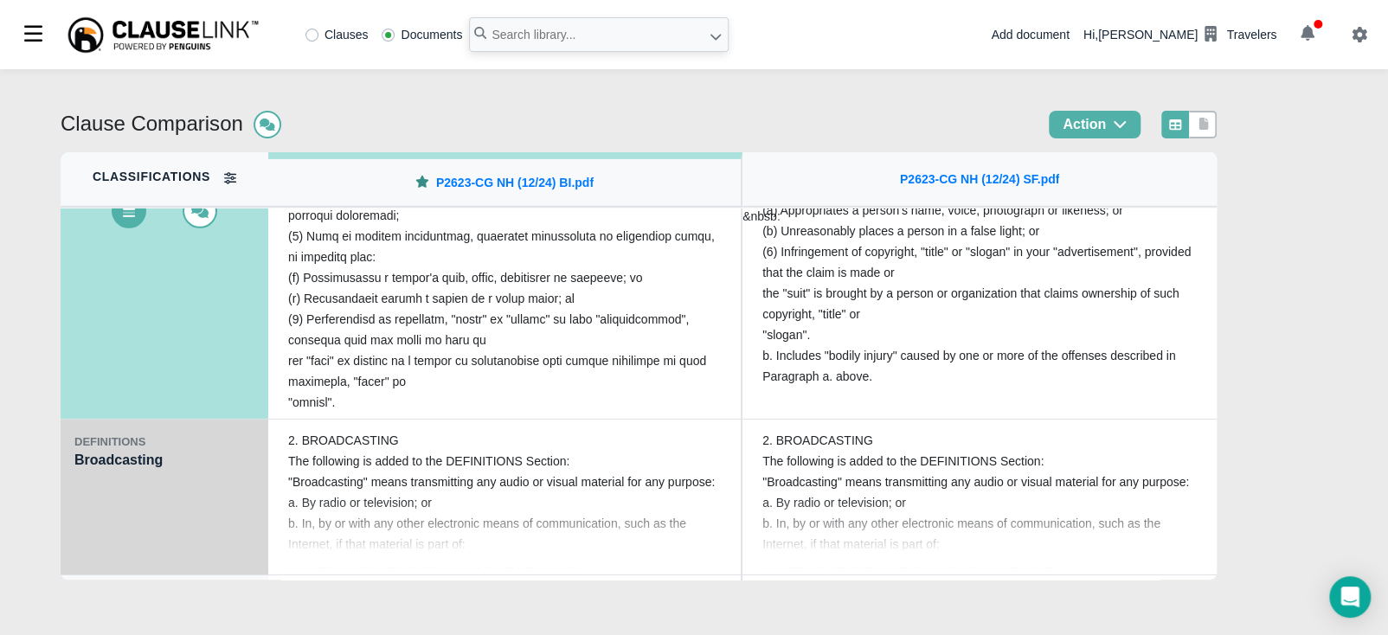
click at [83, 494] on div "DEFINITIONS Broadcasting" at bounding box center [165, 498] width 208 height 156
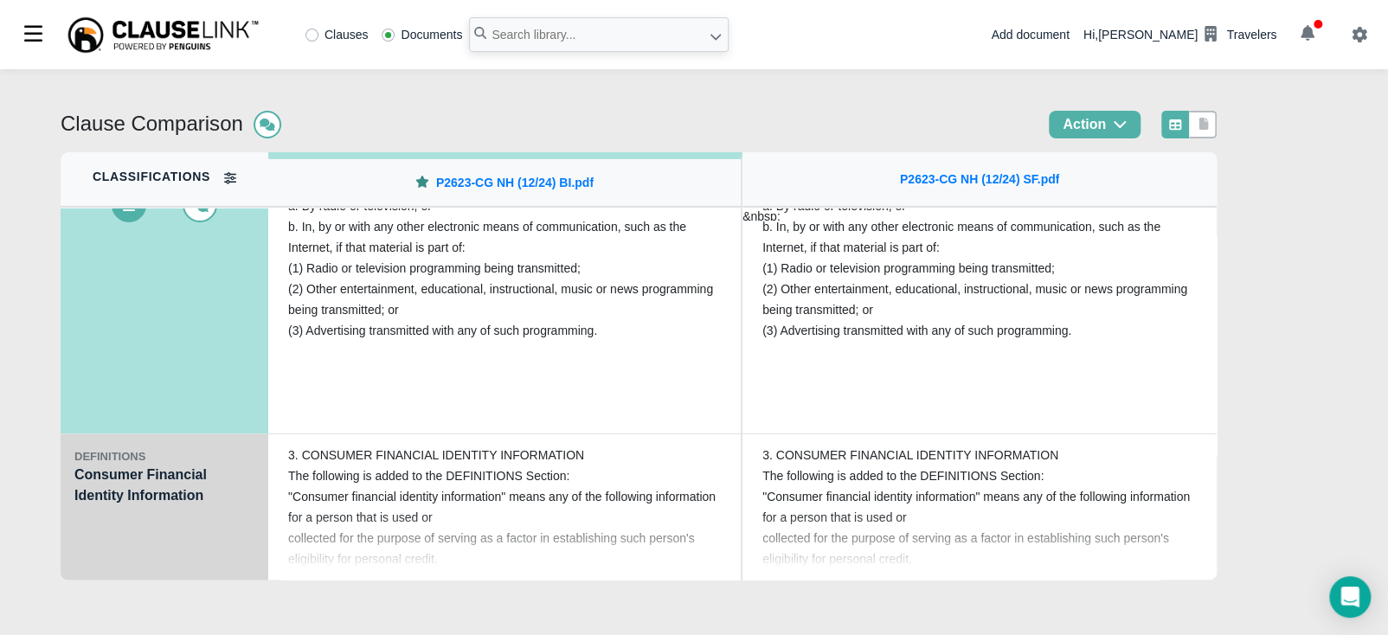
scroll to position [3223, 0]
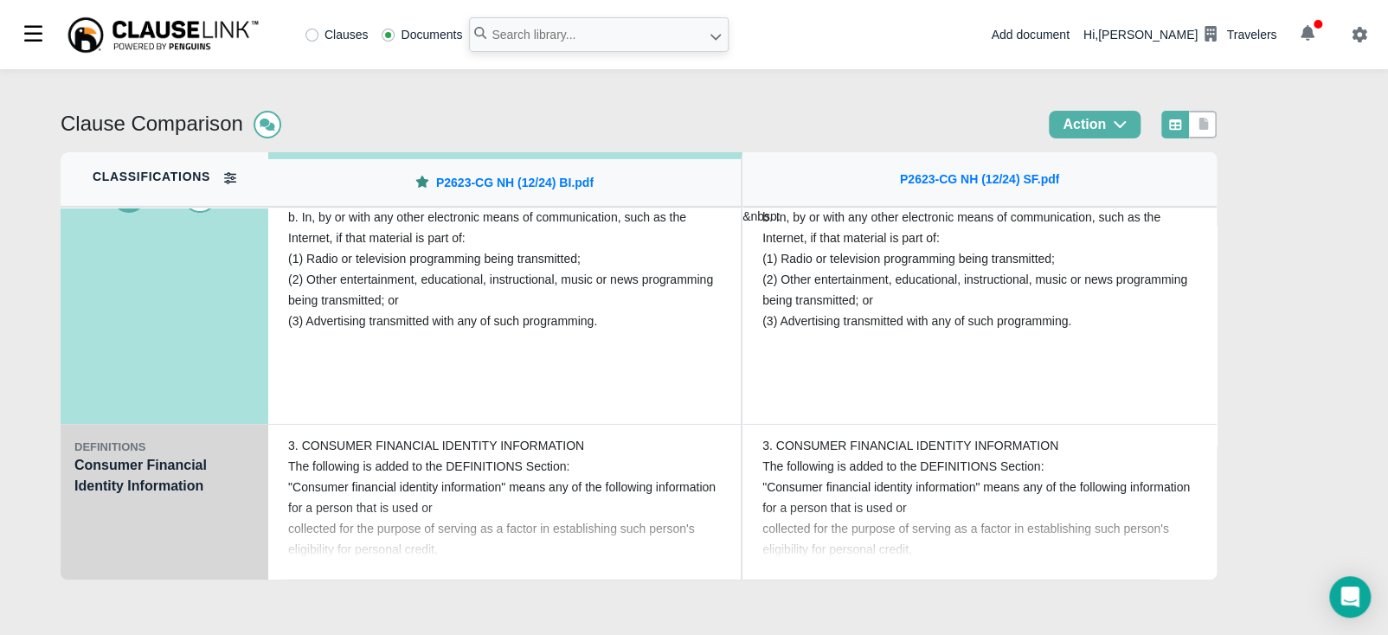
click at [100, 510] on div "DEFINITIONS Consumer Financial Identity Information" at bounding box center [165, 503] width 208 height 156
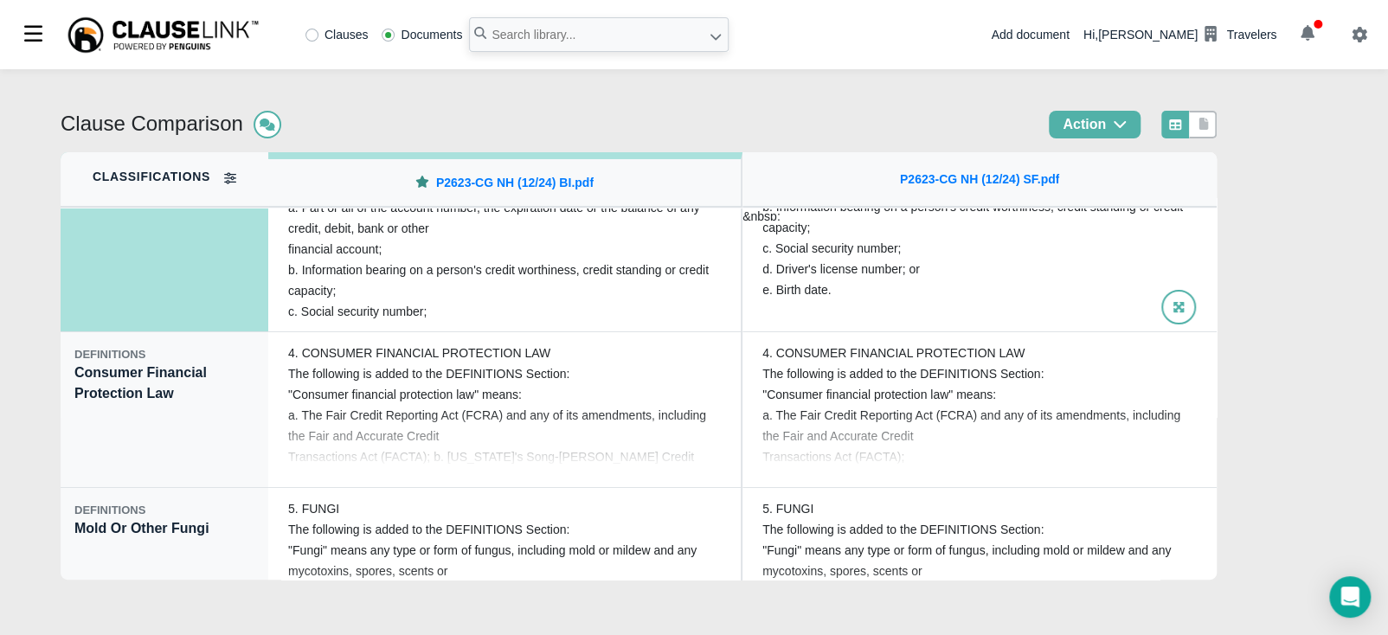
scroll to position [3483, 0]
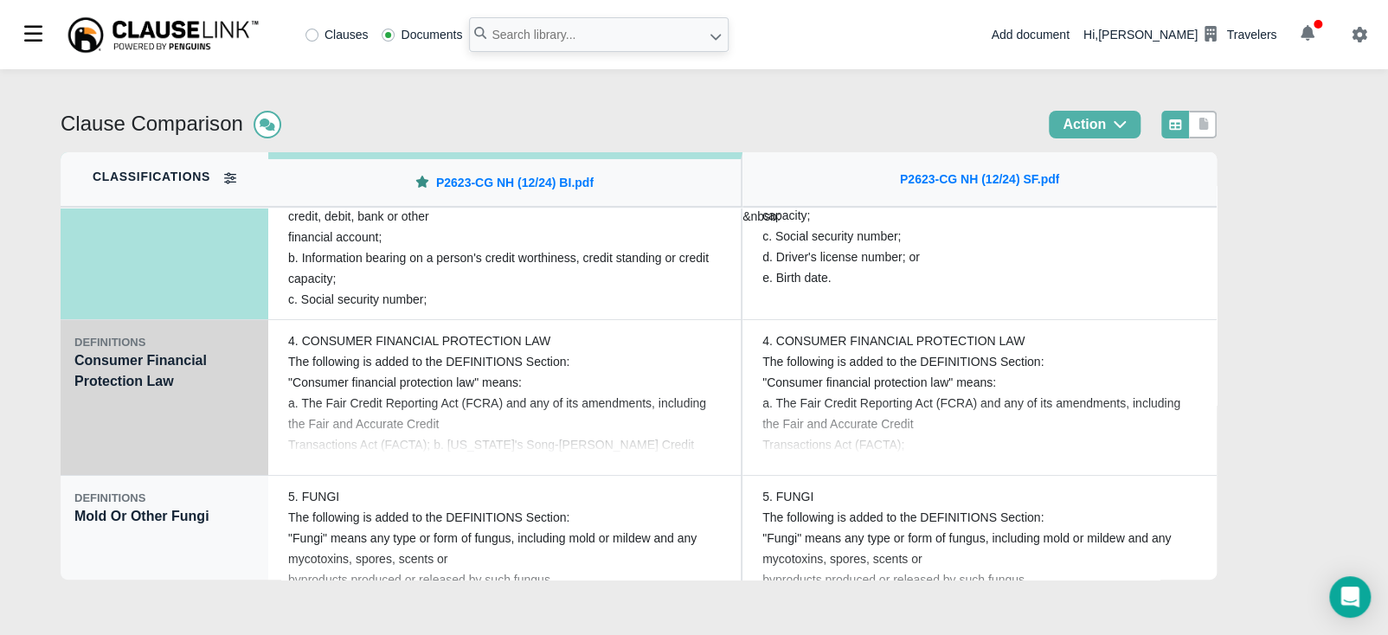
click at [151, 402] on div "DEFINITIONS Consumer Financial Protection Law" at bounding box center [165, 398] width 208 height 156
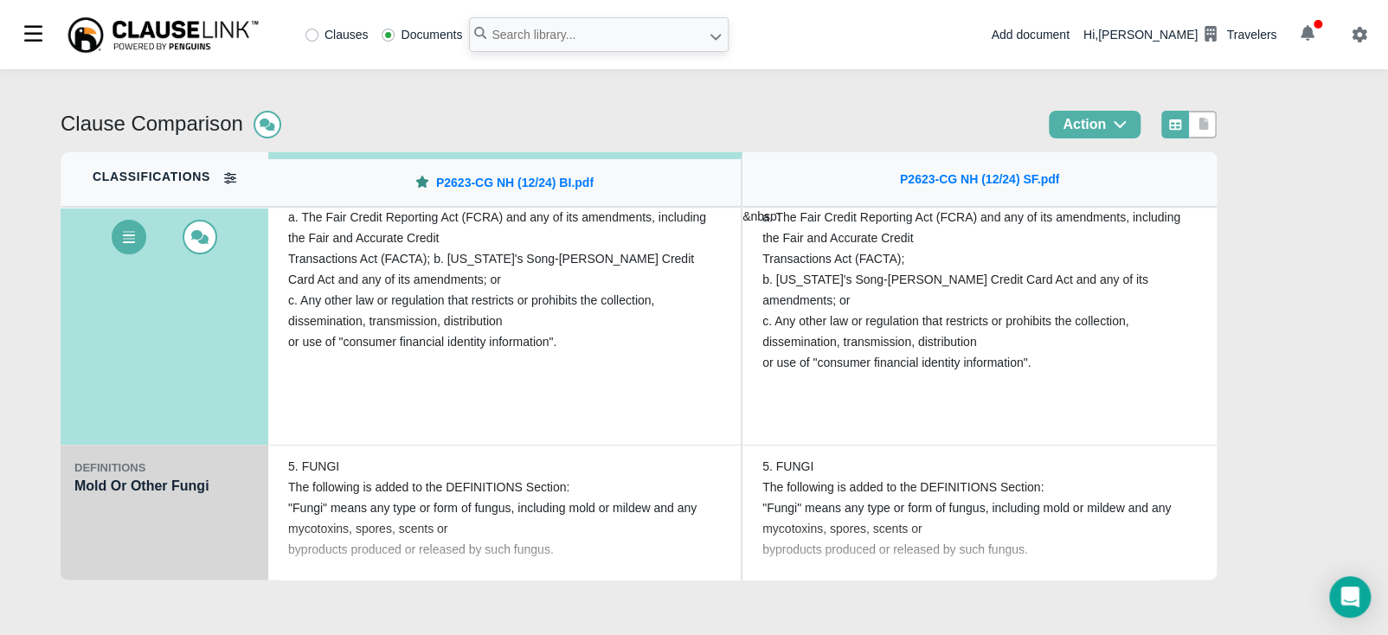
scroll to position [3526, 0]
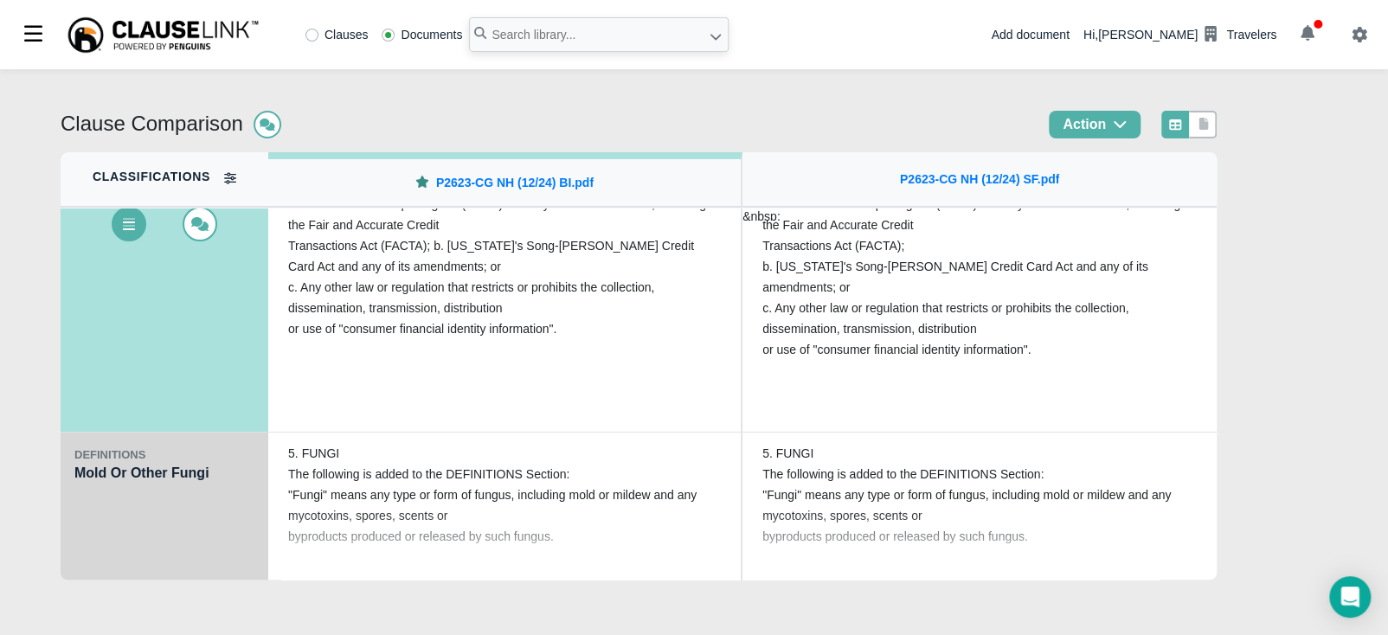
click at [188, 520] on div "DEFINITIONS Mold Or Other Fungi" at bounding box center [165, 511] width 208 height 156
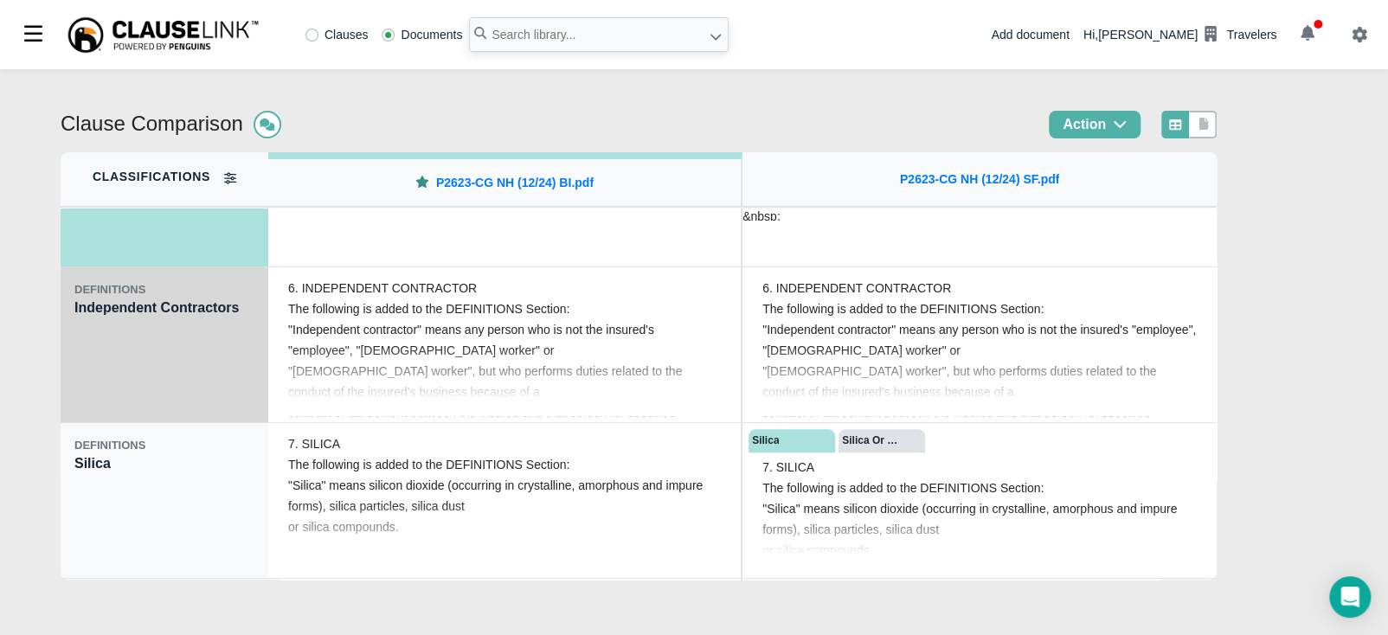
scroll to position [3851, 0]
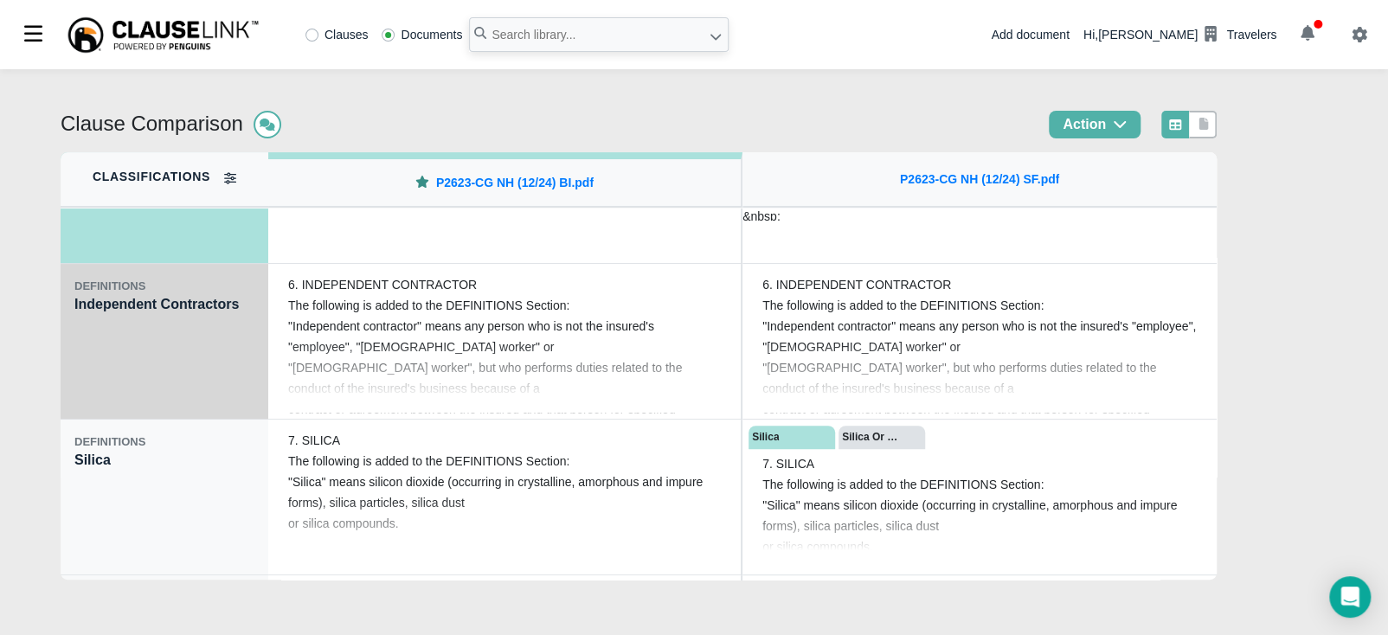
click at [205, 395] on div "DEFINITIONS Independent Contractors" at bounding box center [165, 342] width 208 height 156
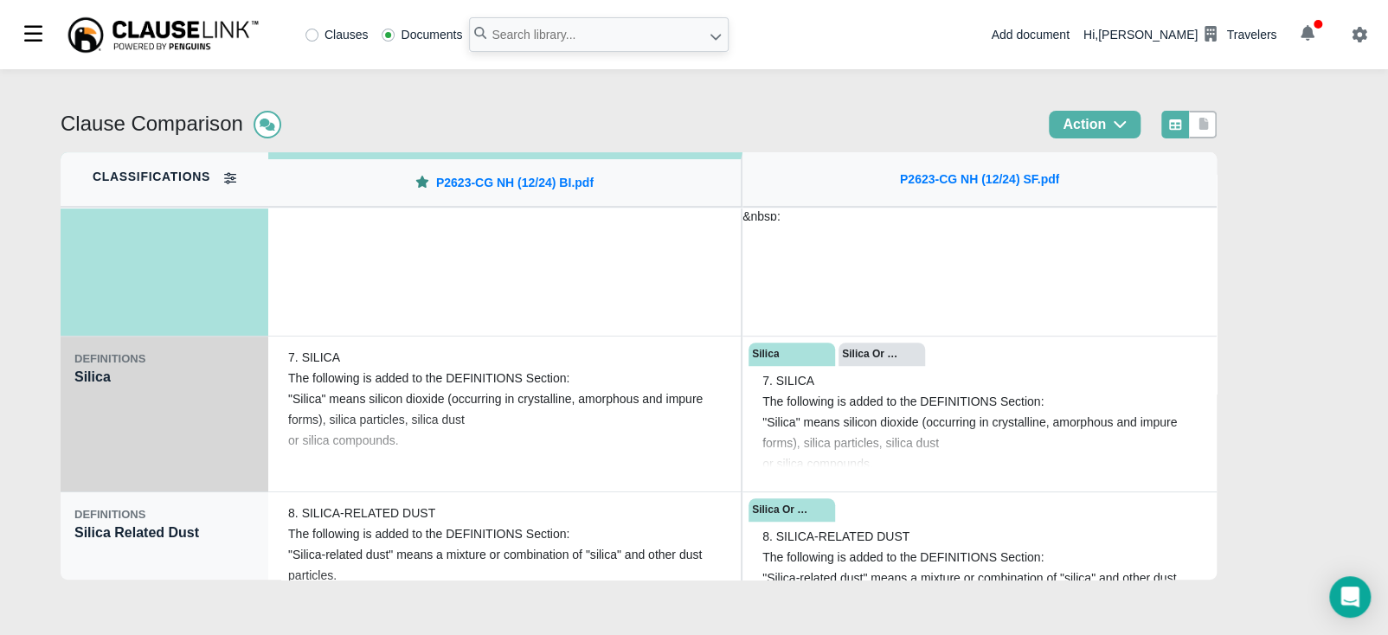
scroll to position [3937, 0]
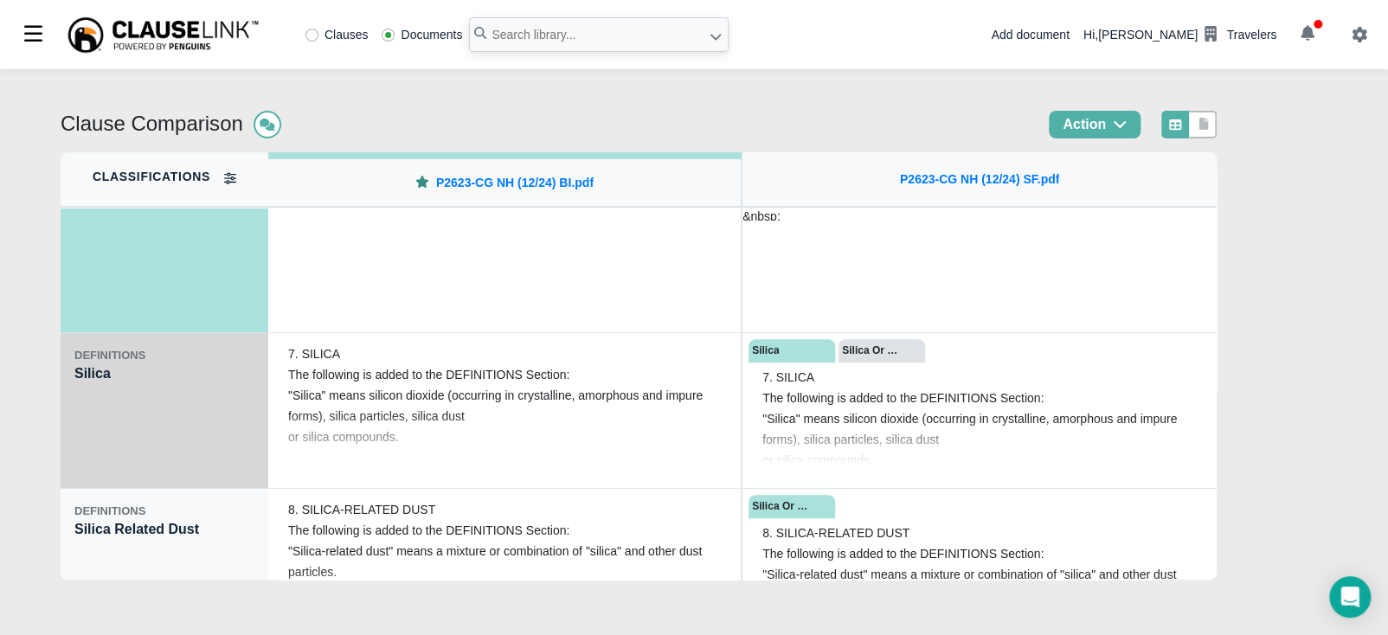
click at [144, 428] on div "DEFINITIONS Silica" at bounding box center [165, 411] width 208 height 156
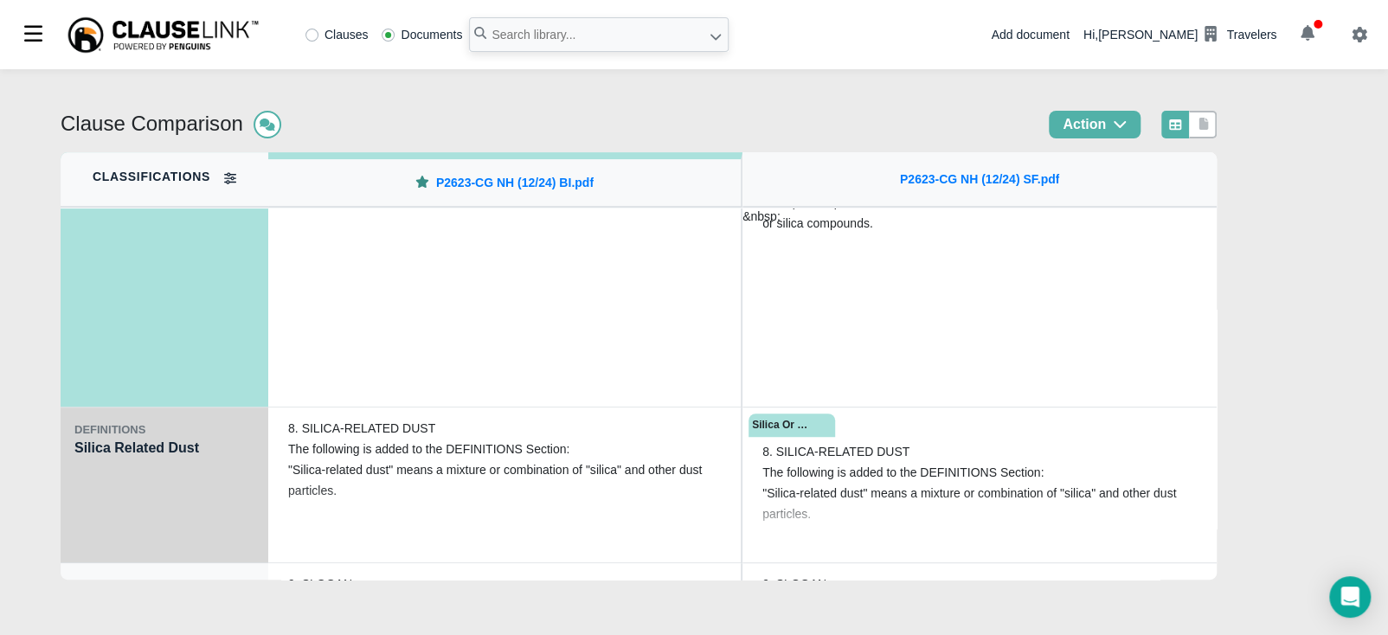
scroll to position [4066, 0]
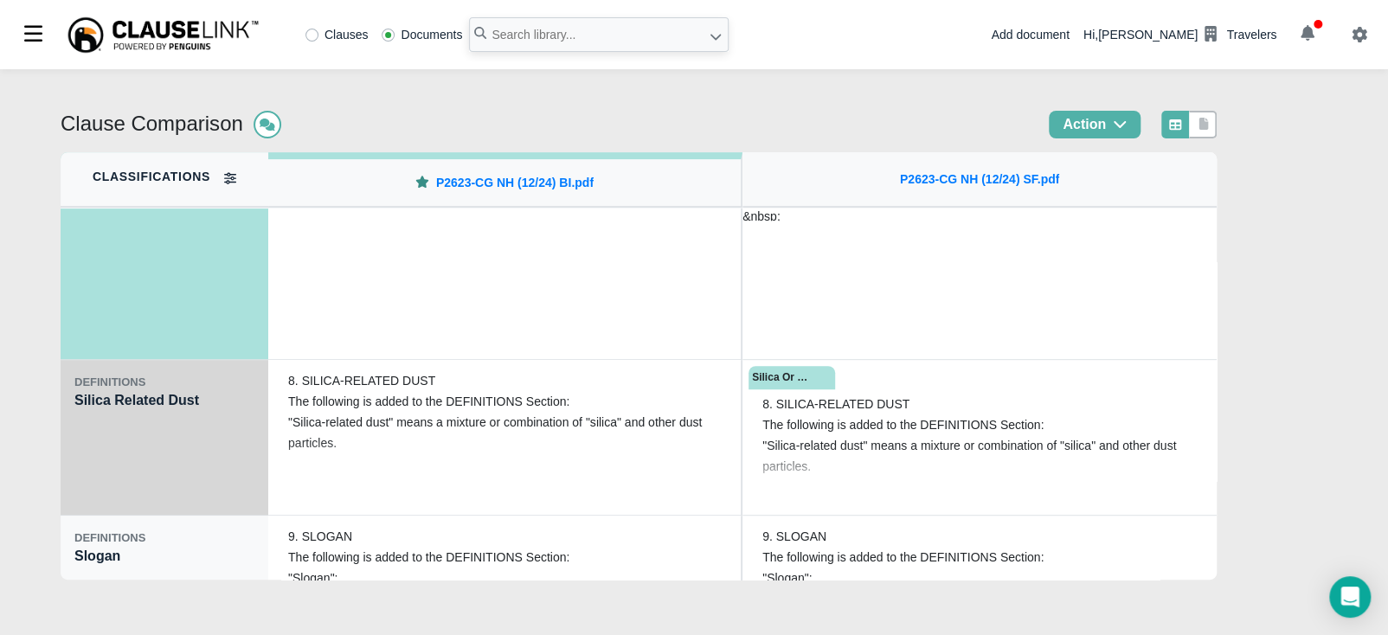
click at [141, 467] on div "DEFINITIONS Silica Related Dust" at bounding box center [165, 438] width 208 height 156
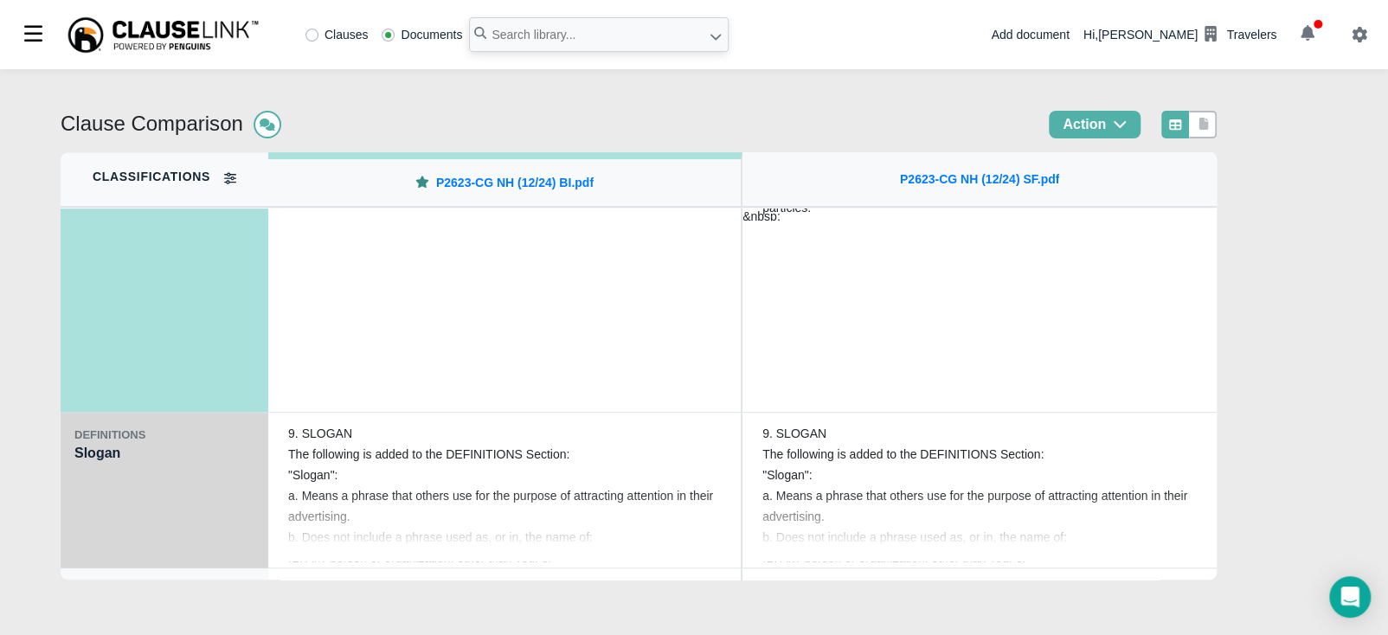
scroll to position [4219, 0]
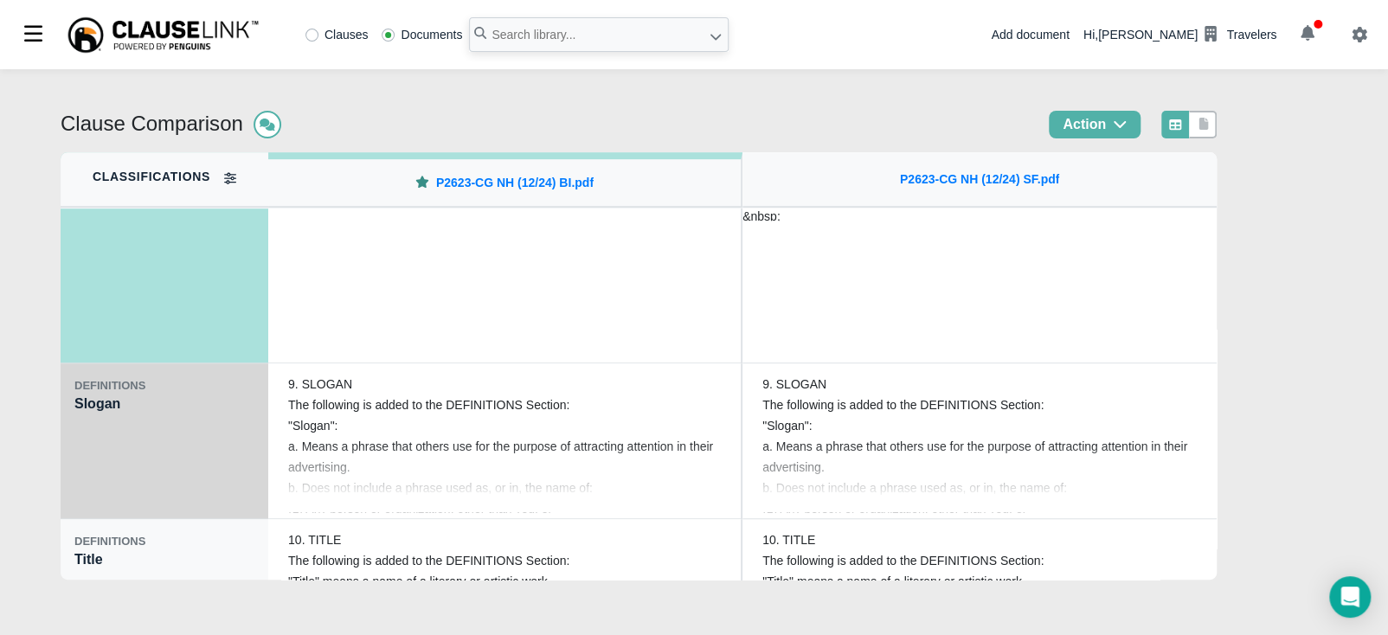
click at [148, 450] on div "DEFINITIONS Slogan" at bounding box center [165, 441] width 208 height 156
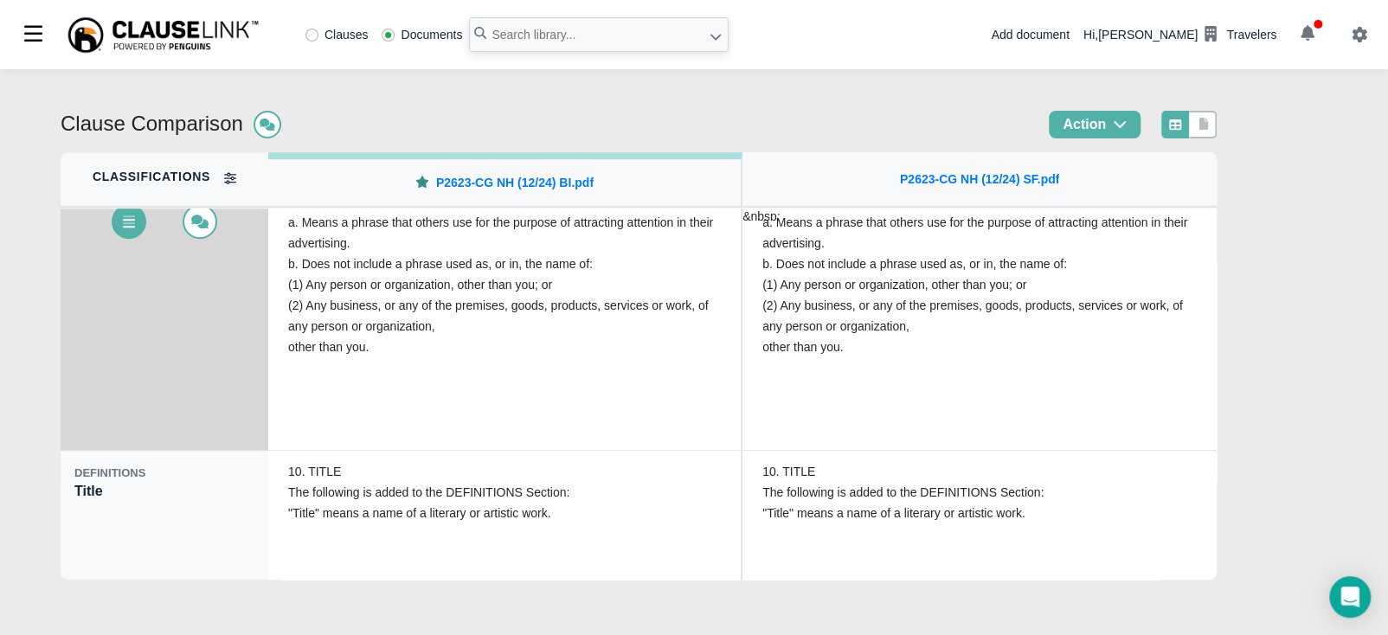
scroll to position [4369, 0]
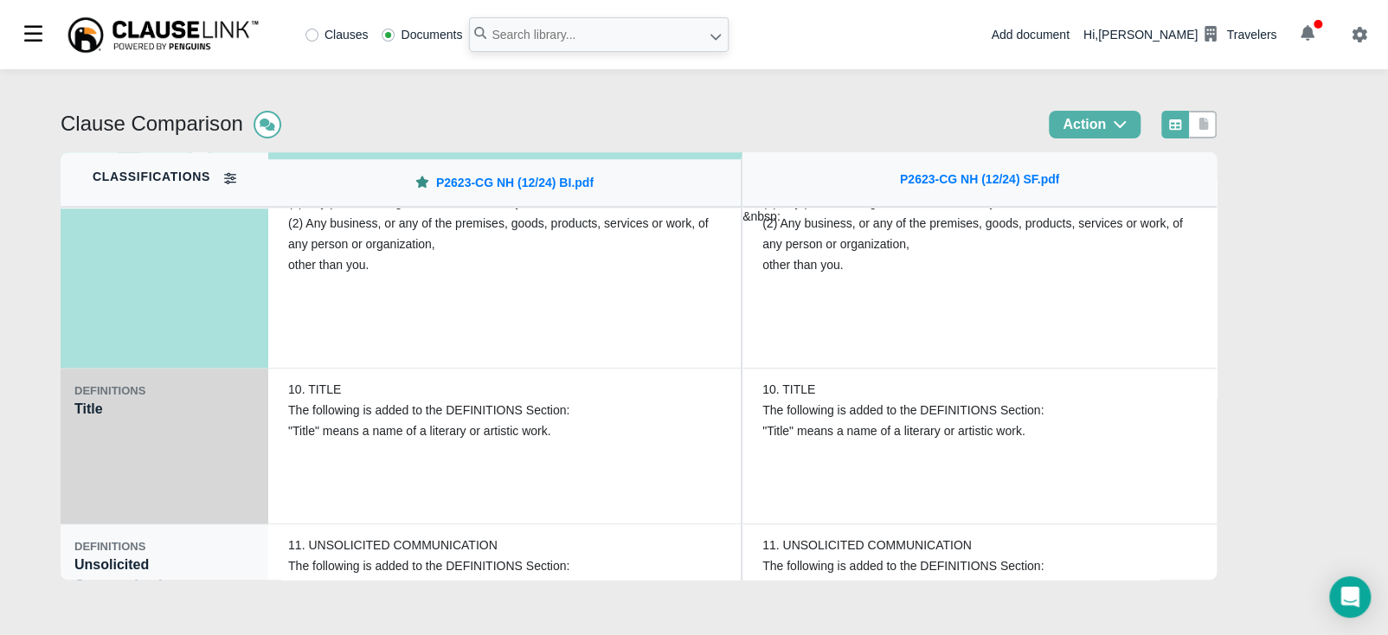
click at [153, 451] on div "DEFINITIONS Title" at bounding box center [165, 447] width 208 height 156
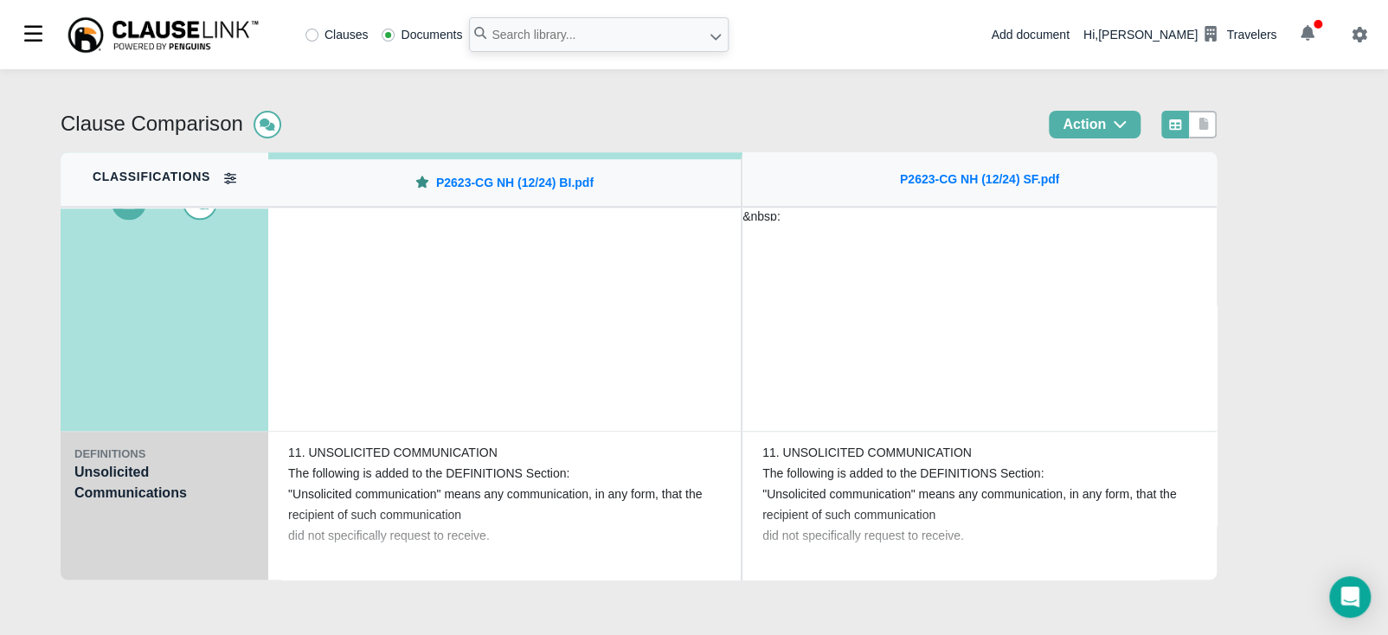
scroll to position [4469, 0]
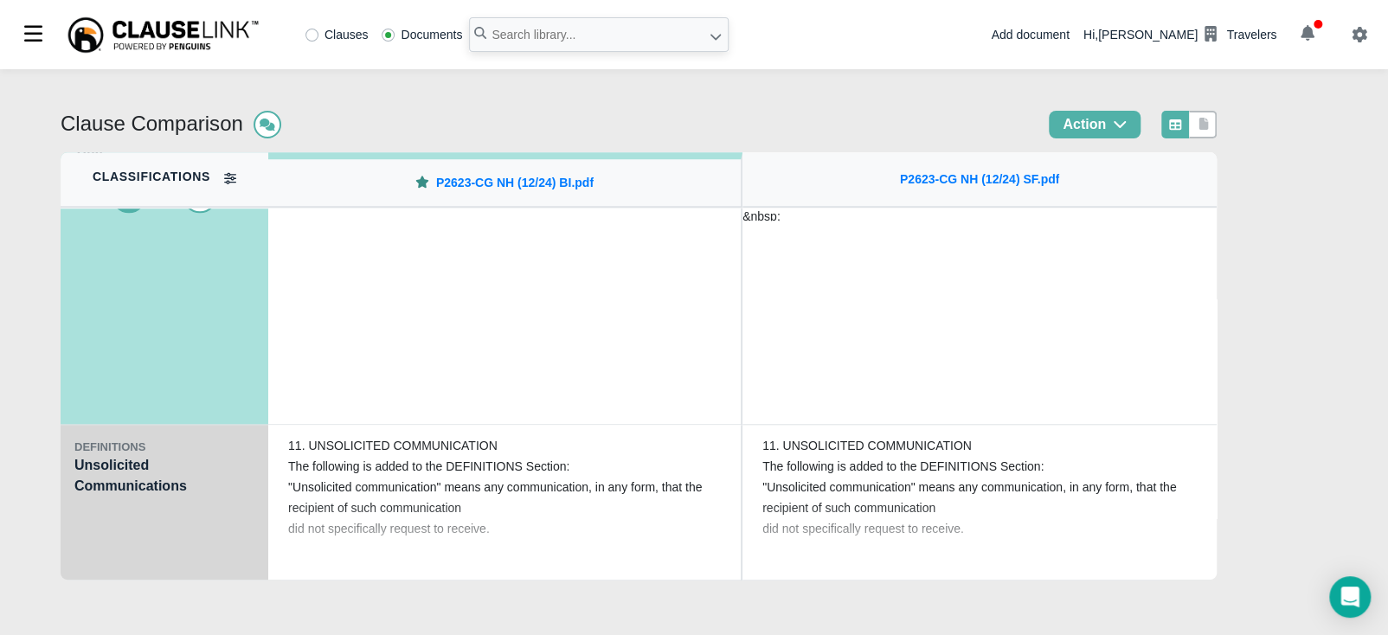
click at [156, 509] on div "DEFINITIONS Unsolicited Communications" at bounding box center [165, 503] width 208 height 156
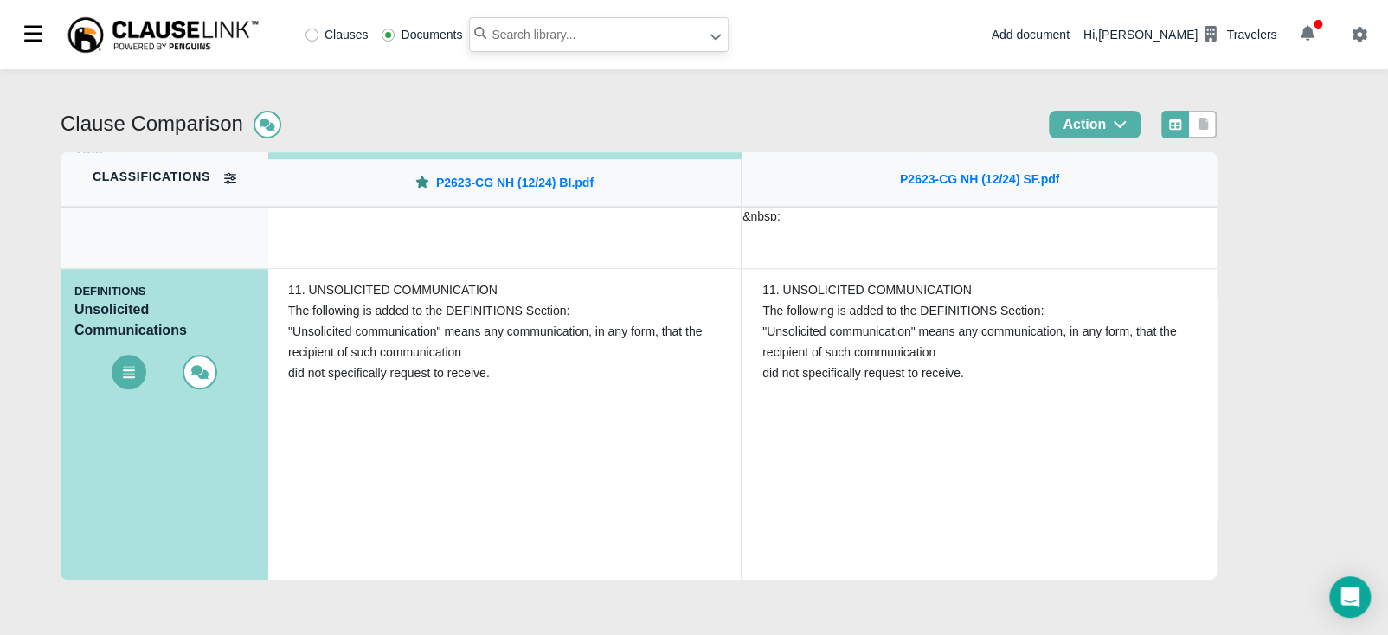
click at [540, 34] on input "text" at bounding box center [599, 34] width 260 height 35
type input "p2623-cg me"
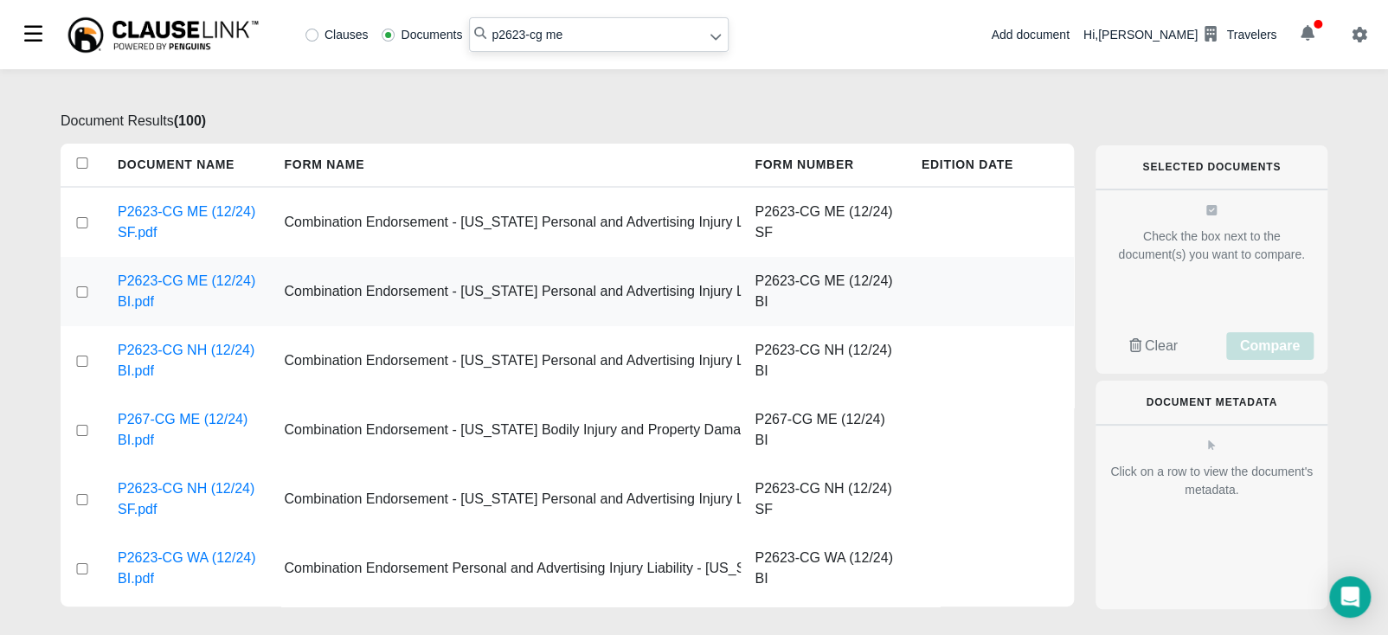
click at [86, 291] on input "checkbox" at bounding box center [82, 291] width 16 height 11
checkbox input "true"
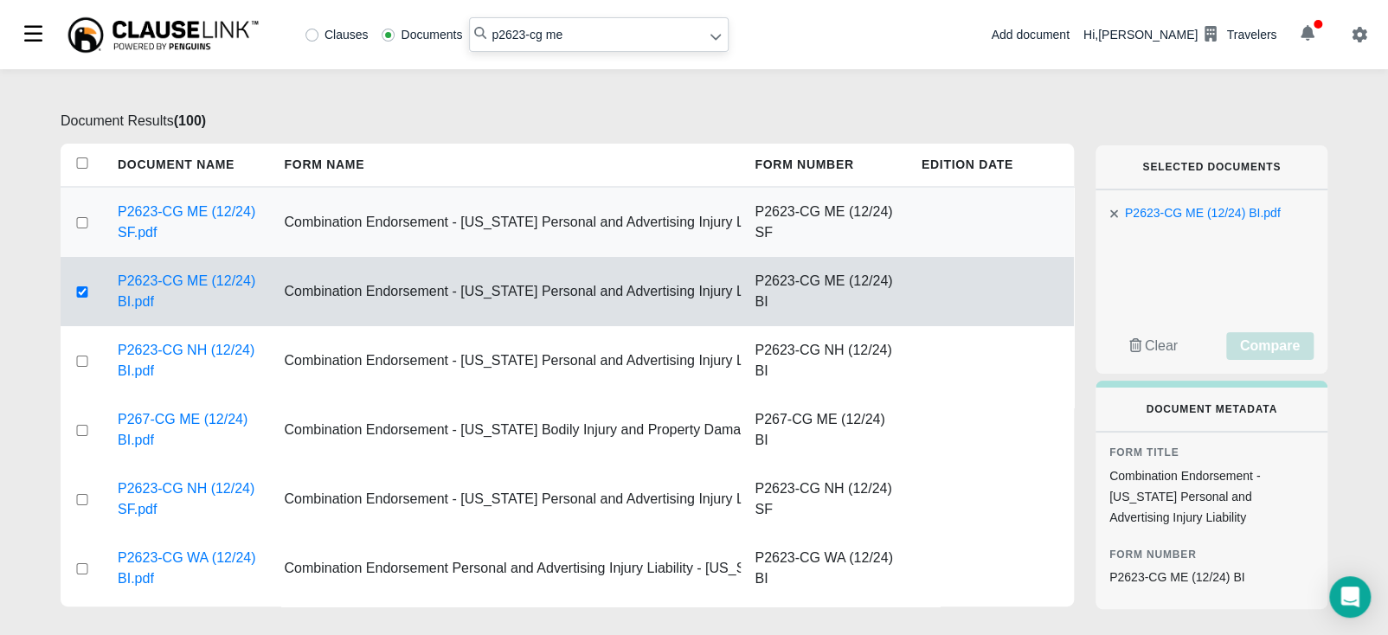
click at [81, 226] on input "checkbox" at bounding box center [82, 222] width 16 height 11
checkbox input "true"
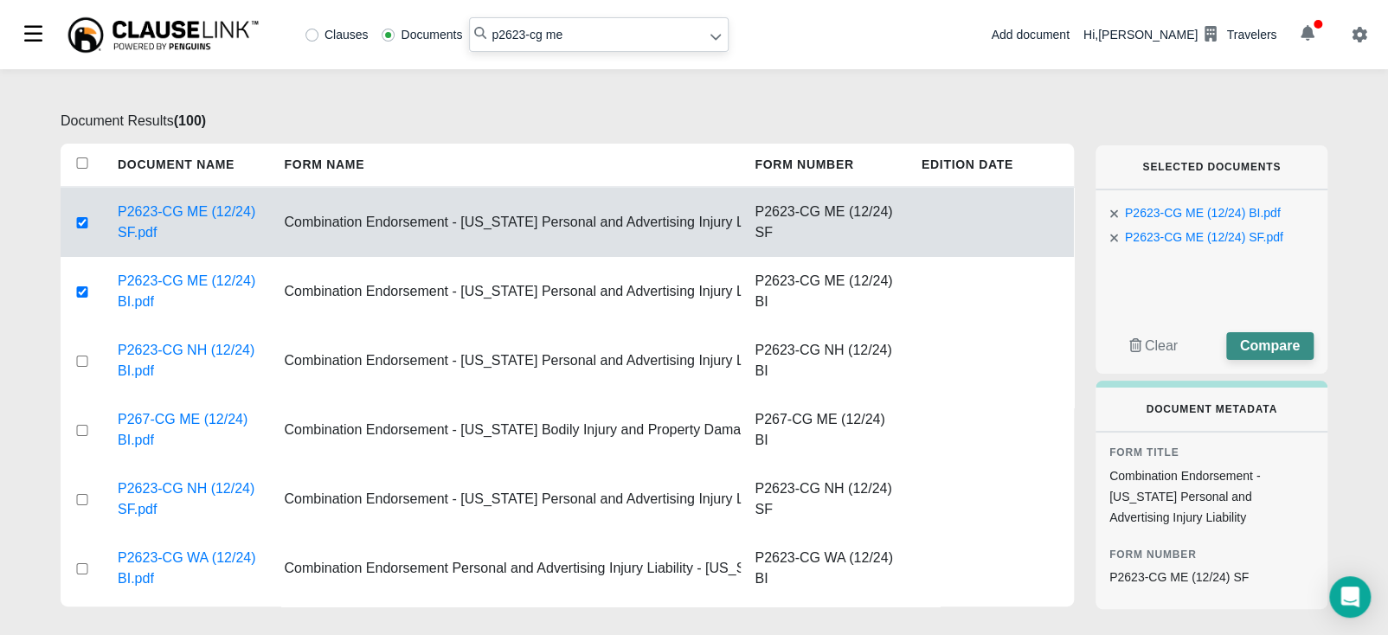
click at [1278, 339] on span "Compare" at bounding box center [1270, 345] width 60 height 15
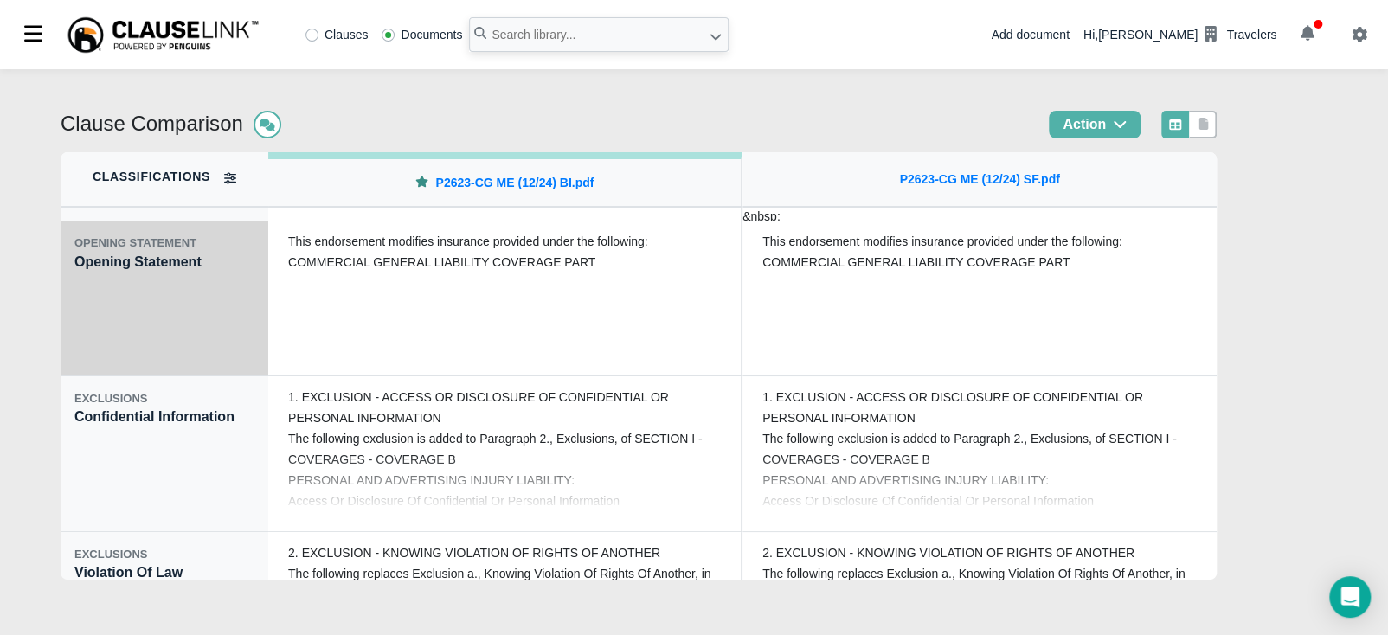
click at [230, 312] on div "OPENING STATEMENT Opening Statement" at bounding box center [165, 299] width 208 height 156
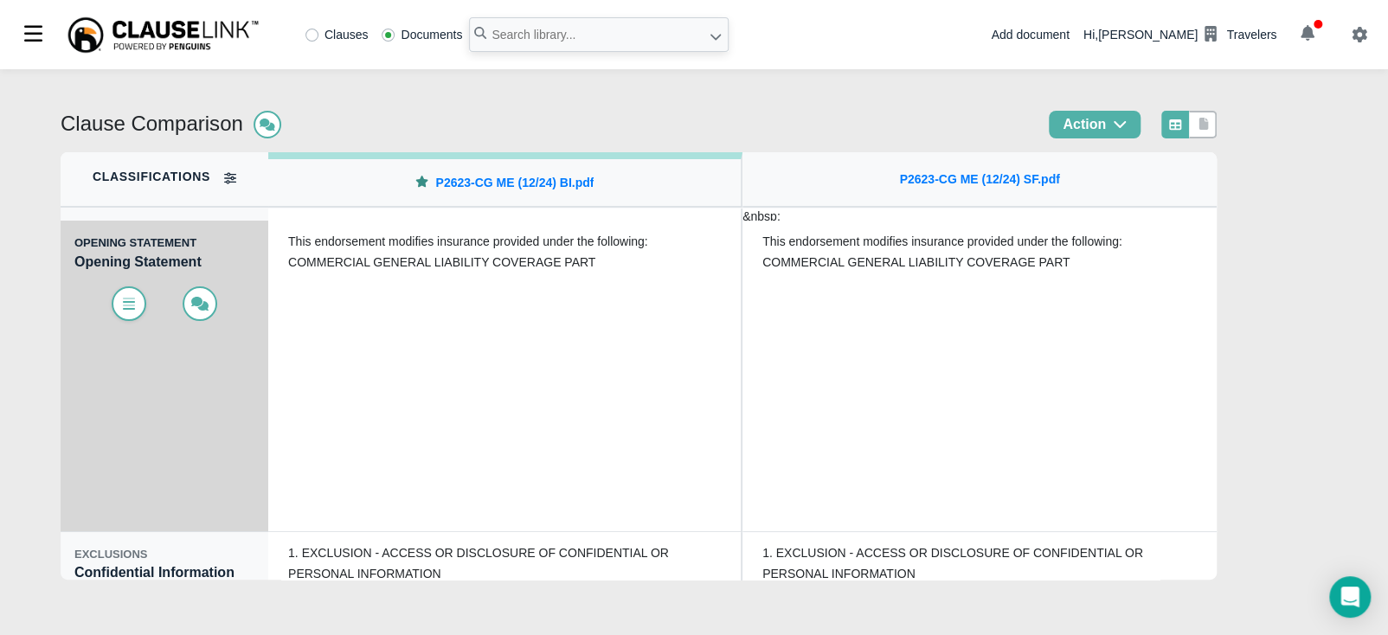
click at [126, 316] on span at bounding box center [129, 303] width 35 height 35
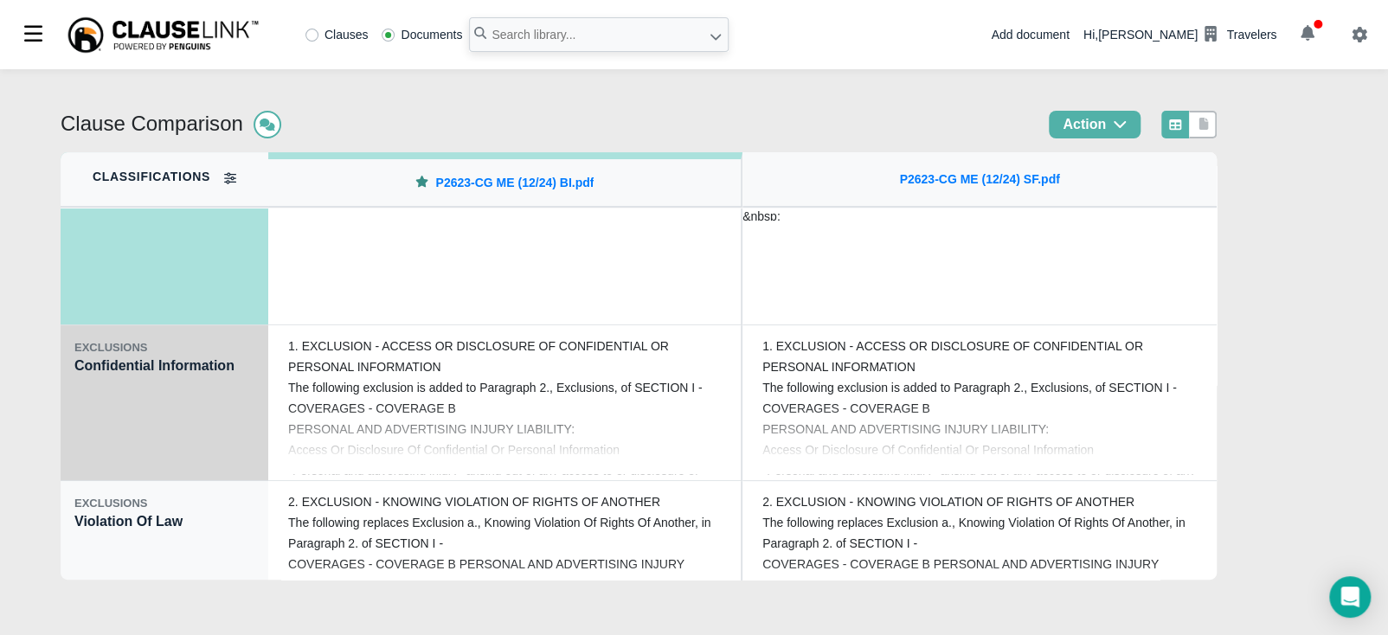
scroll to position [215, 0]
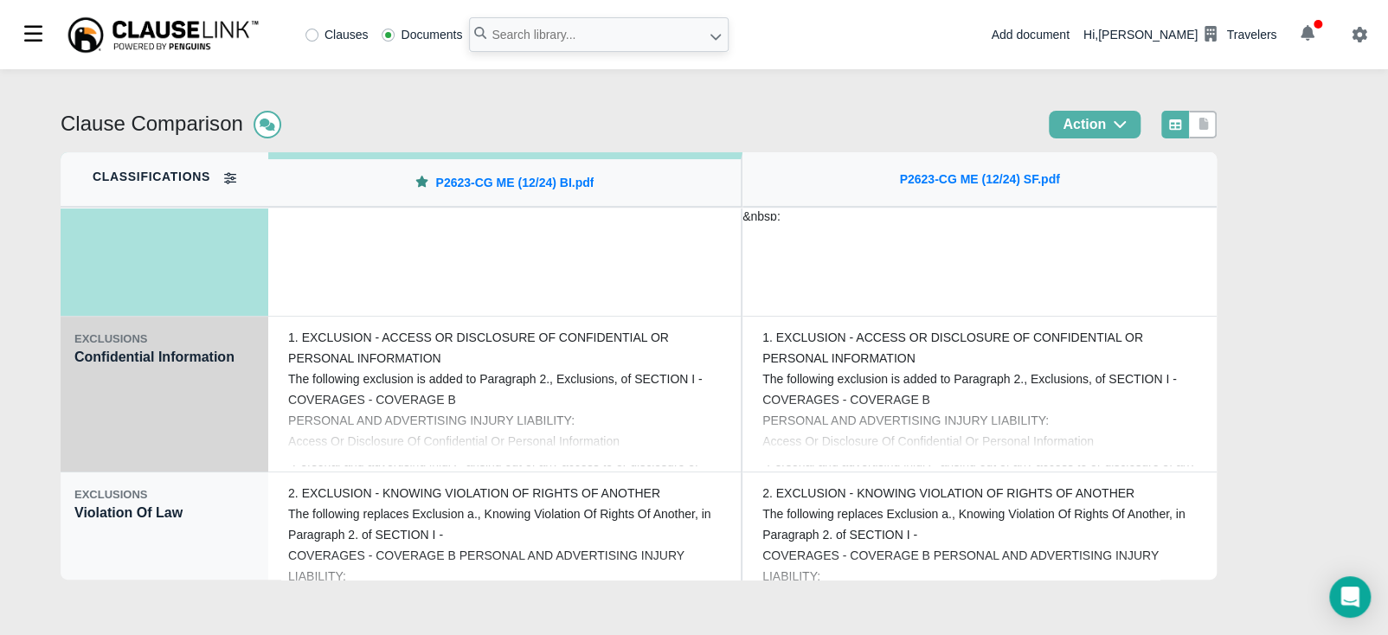
click at [132, 435] on div "EXCLUSIONS Confidential Information" at bounding box center [165, 395] width 208 height 156
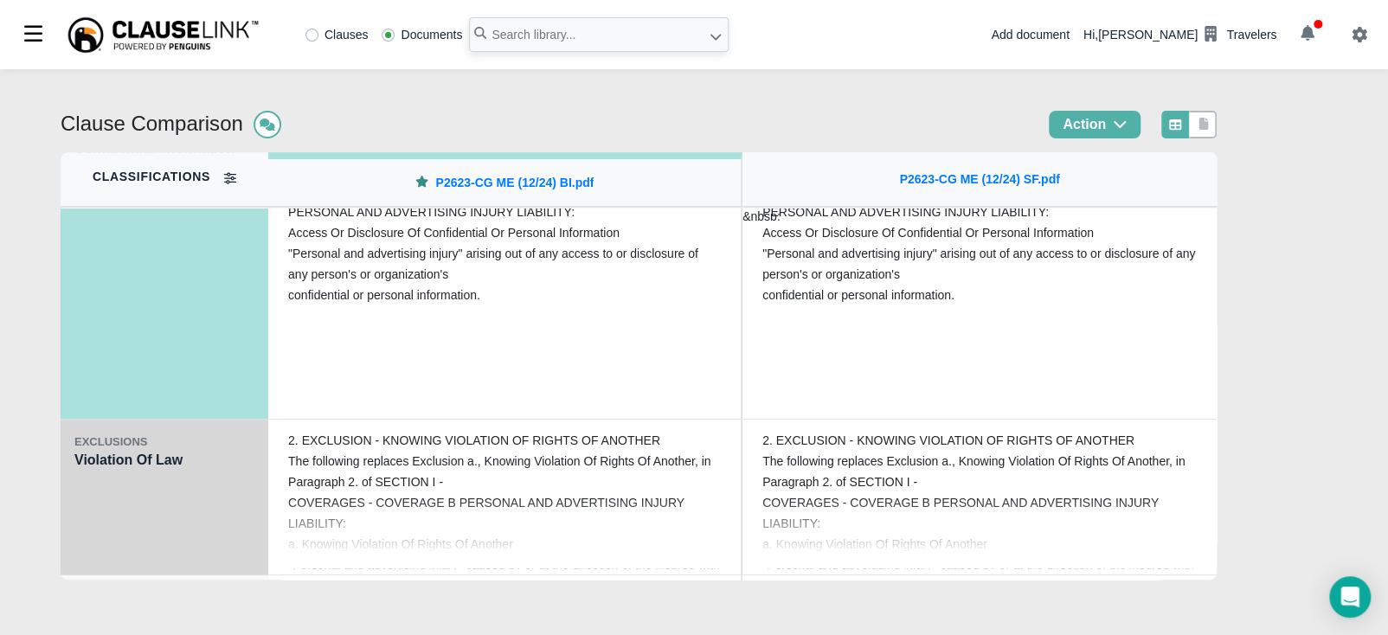
scroll to position [302, 0]
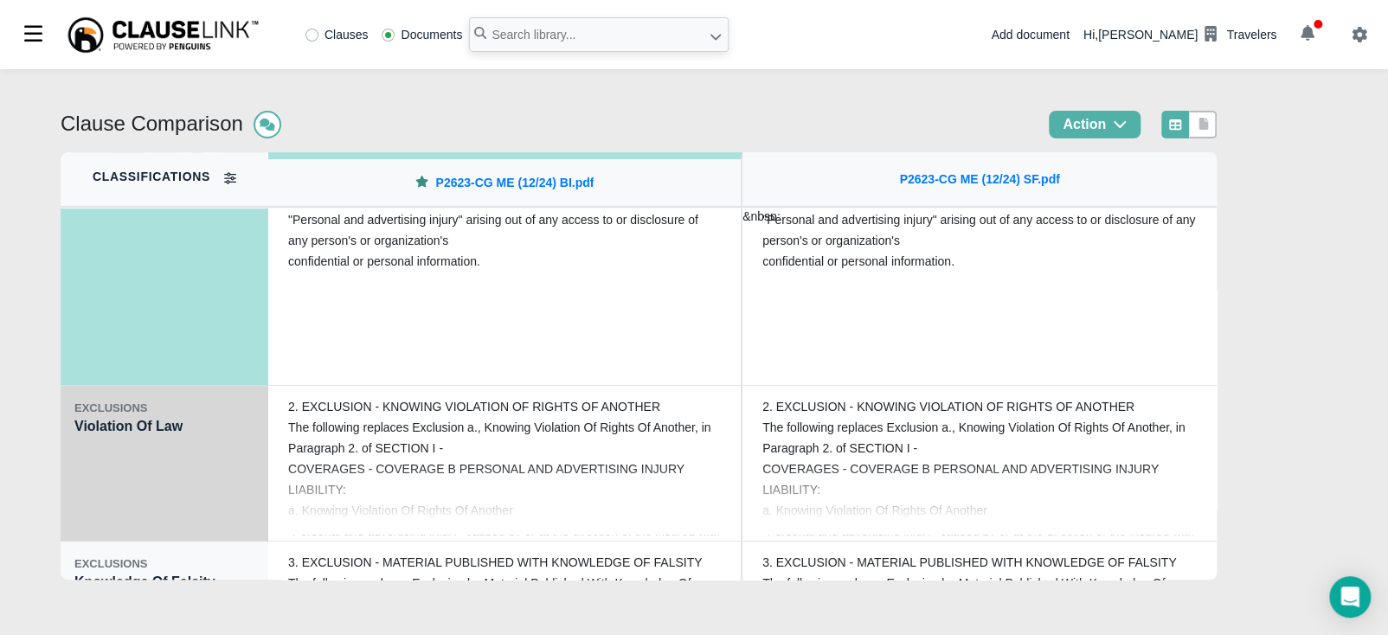
click at [126, 456] on div "EXCLUSIONS Violation Of Law" at bounding box center [165, 464] width 208 height 156
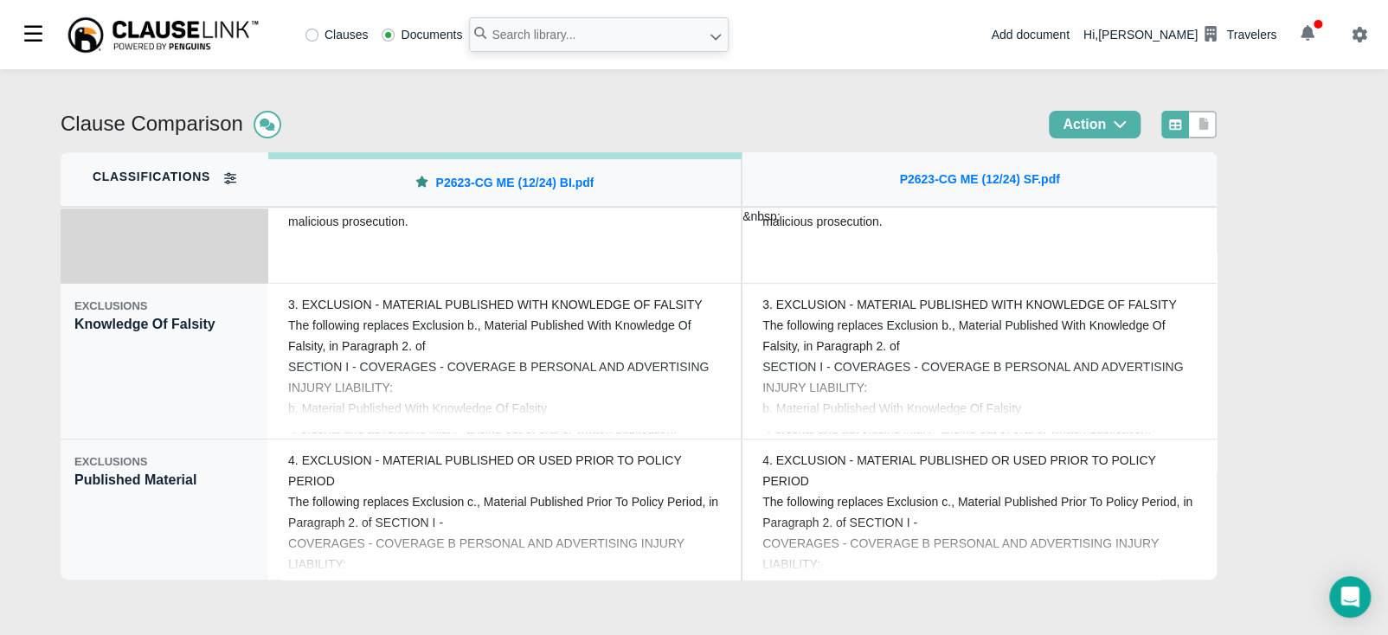
scroll to position [562, 0]
click at [127, 454] on div "EXCLUSIONS" at bounding box center [164, 459] width 180 height 17
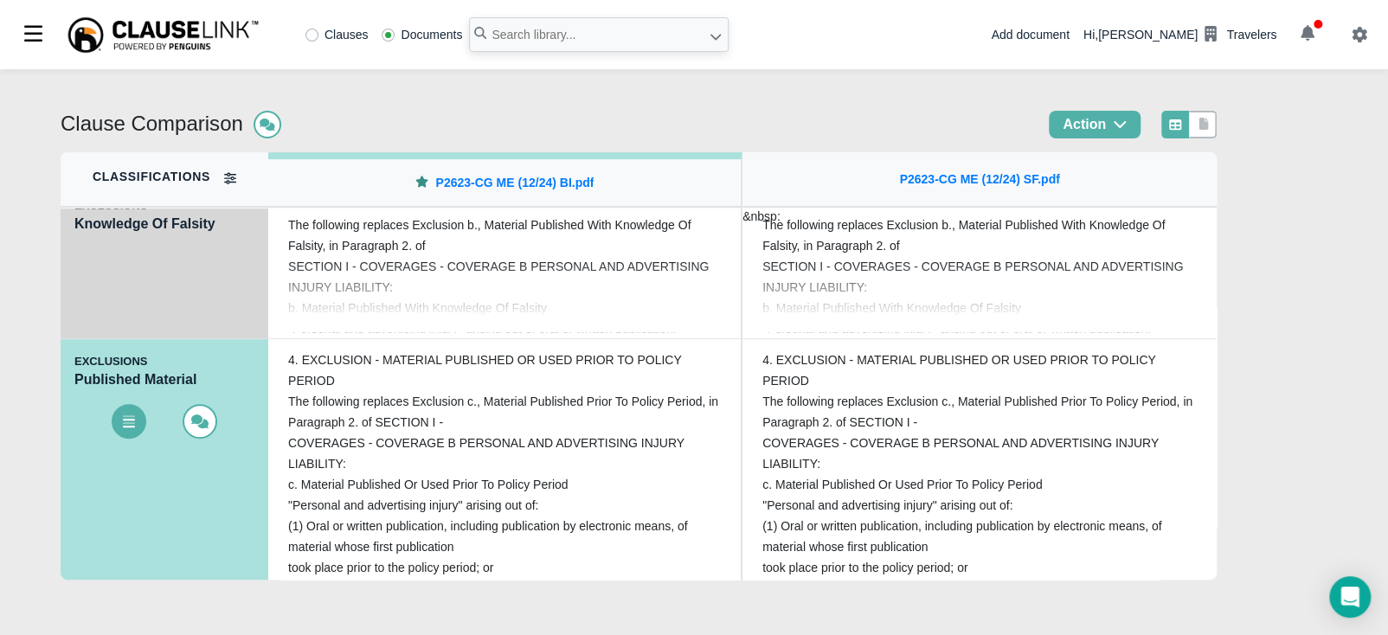
scroll to position [498, 0]
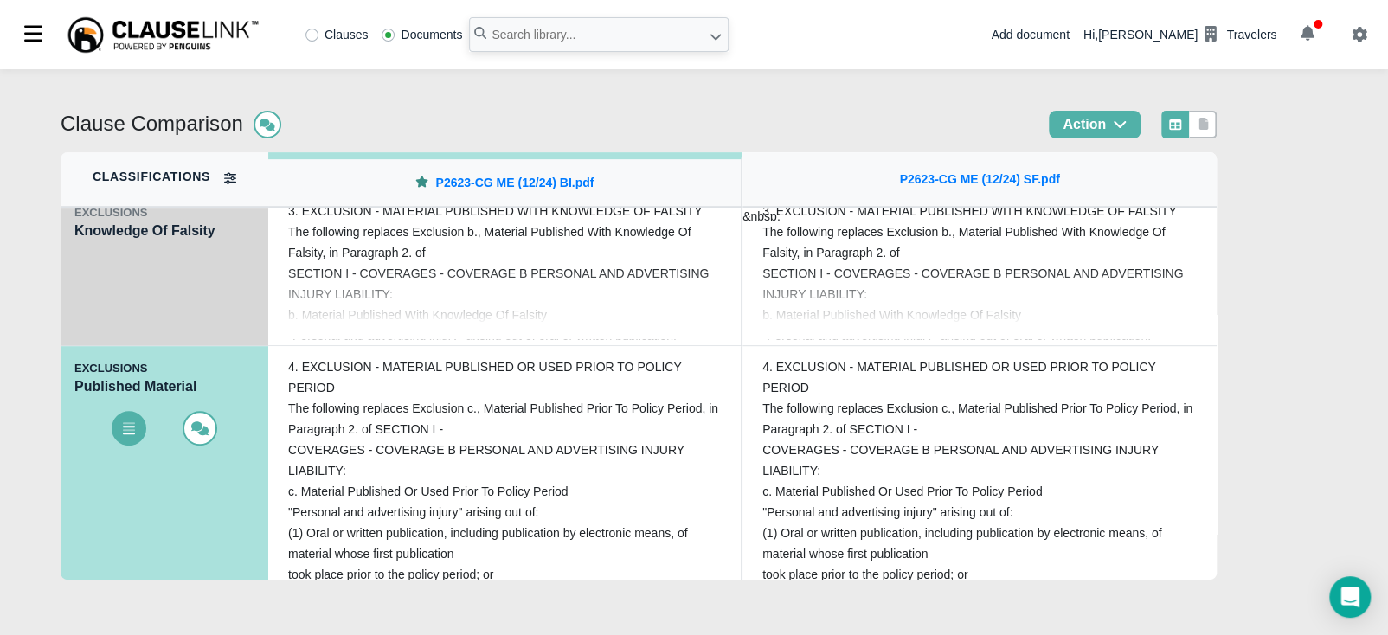
click at [136, 300] on div "EXCLUSIONS Knowledge Of Falsity" at bounding box center [165, 268] width 208 height 156
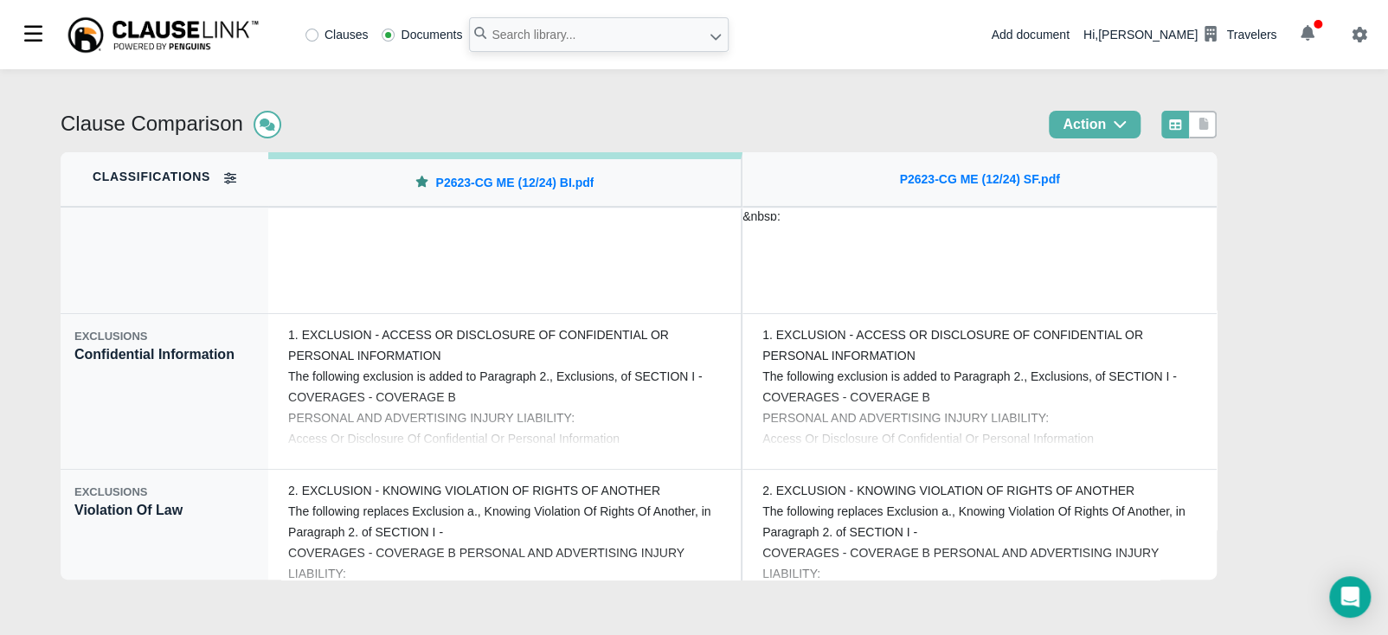
scroll to position [0, 0]
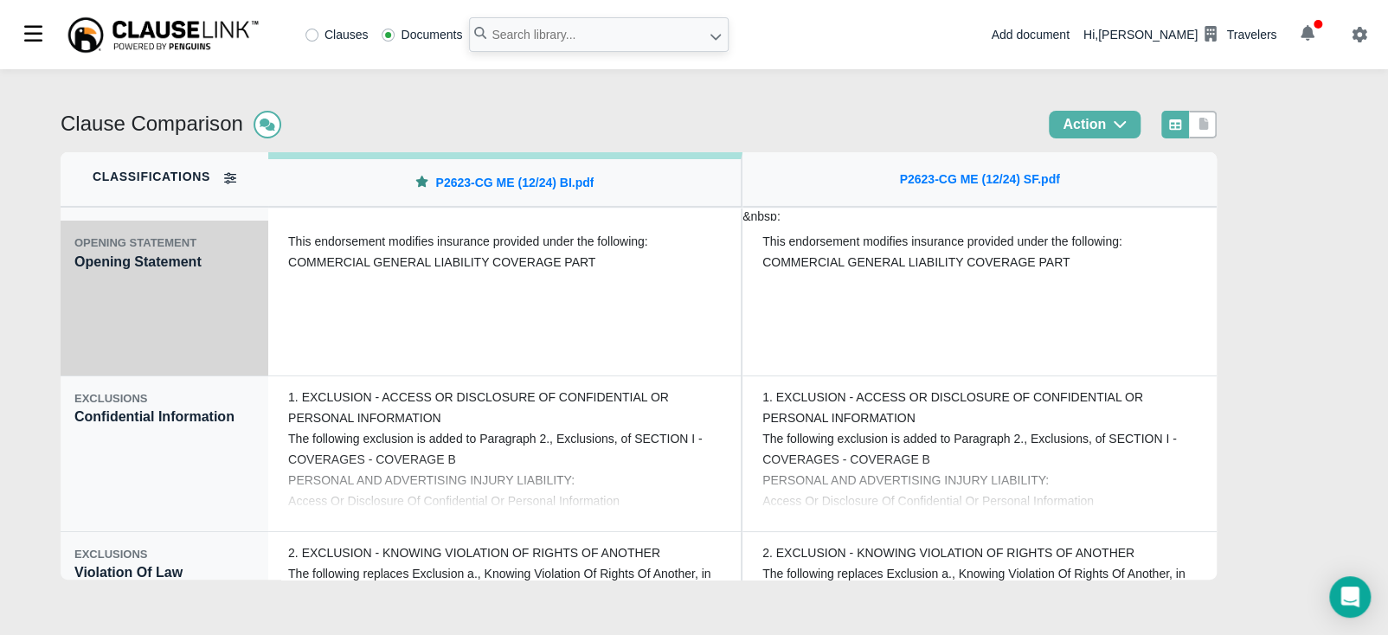
click at [128, 318] on div "OPENING STATEMENT Opening Statement" at bounding box center [165, 299] width 208 height 156
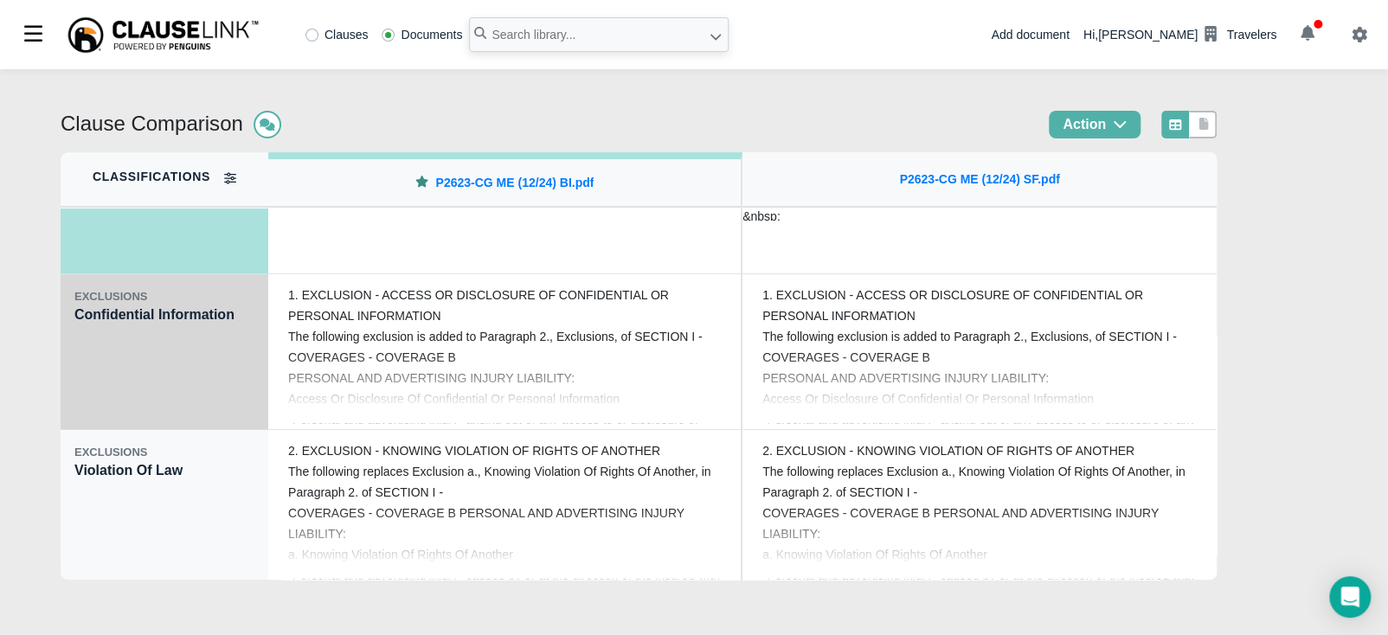
scroll to position [259, 0]
click at [128, 376] on div "EXCLUSIONS Confidential Information" at bounding box center [165, 351] width 208 height 156
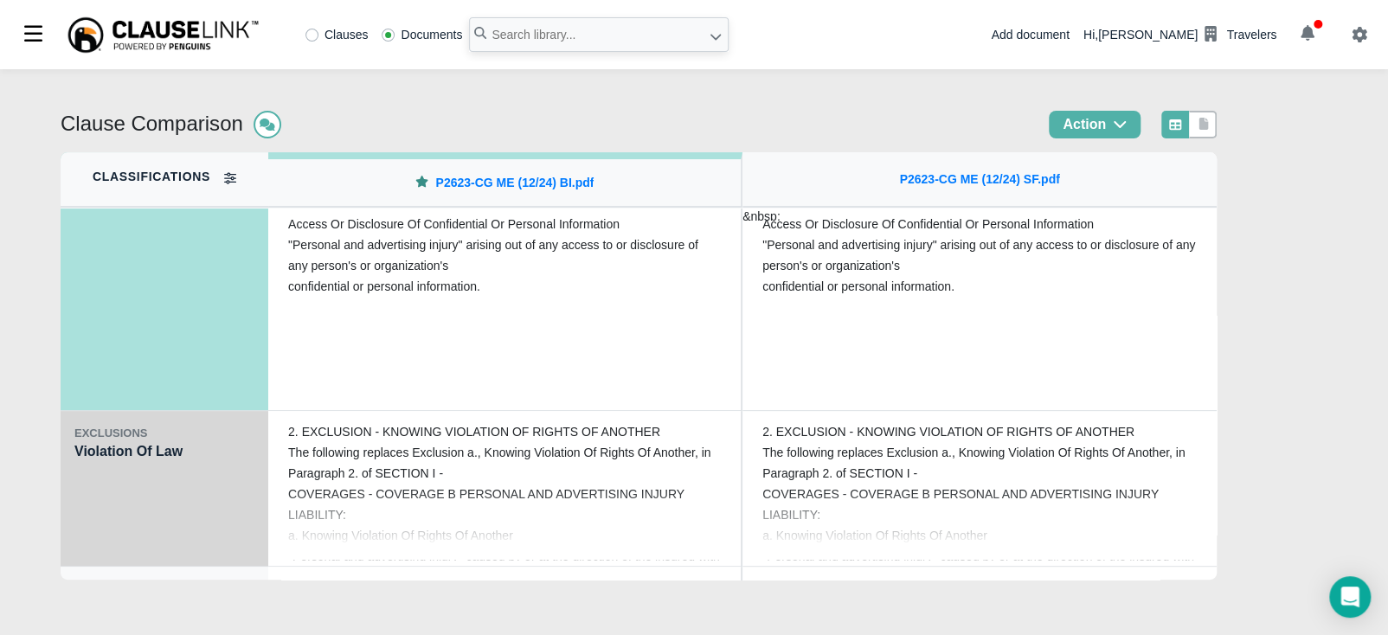
scroll to position [280, 0]
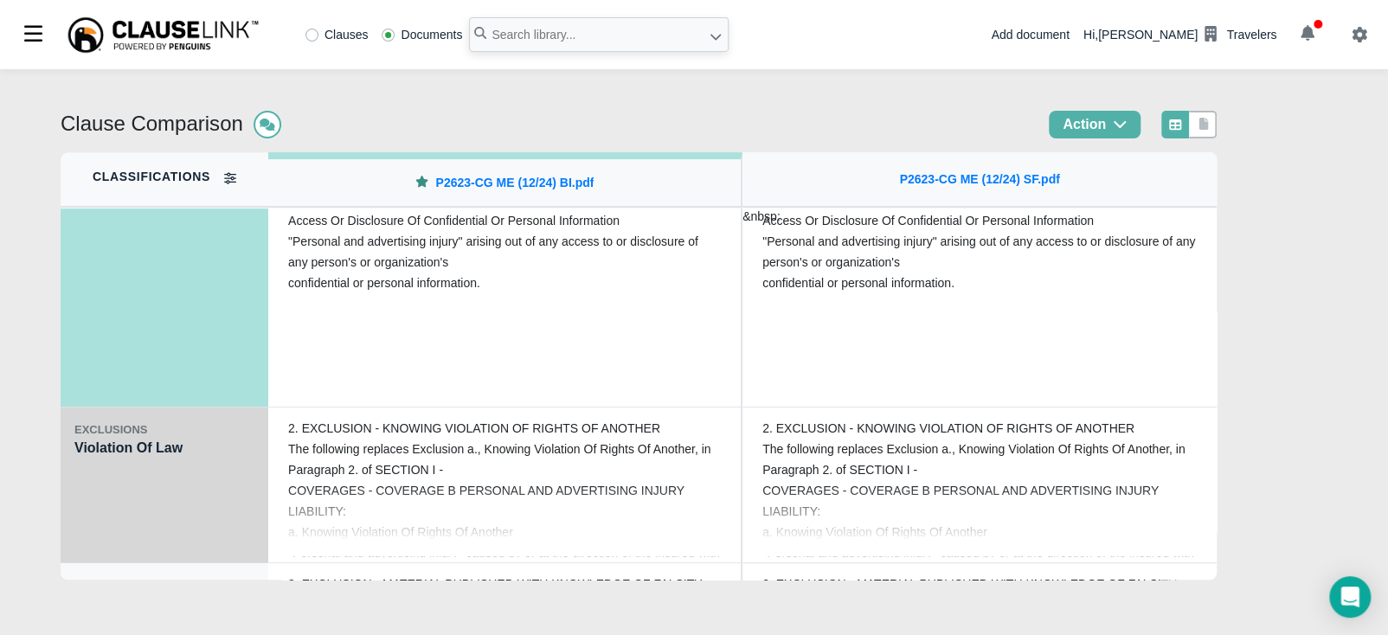
click at [100, 479] on div "EXCLUSIONS Violation Of Law" at bounding box center [165, 486] width 208 height 156
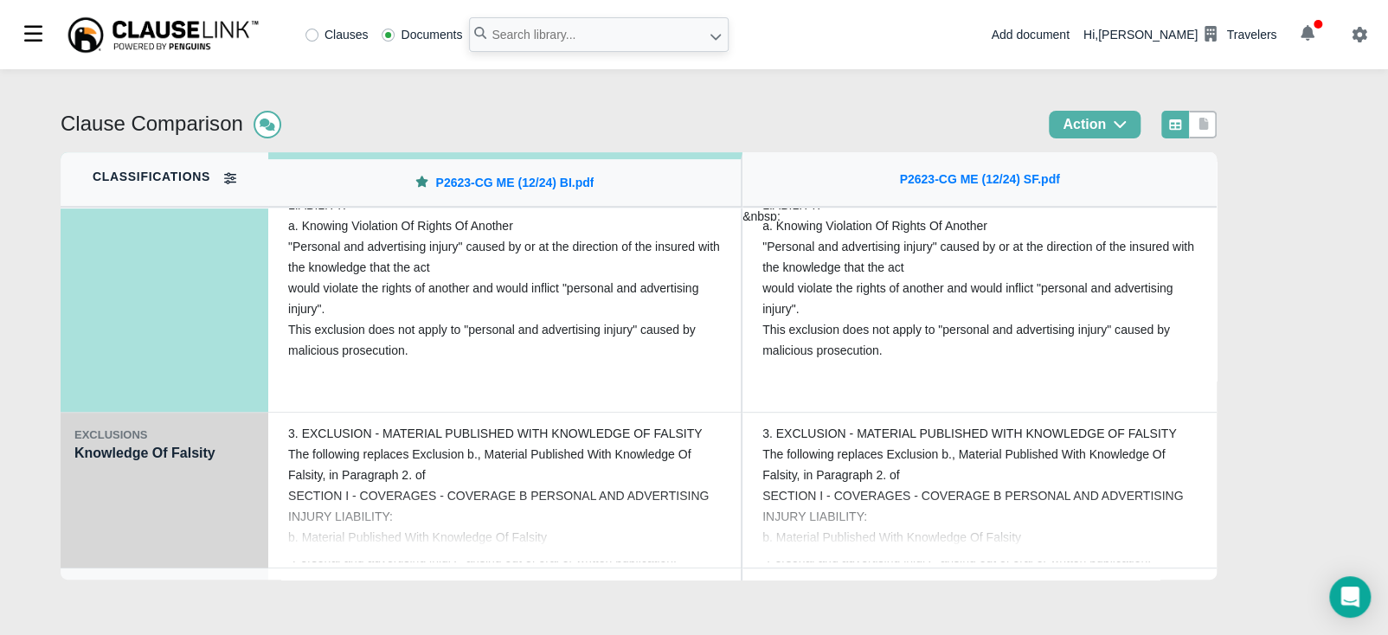
scroll to position [433, 0]
click at [109, 488] on div "EXCLUSIONS Knowledge Of Falsity" at bounding box center [165, 489] width 208 height 156
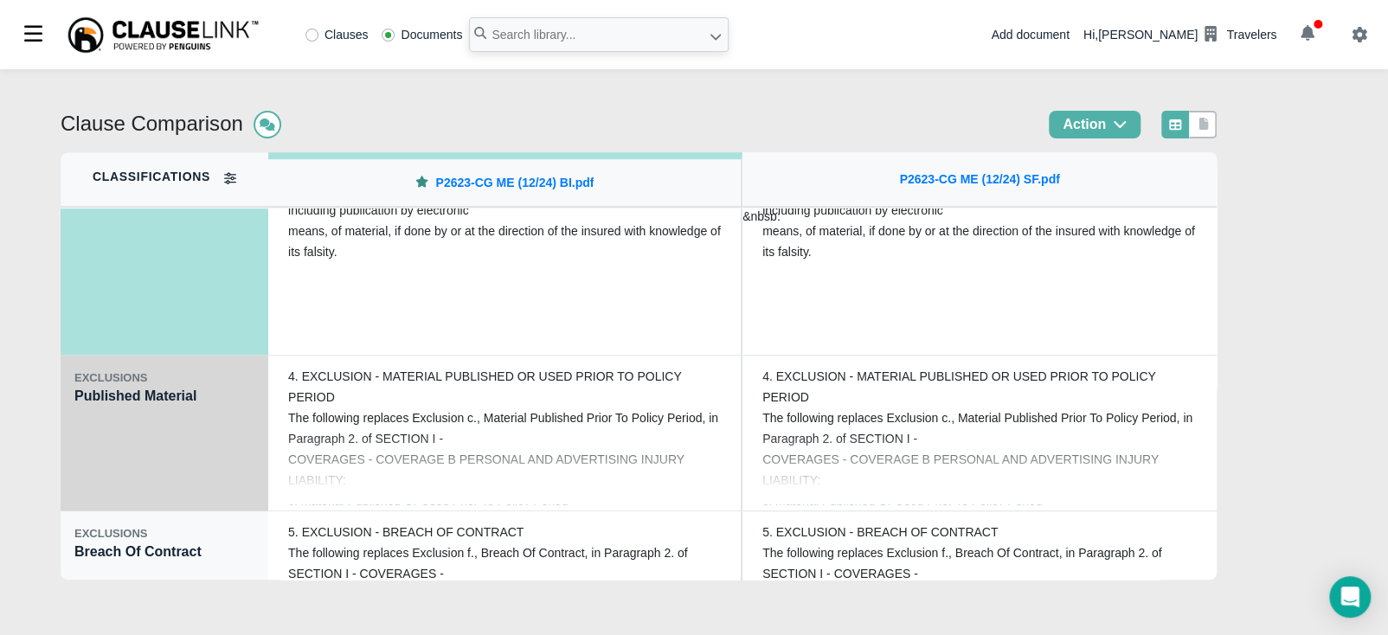
scroll to position [648, 0]
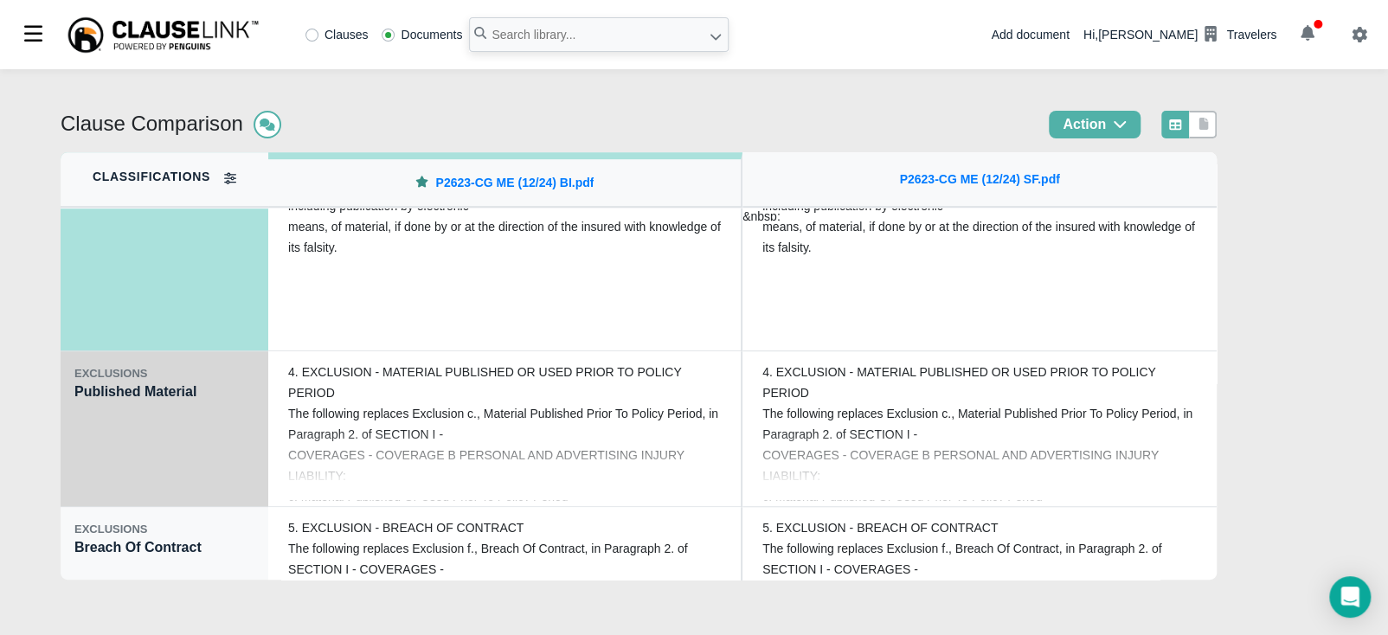
click at [113, 482] on div "EXCLUSIONS Published Material" at bounding box center [165, 429] width 208 height 156
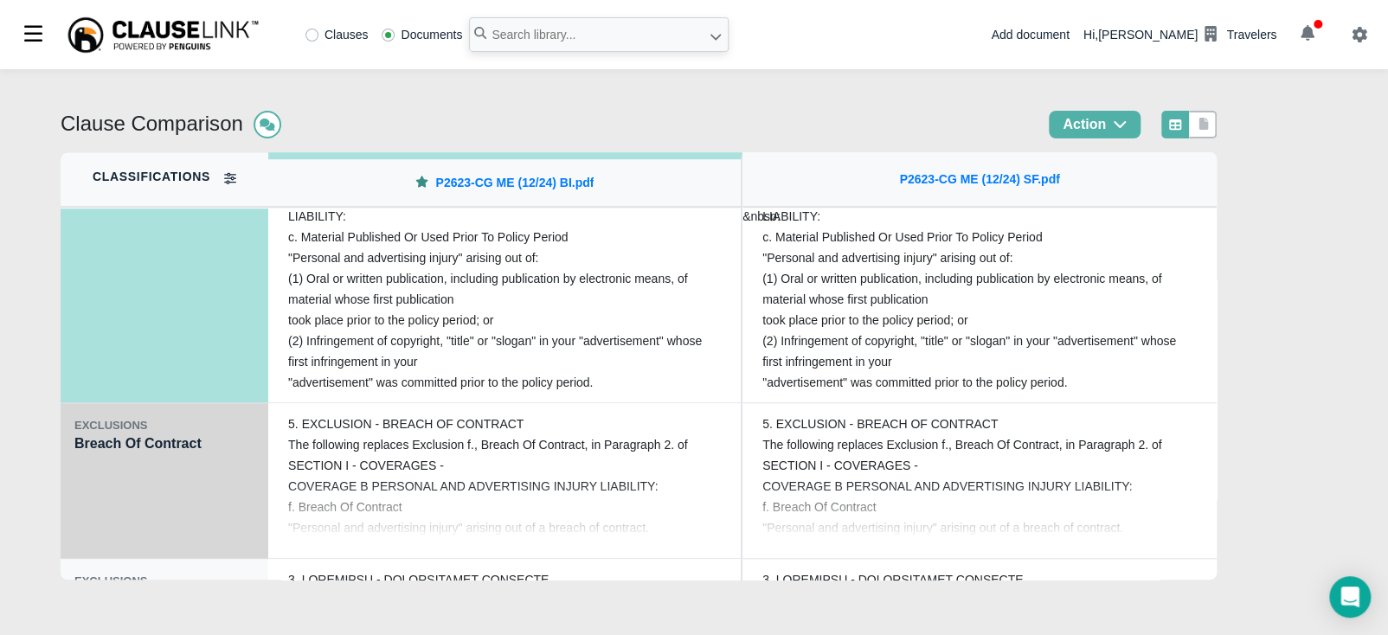
scroll to position [778, 0]
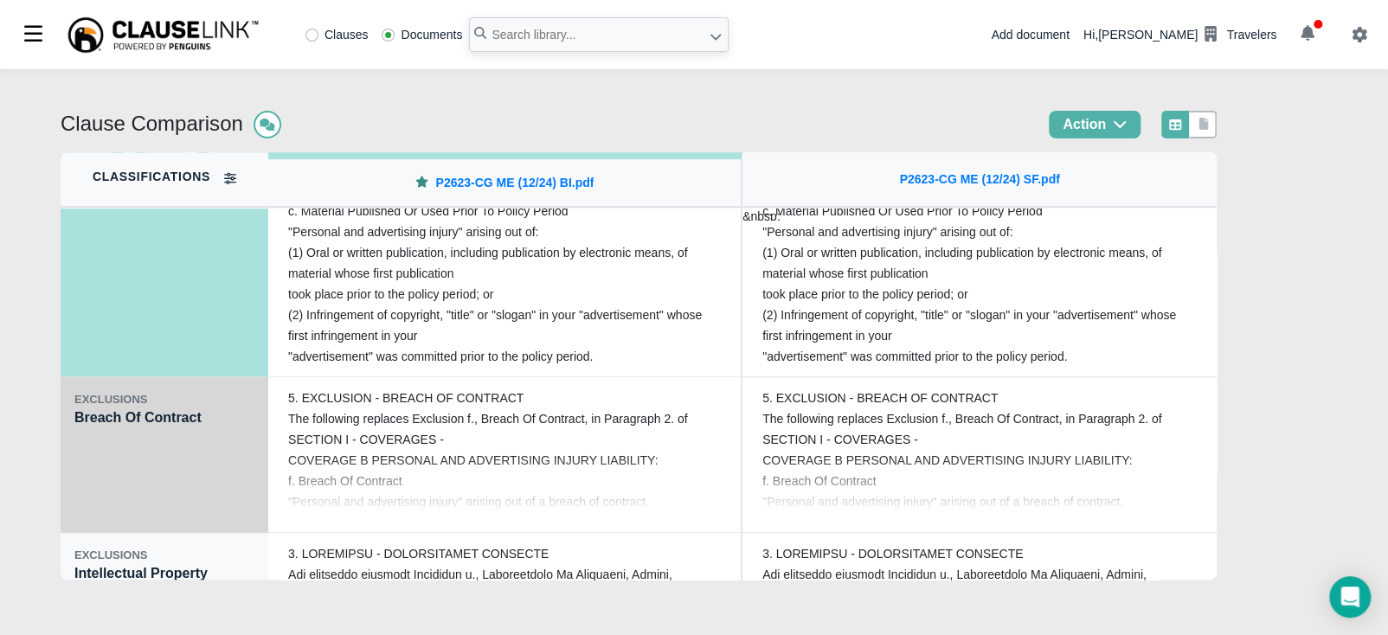
click at [129, 462] on div "EXCLUSIONS Breach Of Contract" at bounding box center [165, 455] width 208 height 156
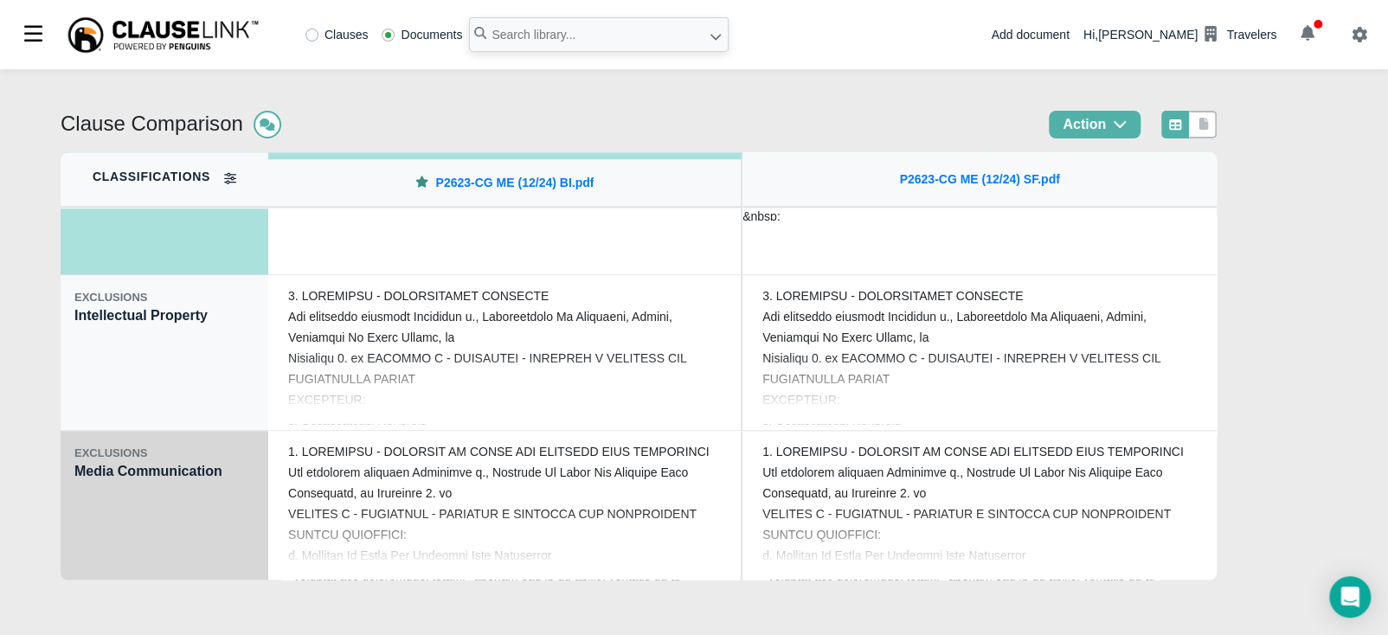
scroll to position [1038, 0]
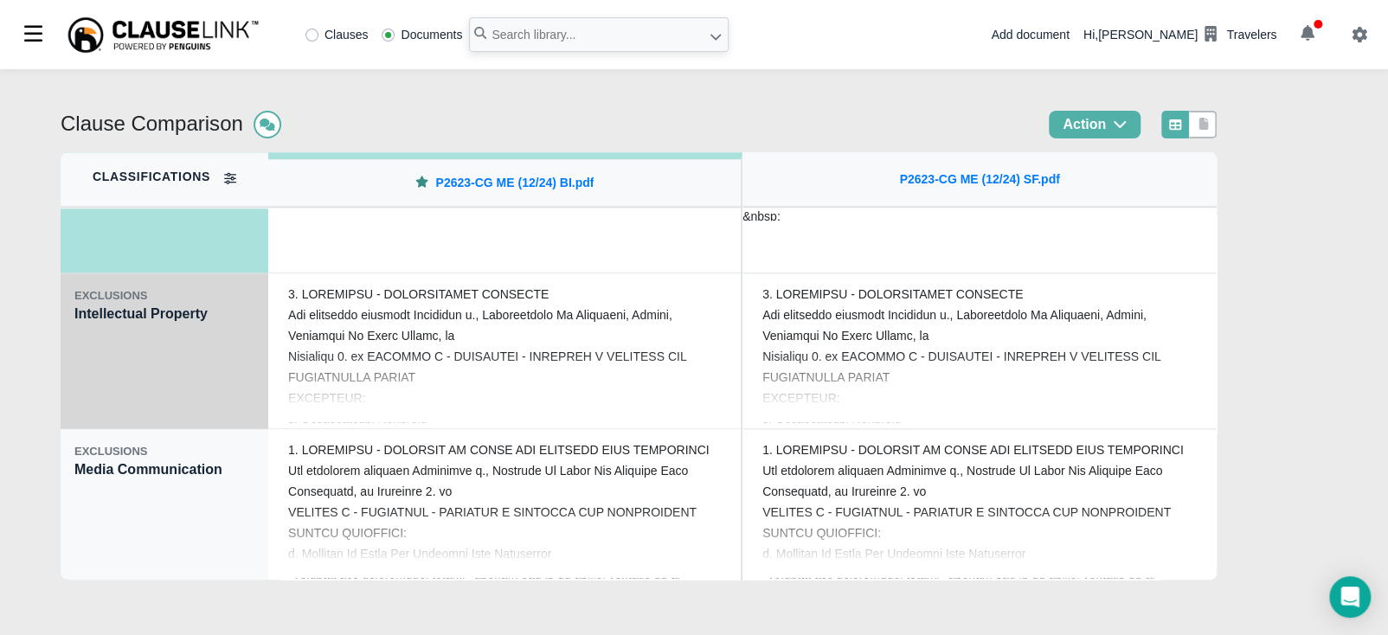
click at [147, 383] on div "EXCLUSIONS Intellectual Property" at bounding box center [165, 351] width 208 height 156
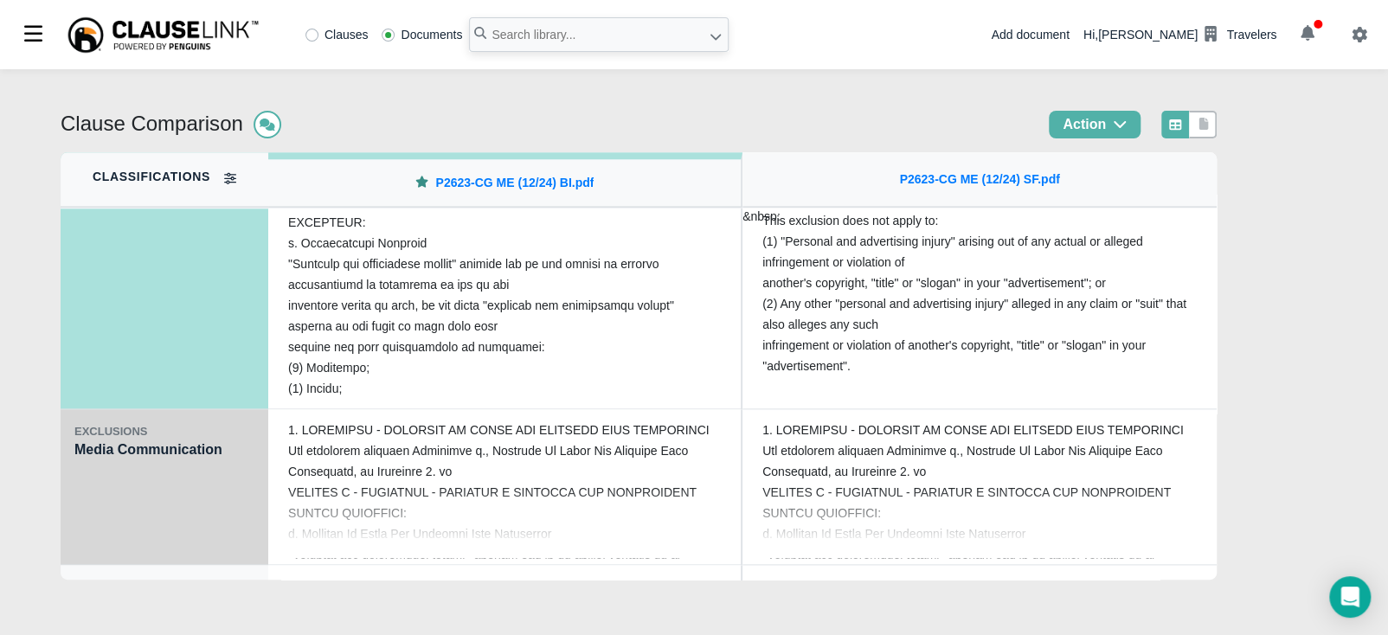
scroll to position [1081, 0]
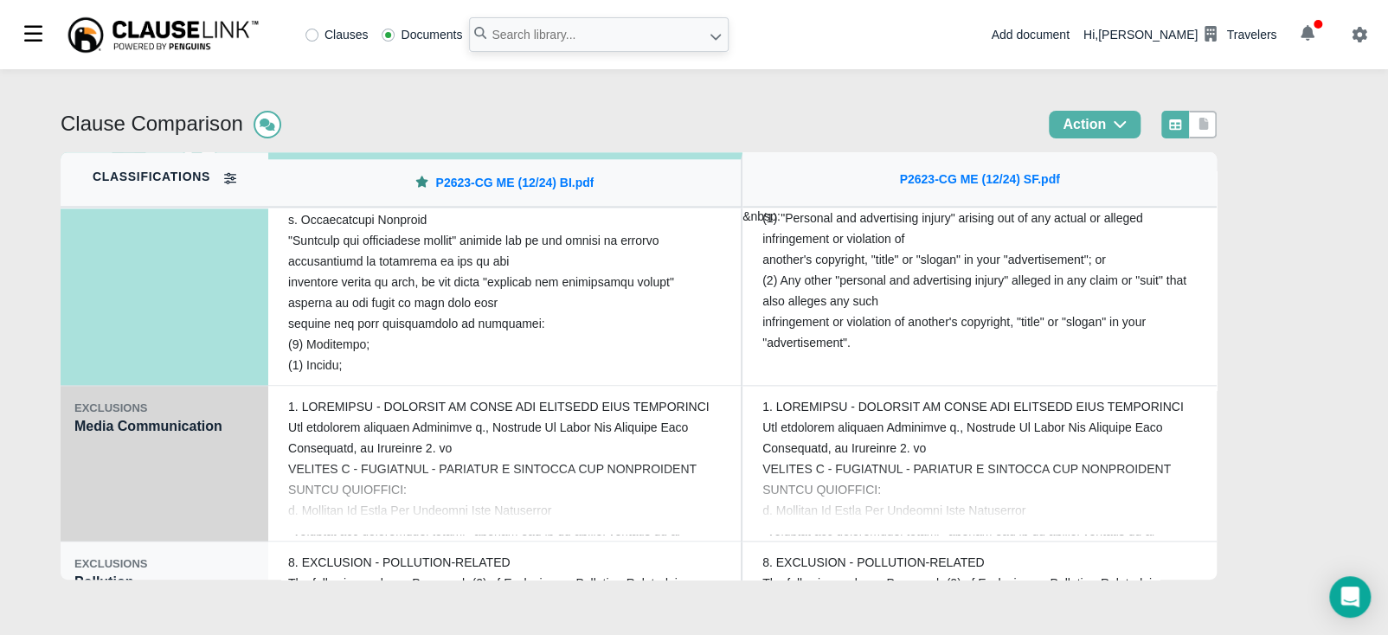
click at [154, 437] on div "EXCLUSIONS Media Communication" at bounding box center [165, 464] width 208 height 156
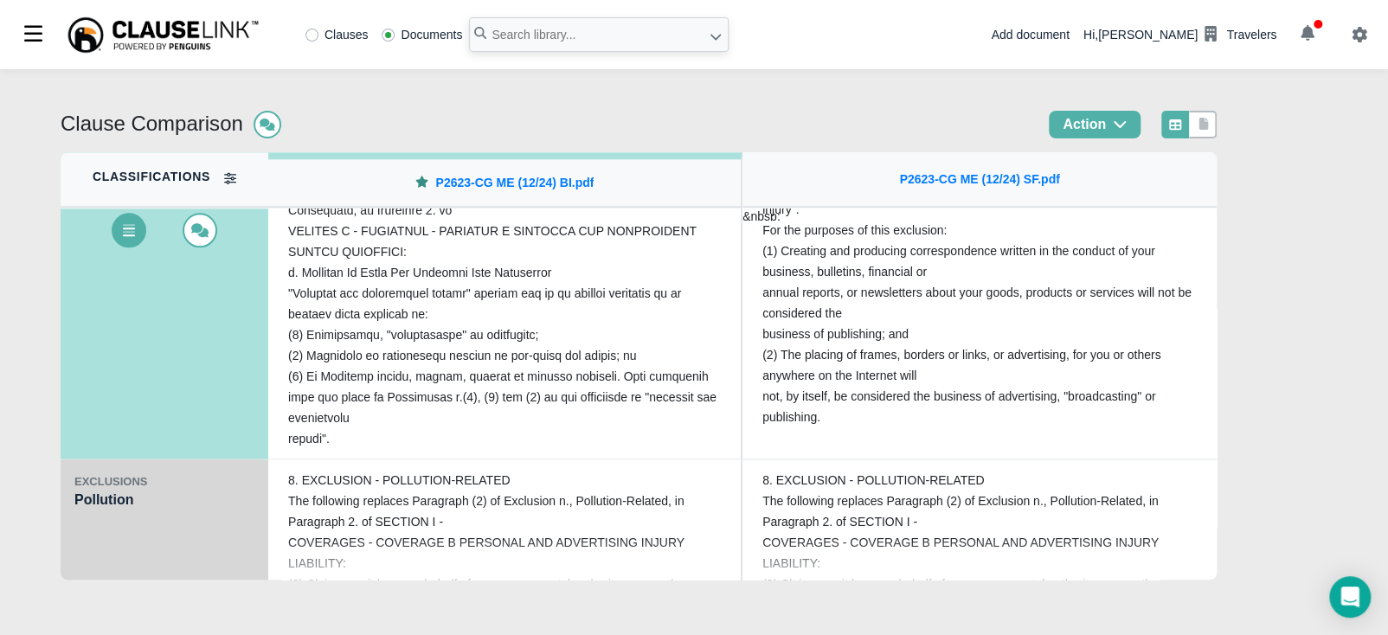
scroll to position [1167, 0]
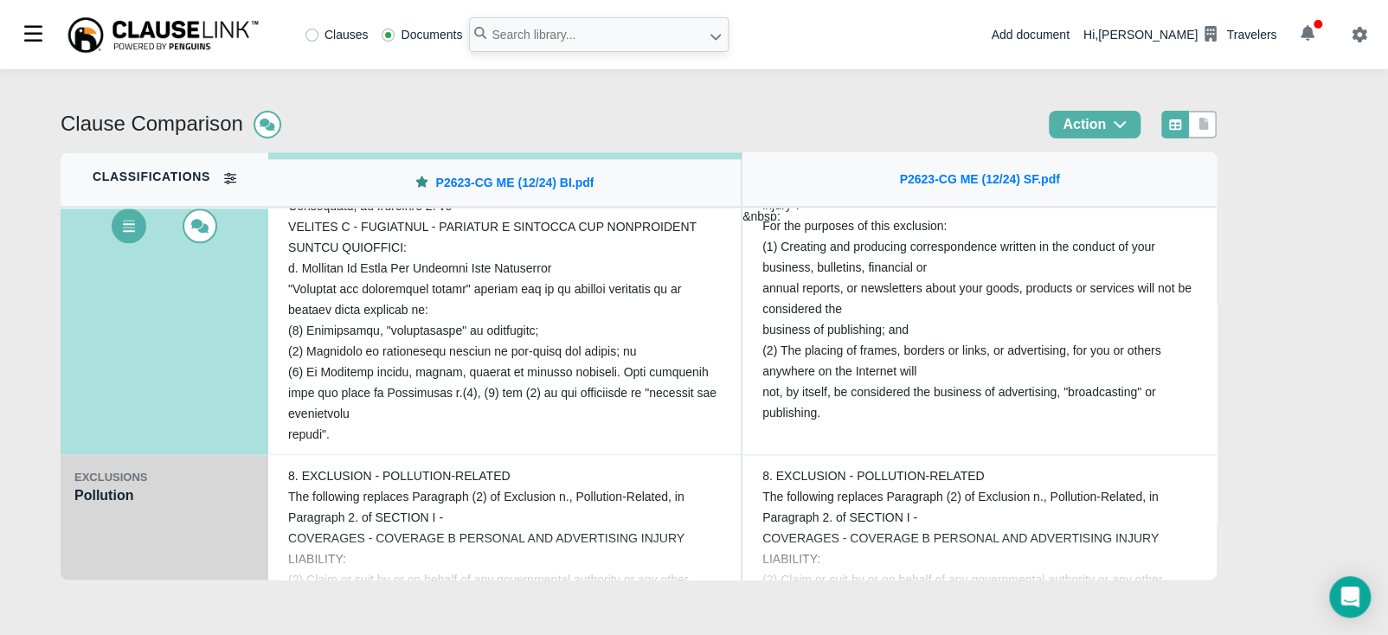
click at [95, 495] on div "EXCLUSIONS Pollution" at bounding box center [165, 533] width 208 height 156
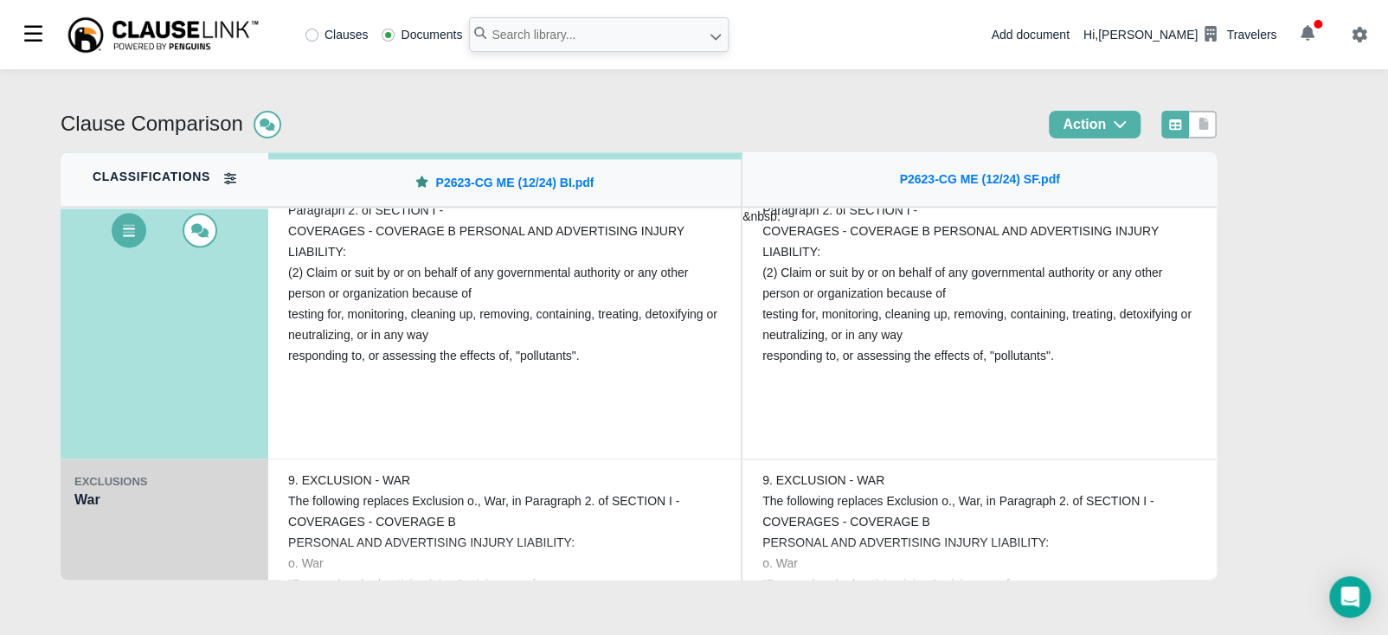
scroll to position [1320, 0]
click at [117, 490] on div "EXCLUSIONS War" at bounding box center [165, 537] width 208 height 156
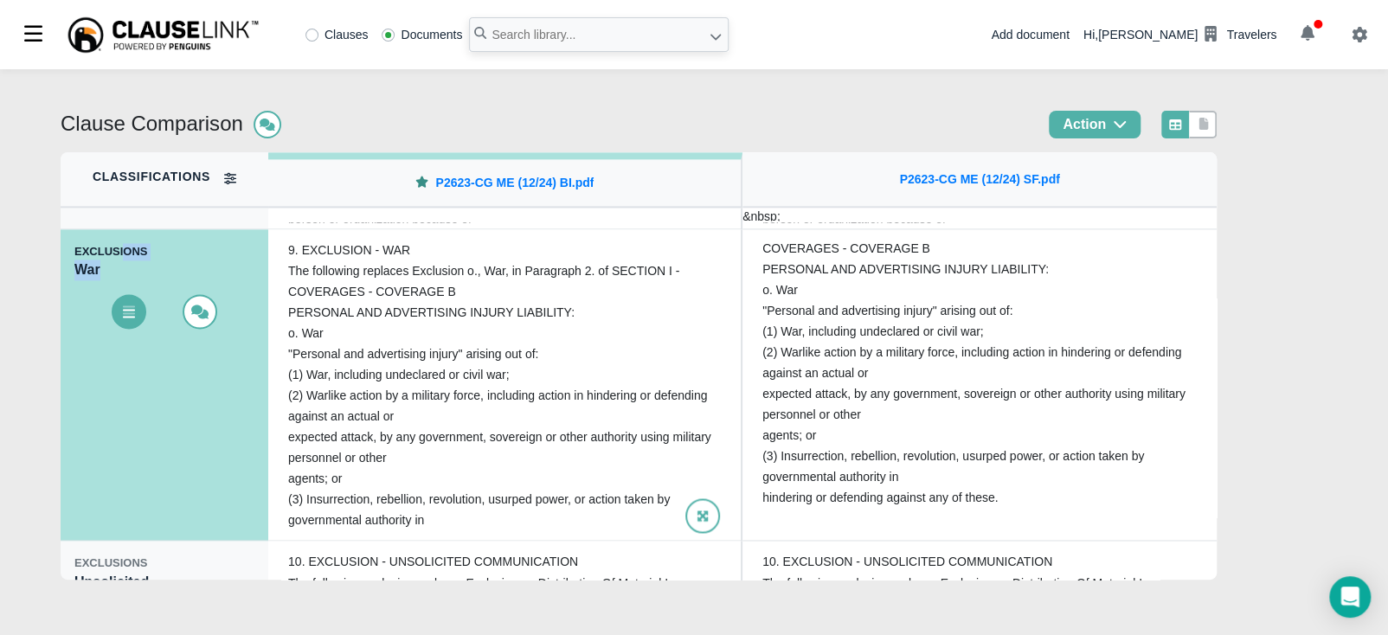
scroll to position [1406, 0]
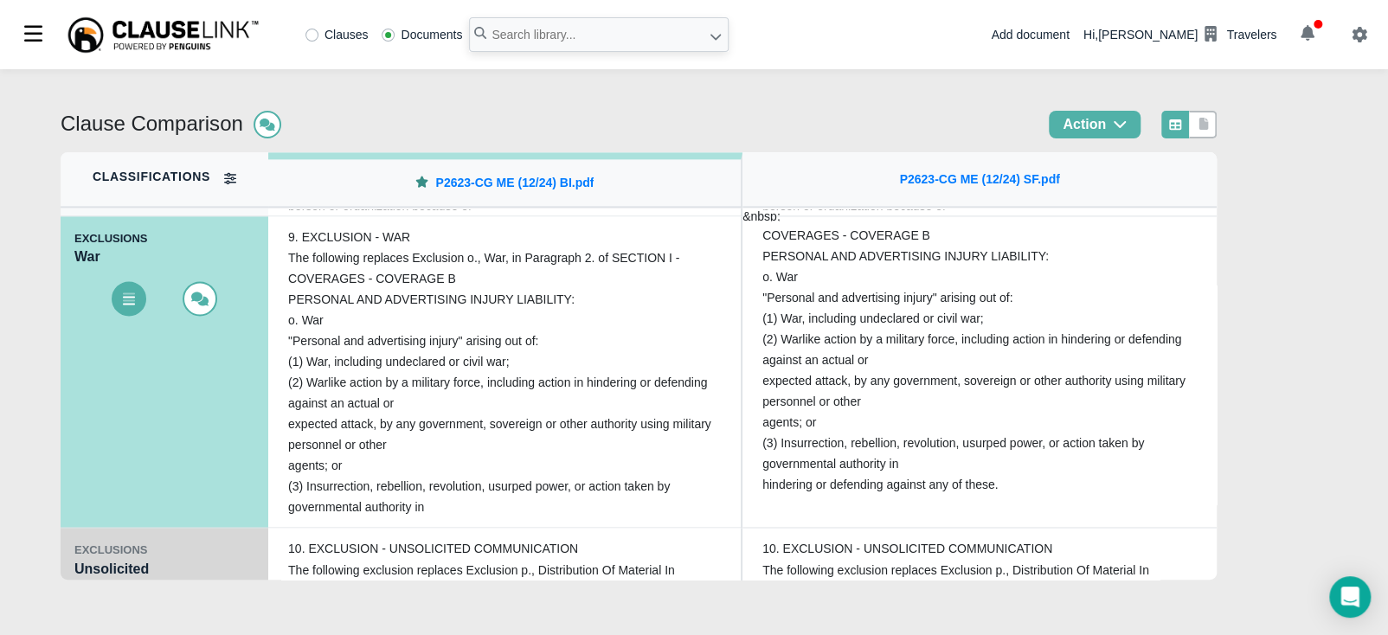
click at [99, 560] on div "EXCLUSIONS Unsolicited Communications" at bounding box center [165, 606] width 208 height 156
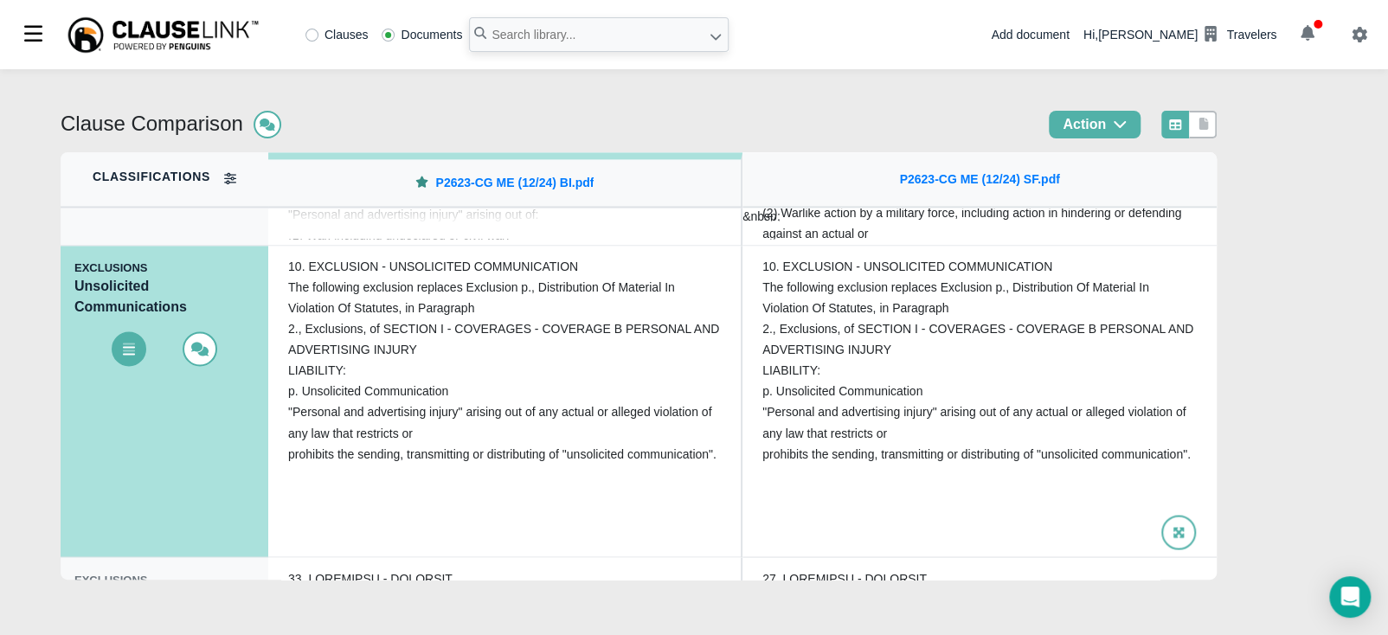
scroll to position [1535, 0]
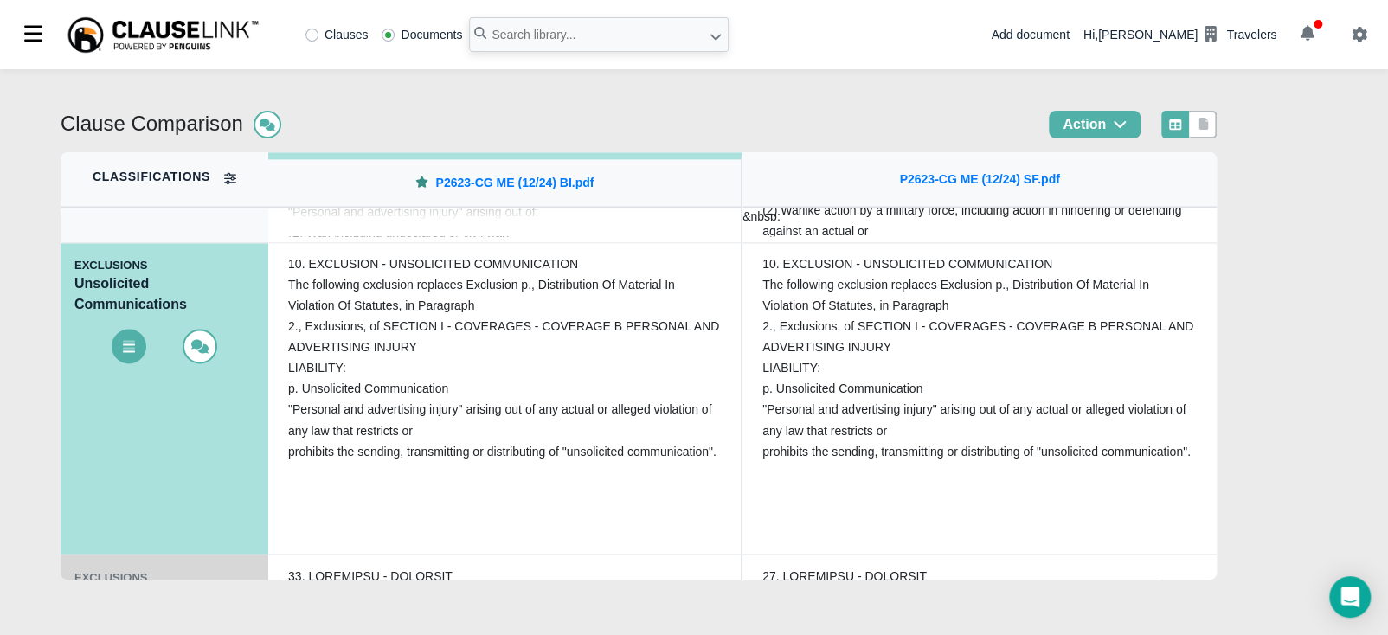
click at [148, 569] on div "EXCLUSIONS" at bounding box center [164, 577] width 180 height 17
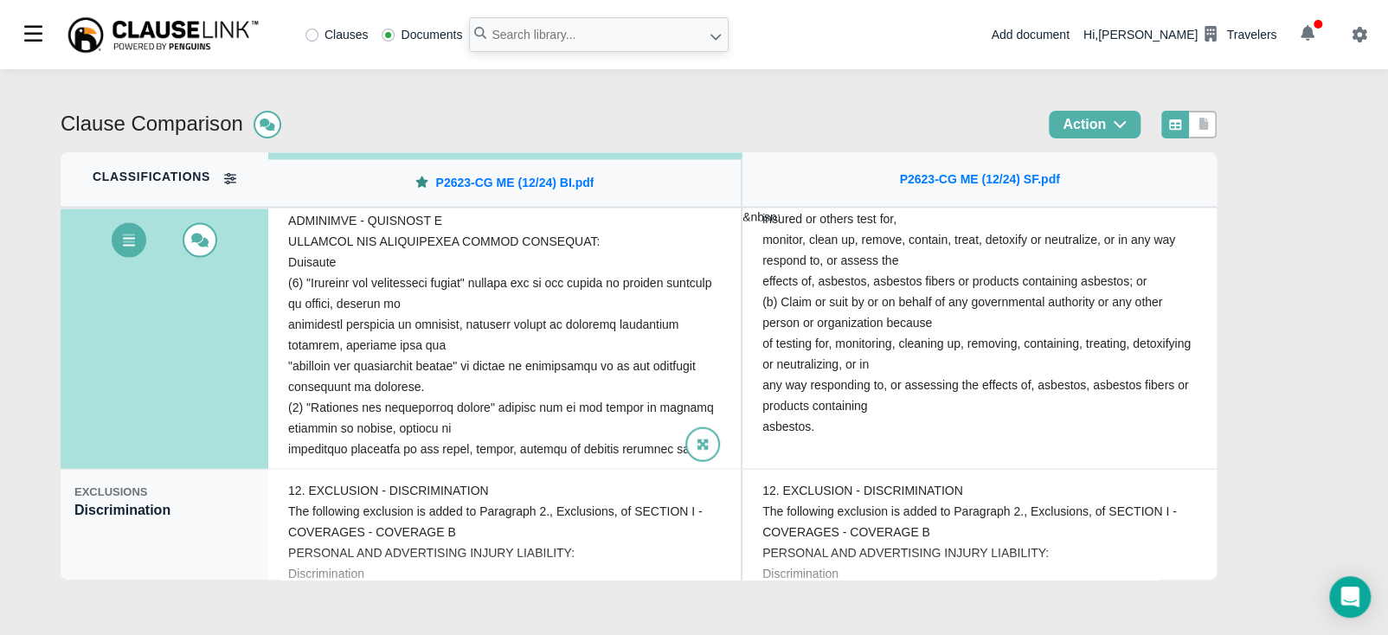
scroll to position [1796, 0]
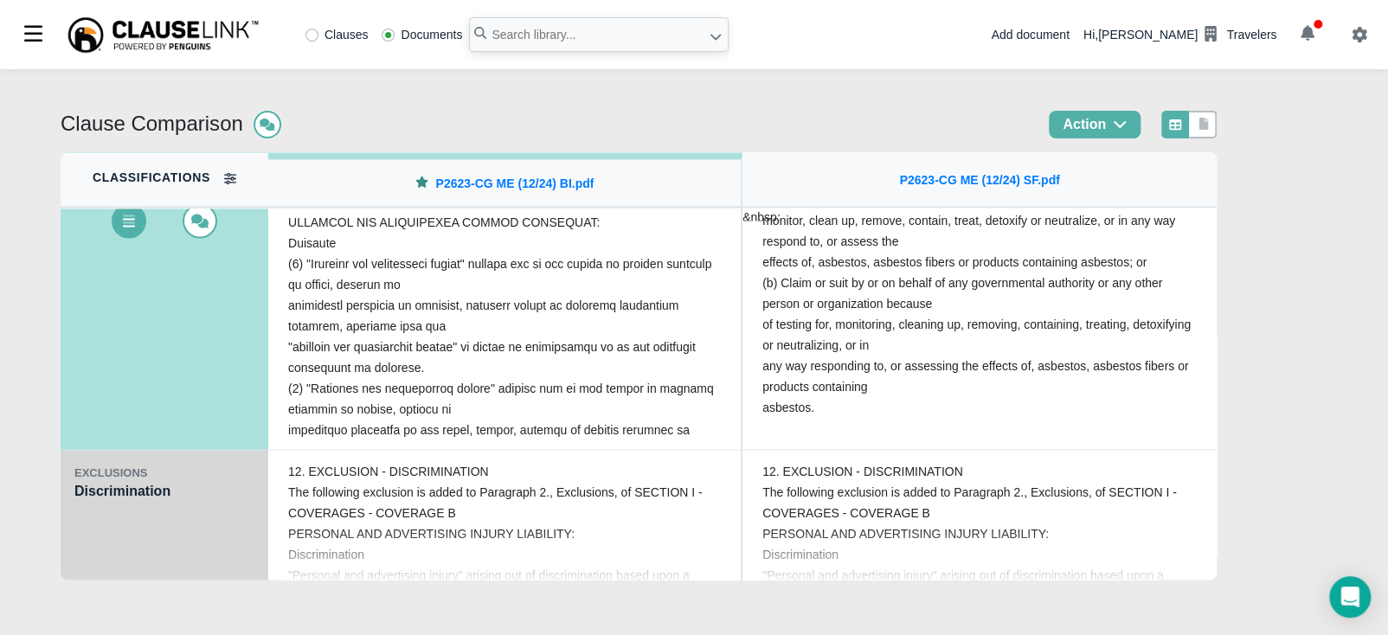
click at [111, 488] on div "EXCLUSIONS Discrimination" at bounding box center [165, 528] width 208 height 156
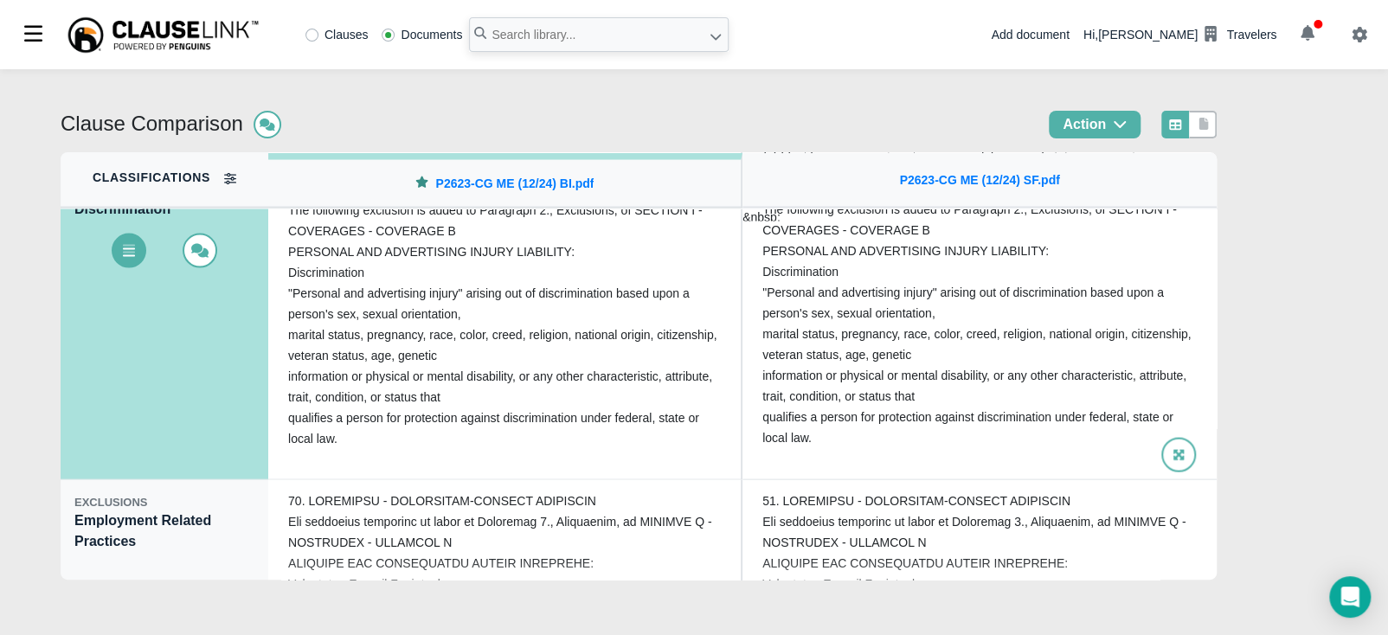
scroll to position [1925, 0]
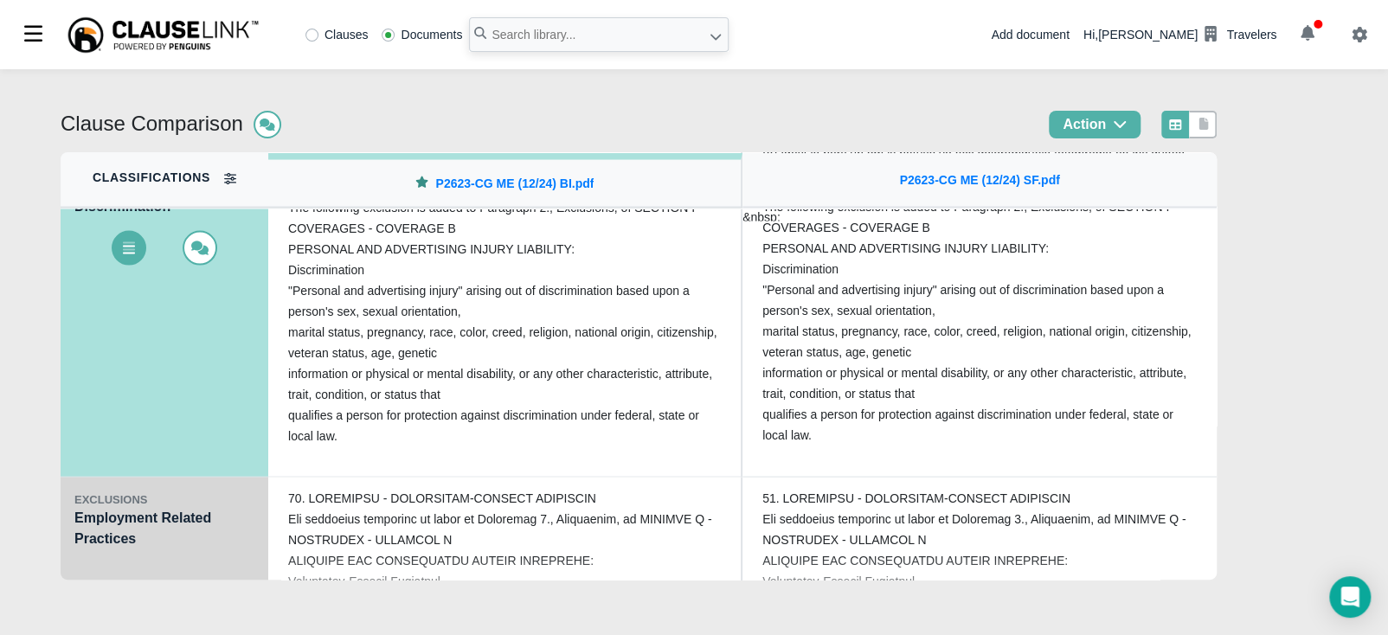
click at [100, 518] on div "EXCLUSIONS Employment Related Practices" at bounding box center [165, 555] width 208 height 156
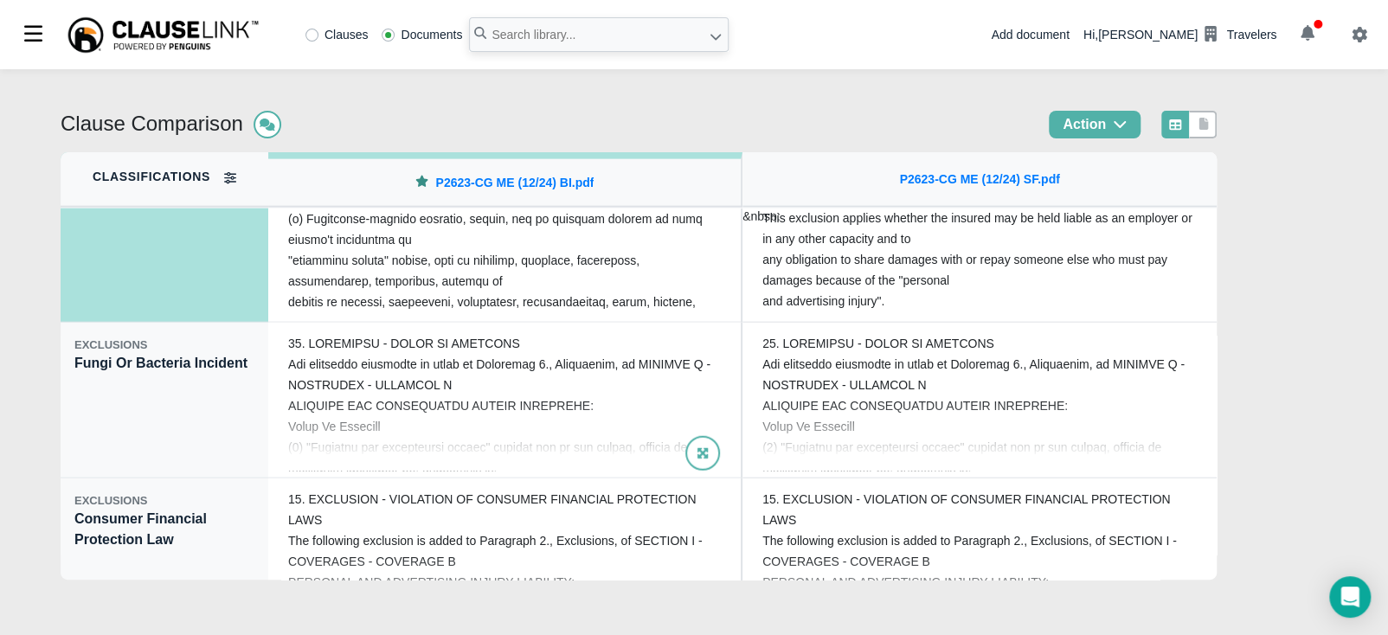
scroll to position [2272, 0]
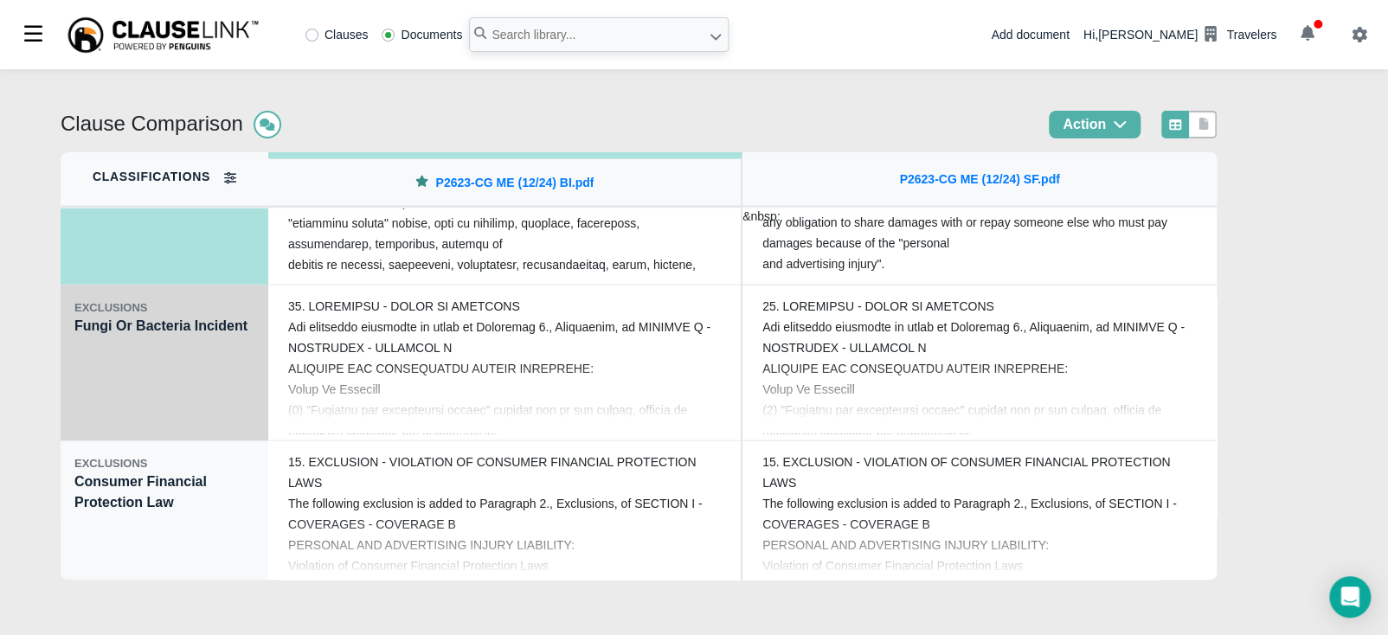
drag, startPoint x: 117, startPoint y: 433, endPoint x: 125, endPoint y: 410, distance: 23.8
click at [118, 433] on div "EXCLUSIONS Fungi Or Bacteria Incident" at bounding box center [165, 364] width 208 height 156
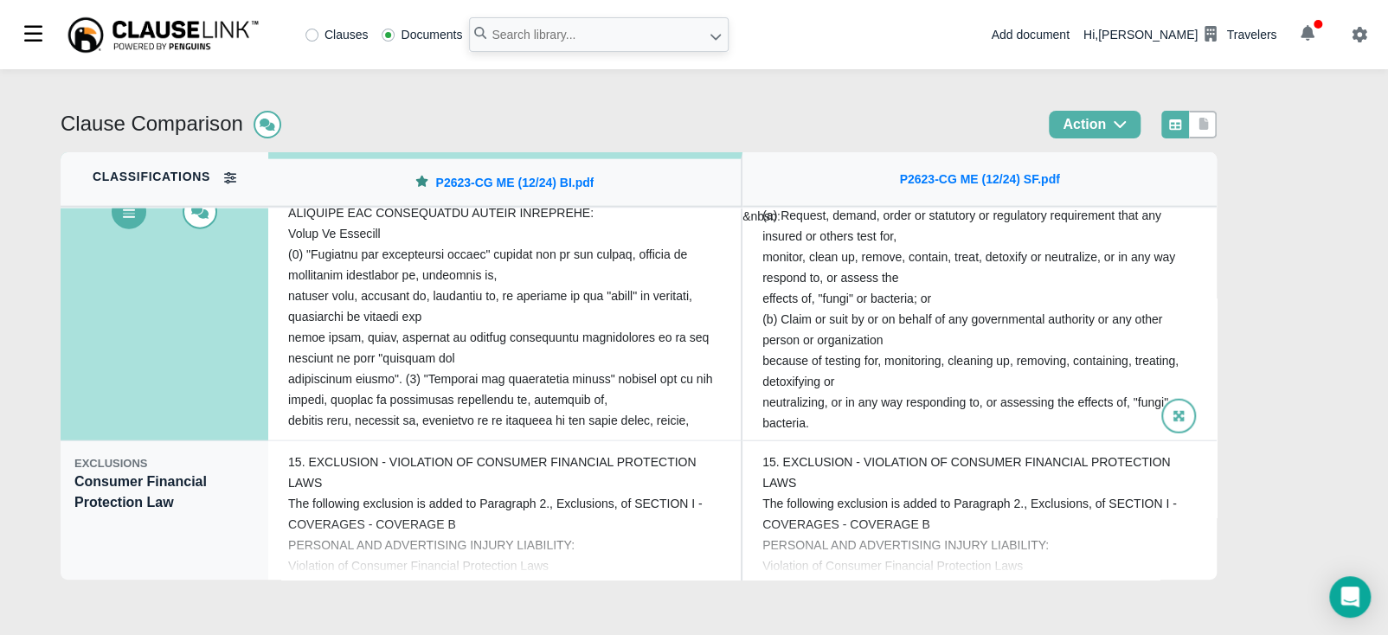
scroll to position [396, 0]
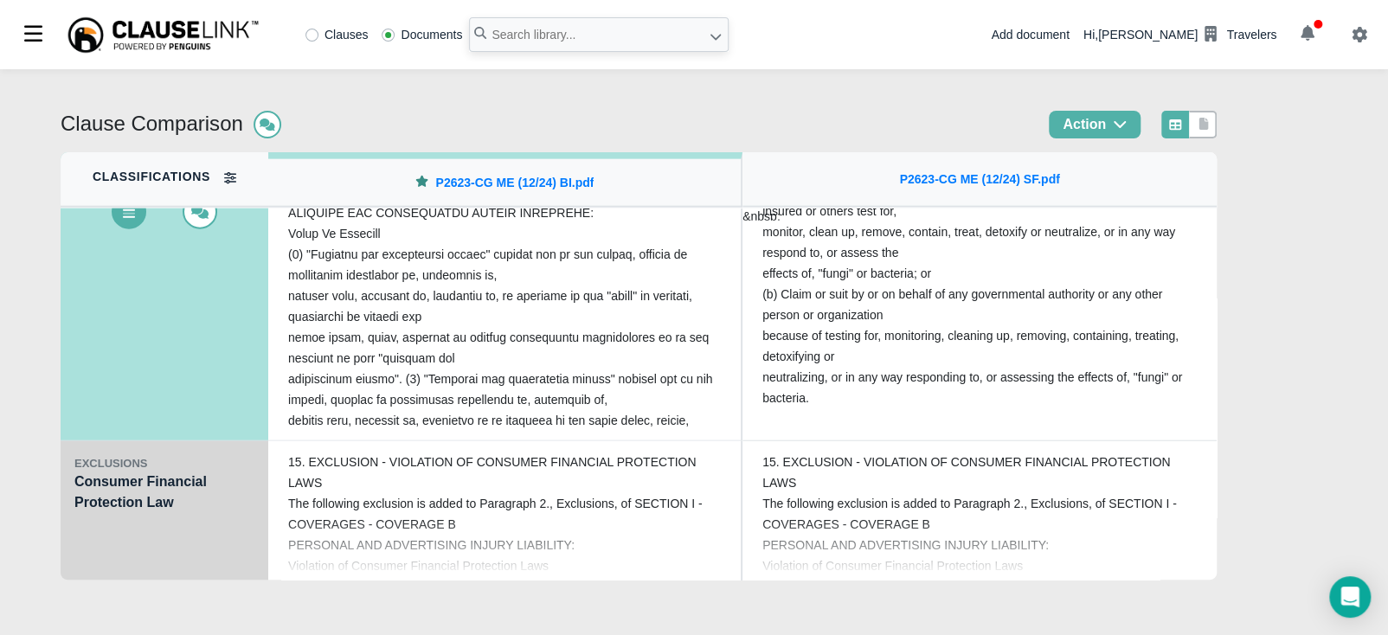
click at [78, 553] on div "EXCLUSIONS Consumer Financial Protection Law" at bounding box center [165, 519] width 208 height 156
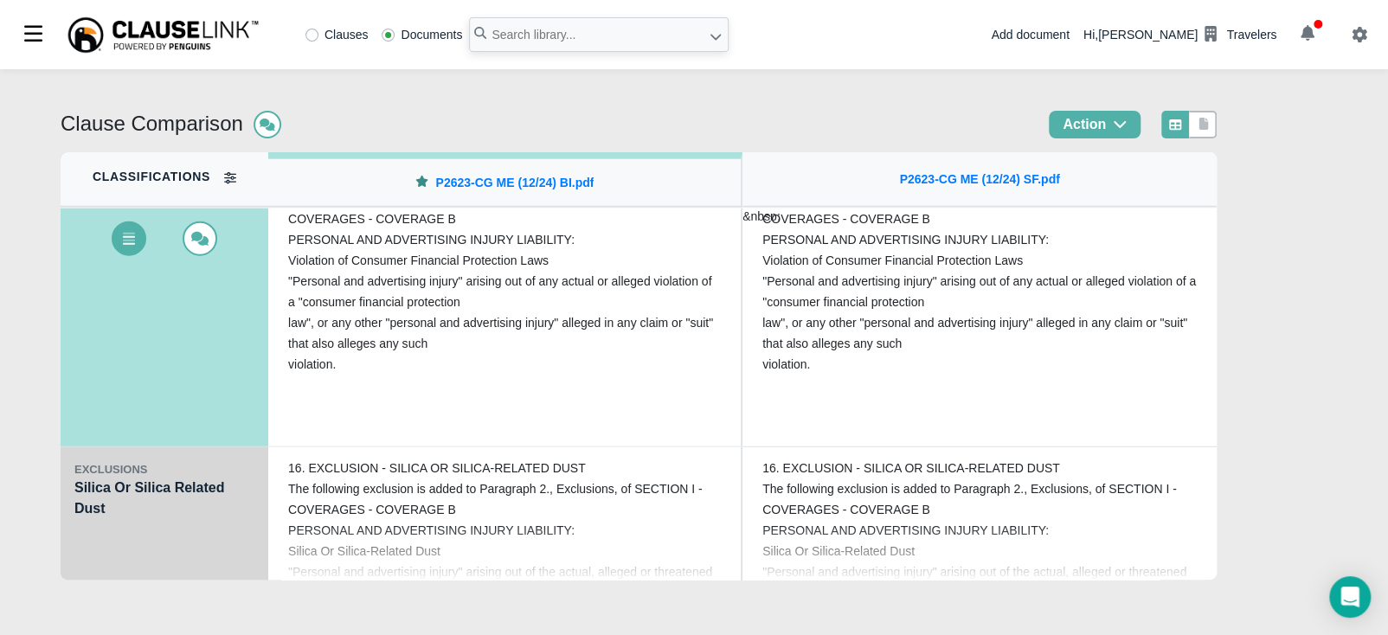
scroll to position [2422, 0]
click at [111, 485] on div "EXCLUSIONS Silica Or Silica Related Dust" at bounding box center [165, 525] width 208 height 156
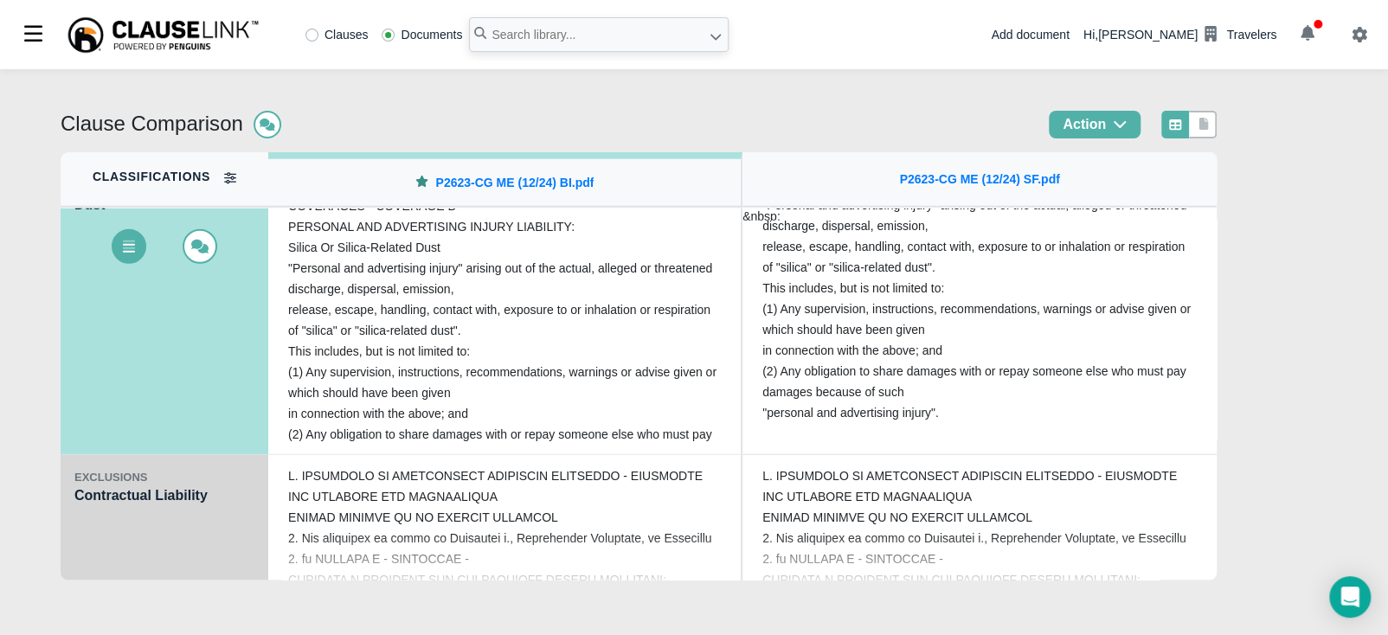
scroll to position [2574, 0]
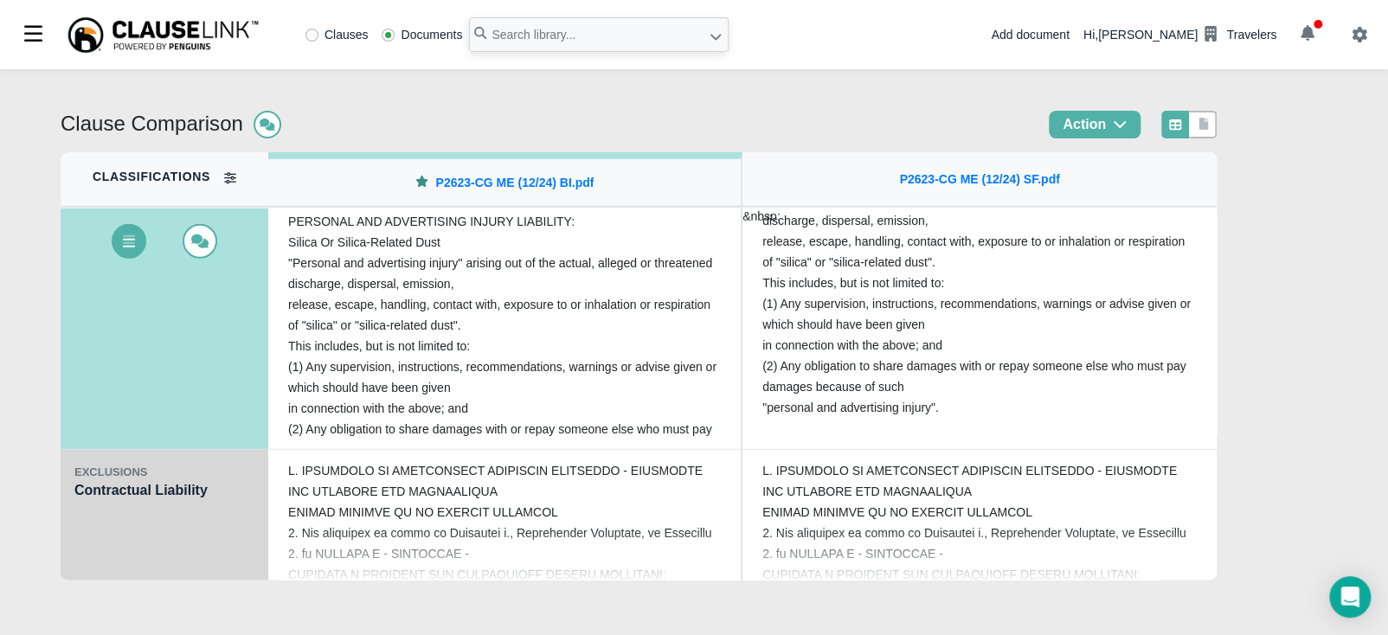
click at [125, 506] on div "EXCLUSIONS Contractual Liability" at bounding box center [165, 528] width 208 height 156
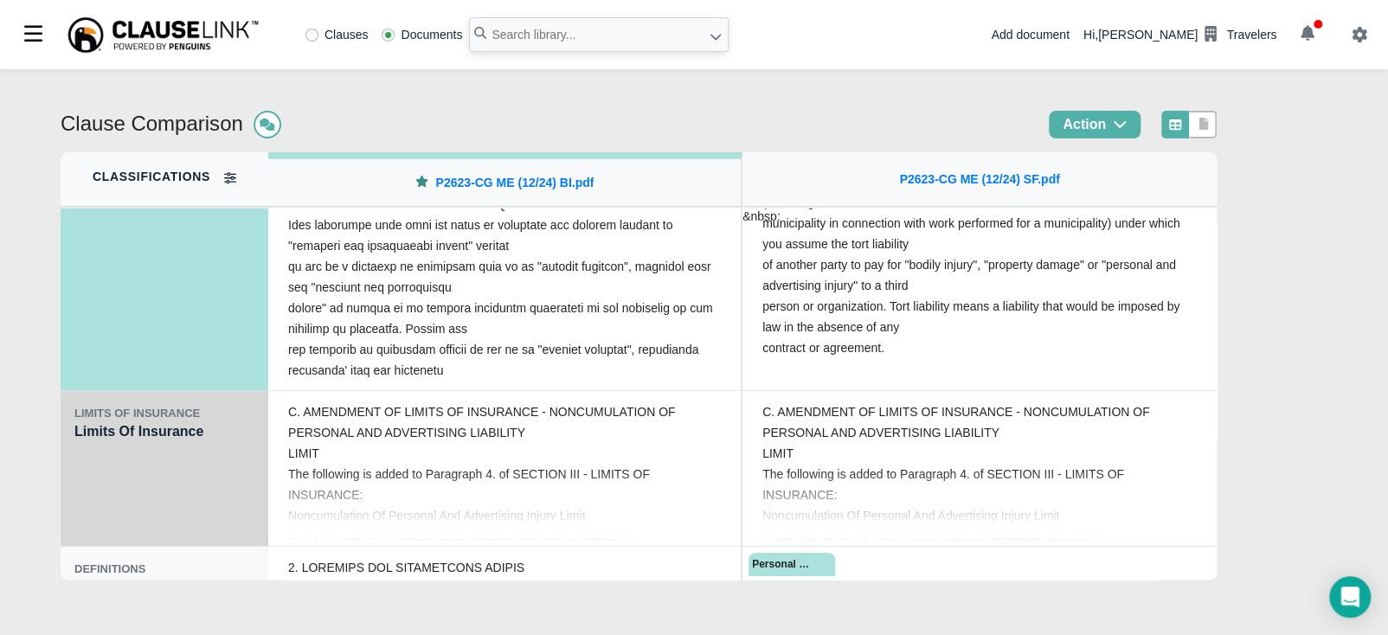
scroll to position [2790, 0]
click at [138, 466] on div "LIMITS OF INSURANCE Limits Of Insurance" at bounding box center [165, 468] width 208 height 156
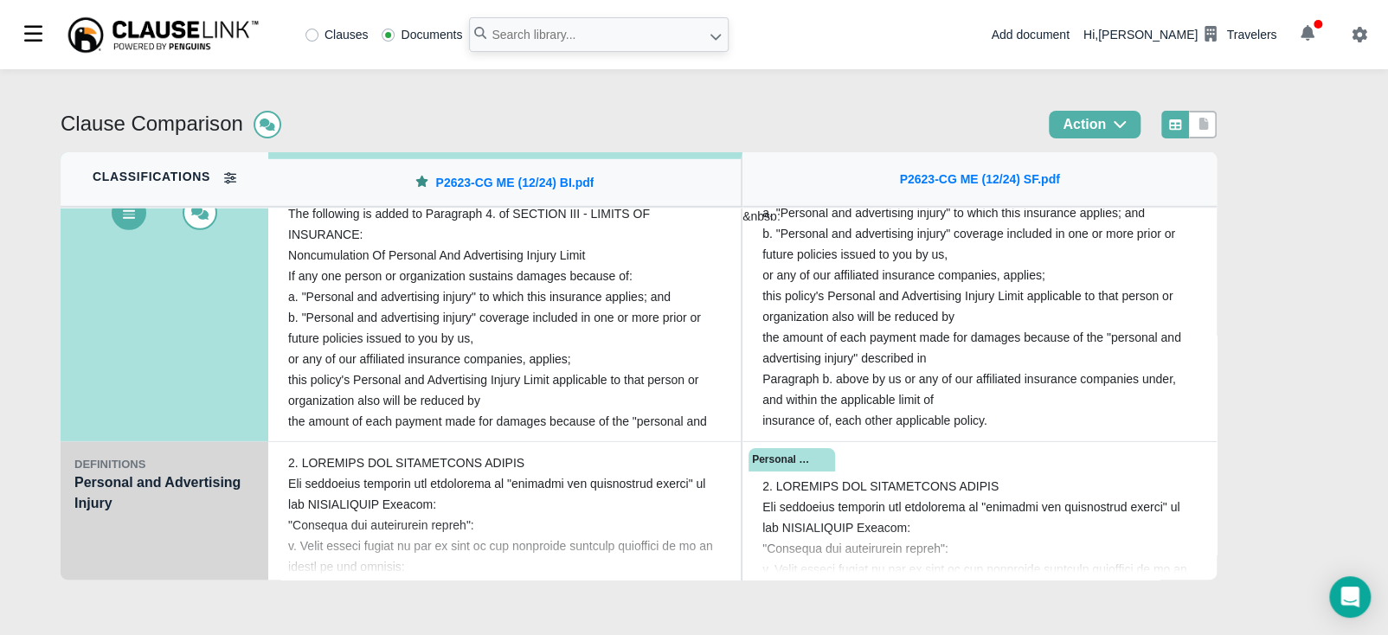
scroll to position [2921, 0]
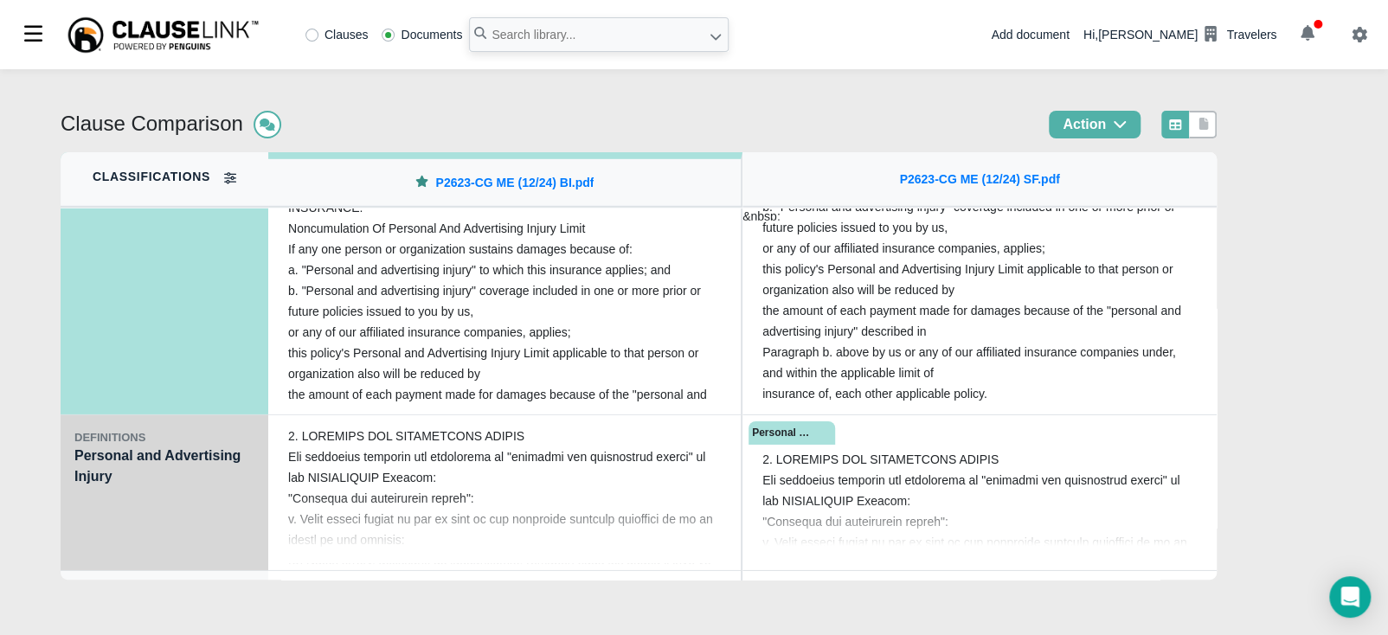
click at [105, 485] on div "DEFINITIONS Personal and Advertising Injury" at bounding box center [165, 493] width 208 height 156
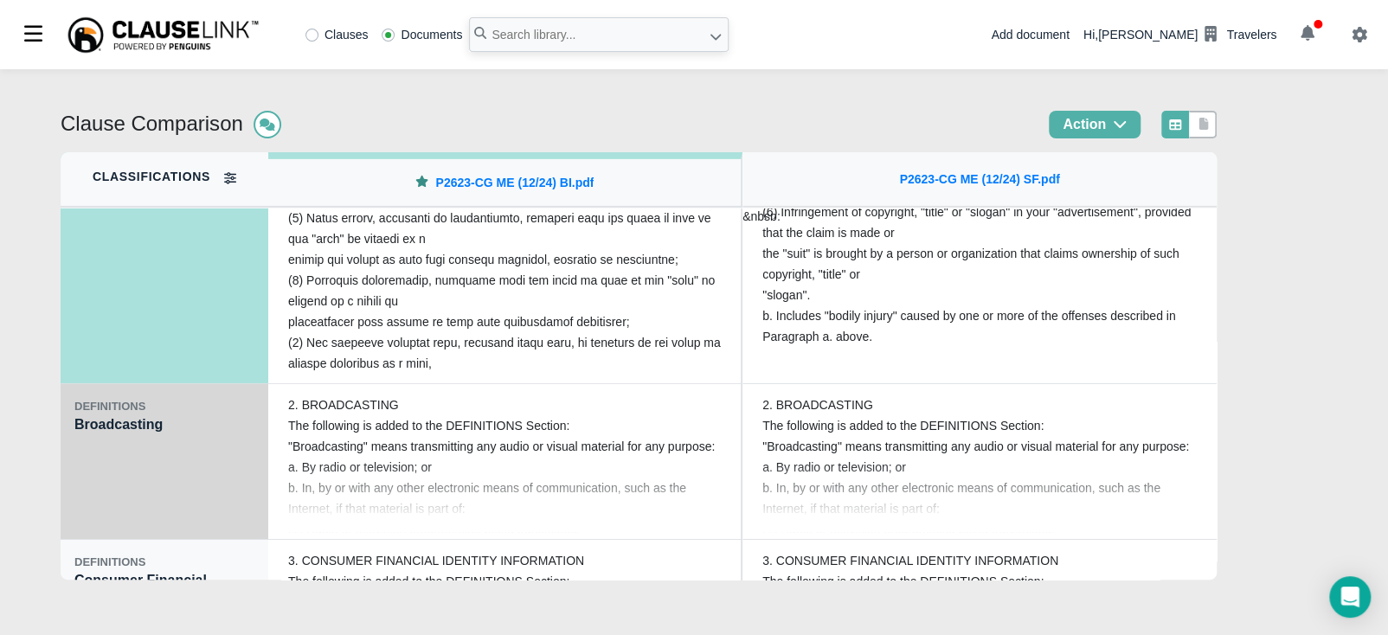
scroll to position [3115, 0]
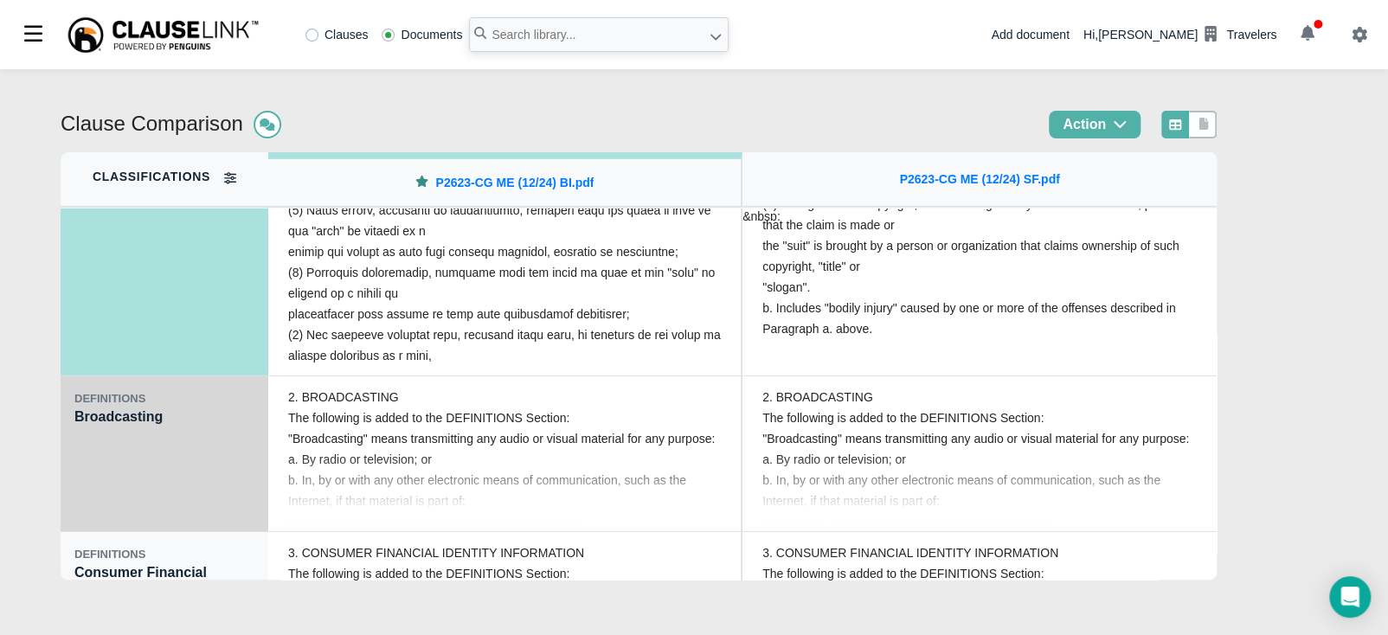
click at [152, 478] on div "DEFINITIONS Broadcasting" at bounding box center [165, 454] width 208 height 156
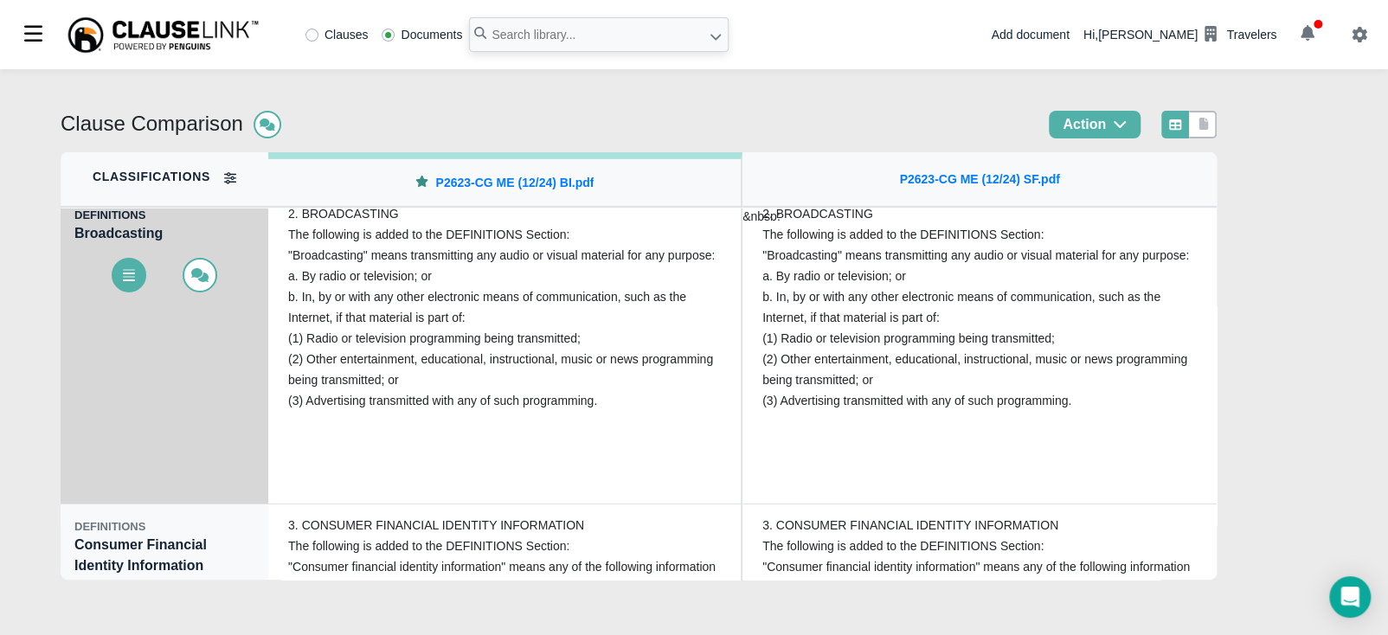
scroll to position [3223, 0]
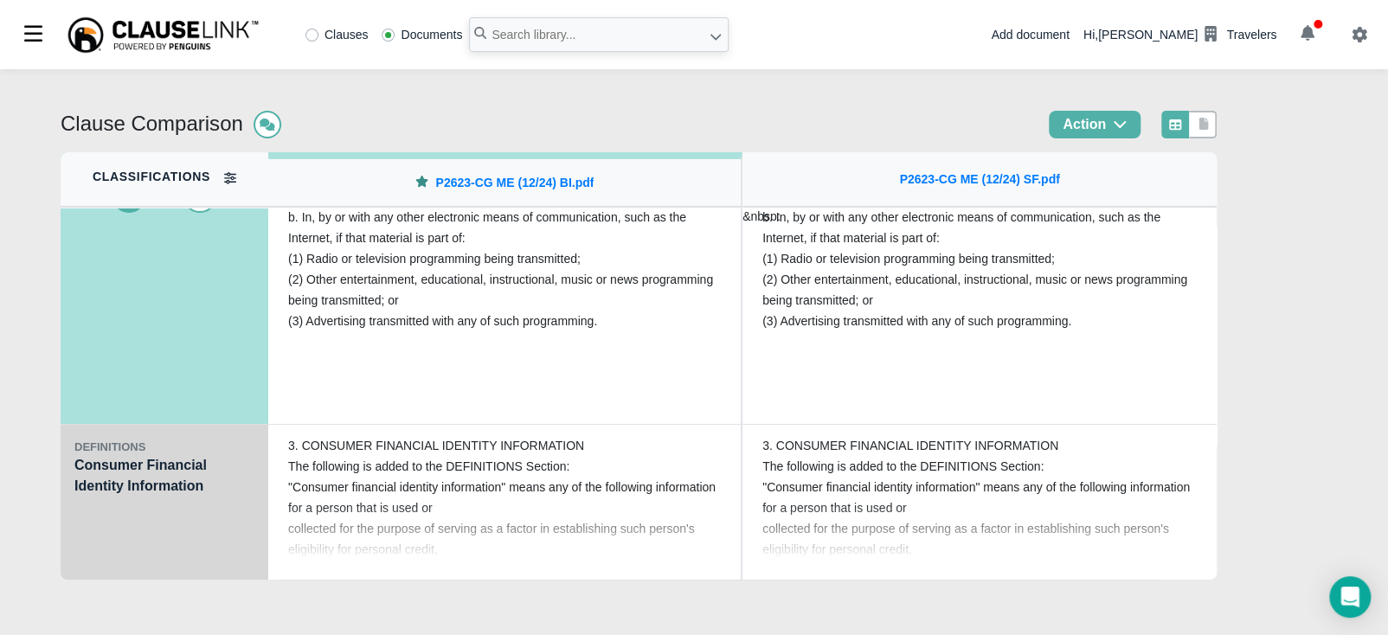
click at [89, 515] on div "DEFINITIONS Consumer Financial Identity Information" at bounding box center [165, 503] width 208 height 156
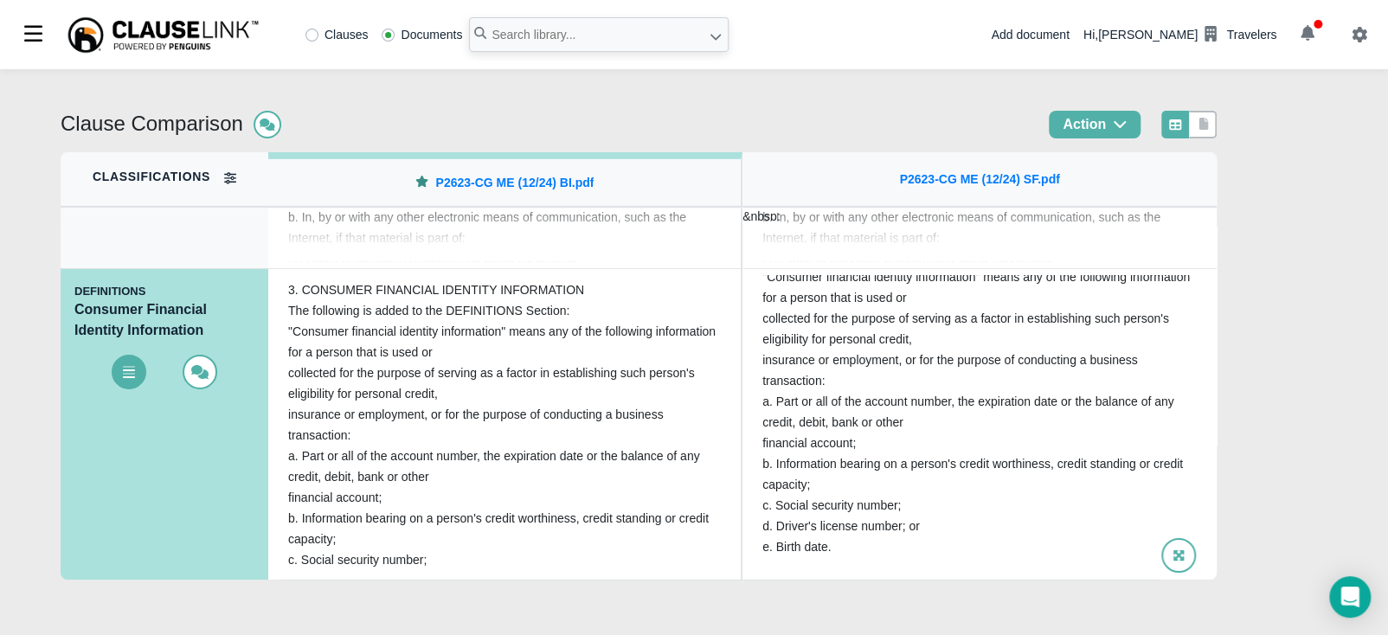
scroll to position [63, 0]
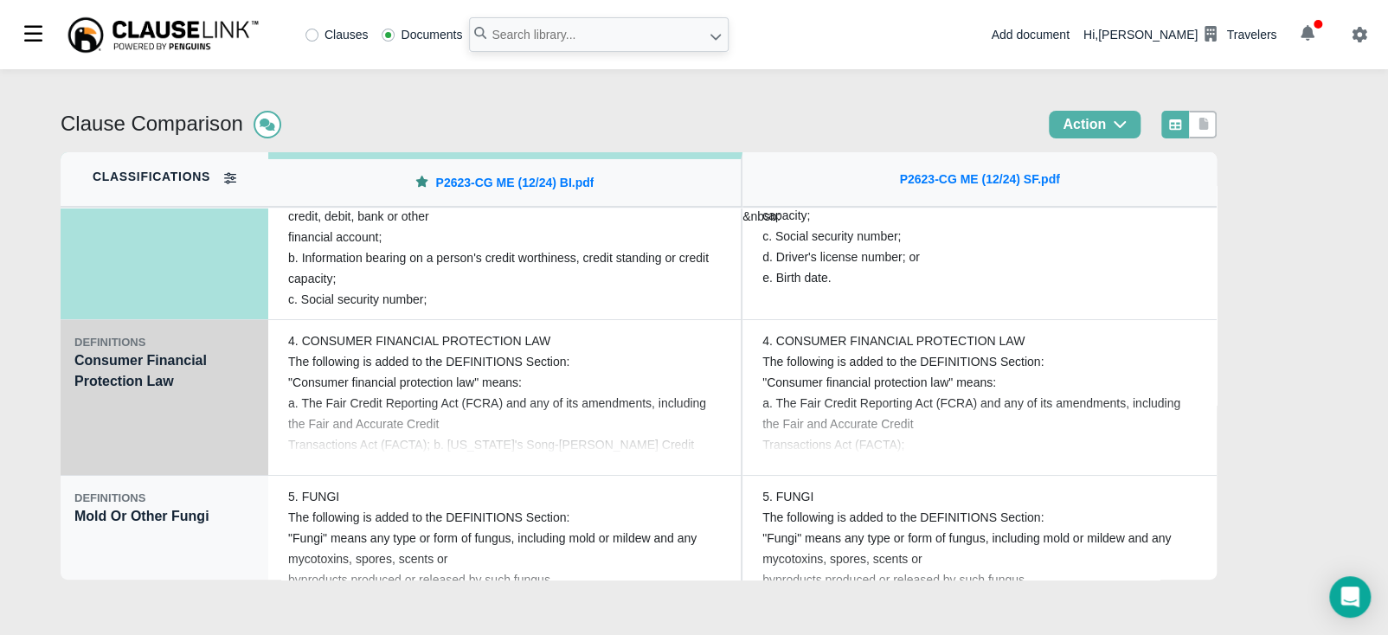
click at [110, 417] on div "DEFINITIONS Consumer Financial Protection Law" at bounding box center [165, 398] width 208 height 156
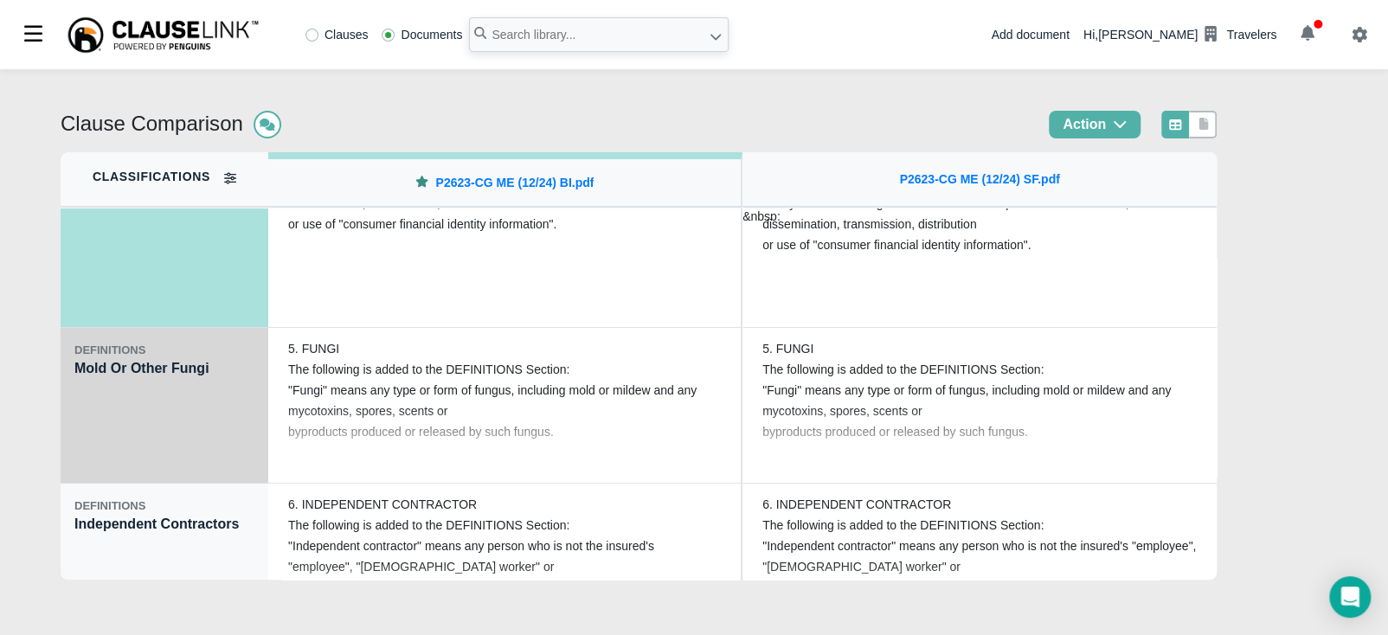
scroll to position [3634, 0]
click at [125, 430] on div "DEFINITIONS Mold Or Other Fungi" at bounding box center [165, 403] width 208 height 156
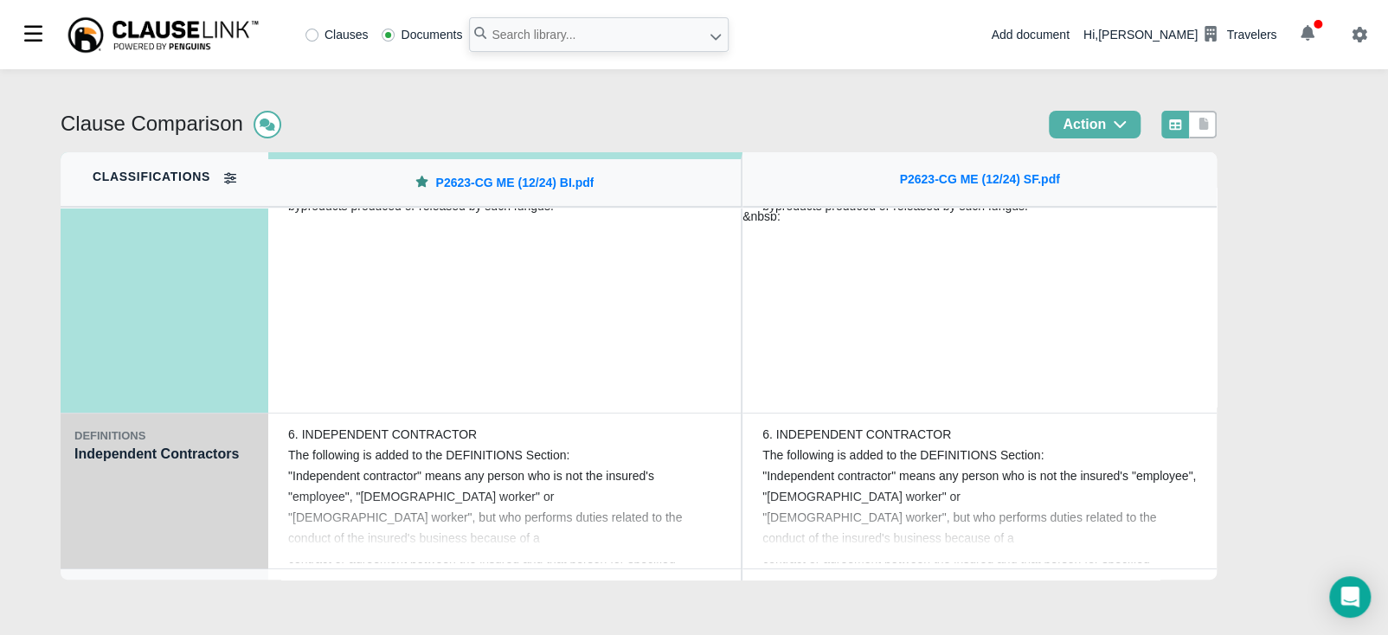
scroll to position [3720, 0]
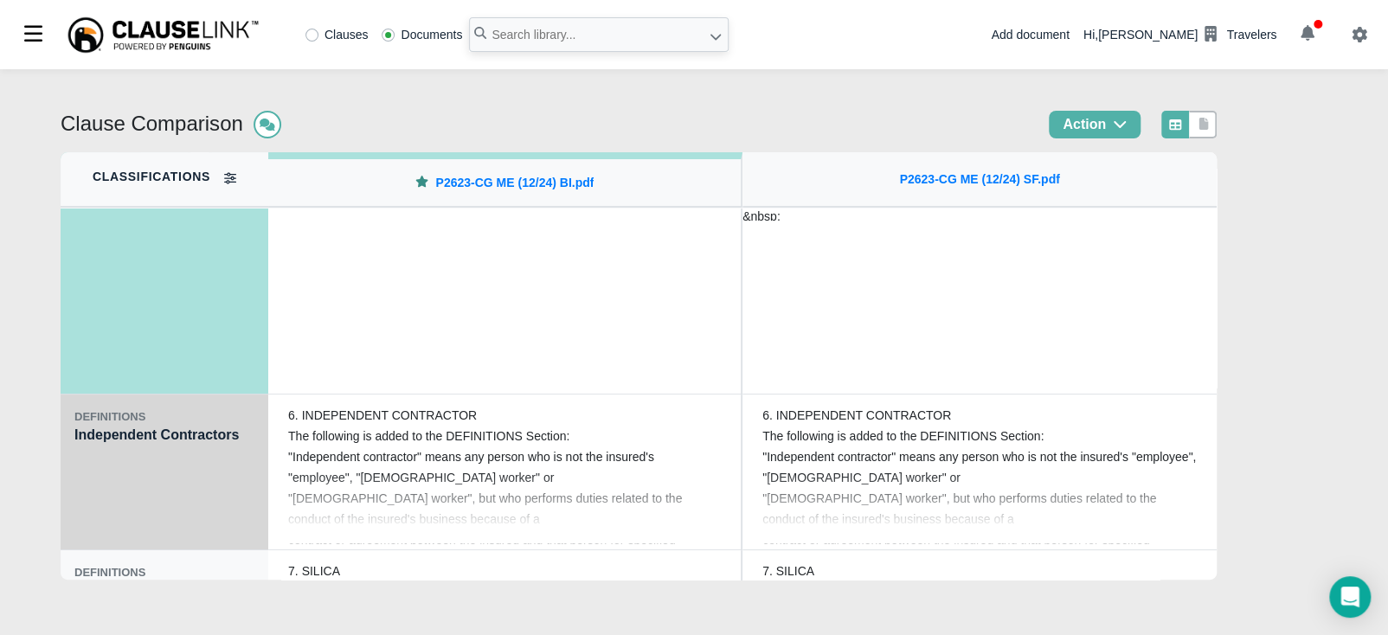
click at [172, 475] on div "DEFINITIONS Independent Contractors" at bounding box center [165, 473] width 208 height 156
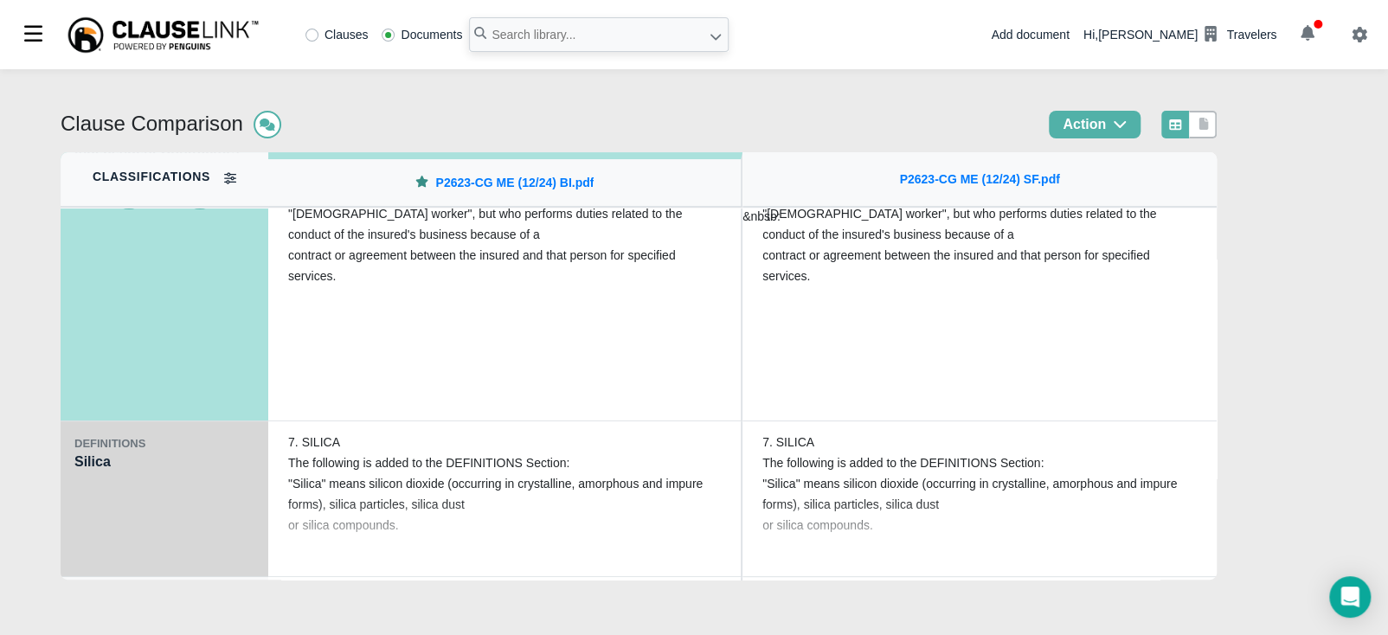
scroll to position [3894, 0]
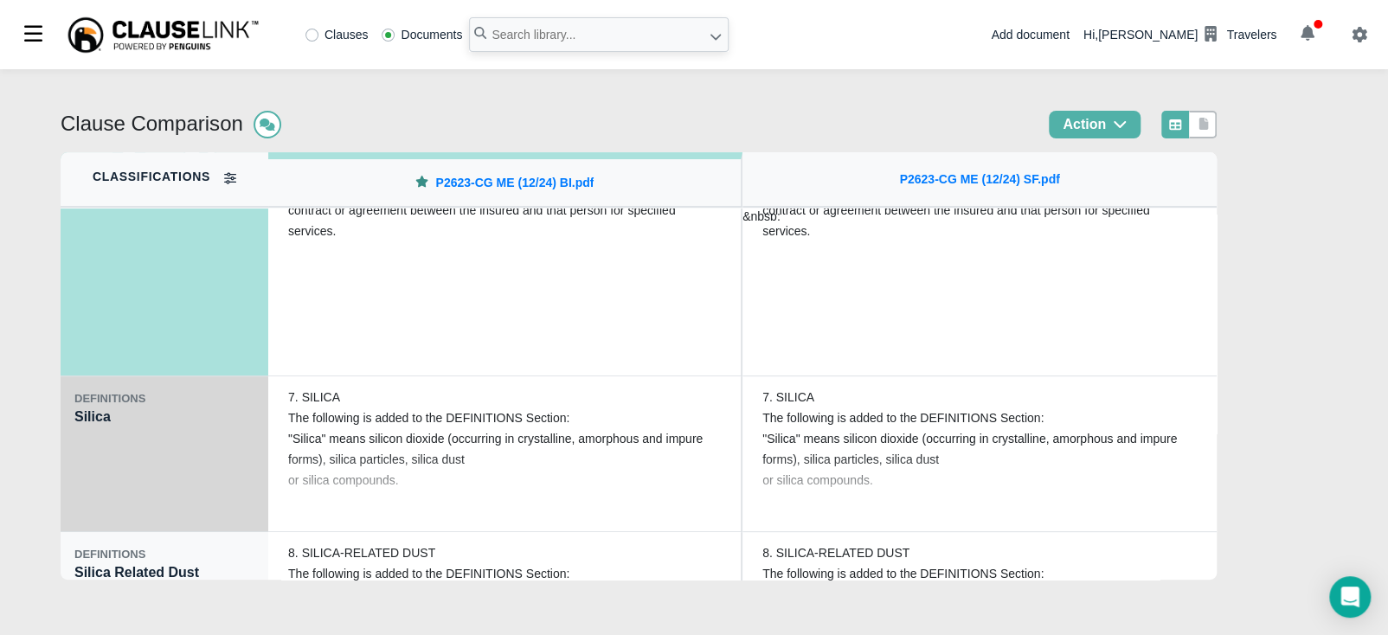
click at [151, 403] on div "DEFINITIONS" at bounding box center [164, 398] width 180 height 17
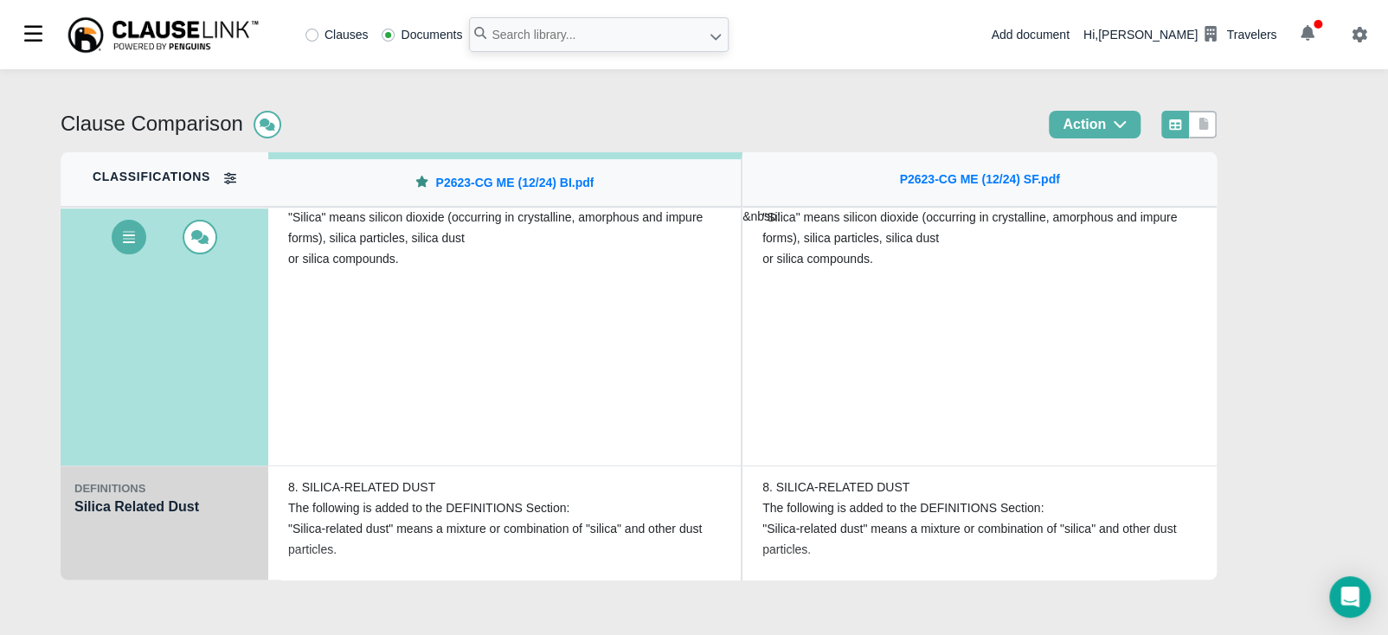
scroll to position [4001, 0]
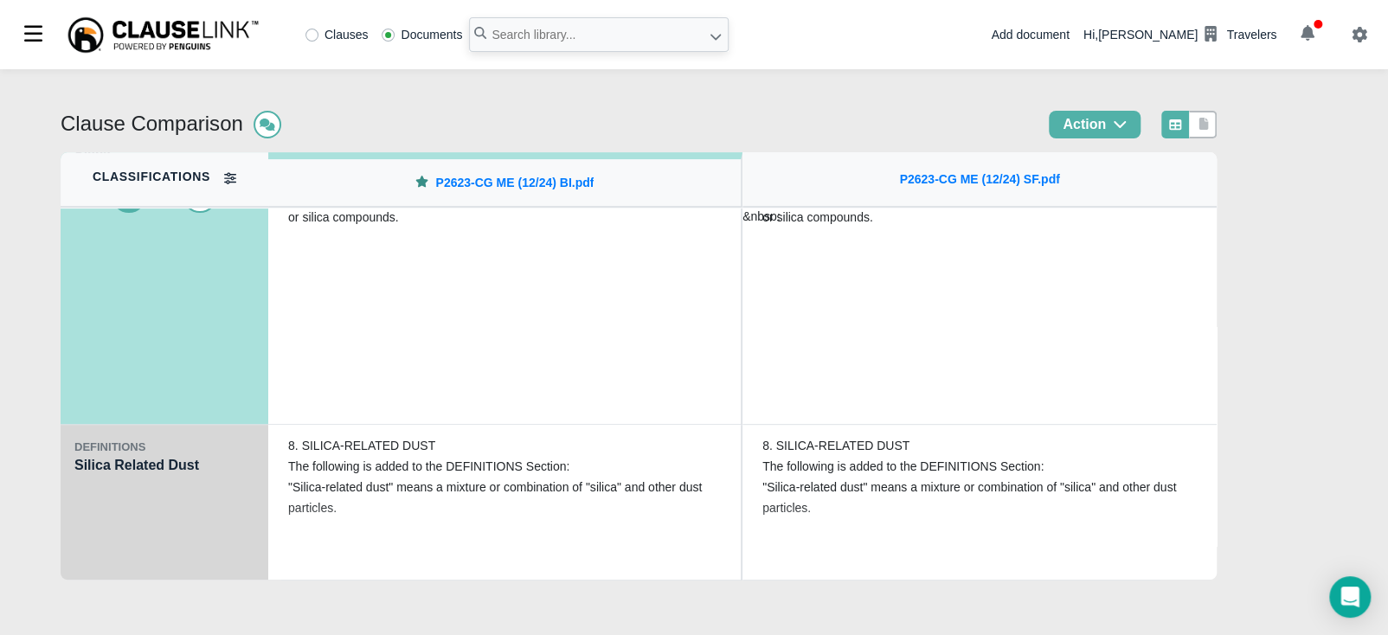
click at [156, 504] on div "DEFINITIONS Silica Related Dust" at bounding box center [165, 503] width 208 height 156
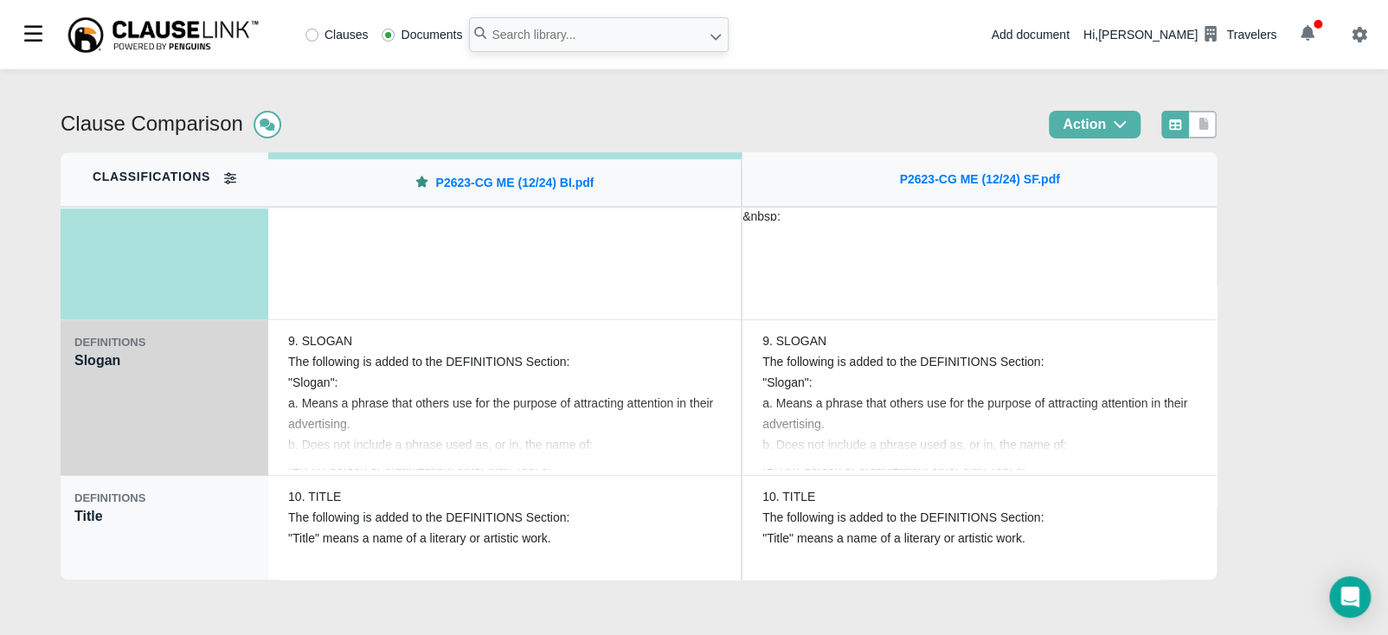
click at [146, 446] on div "DEFINITIONS Slogan" at bounding box center [165, 398] width 208 height 156
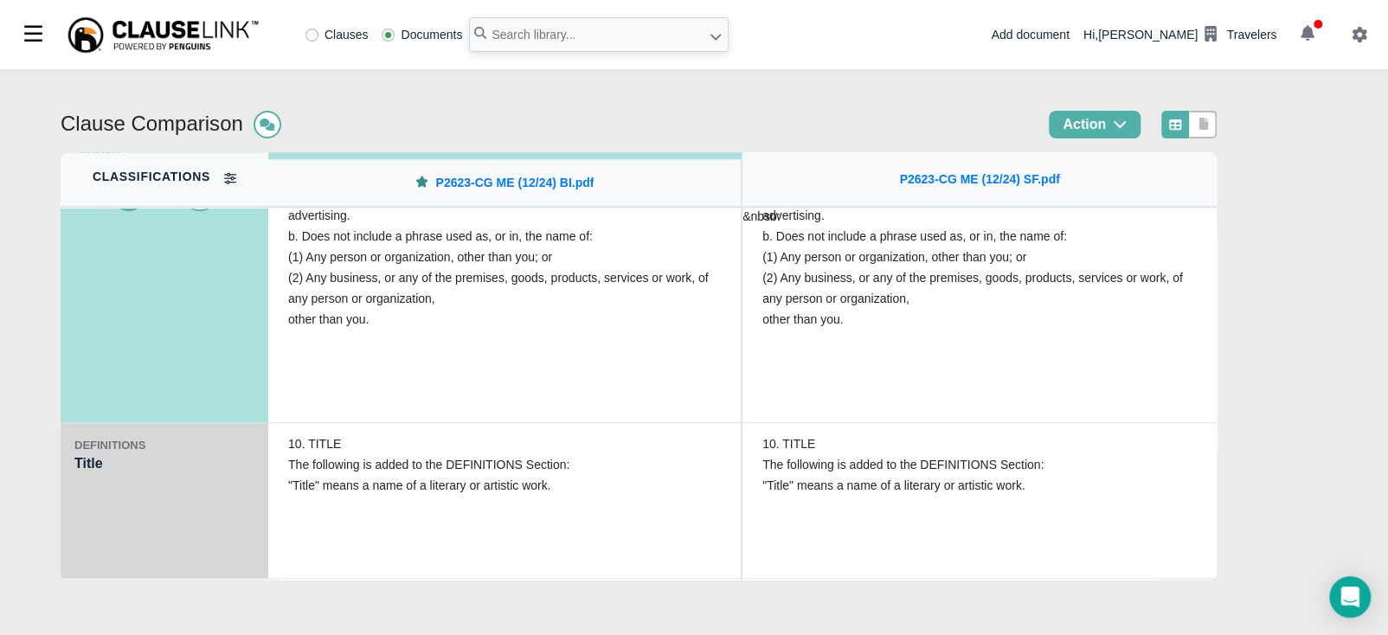
scroll to position [4327, 0]
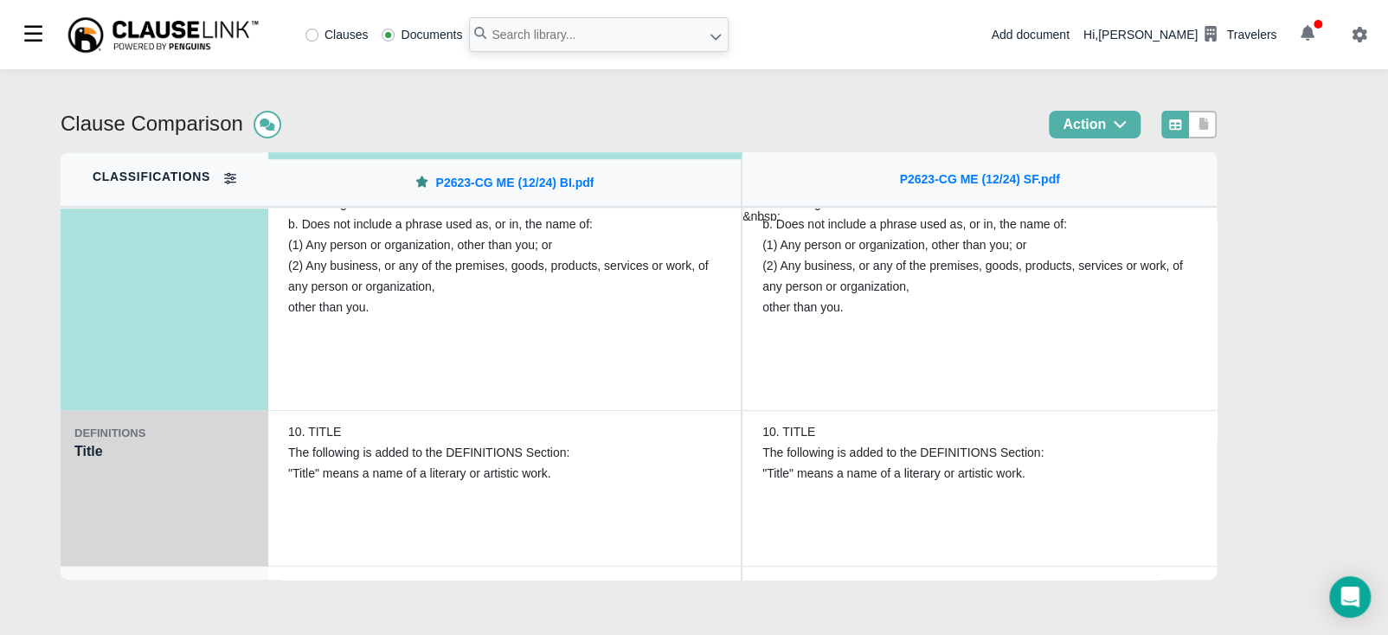
click at [160, 441] on div "DEFINITIONS" at bounding box center [164, 433] width 180 height 17
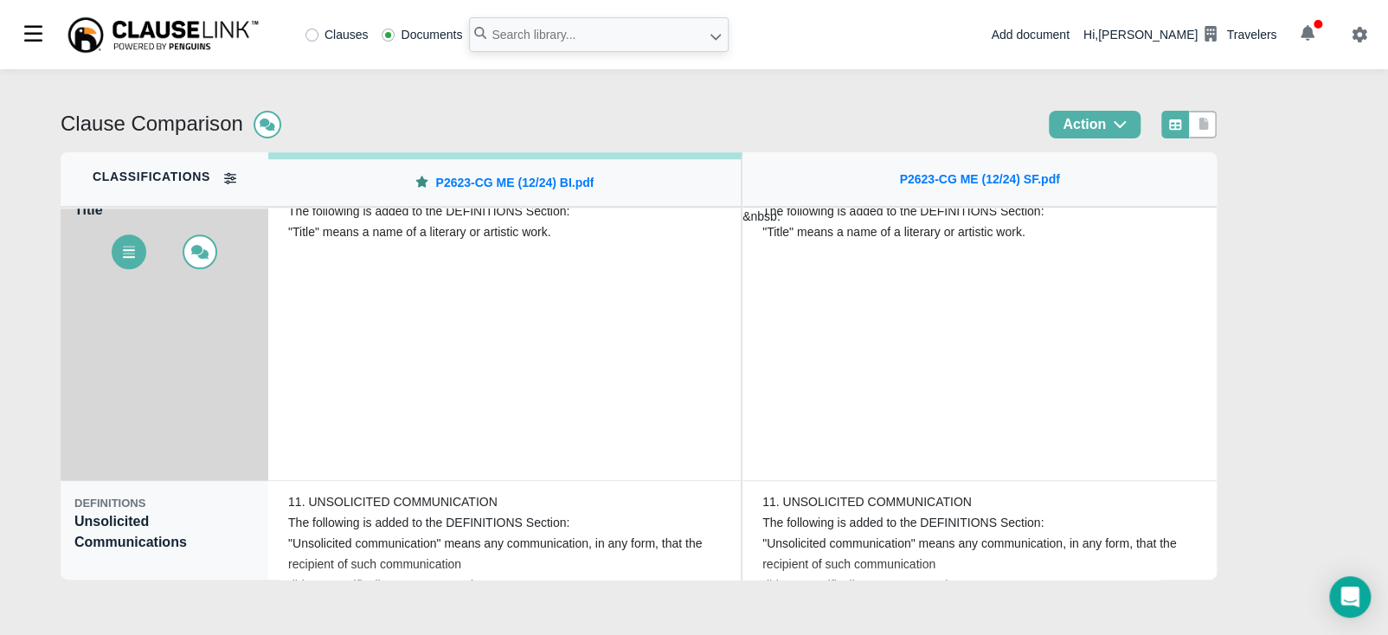
scroll to position [4469, 0]
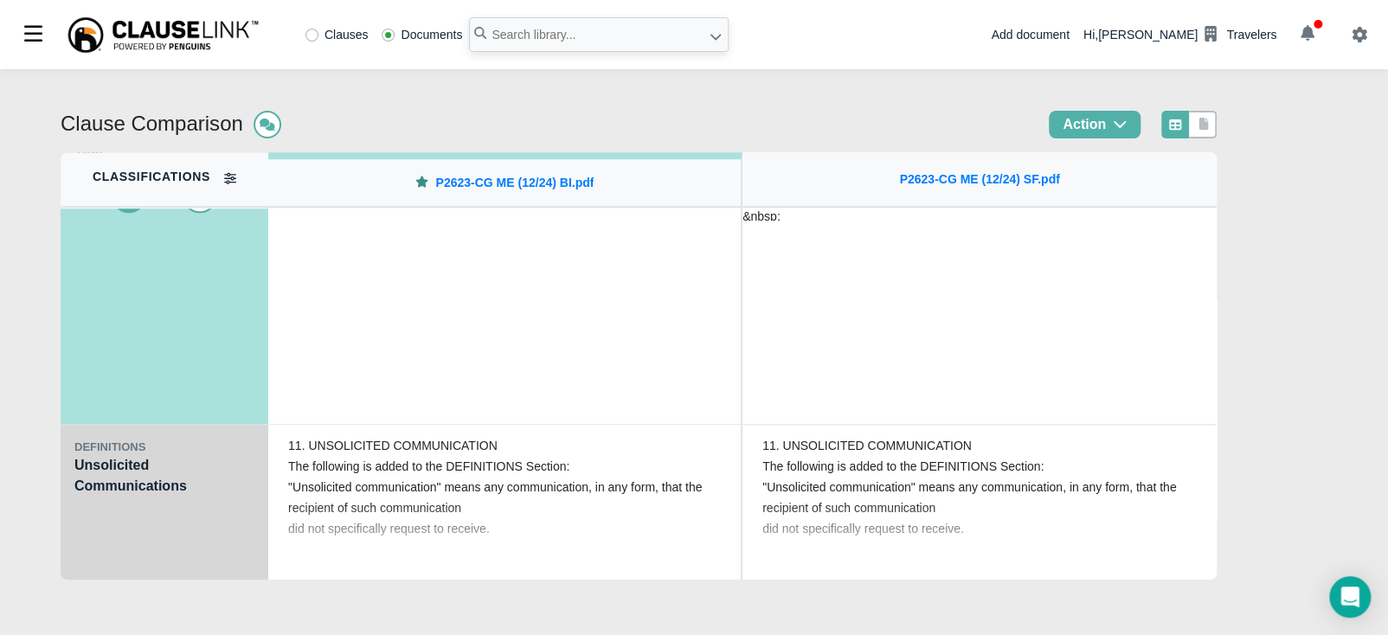
click at [151, 471] on div "DEFINITIONS Unsolicited Communications" at bounding box center [165, 503] width 208 height 156
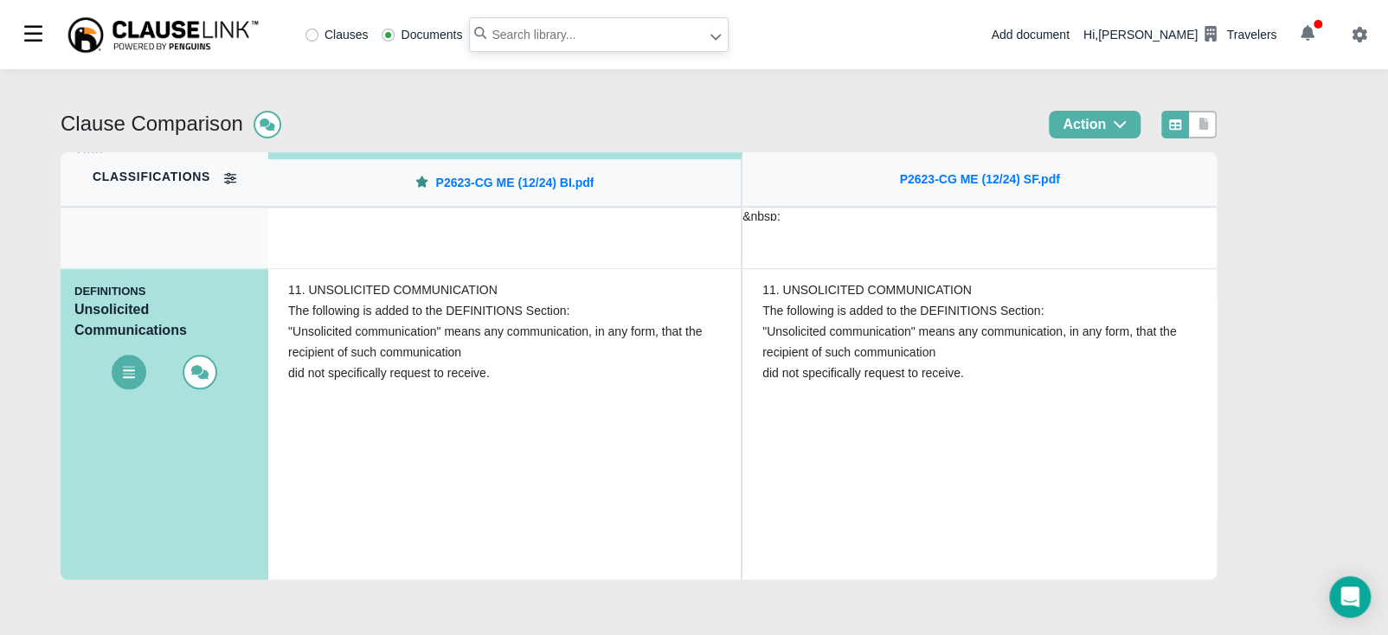
click at [535, 29] on input "text" at bounding box center [599, 34] width 260 height 35
type input "p267-cg me"
